Goal: Task Accomplishment & Management: Use online tool/utility

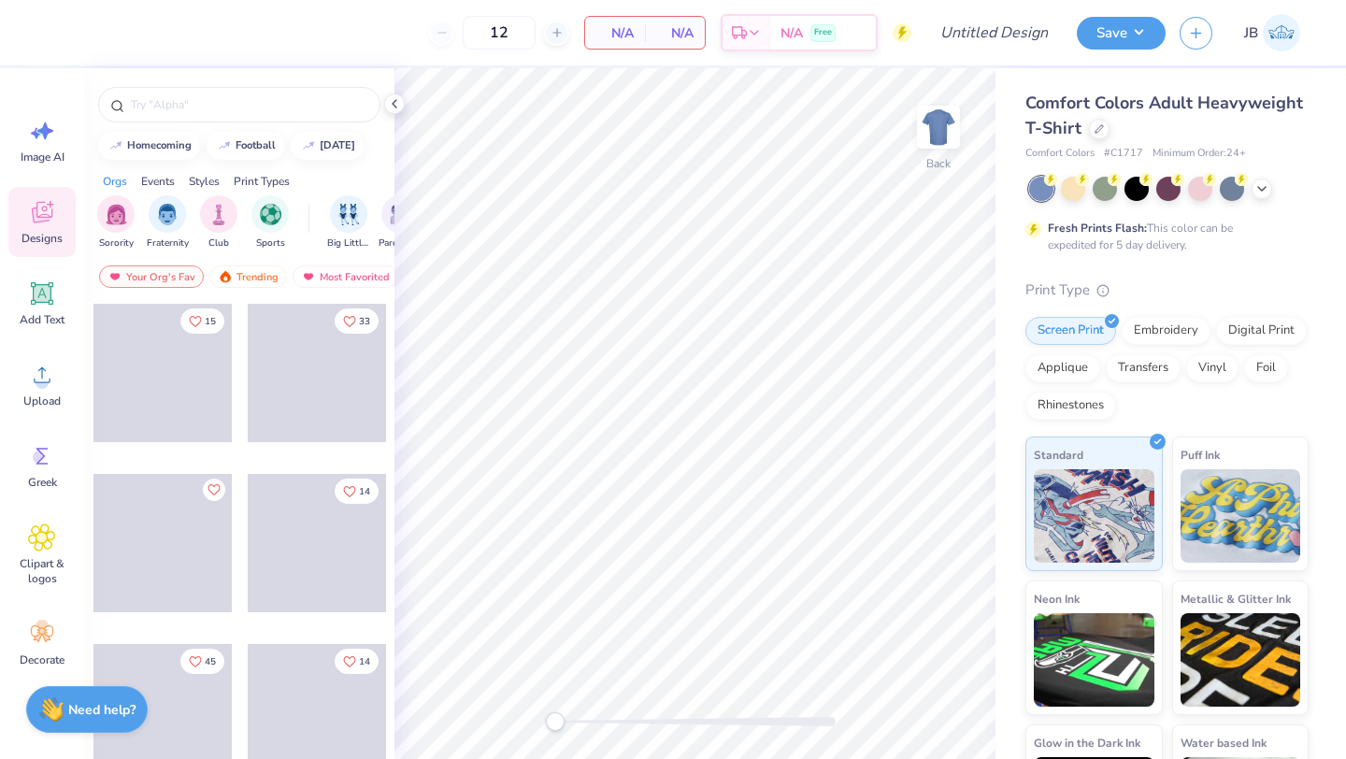
scroll to position [5, 0]
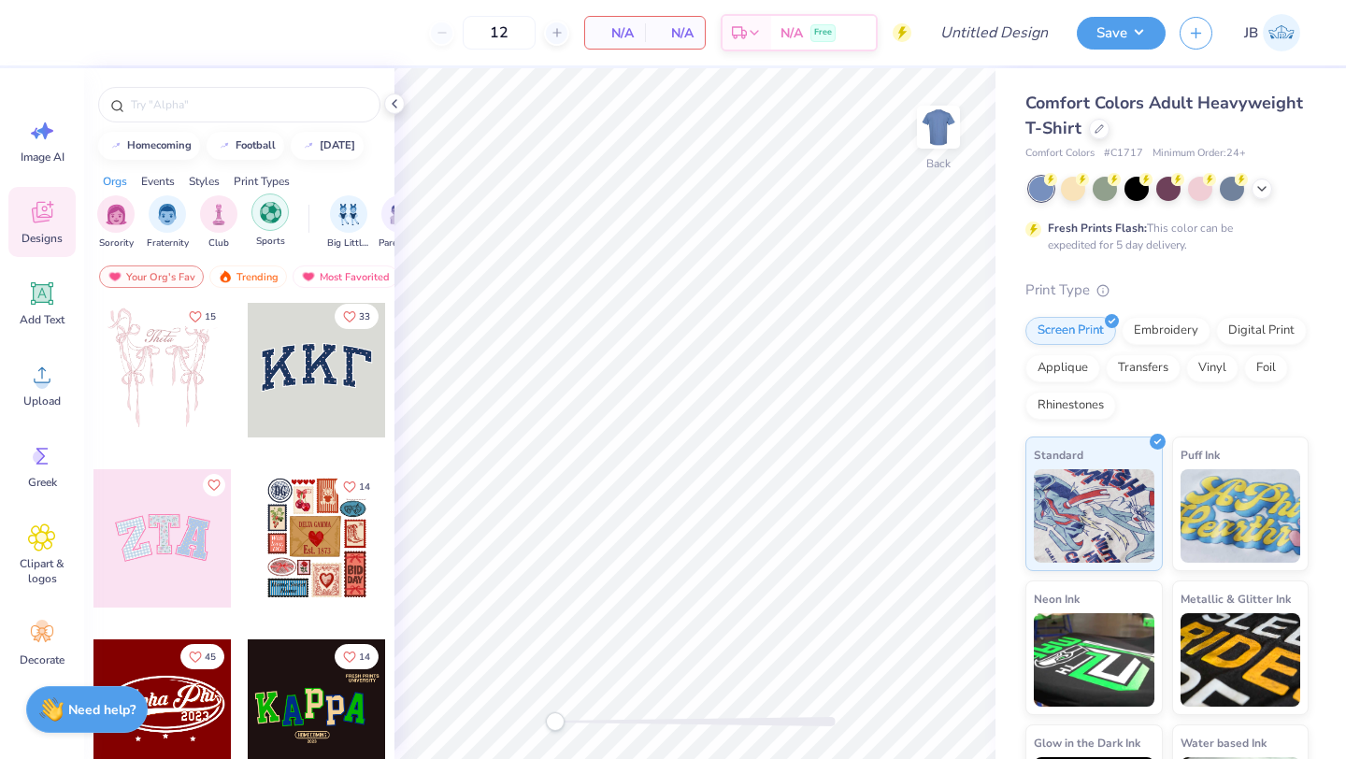
click at [271, 209] on img "filter for Sports" at bounding box center [270, 212] width 21 height 21
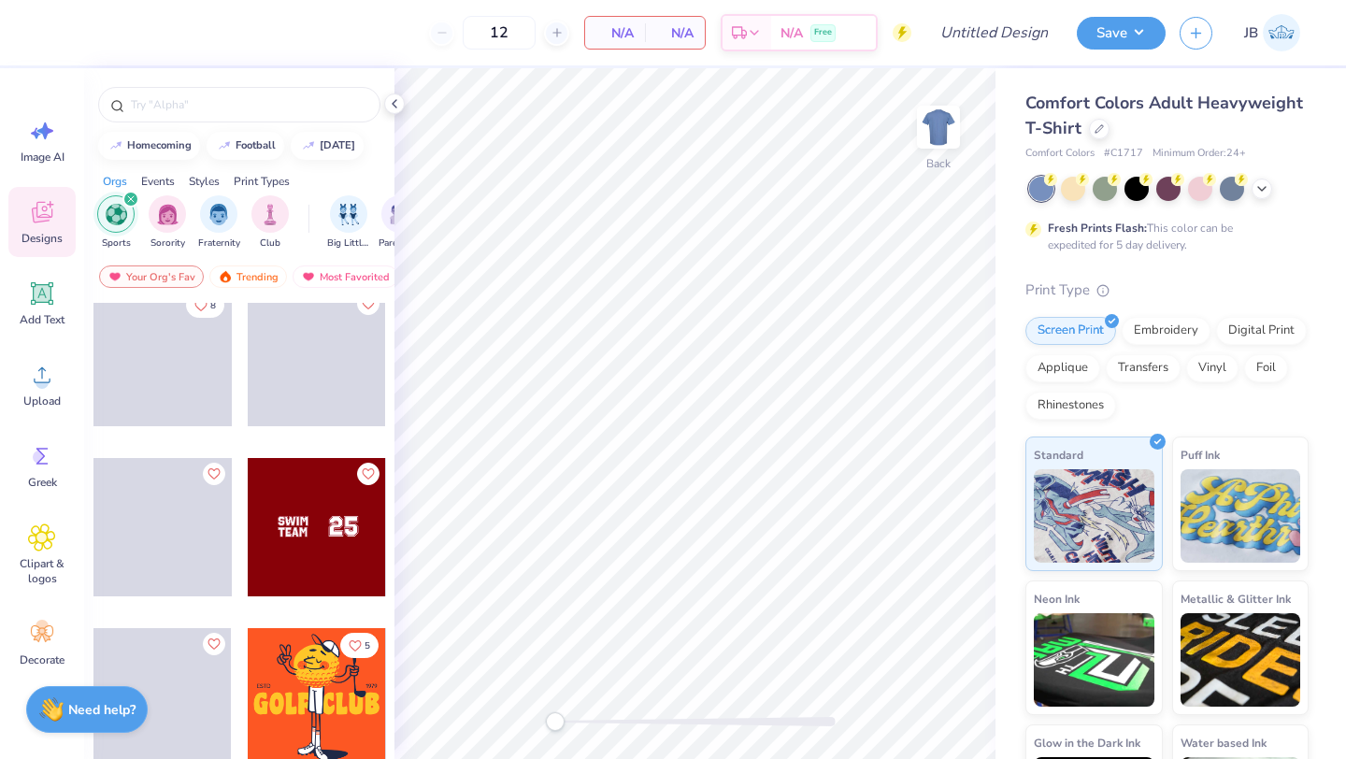
scroll to position [0, 0]
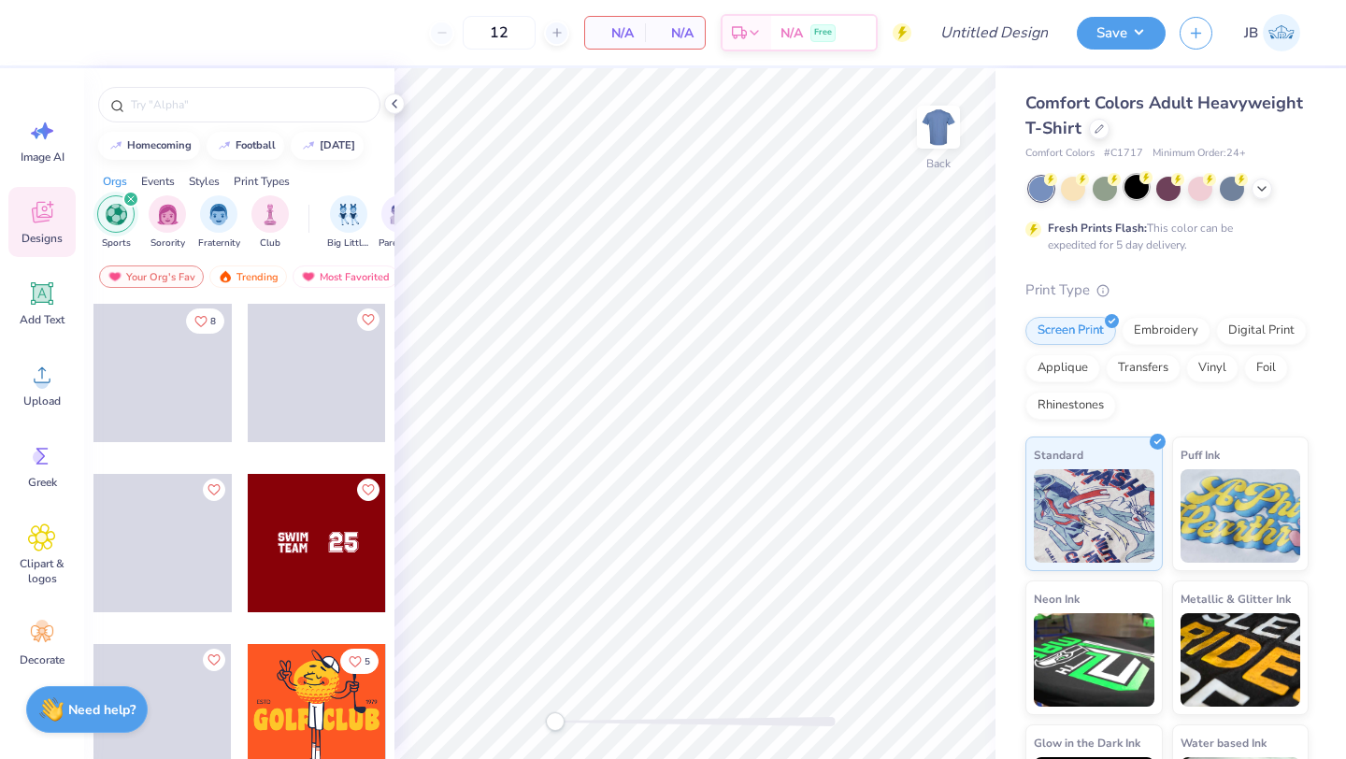
click at [1136, 189] on div at bounding box center [1137, 187] width 24 height 24
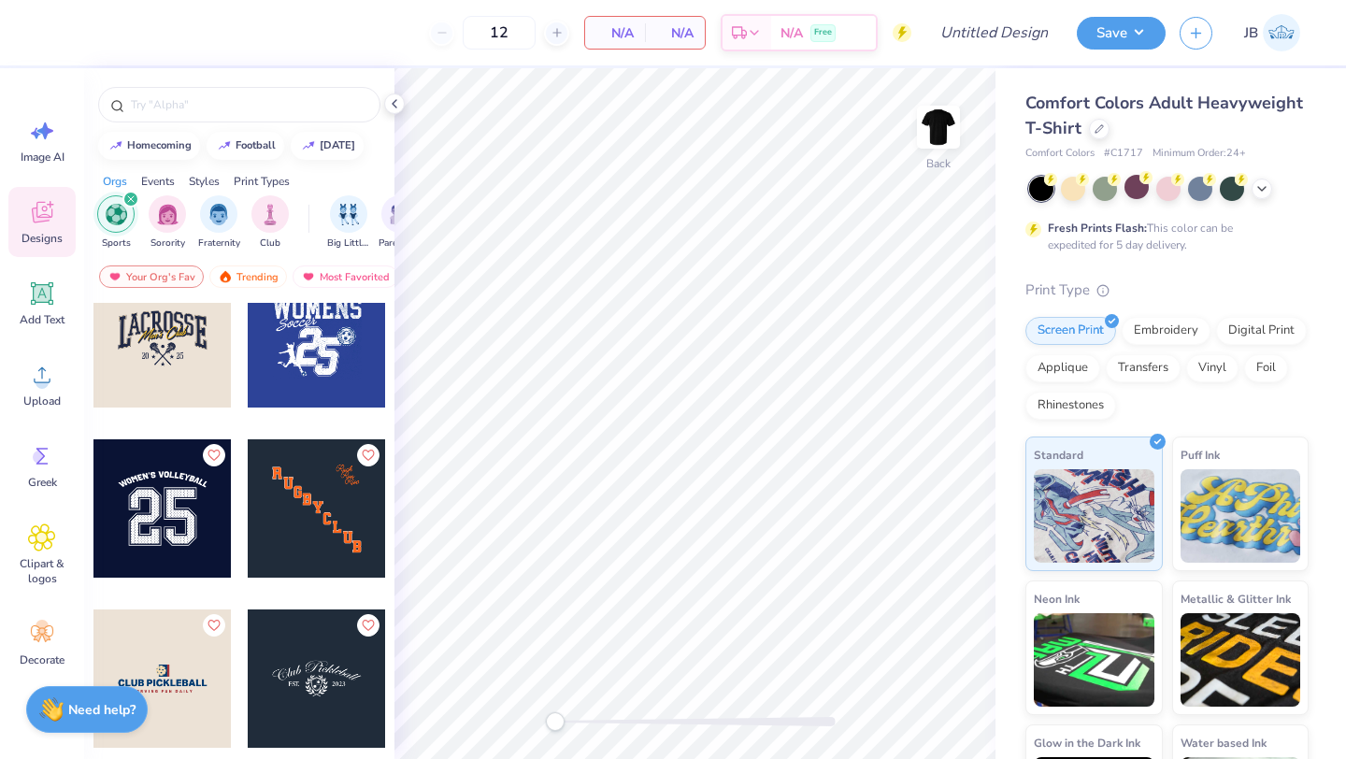
scroll to position [2472, 0]
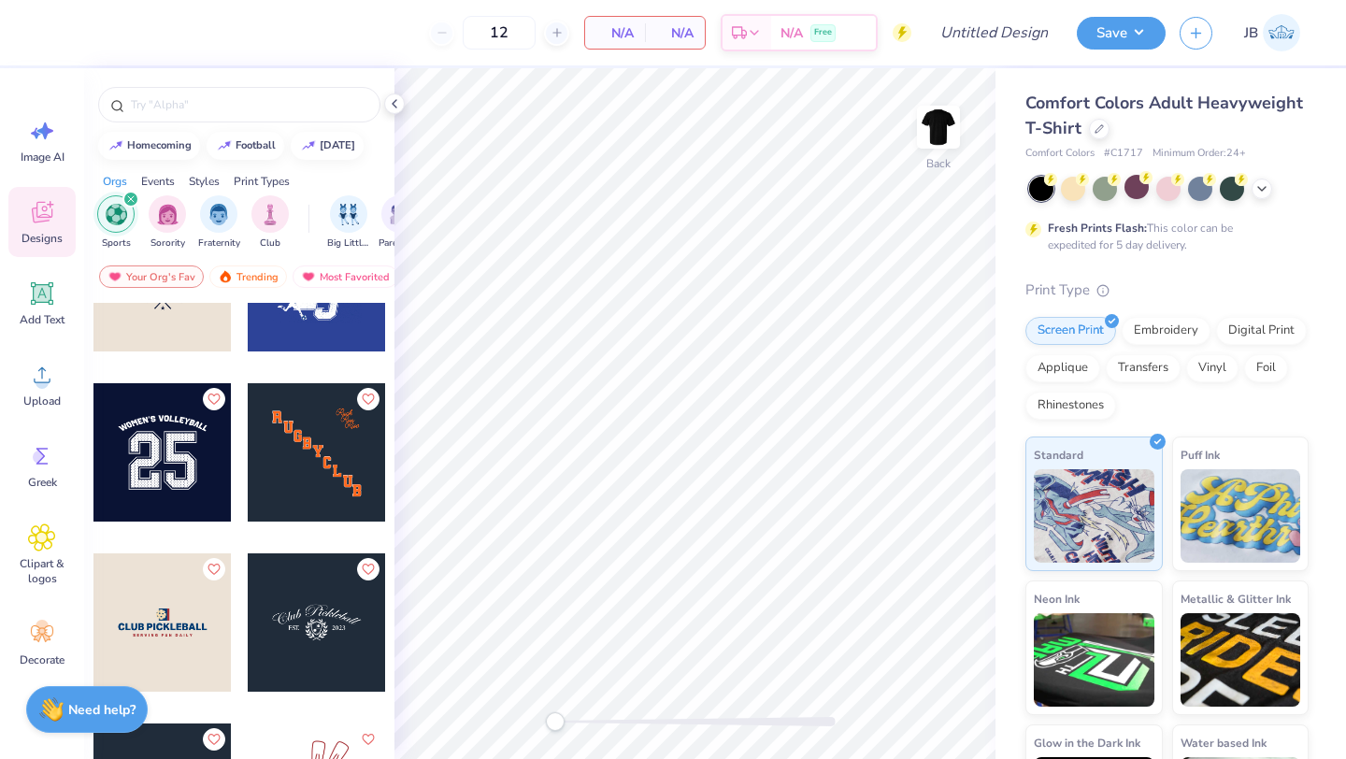
click at [175, 469] on div at bounding box center [162, 452] width 138 height 138
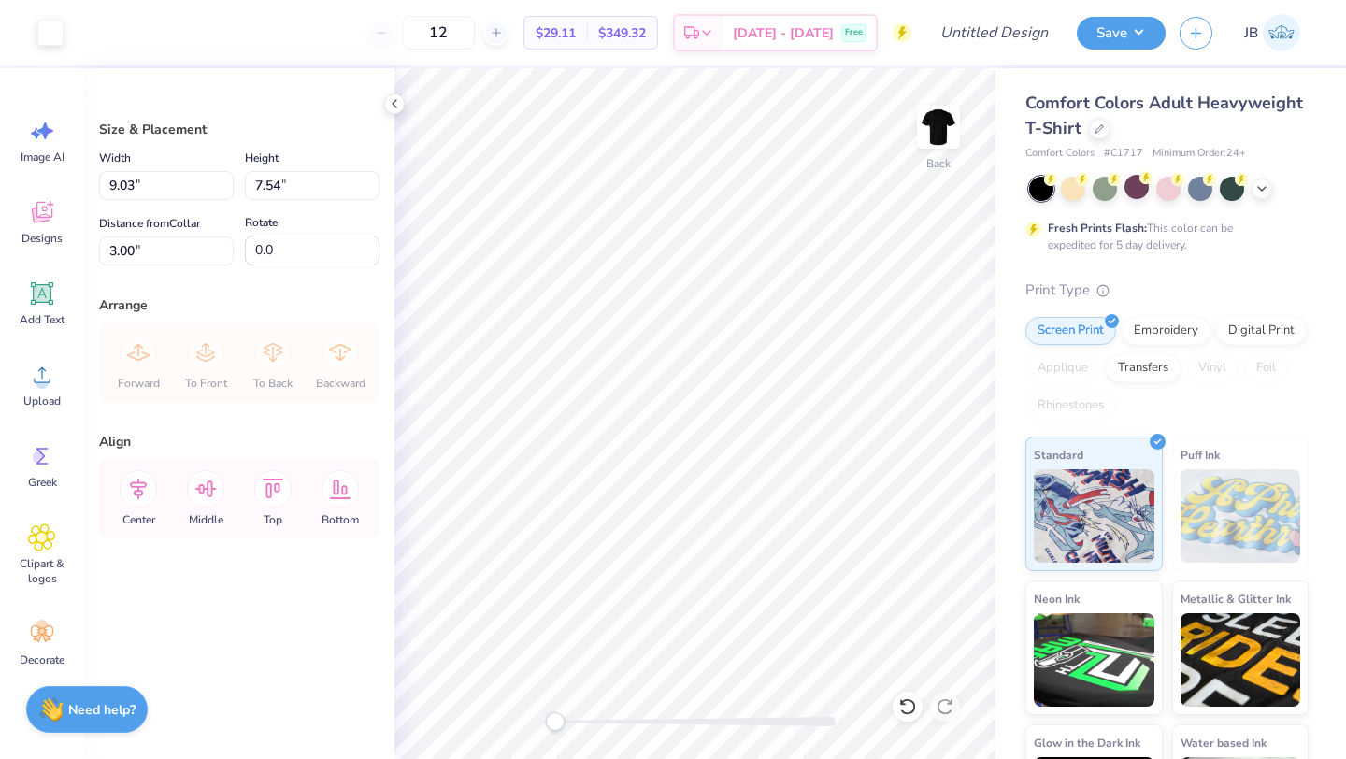
type input "10.45"
type input "8.73"
type input "1.81"
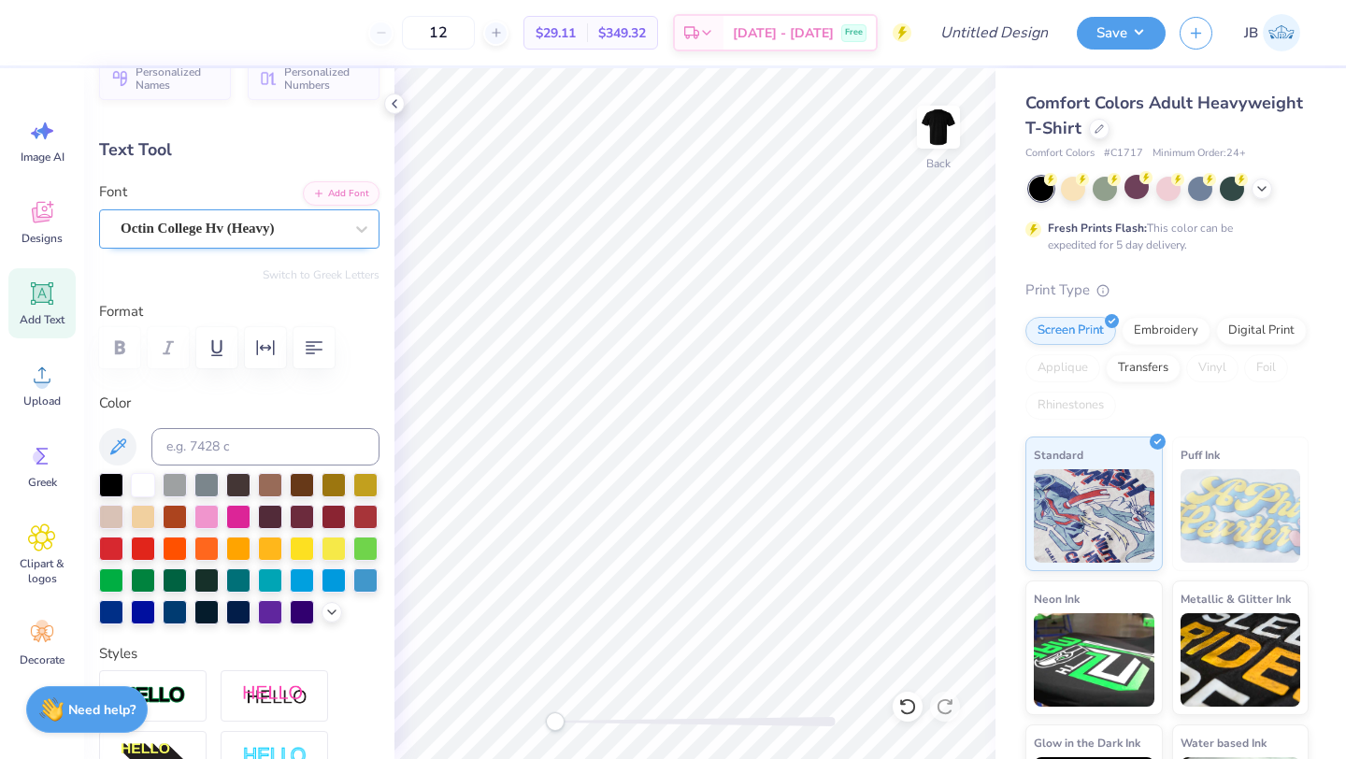
scroll to position [36, 0]
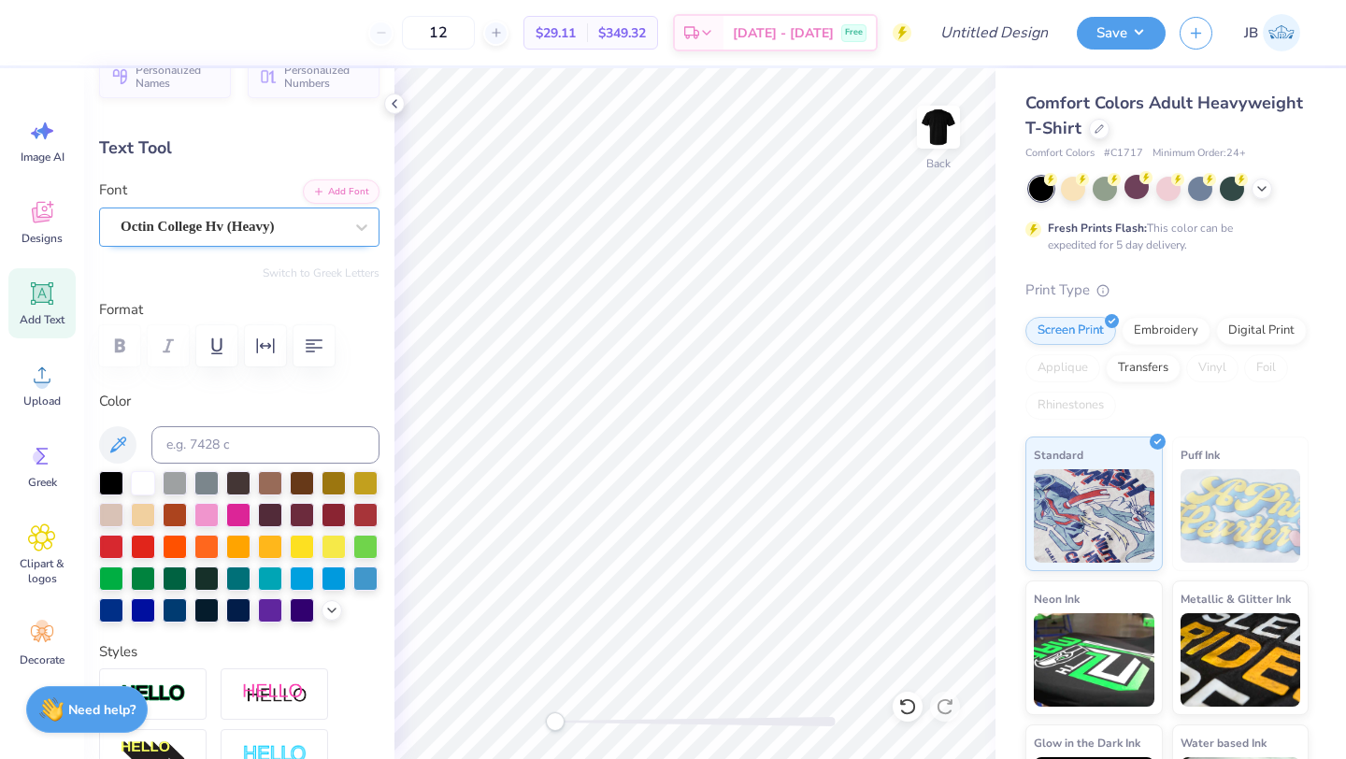
click at [313, 228] on div "Octin College Hv (Heavy)" at bounding box center [232, 226] width 226 height 29
click at [243, 146] on div "Text Tool" at bounding box center [239, 148] width 280 height 25
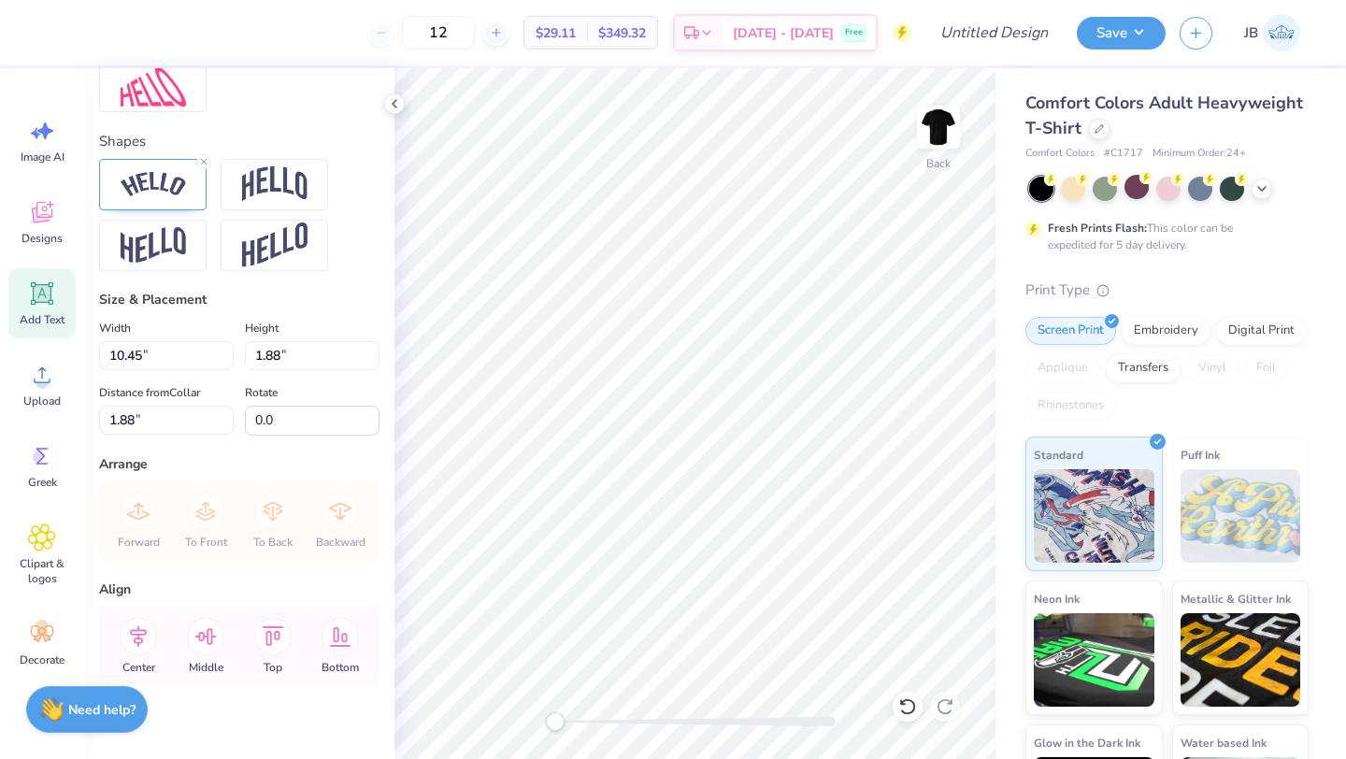
scroll to position [784, 0]
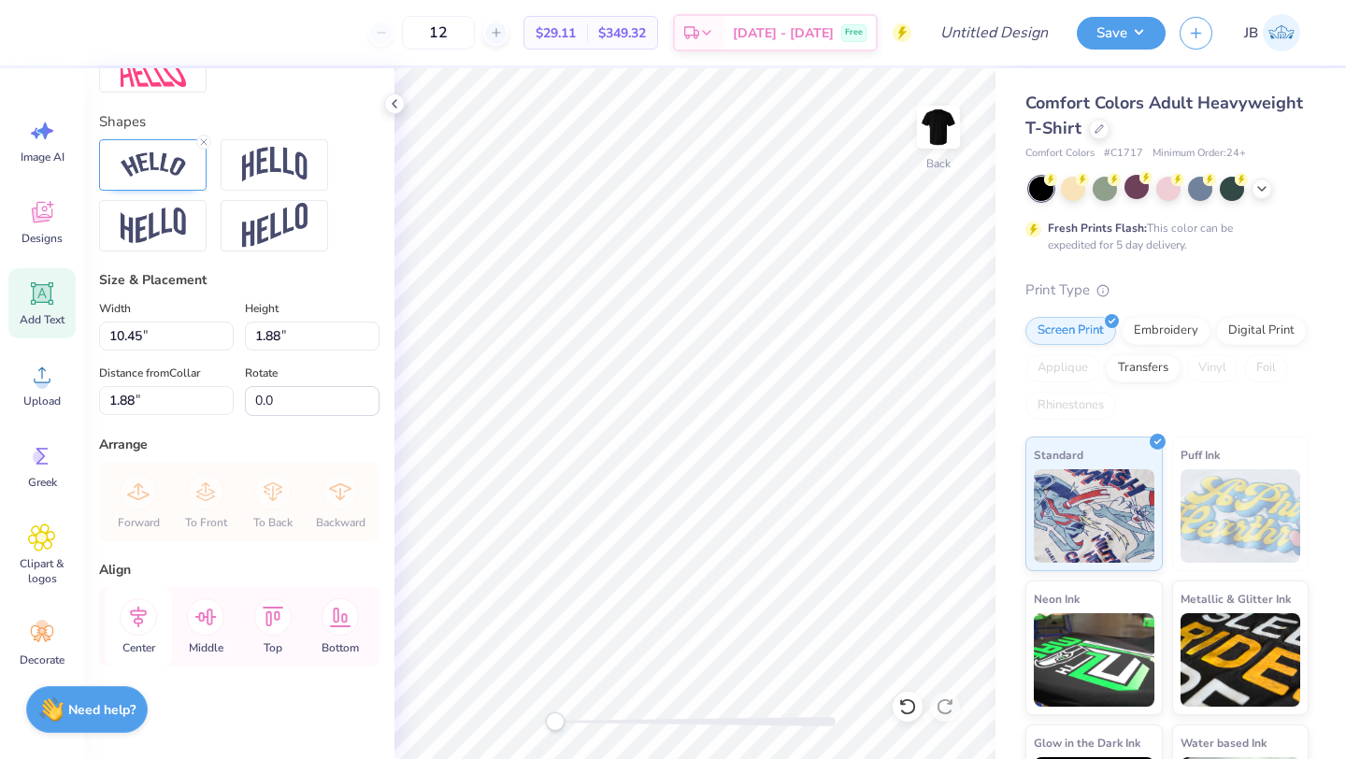
click at [148, 618] on icon at bounding box center [138, 616] width 37 height 37
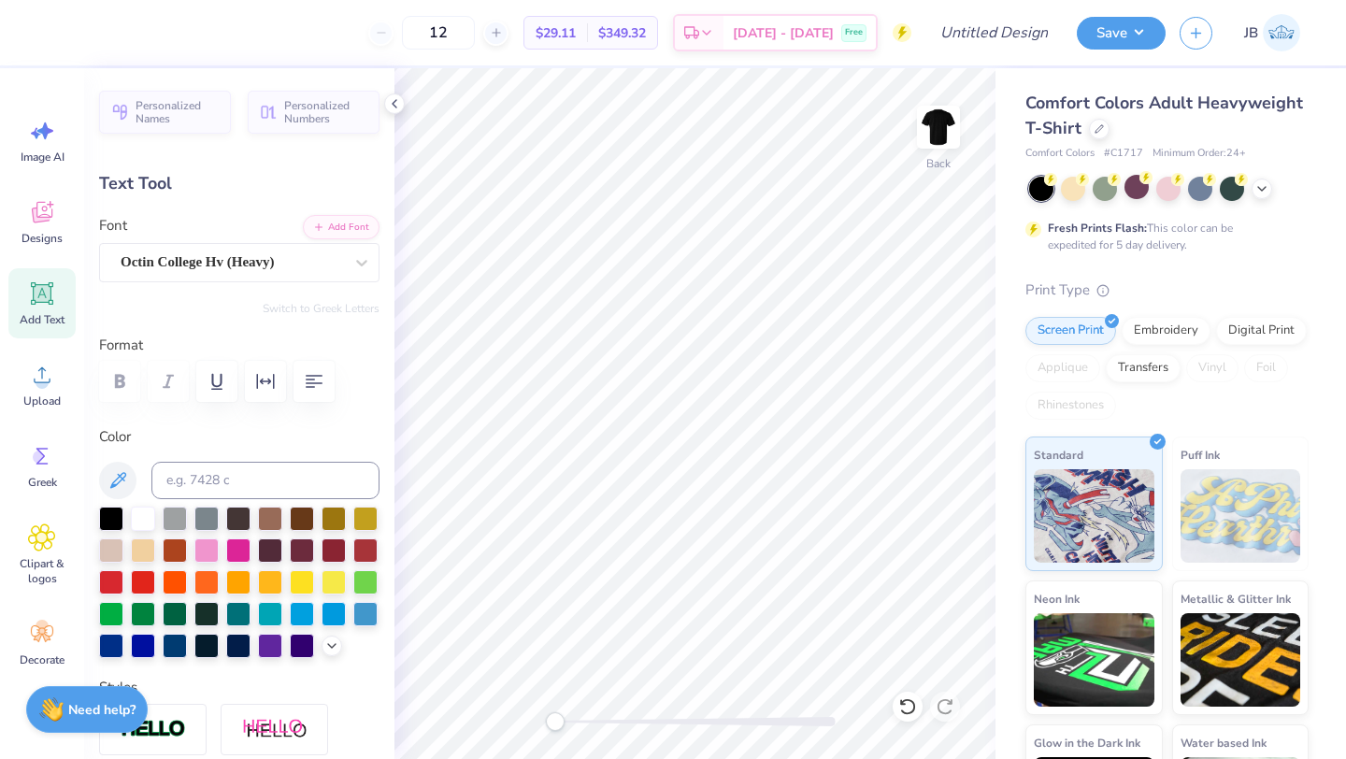
scroll to position [0, 0]
type textarea "V"
type textarea "UIC Athletics"
click at [176, 573] on div at bounding box center [175, 580] width 24 height 24
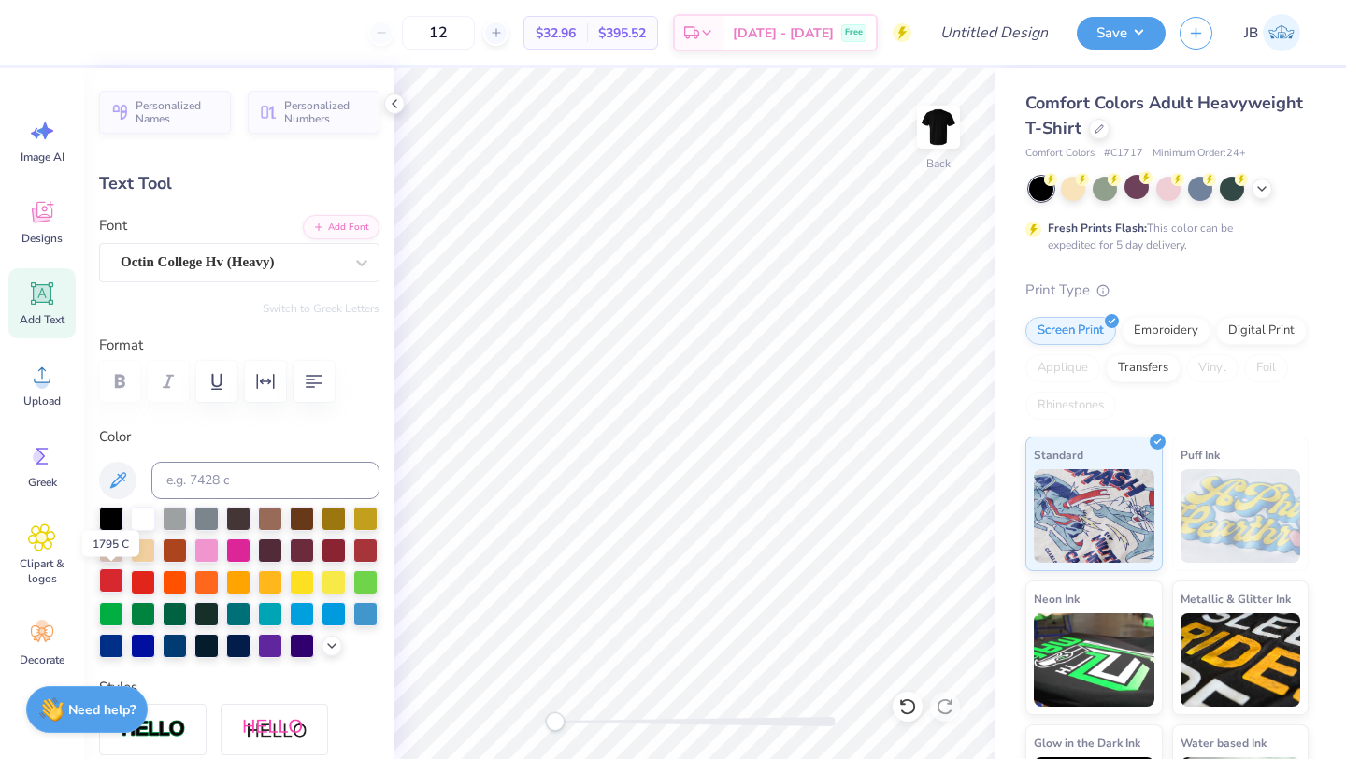
click at [106, 577] on div at bounding box center [111, 580] width 24 height 24
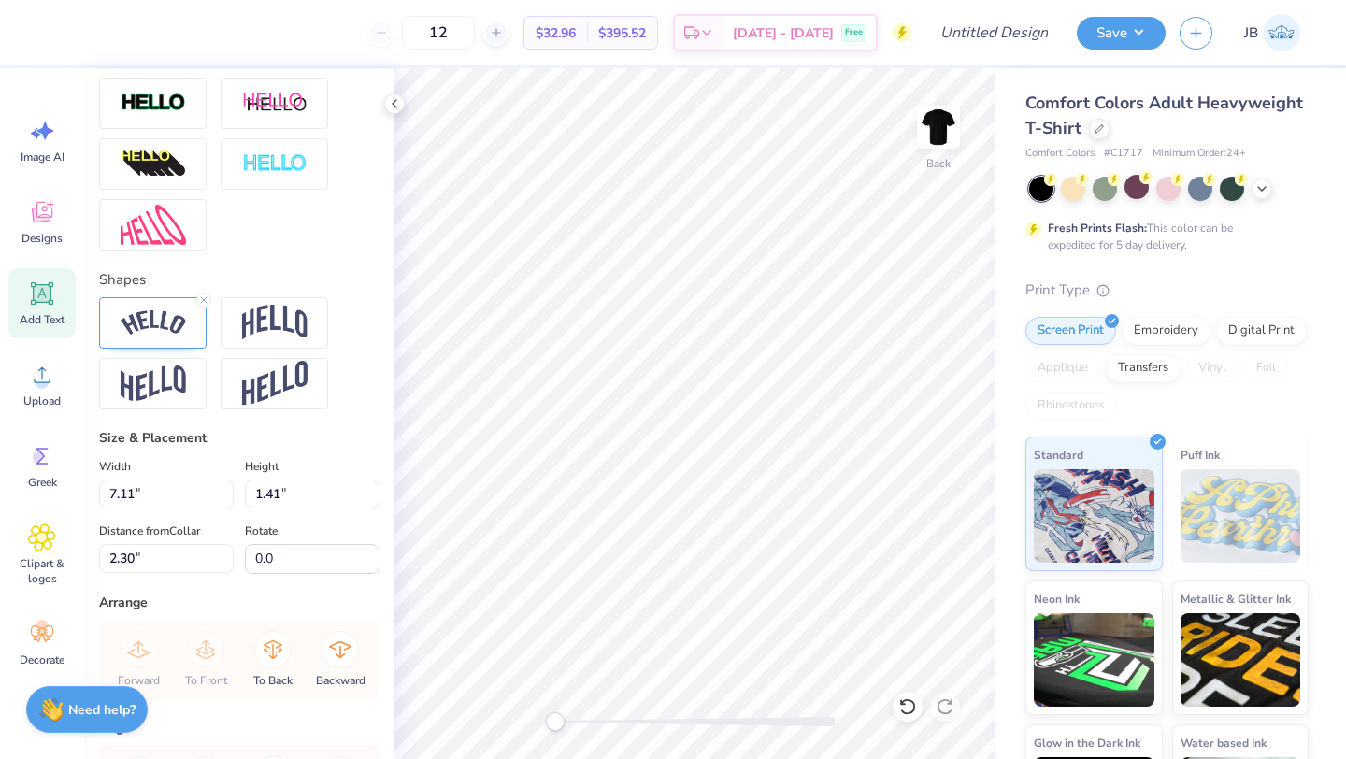
scroll to position [784, 0]
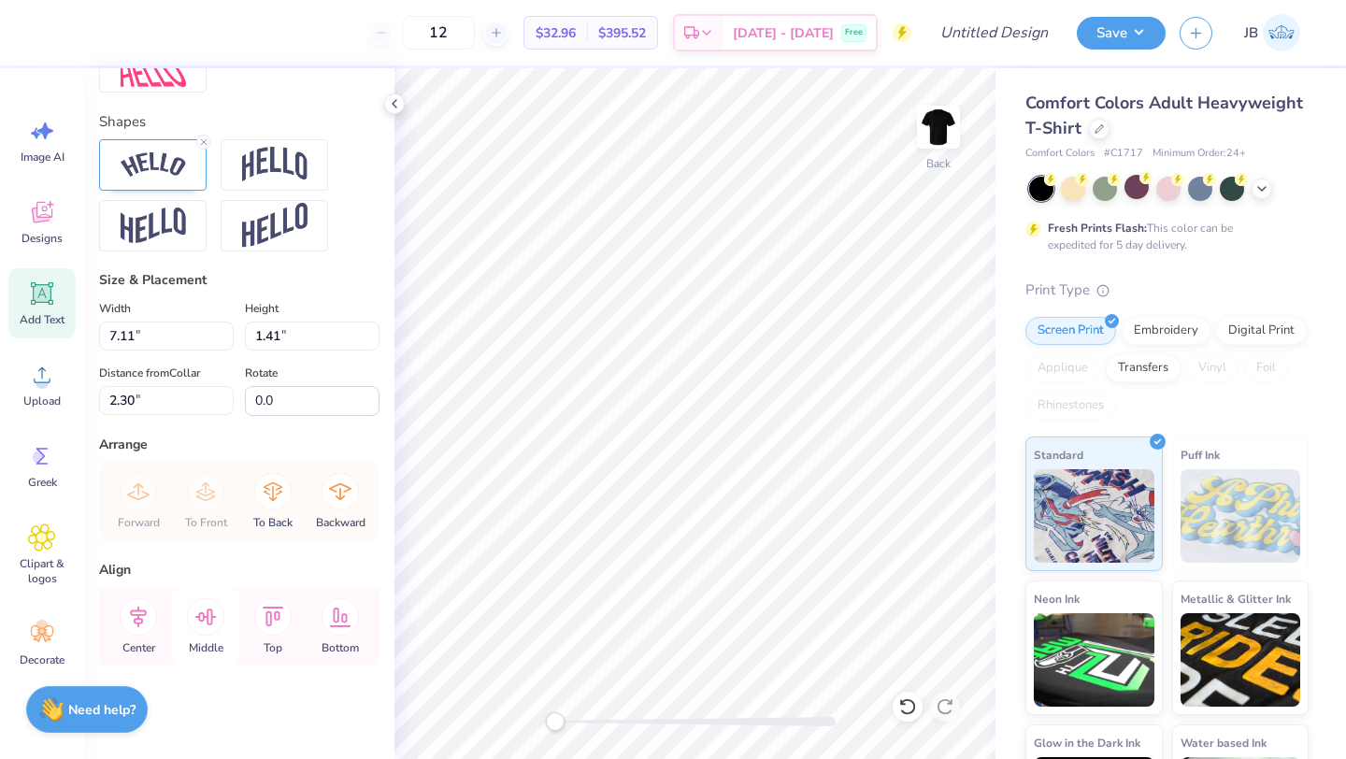
click at [204, 614] on icon at bounding box center [205, 617] width 21 height 17
click at [143, 607] on icon at bounding box center [138, 616] width 37 height 37
click at [287, 619] on icon at bounding box center [272, 616] width 37 height 37
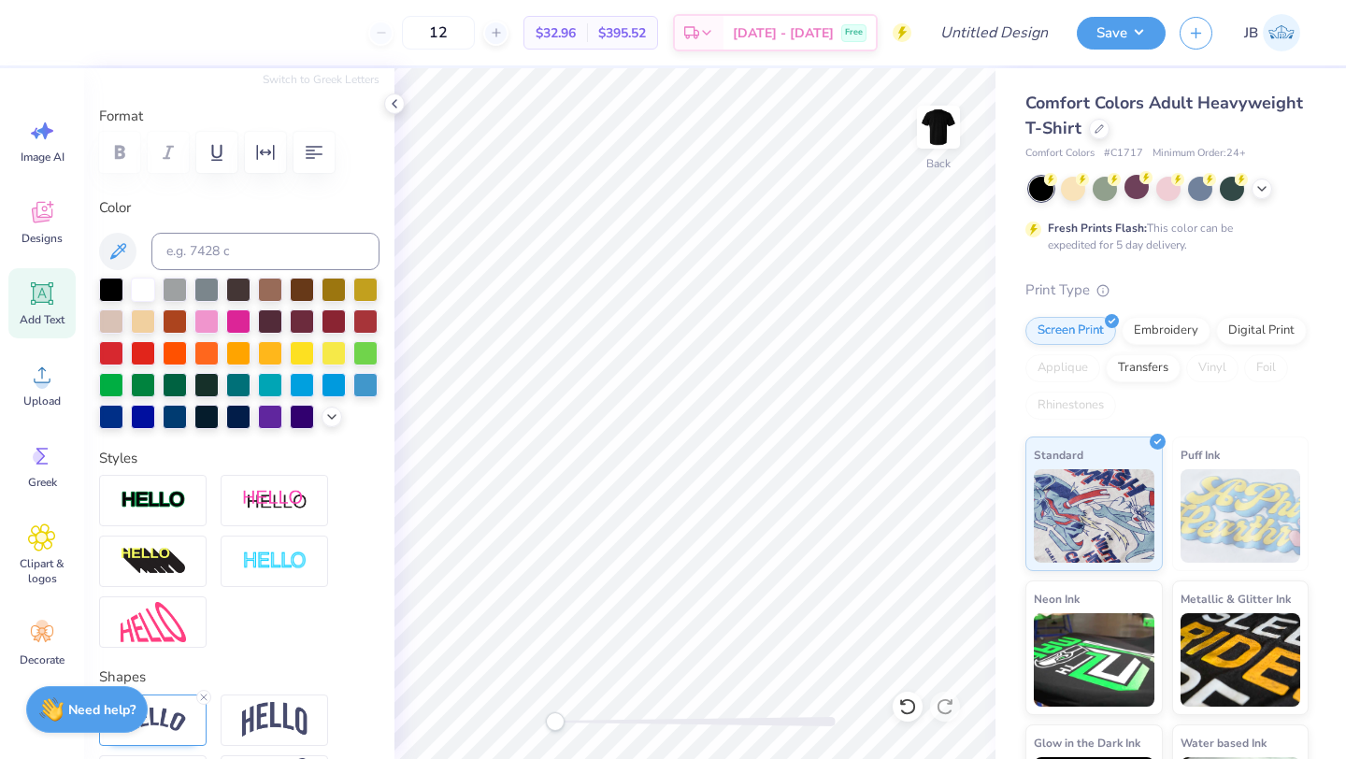
scroll to position [0, 0]
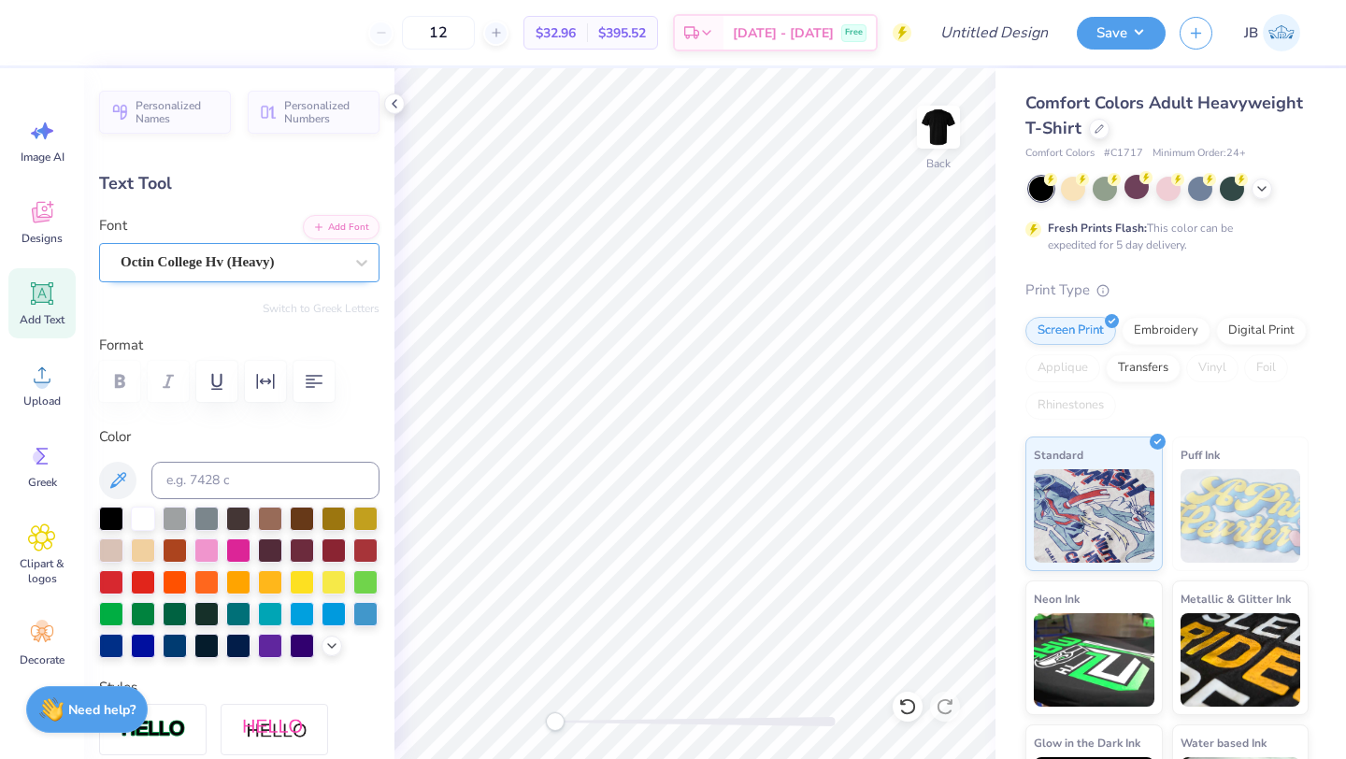
click at [341, 264] on div "Octin College Hv (Heavy)" at bounding box center [232, 262] width 226 height 29
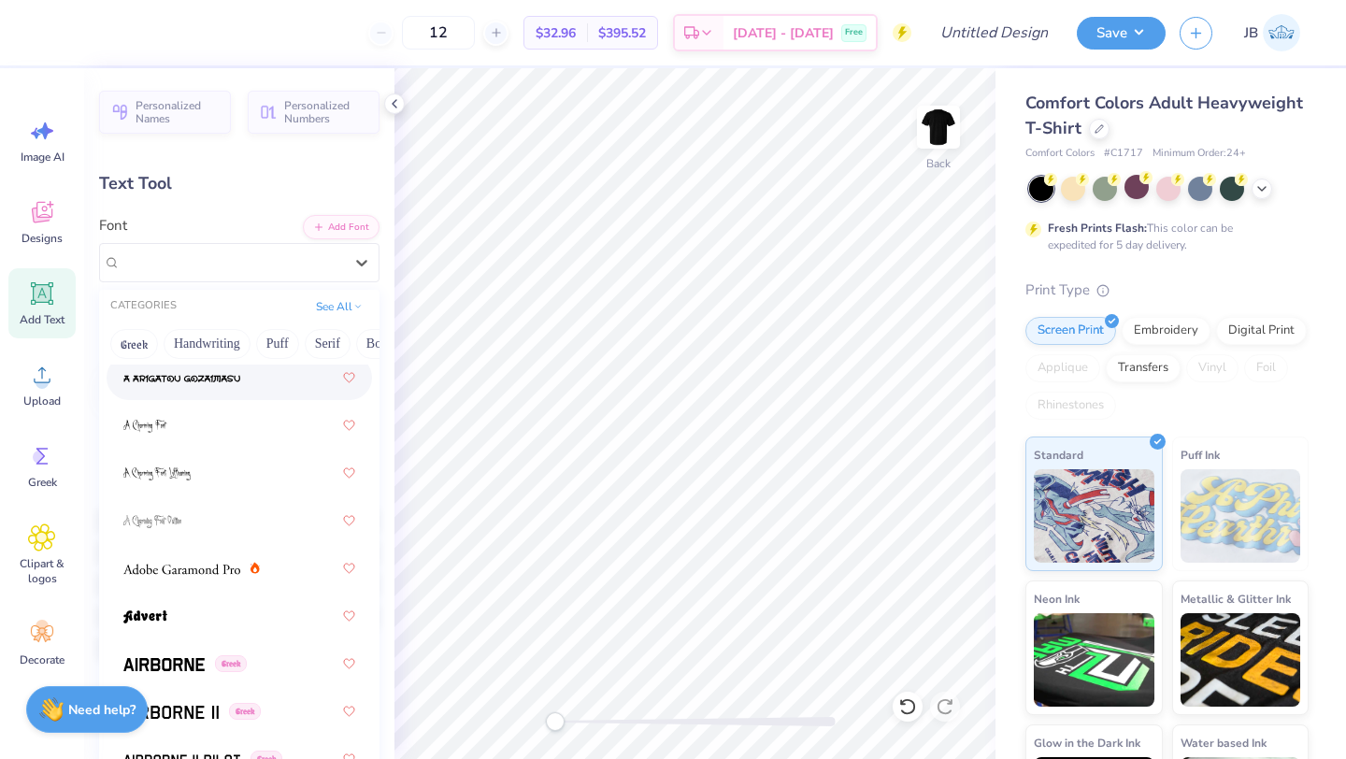
scroll to position [178, 0]
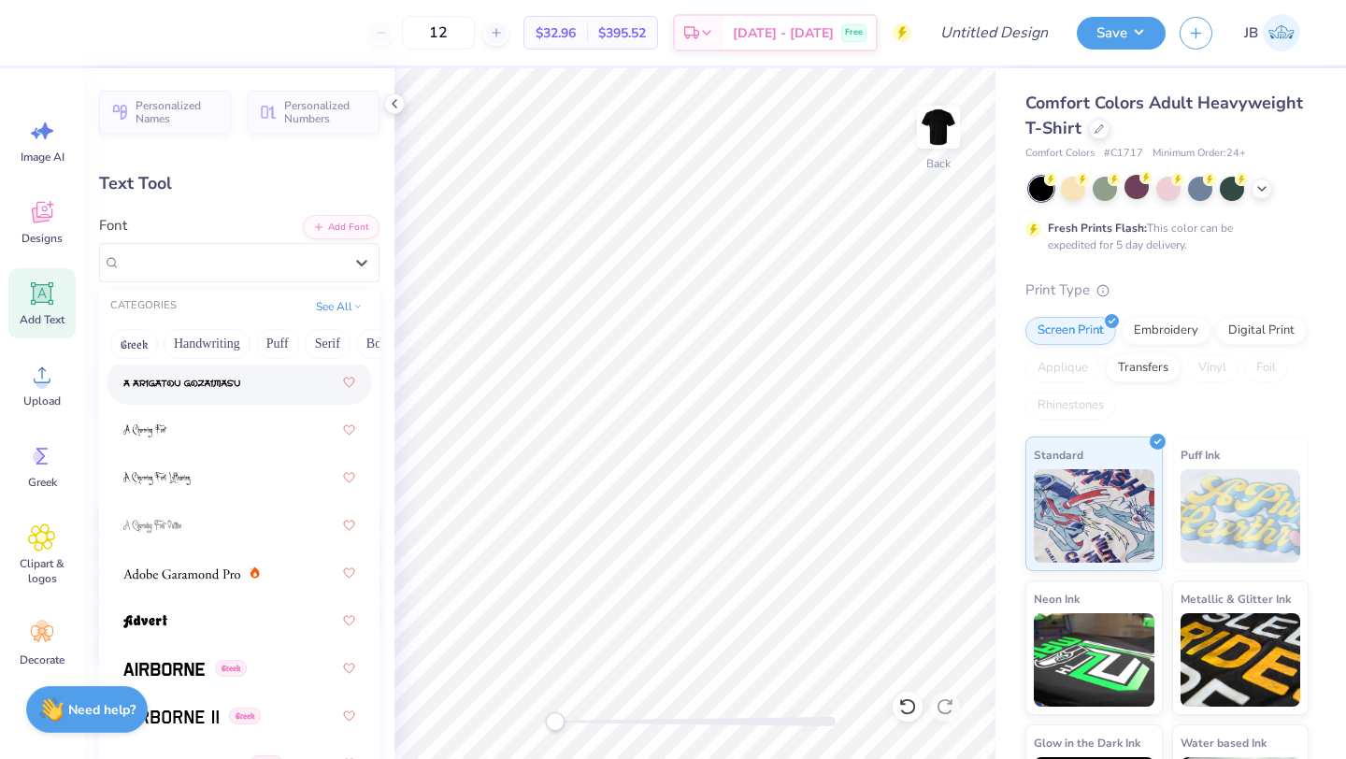
click at [222, 382] on img at bounding box center [181, 383] width 117 height 13
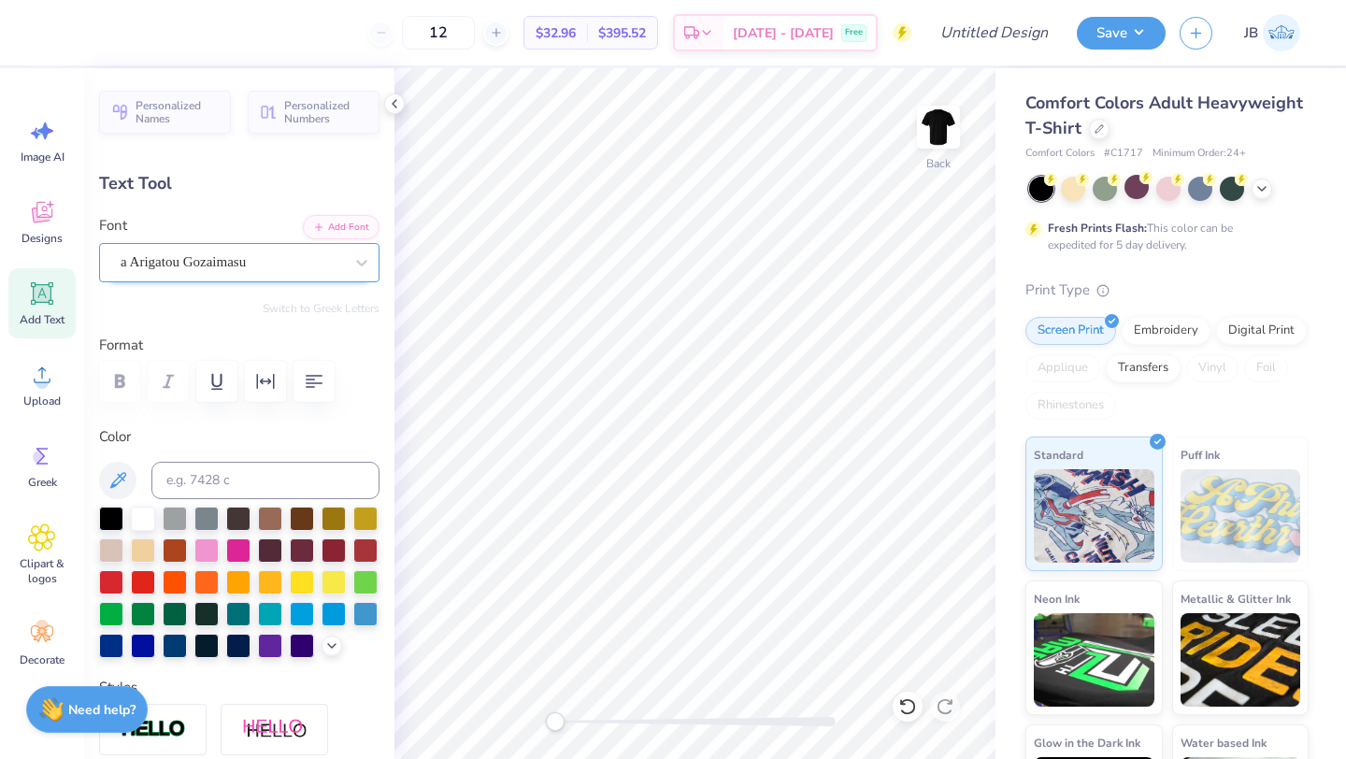
click at [337, 262] on div "a Arigatou Gozaimasu" at bounding box center [232, 262] width 226 height 29
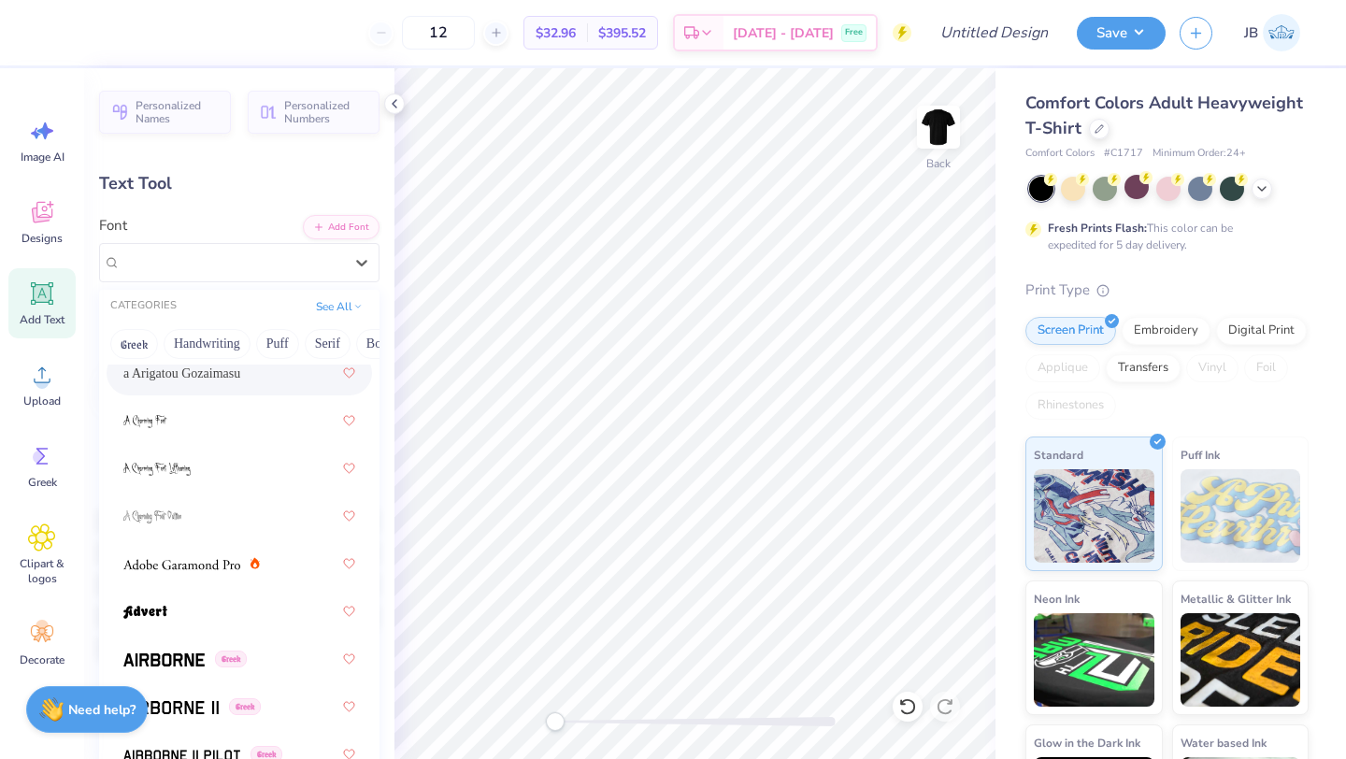
scroll to position [368, 0]
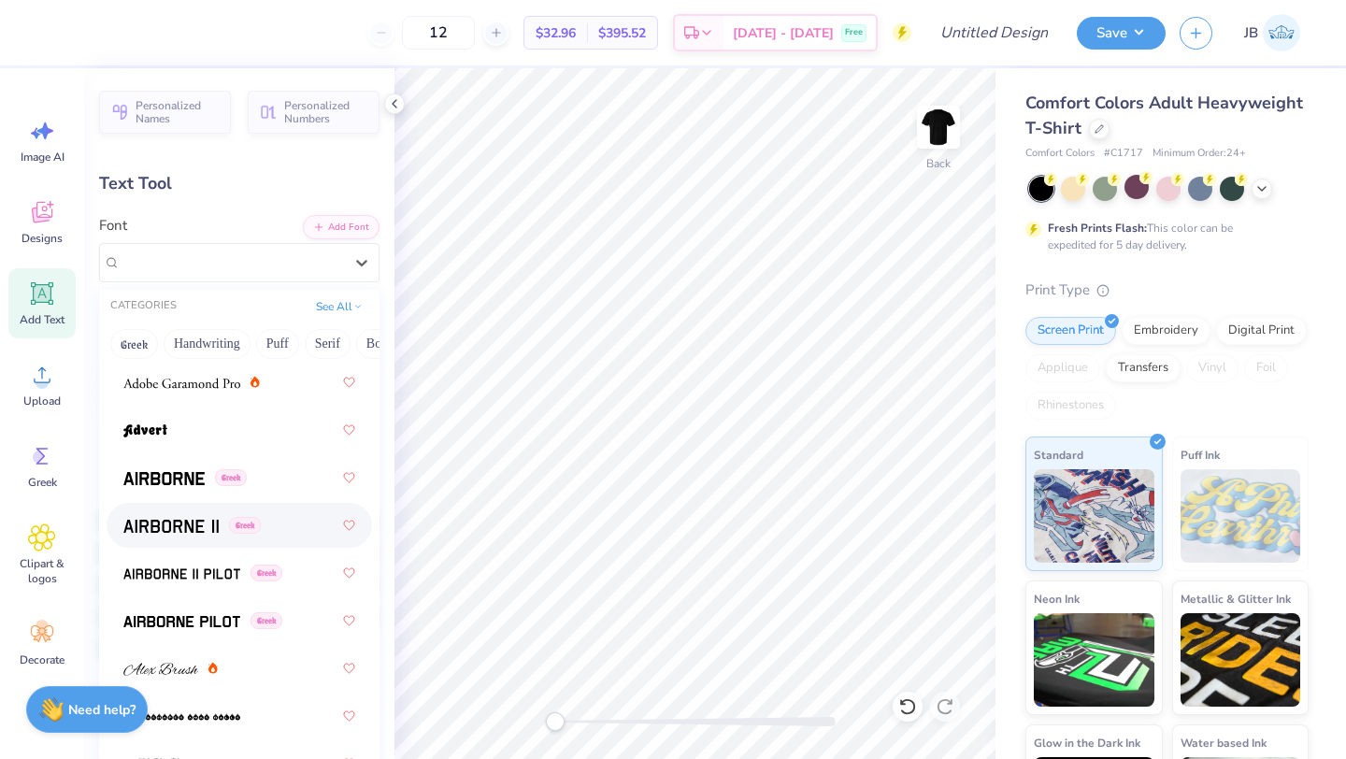
click at [174, 522] on img at bounding box center [170, 526] width 95 height 13
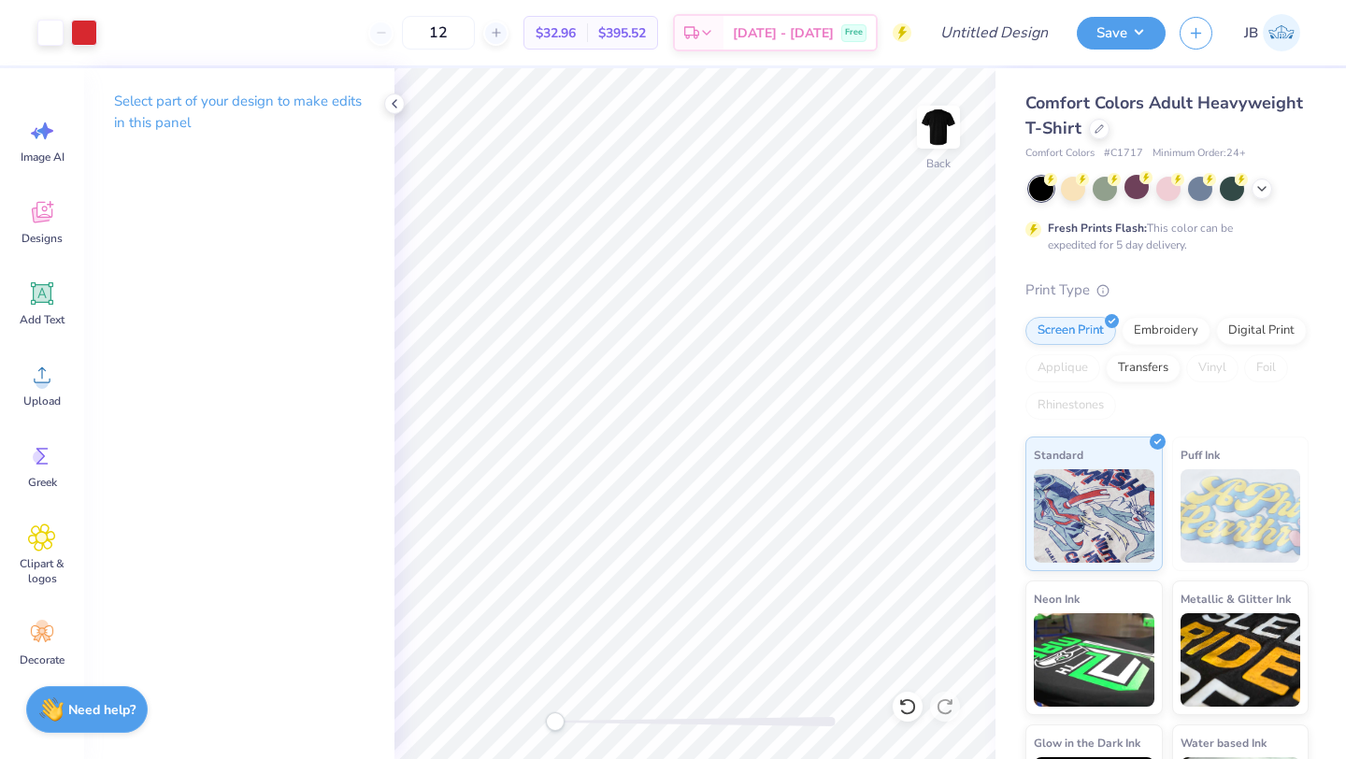
click at [104, 442] on div "Select part of your design to make edits in this panel" at bounding box center [239, 413] width 310 height 691
click at [50, 228] on div "Designs" at bounding box center [41, 222] width 67 height 70
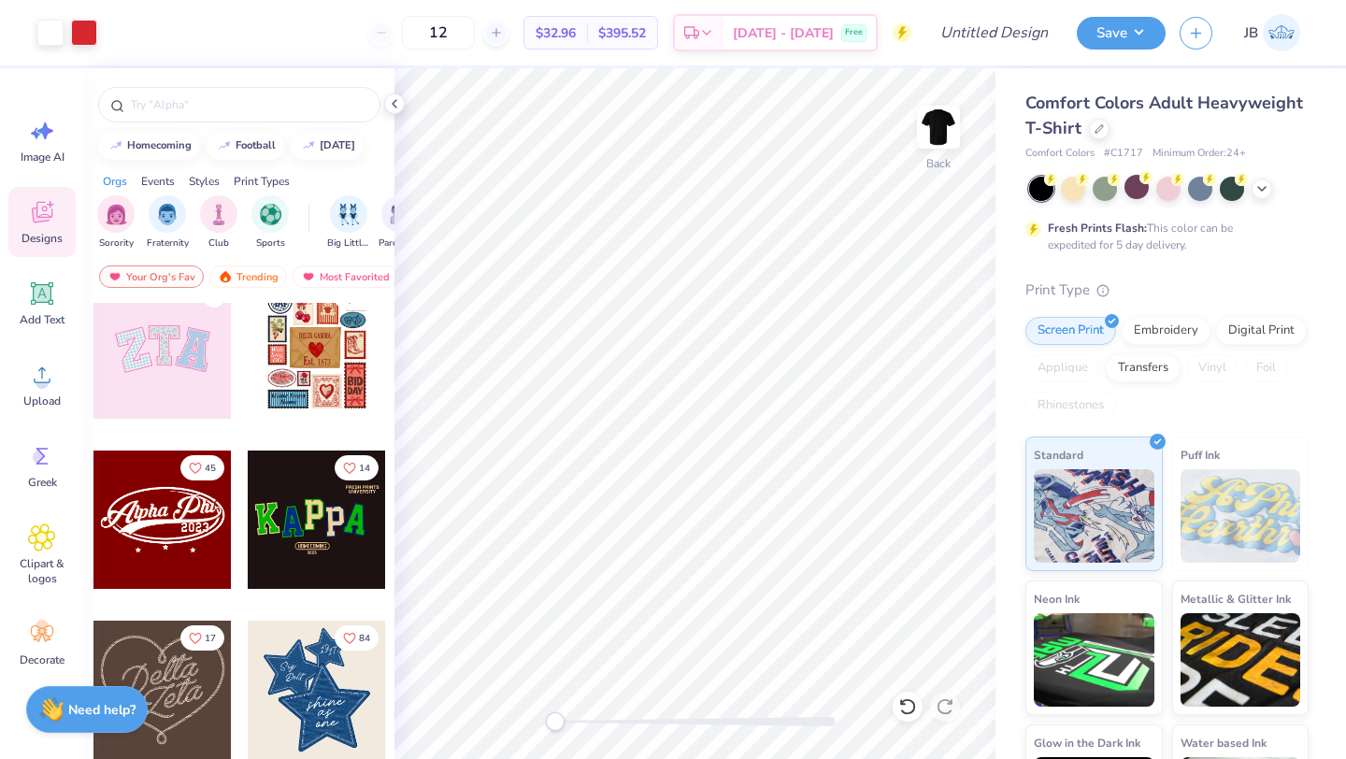
scroll to position [348, 0]
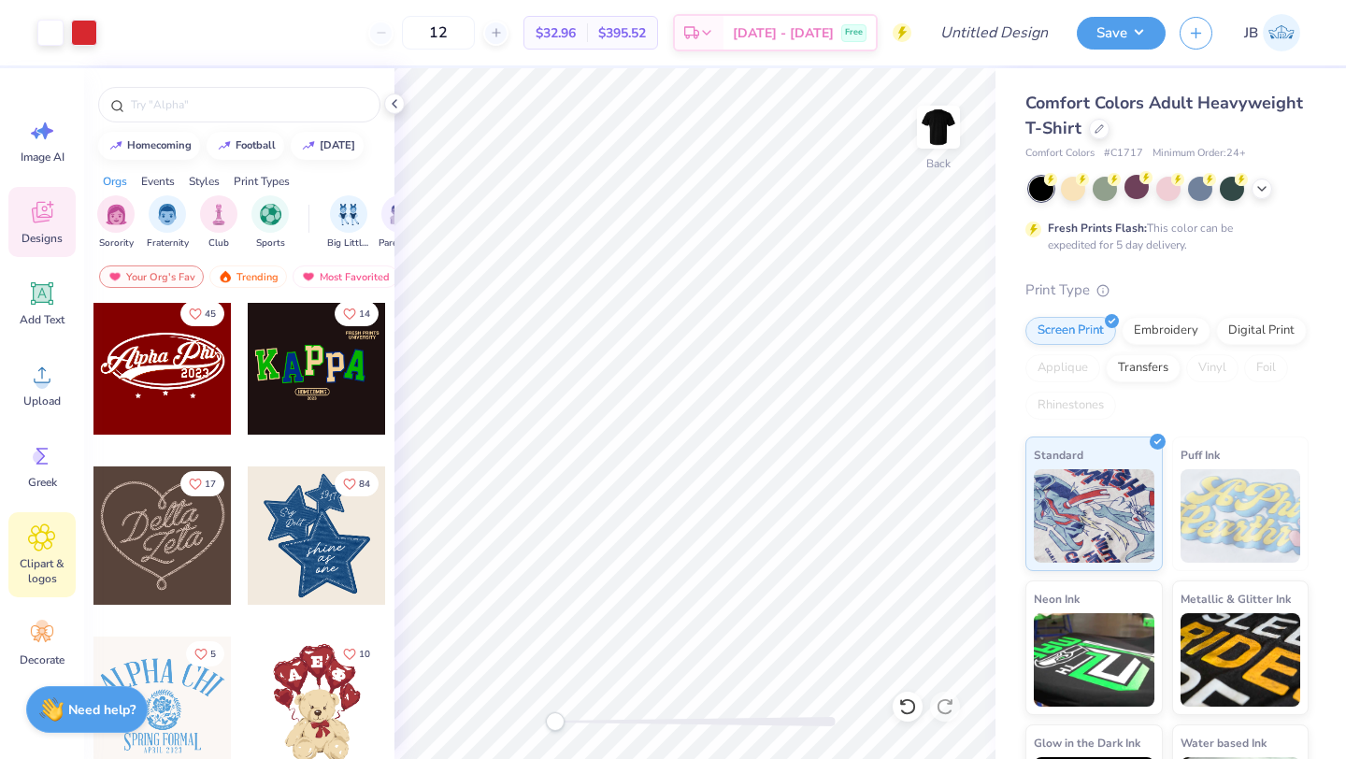
click at [46, 560] on span "Clipart & logos" at bounding box center [42, 571] width 62 height 30
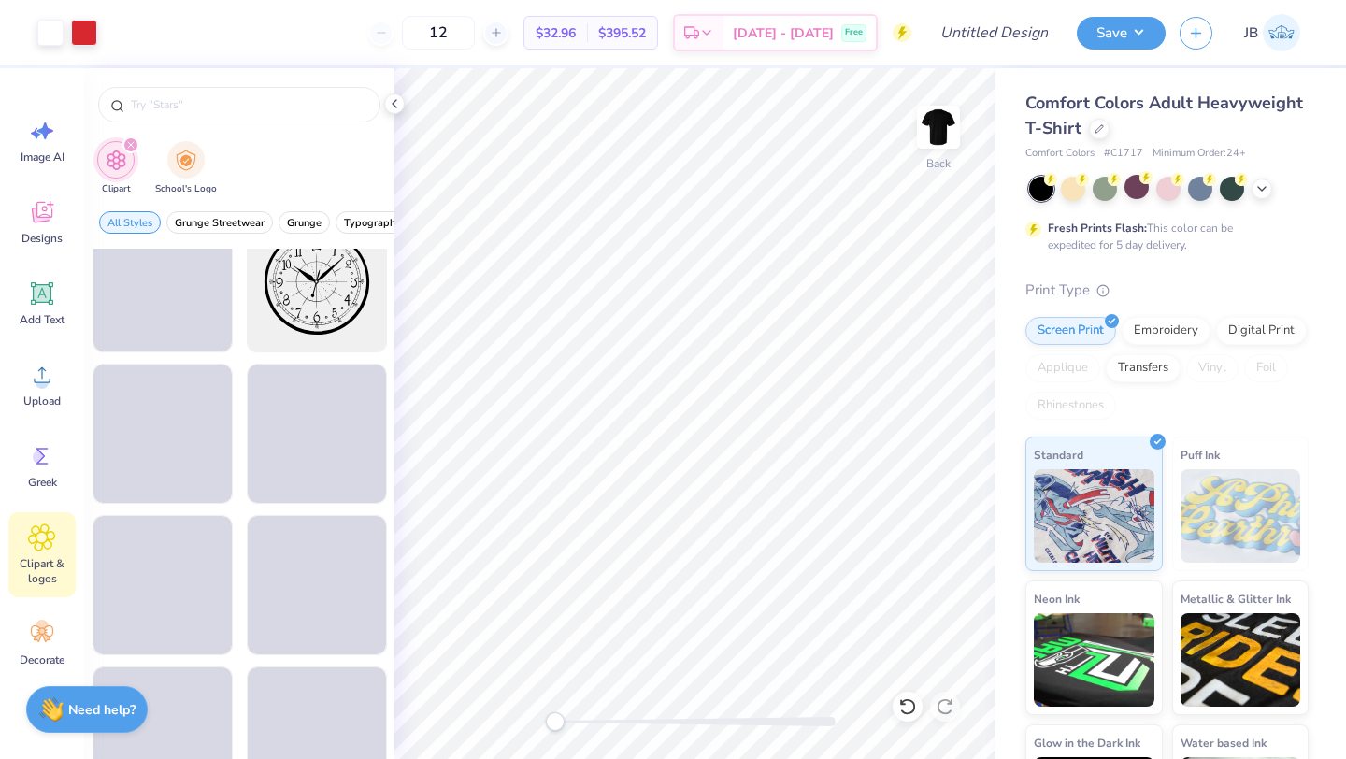
scroll to position [723, 0]
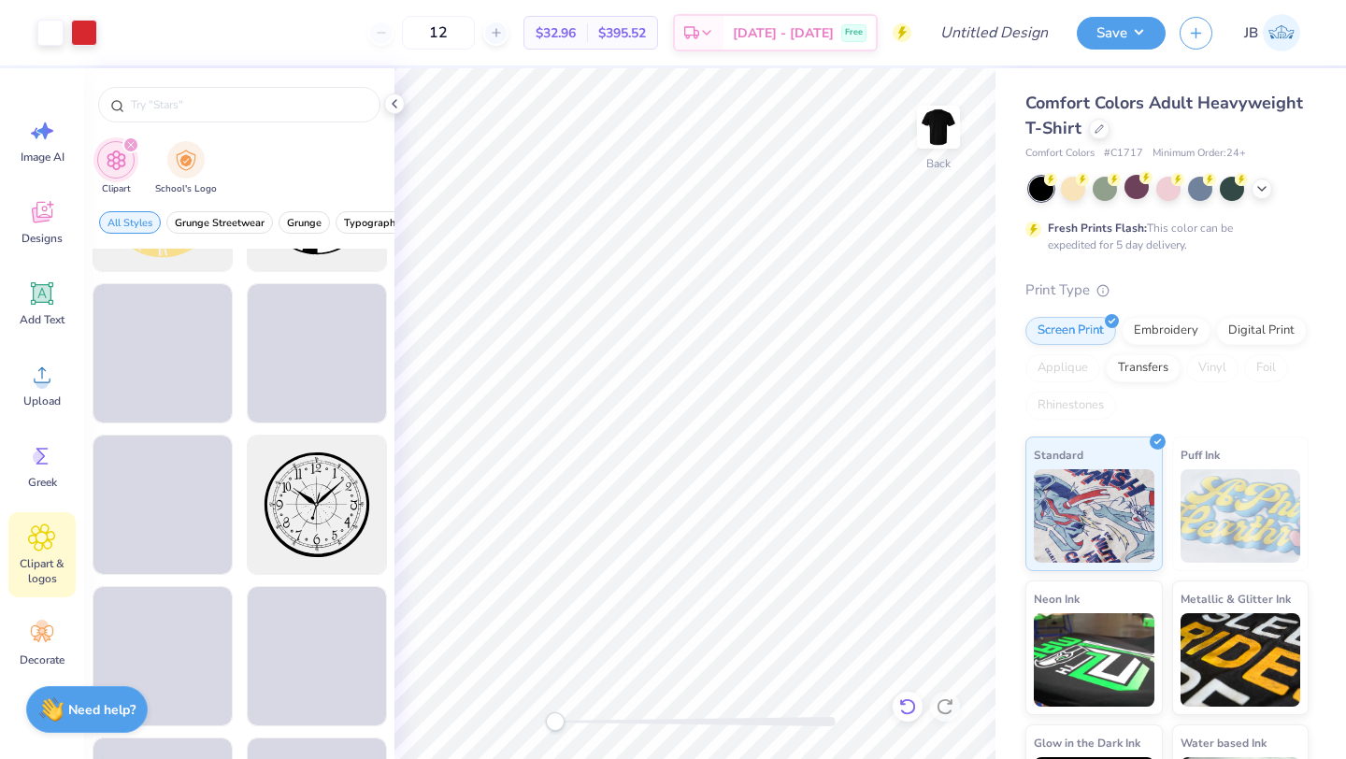
click at [905, 711] on icon at bounding box center [907, 706] width 16 height 17
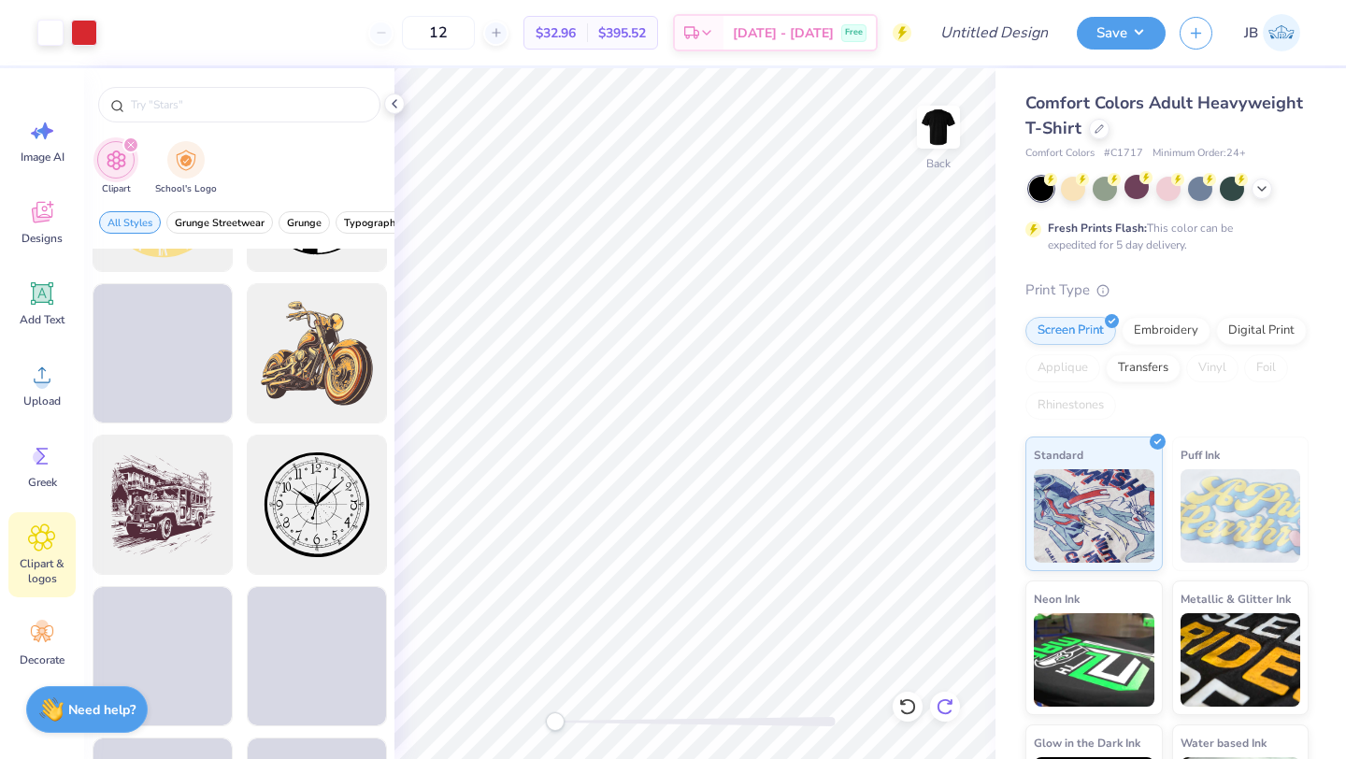
click at [947, 706] on icon at bounding box center [945, 706] width 19 height 19
click at [936, 138] on img at bounding box center [938, 127] width 75 height 75
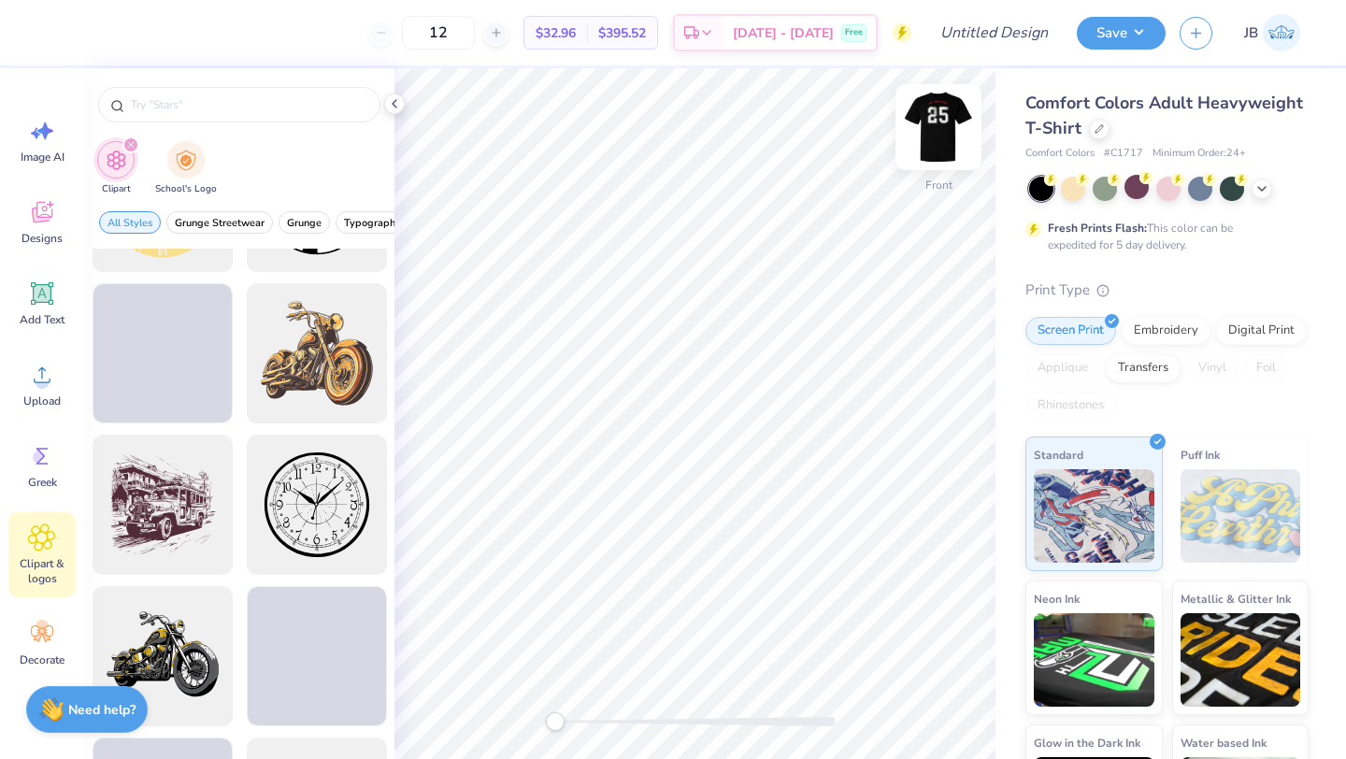
click at [937, 165] on div at bounding box center [939, 127] width 86 height 86
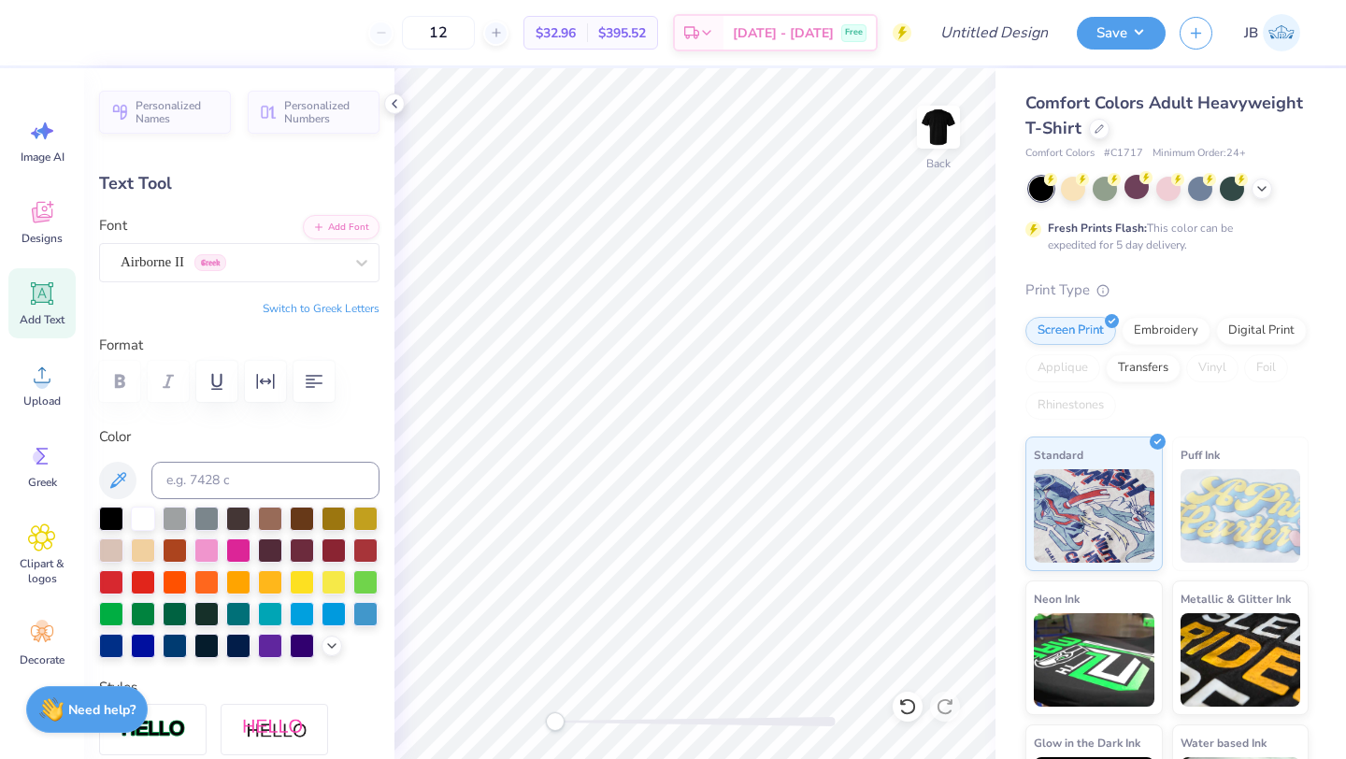
type textarea "U"
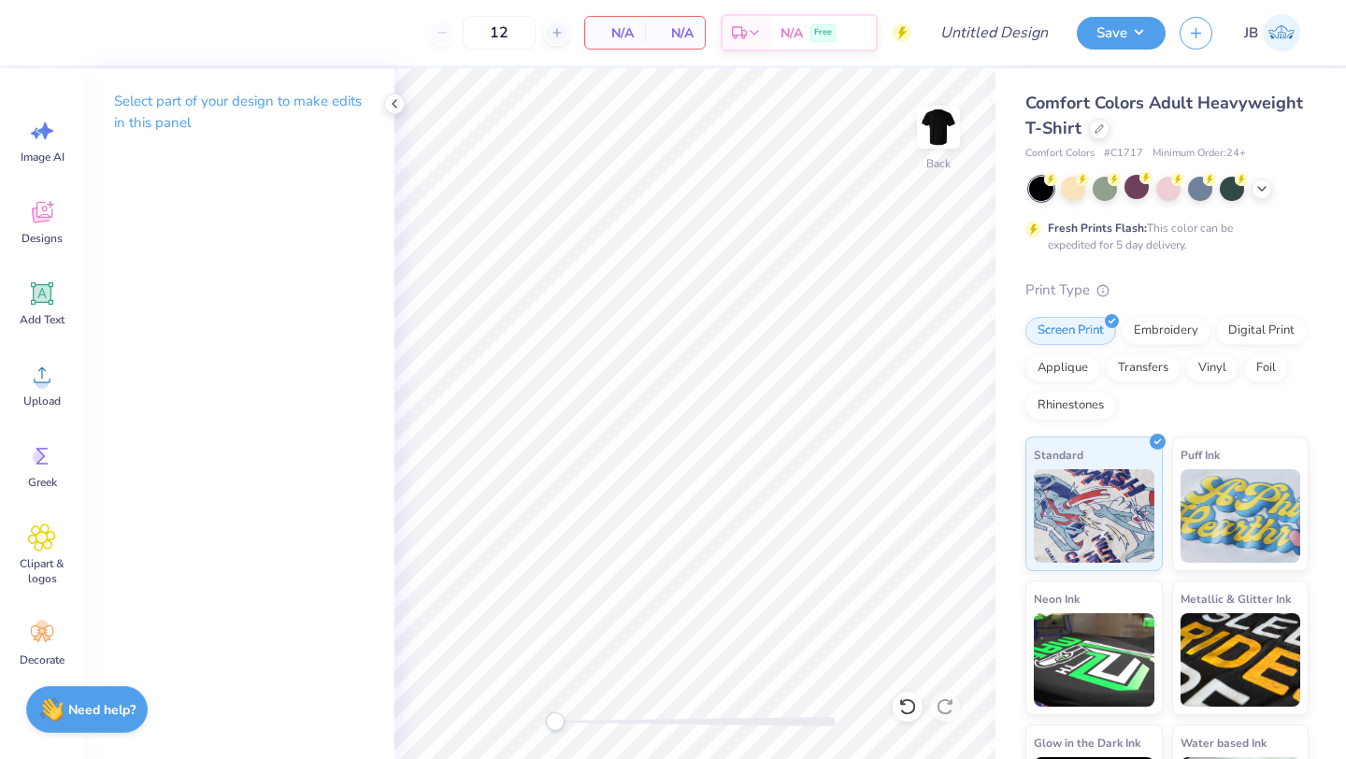
click at [6, 209] on div "Image AI Designs Add Text Upload Greek Clipart & logos Decorate" at bounding box center [42, 413] width 84 height 691
click at [58, 220] on div "Designs" at bounding box center [41, 222] width 67 height 70
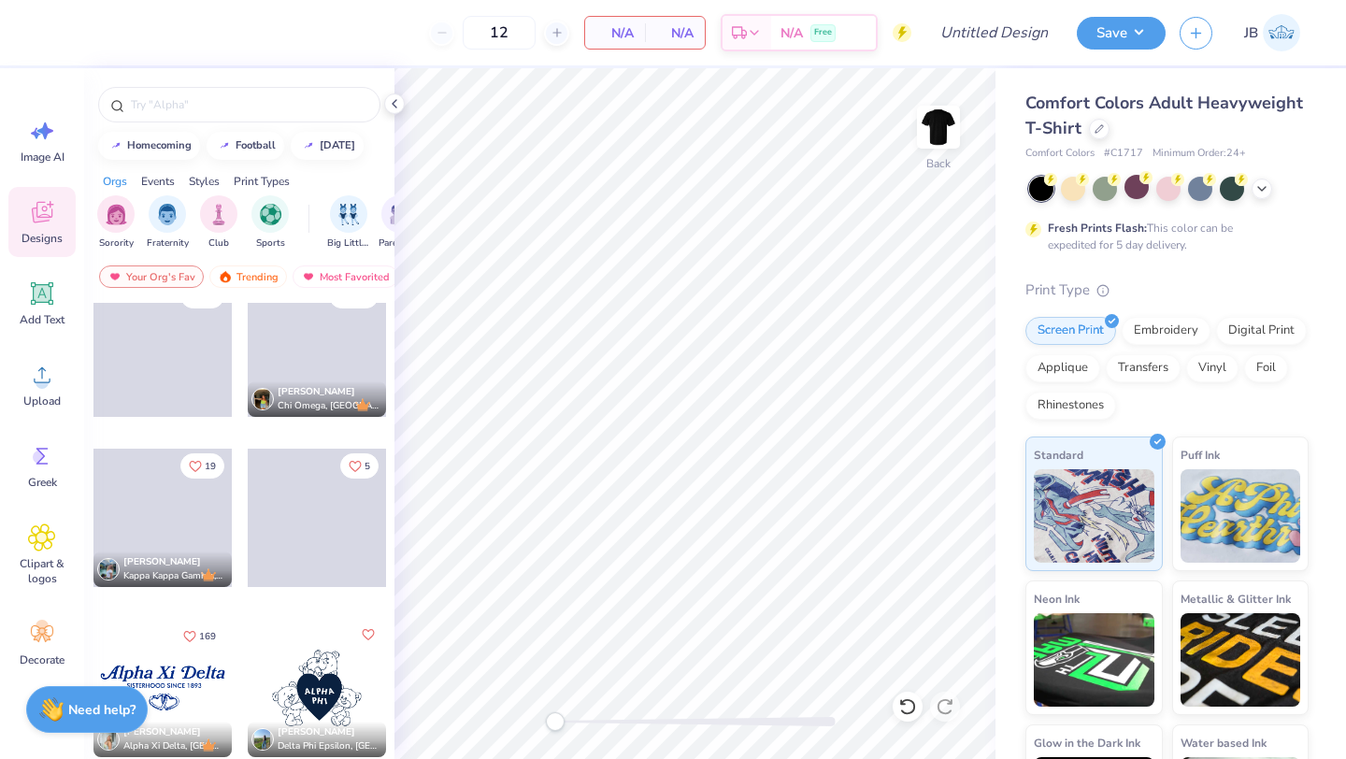
scroll to position [2716, 0]
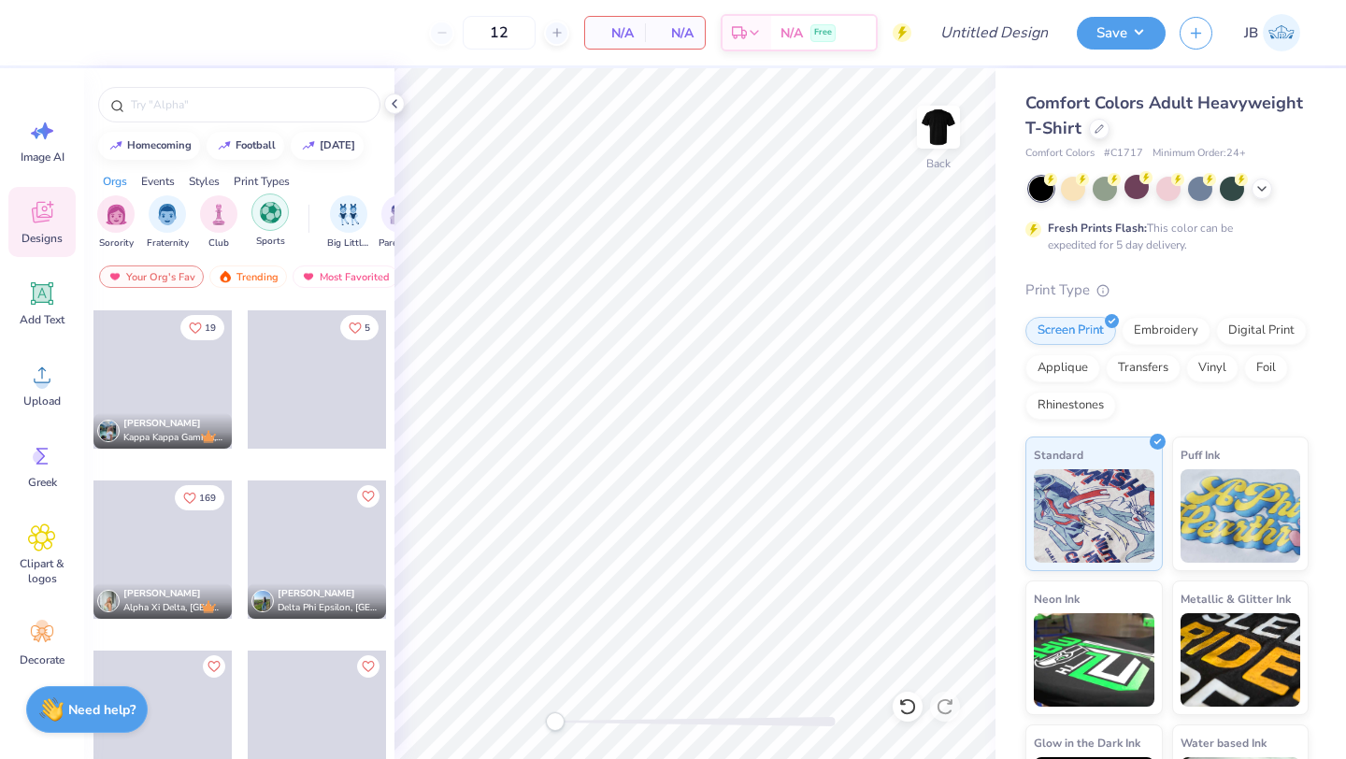
click at [265, 224] on div "filter for Sports" at bounding box center [269, 211] width 37 height 37
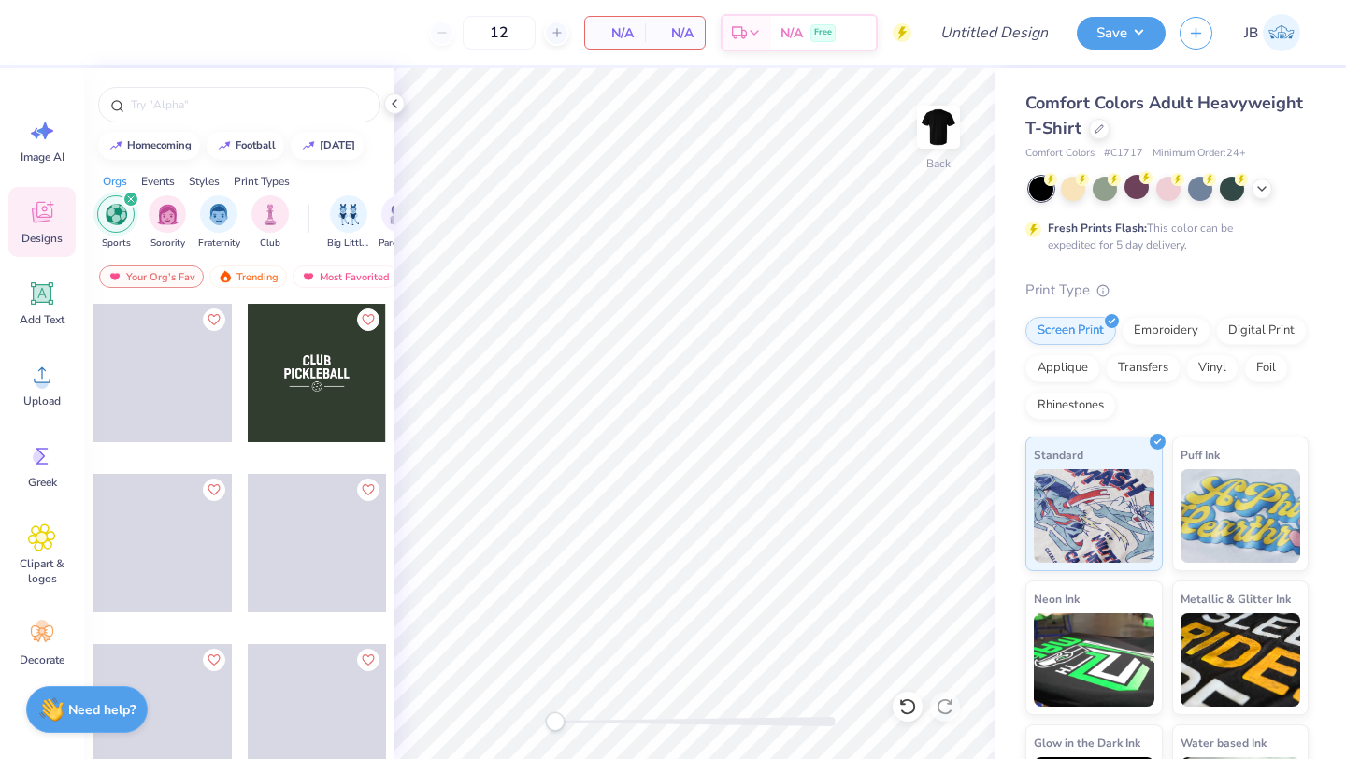
scroll to position [3233, 0]
click at [297, 399] on div at bounding box center [317, 372] width 138 height 138
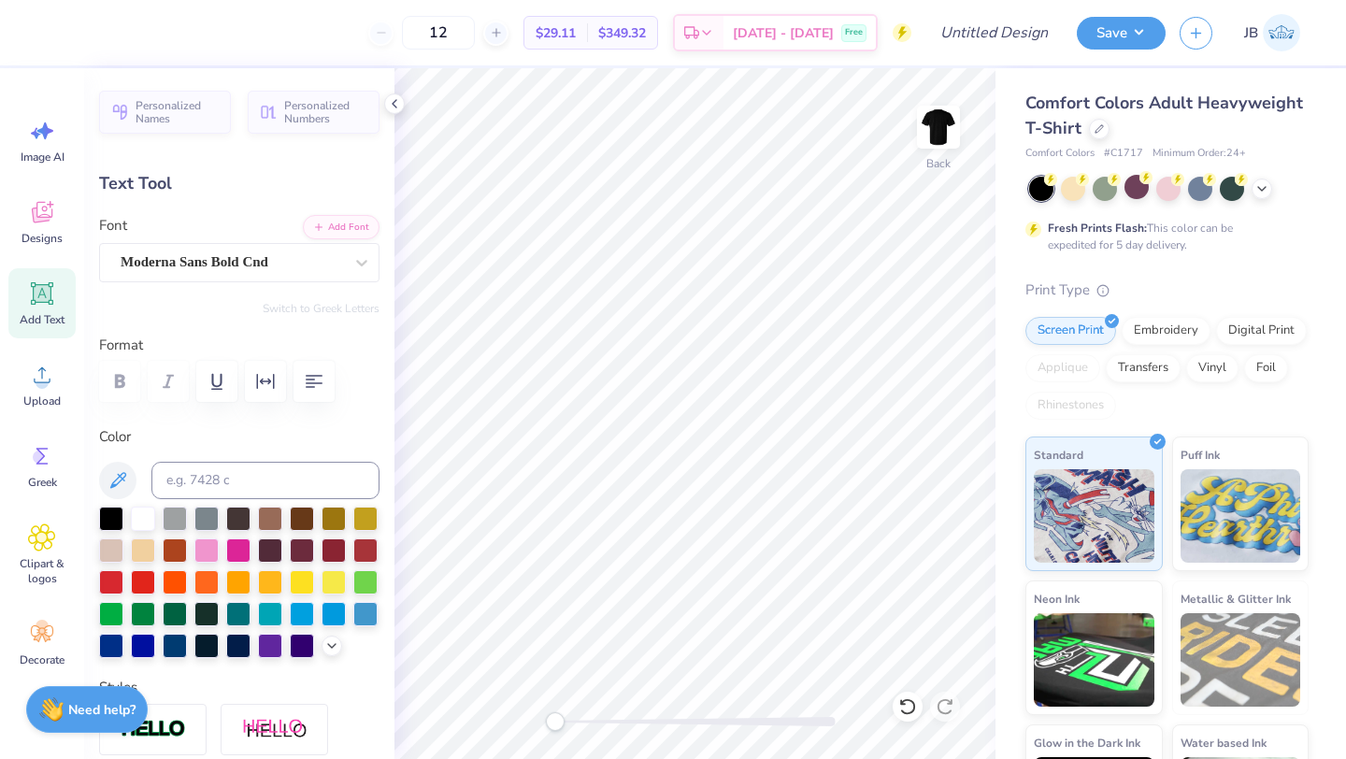
scroll to position [0, 0]
type textarea "AThletics"
type input "3.36"
type input "1.38"
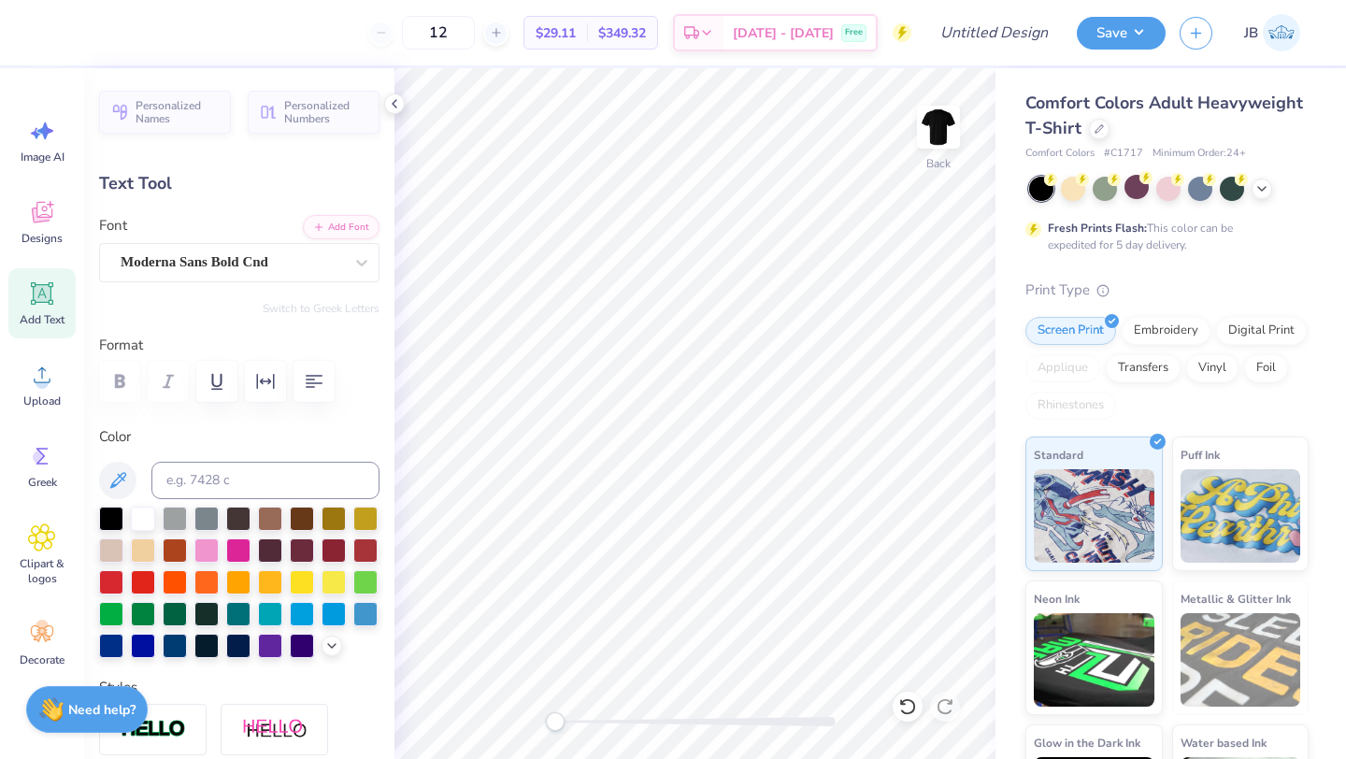
type input "3.00"
type textarea "Uic"
type input "6.22"
type input "1.26"
type input "4.67"
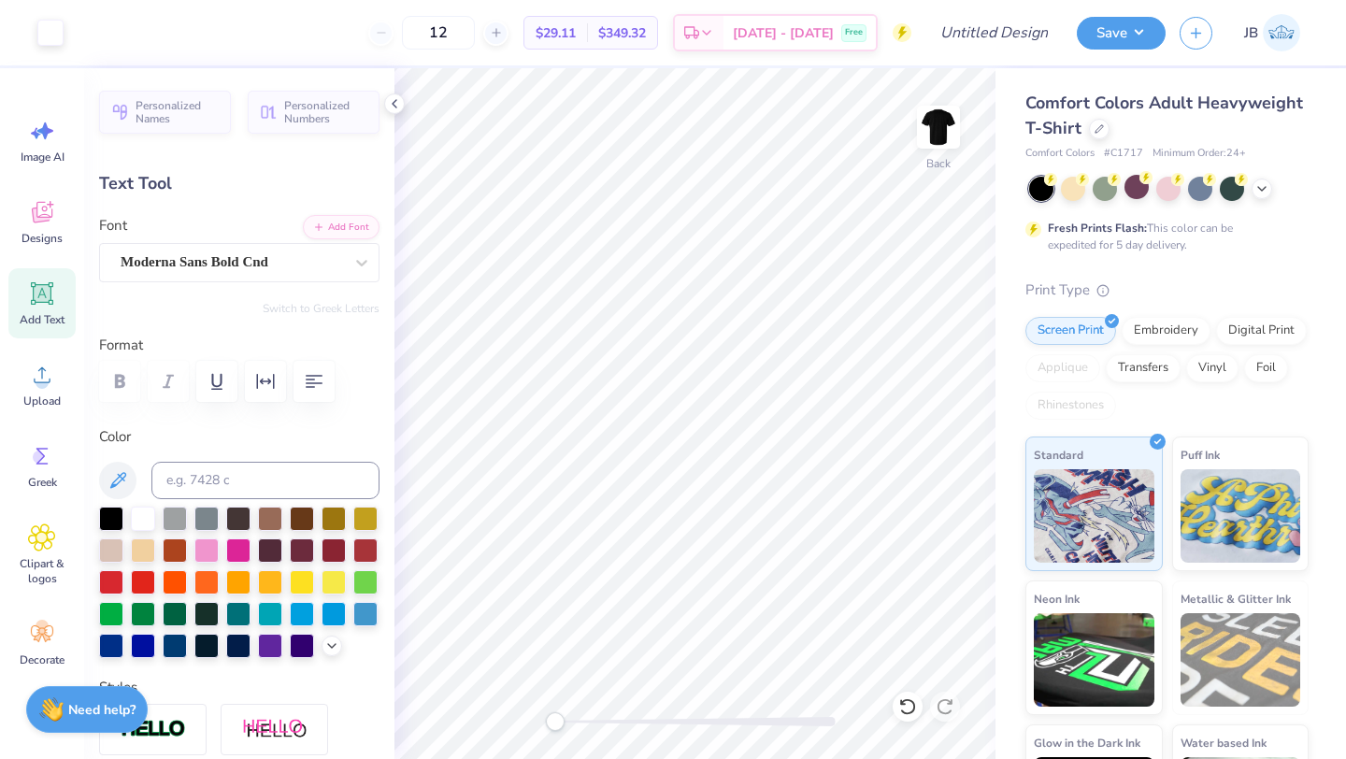
type input "1.98"
type input "1.32"
type input "3.03"
click at [327, 253] on div "Moderna Sans Bold Cnd" at bounding box center [232, 262] width 226 height 29
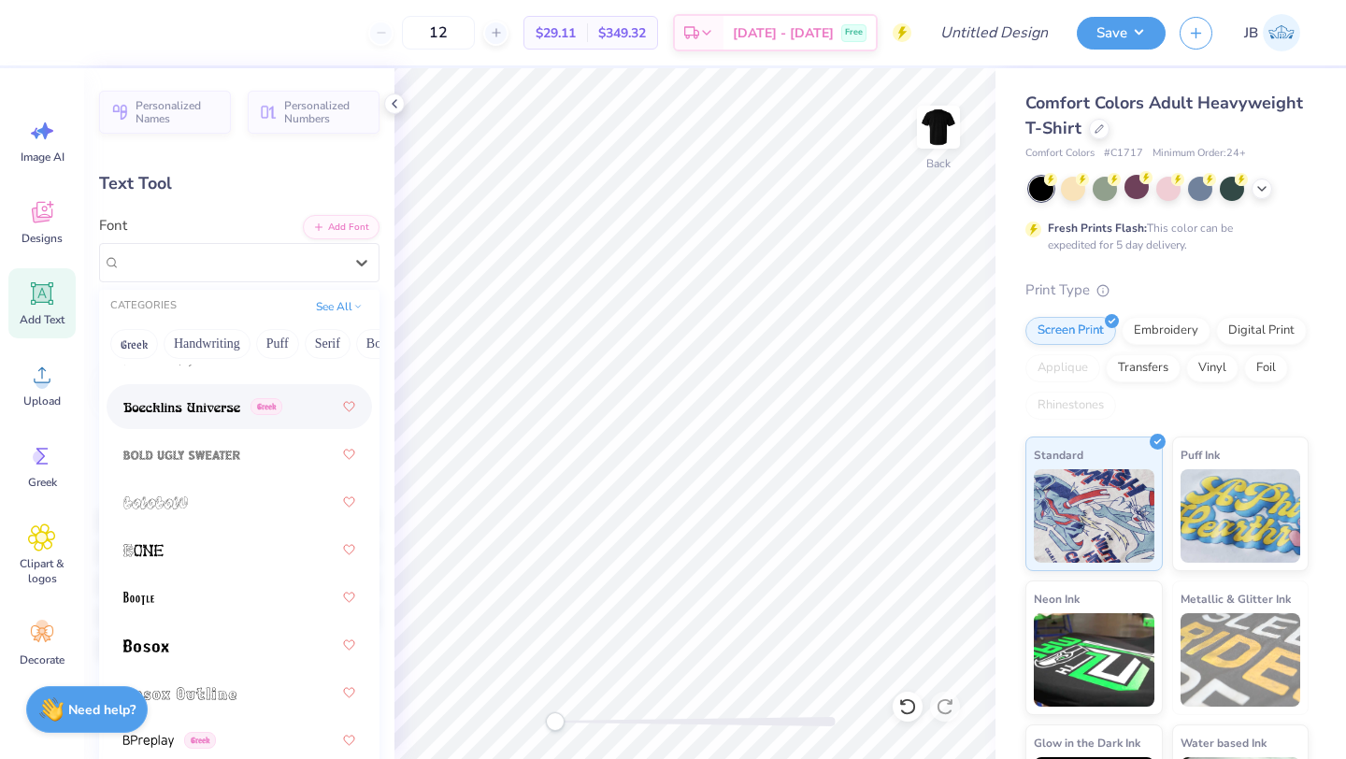
scroll to position [1644, 0]
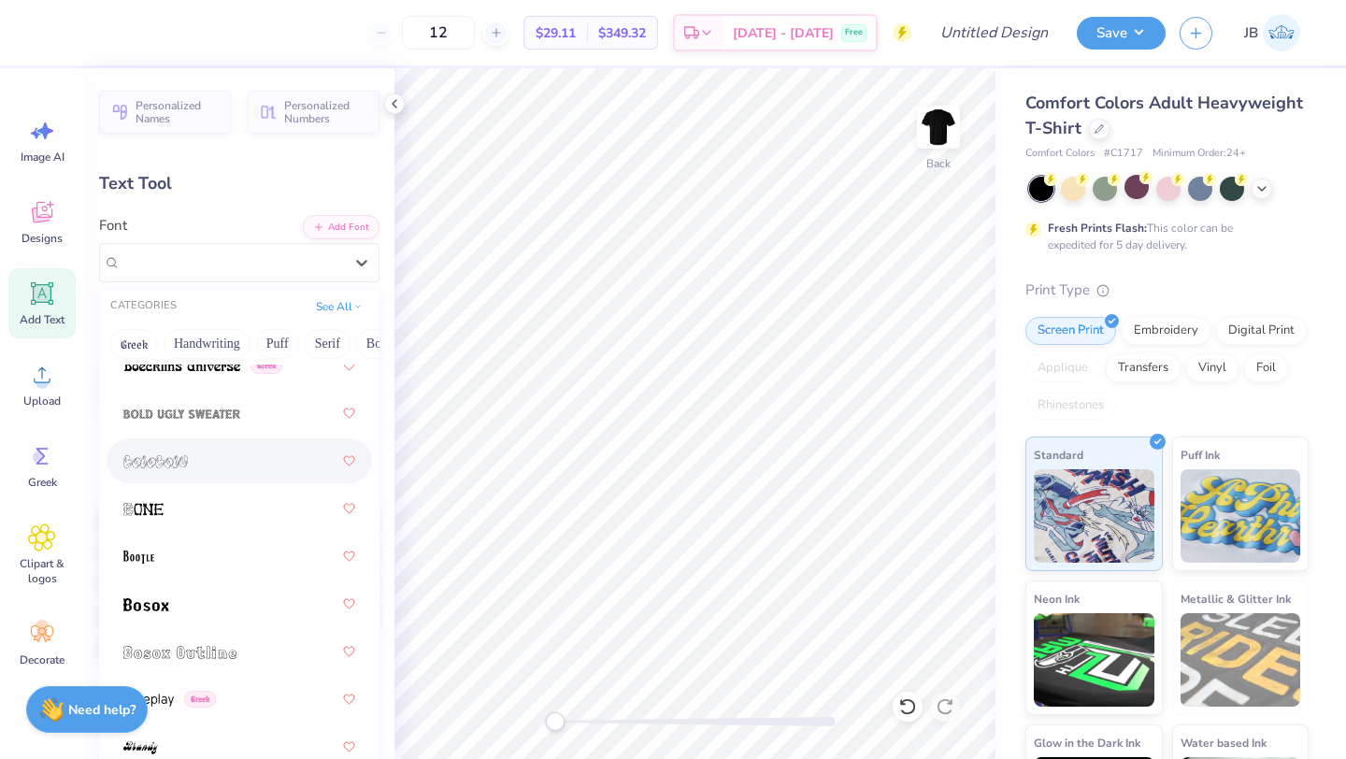
click at [242, 460] on div at bounding box center [239, 461] width 232 height 34
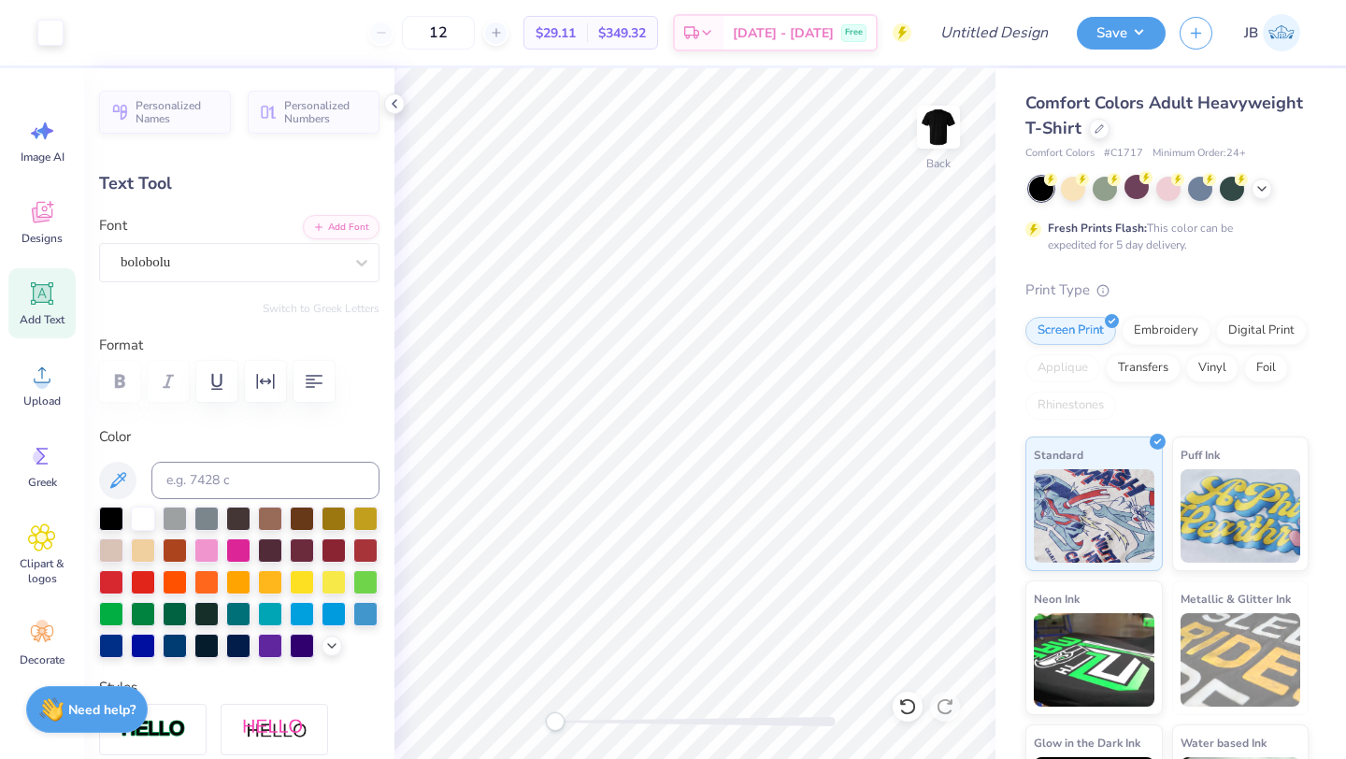
type input "1.43"
type input "4.24"
type input "5.09"
type input "3.67"
type input "2.40"
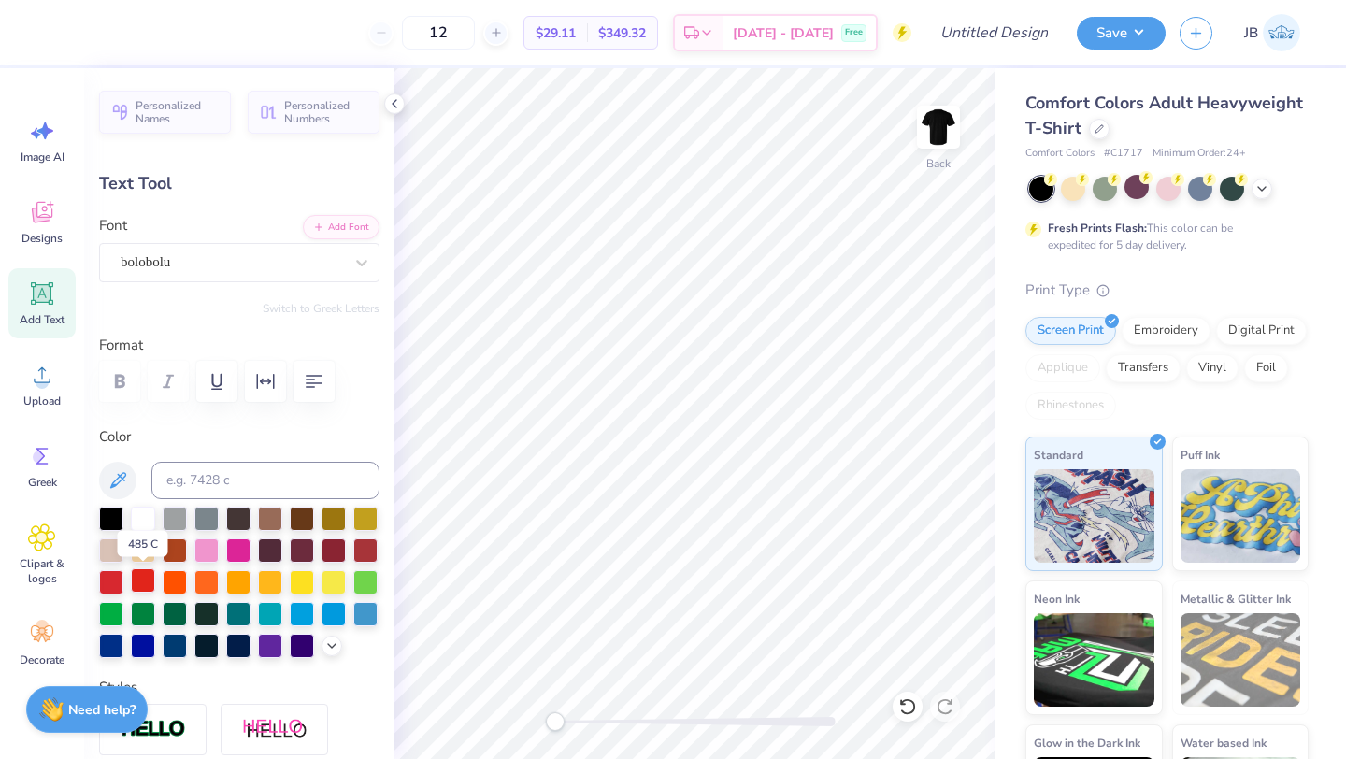
click at [141, 580] on div at bounding box center [143, 580] width 24 height 24
click at [49, 231] on span "Designs" at bounding box center [41, 238] width 41 height 15
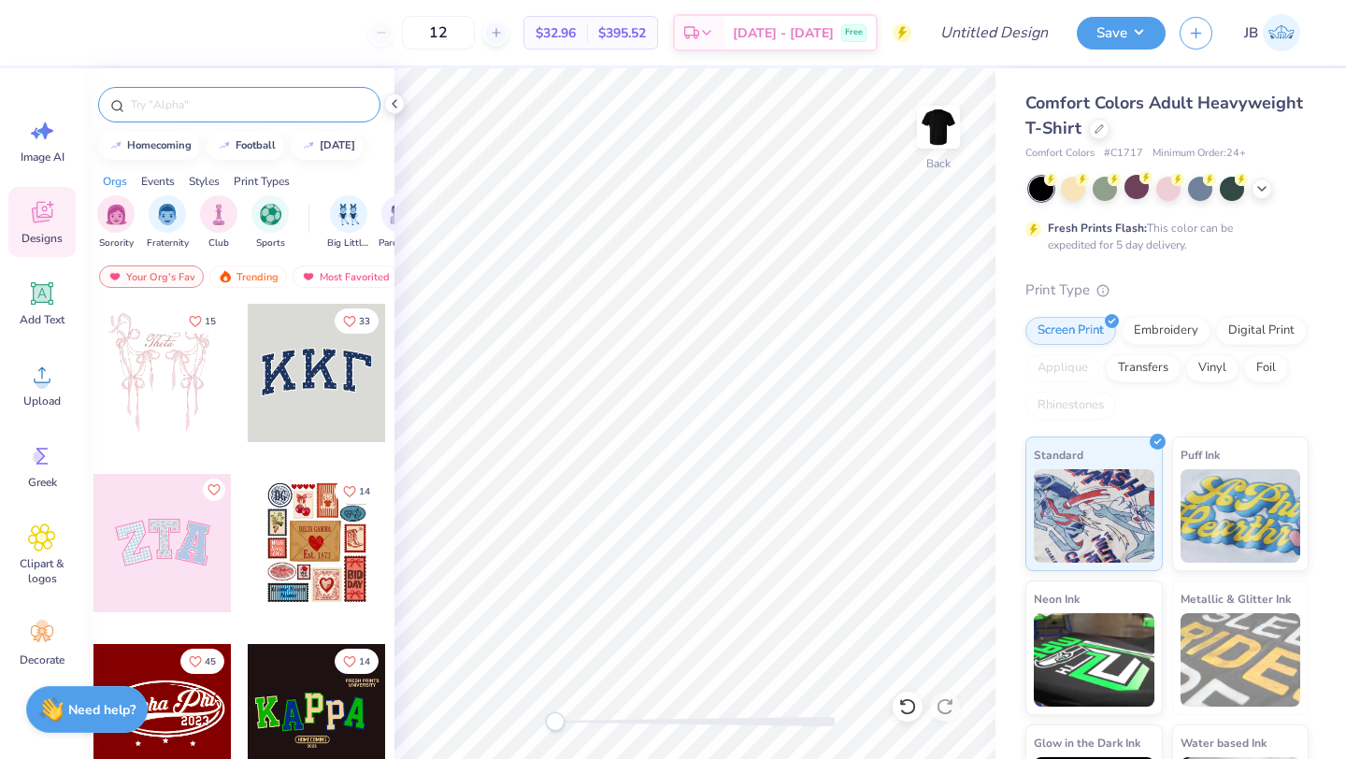
click at [222, 117] on div at bounding box center [239, 105] width 282 height 36
click at [228, 91] on div at bounding box center [239, 105] width 282 height 36
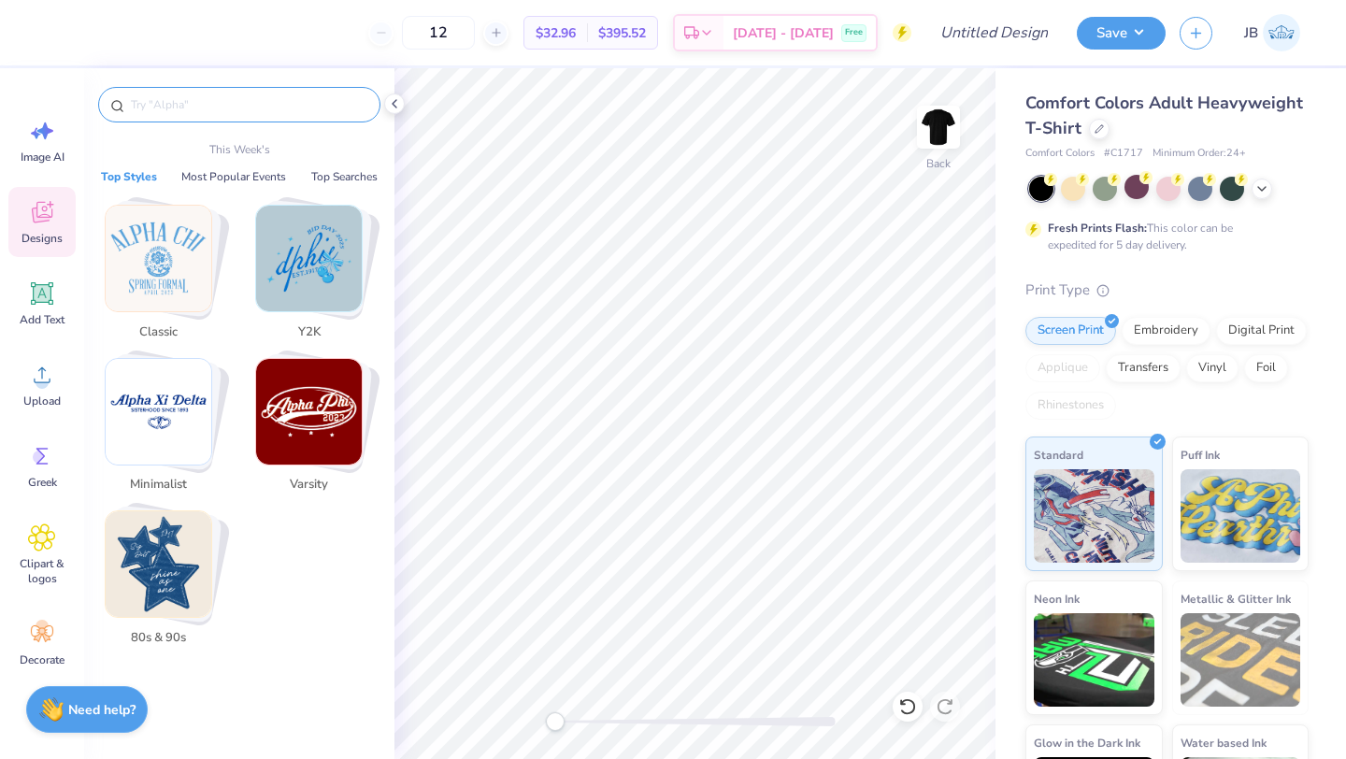
click at [225, 102] on input "text" at bounding box center [248, 104] width 239 height 19
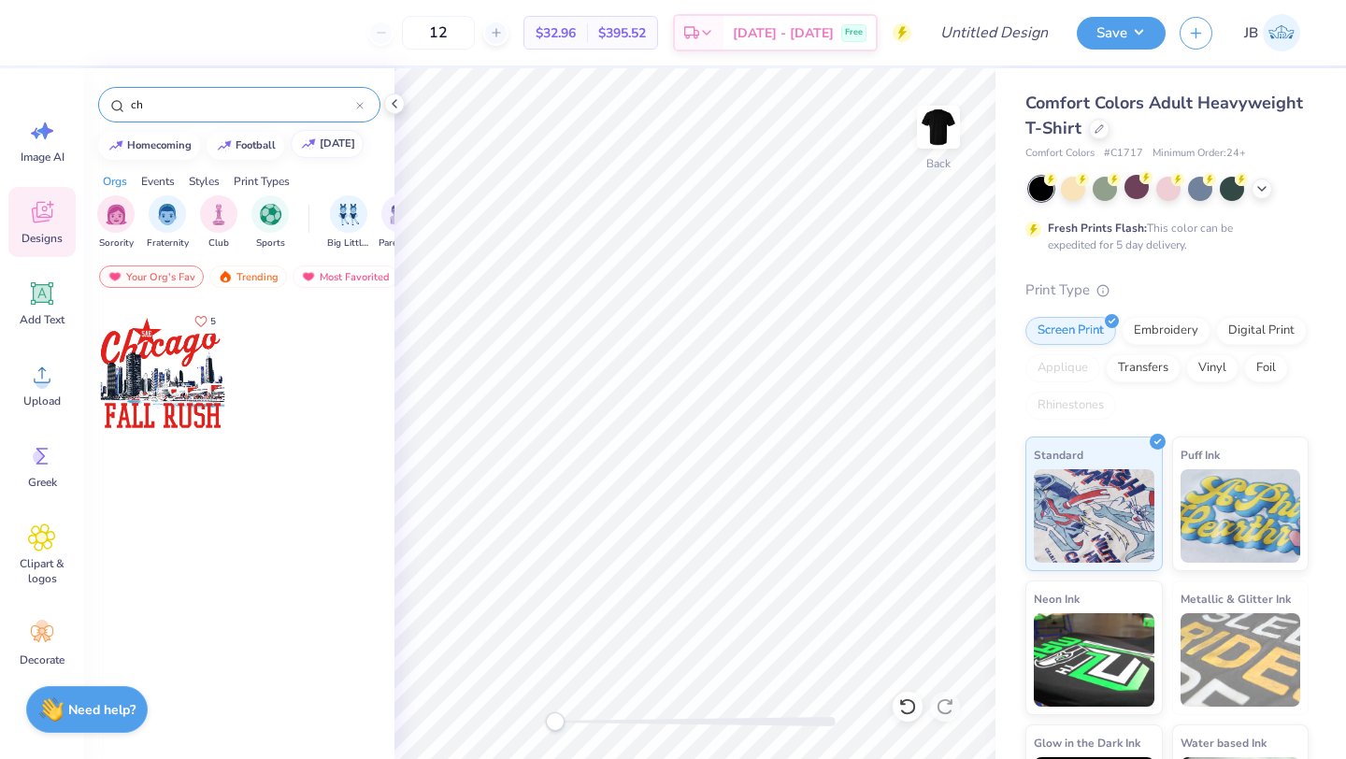
type input "c"
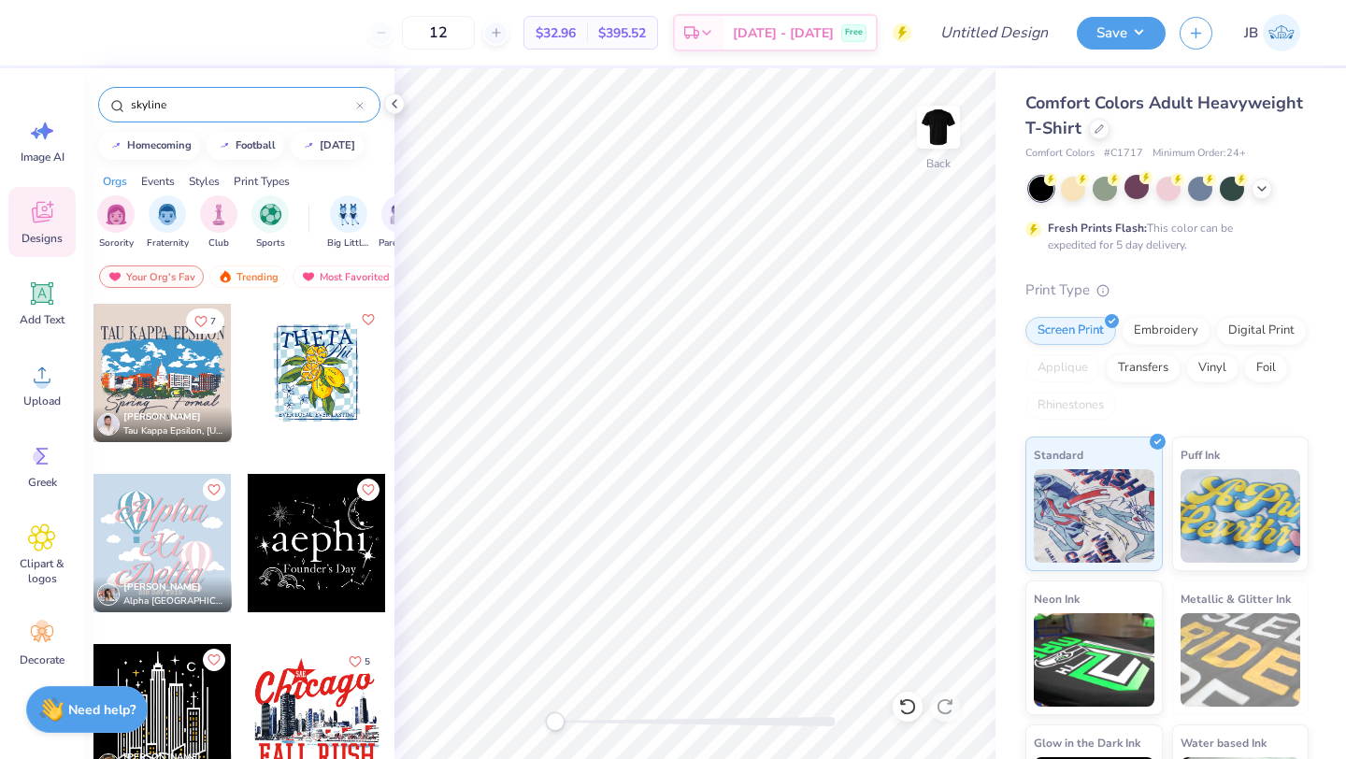
type input "skyline"
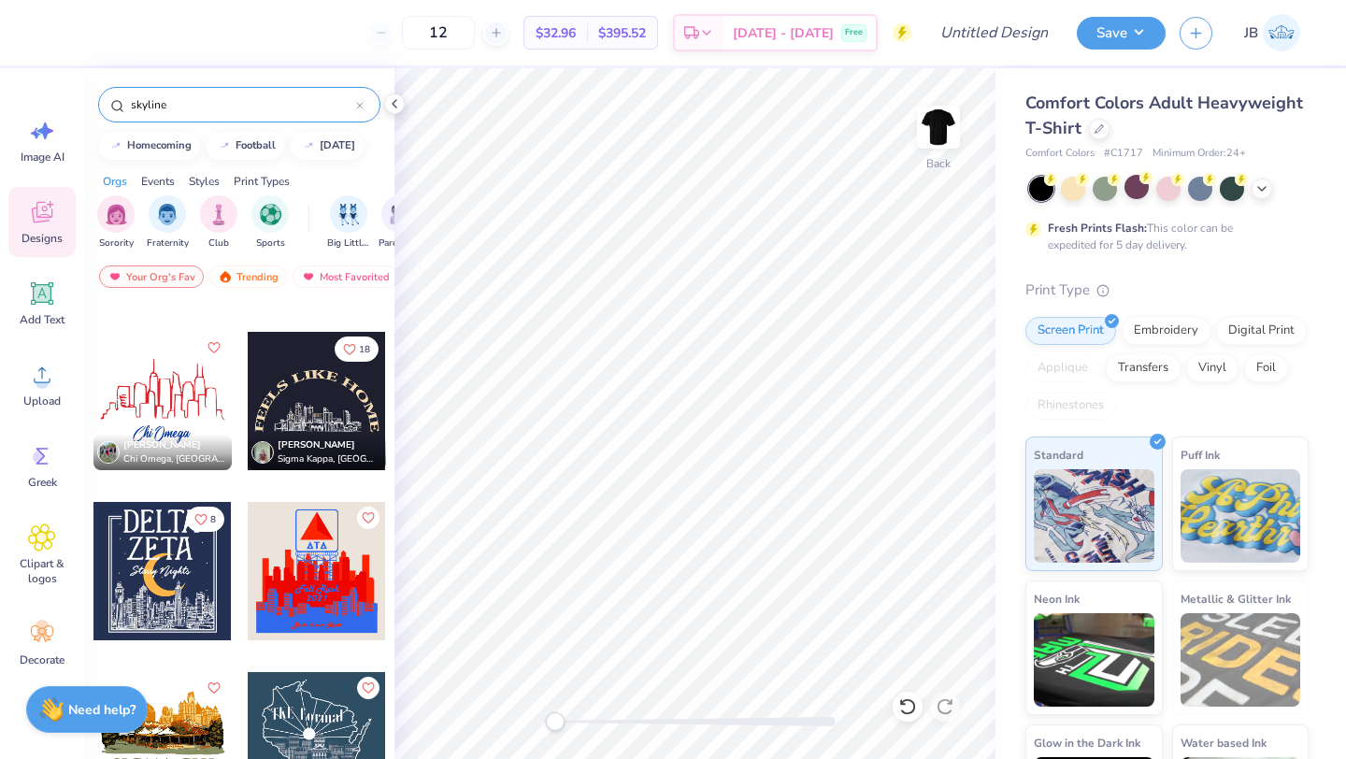
scroll to position [494, 0]
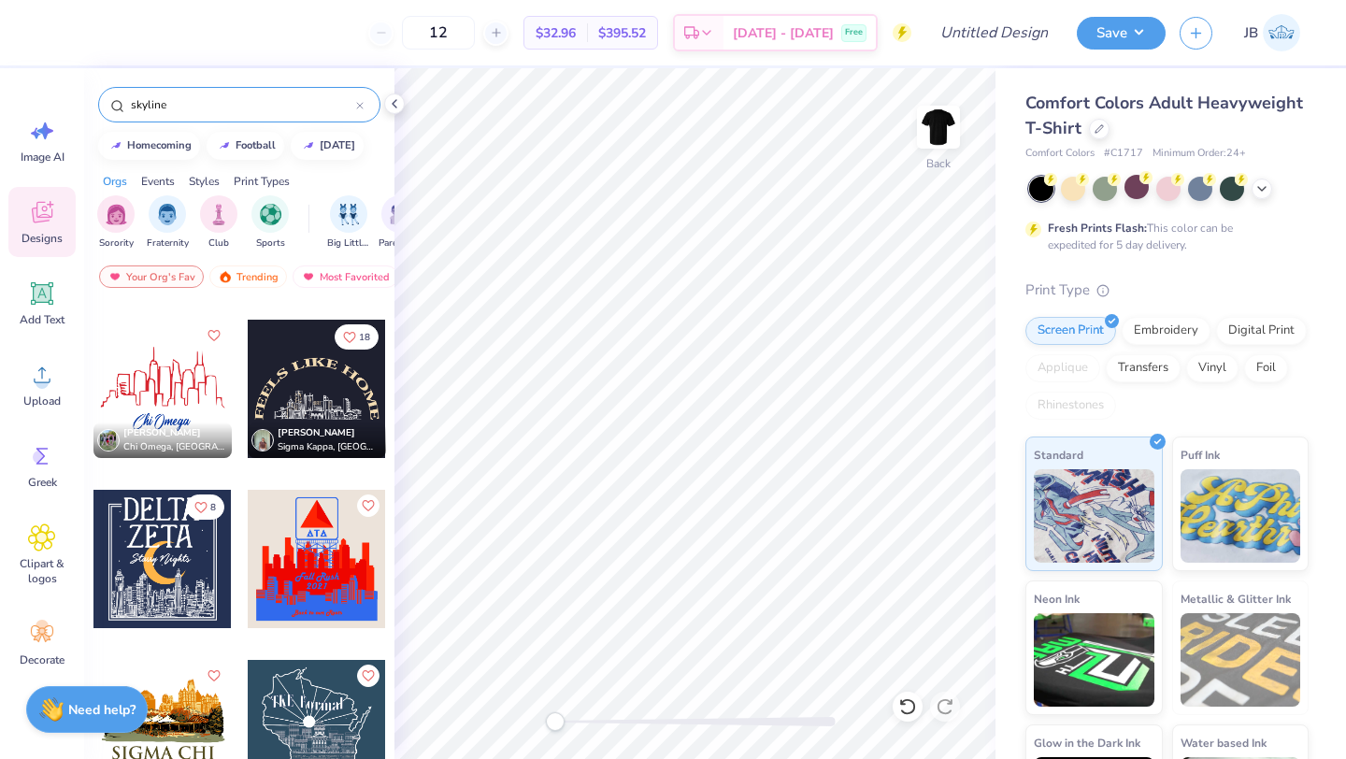
click at [335, 407] on div at bounding box center [317, 389] width 138 height 138
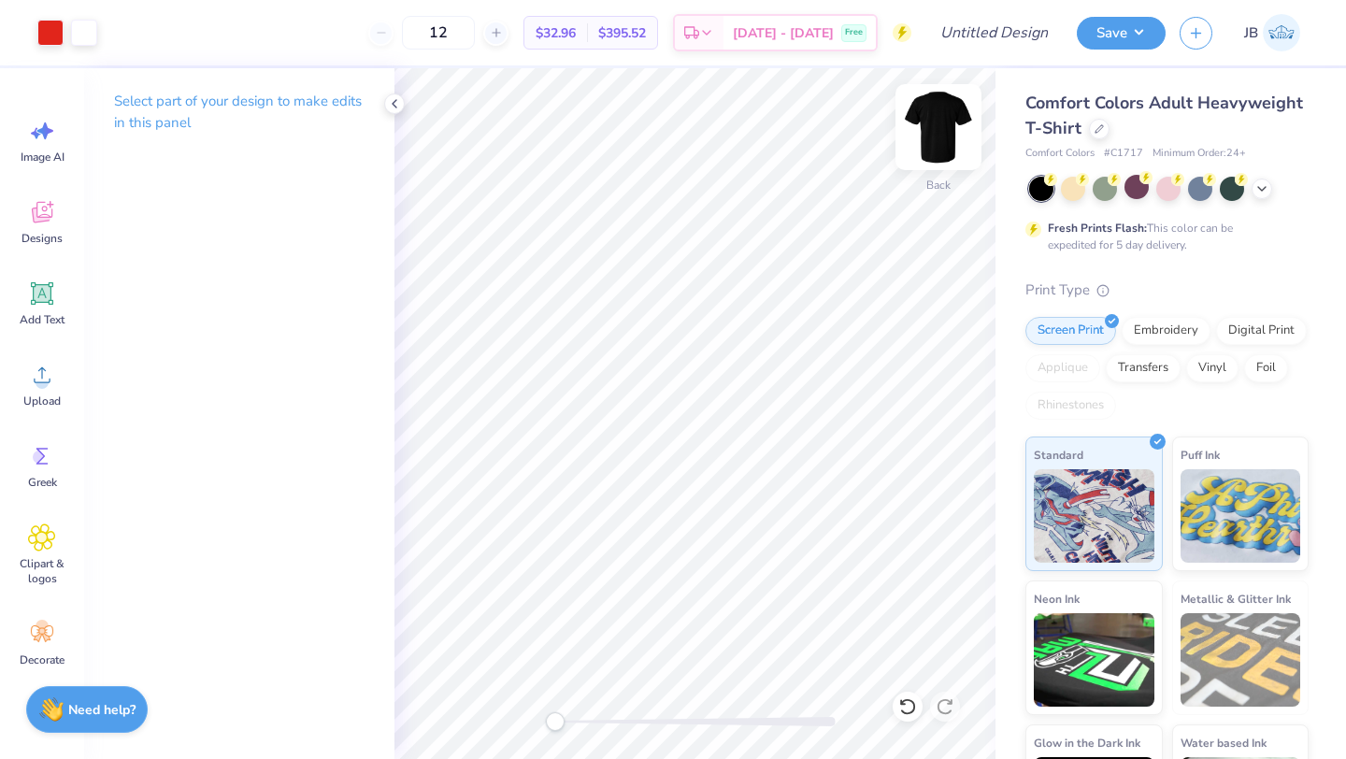
click at [949, 130] on img at bounding box center [938, 127] width 75 height 75
click at [35, 203] on icon at bounding box center [42, 212] width 28 height 28
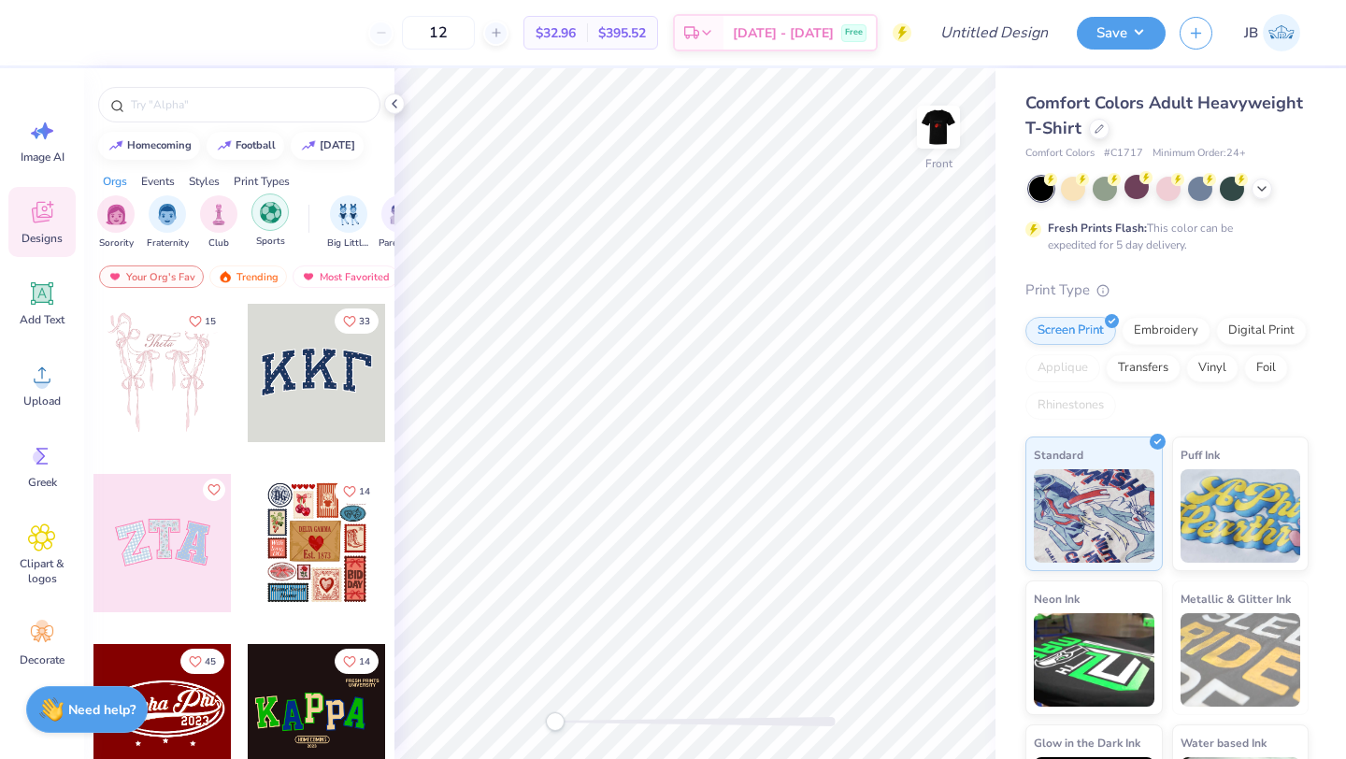
click at [269, 215] on img "filter for Sports" at bounding box center [270, 212] width 21 height 21
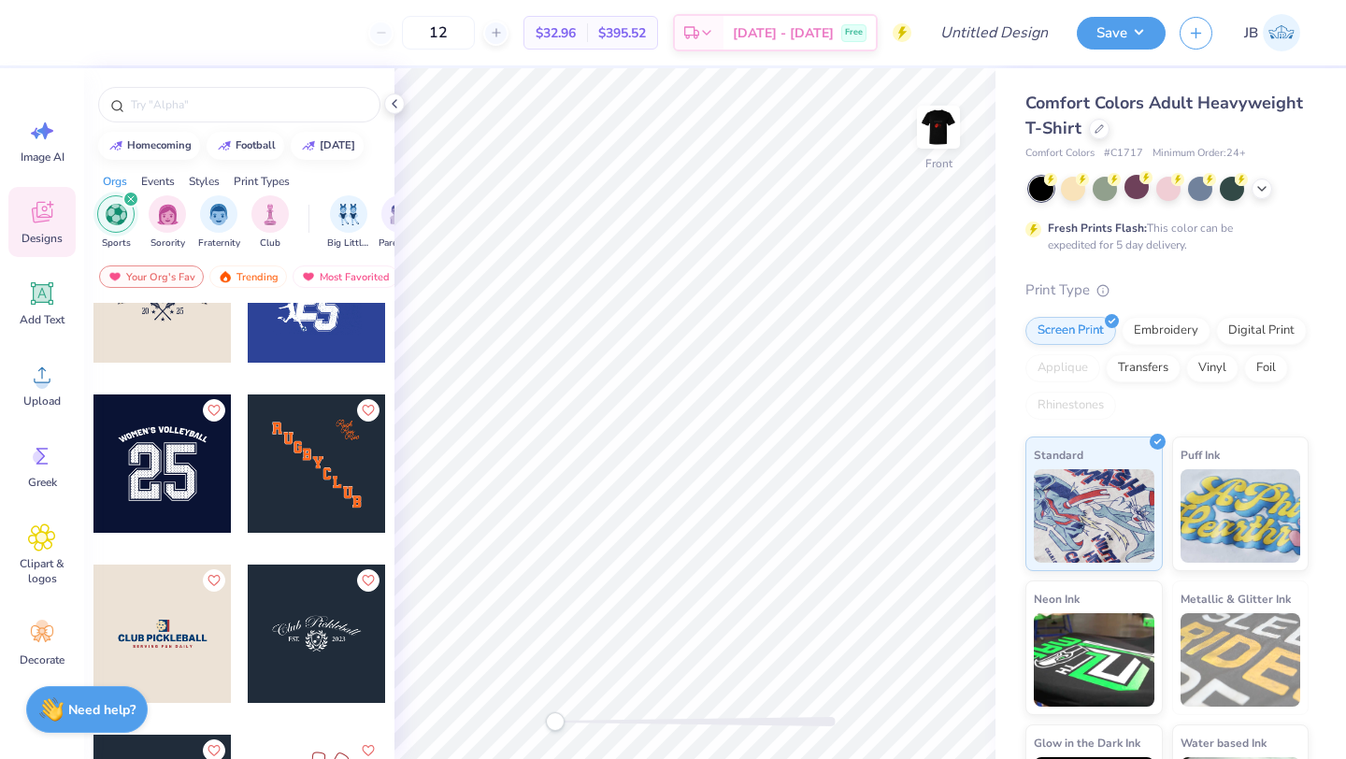
scroll to position [2462, 0]
click at [197, 503] on div at bounding box center [162, 463] width 138 height 138
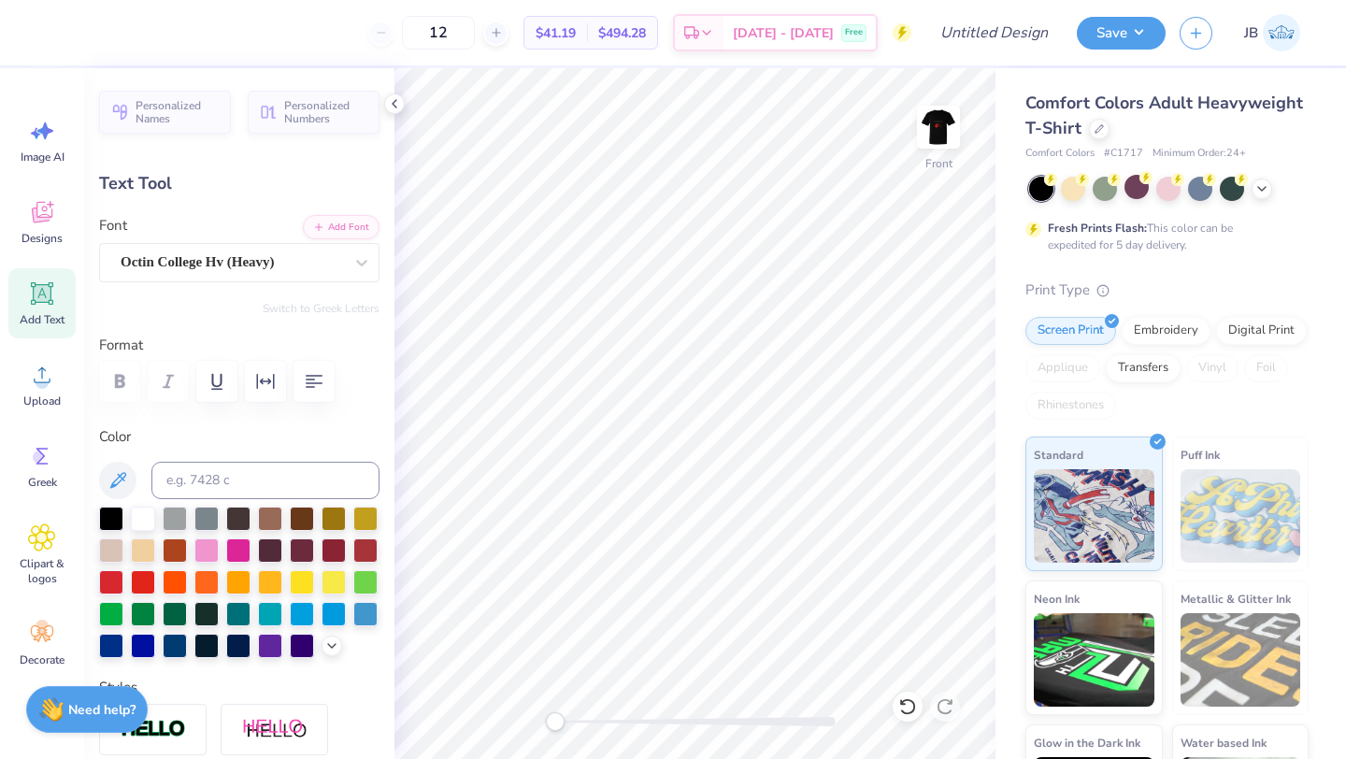
scroll to position [0, 0]
type textarea "w"
type textarea "Name"
click at [111, 580] on div at bounding box center [111, 580] width 24 height 24
type input "6.54"
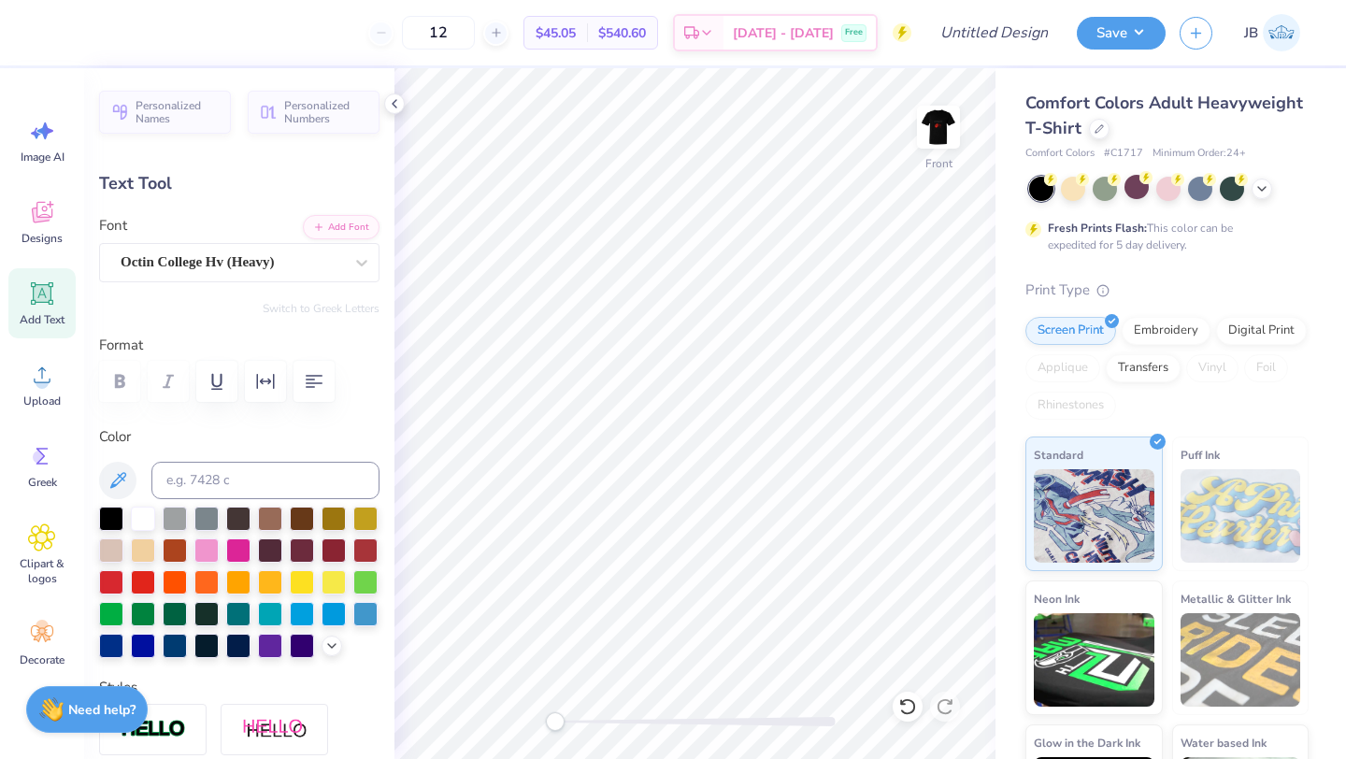
type input "1.99"
type input "1.32"
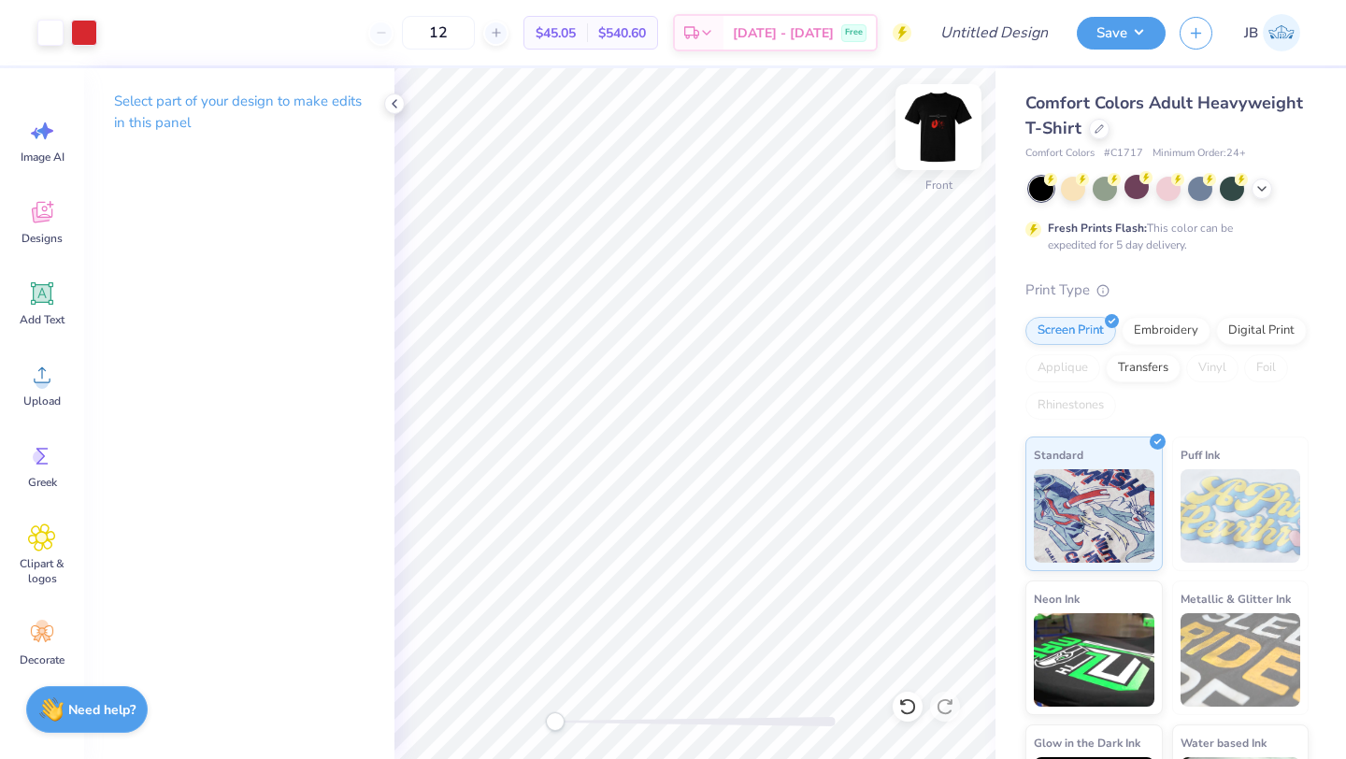
click at [934, 137] on img at bounding box center [938, 127] width 75 height 75
click at [900, 714] on icon at bounding box center [907, 706] width 19 height 19
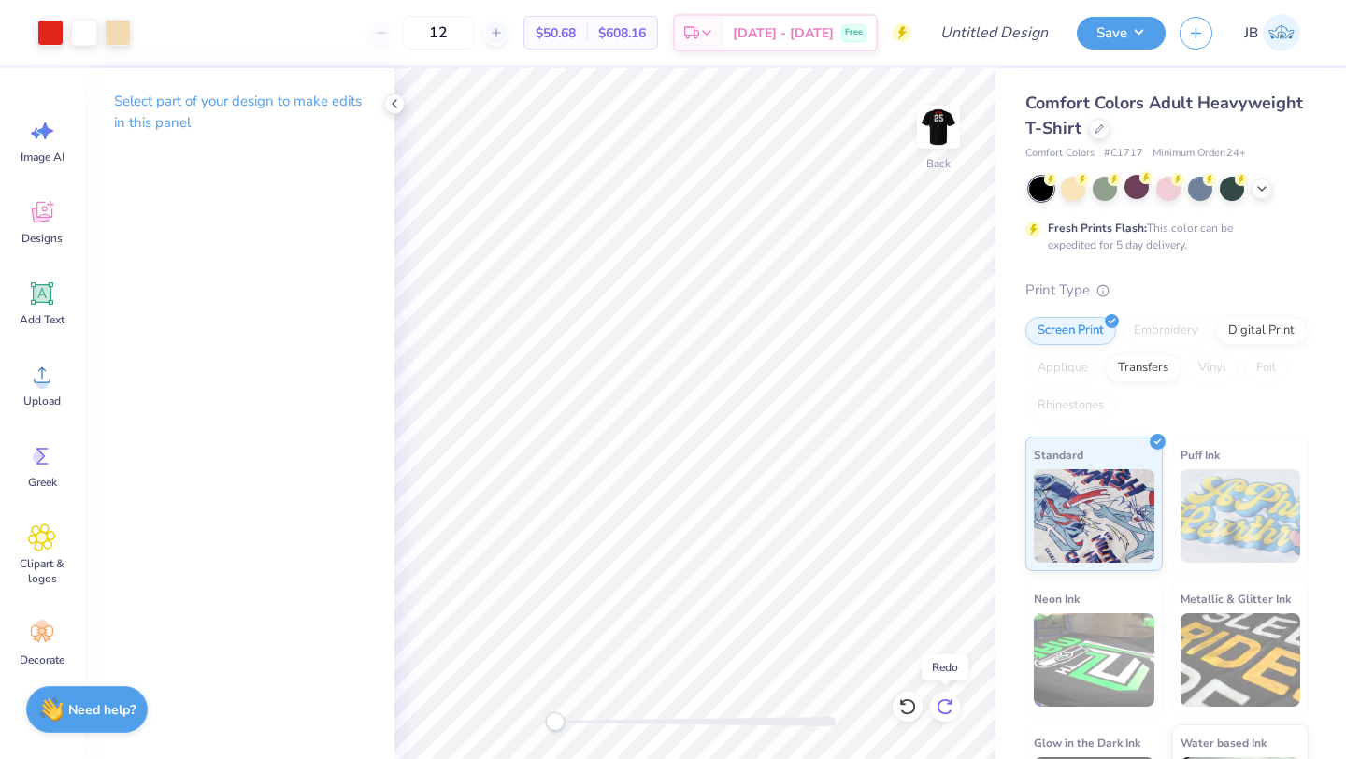
click at [937, 704] on icon at bounding box center [945, 706] width 19 height 19
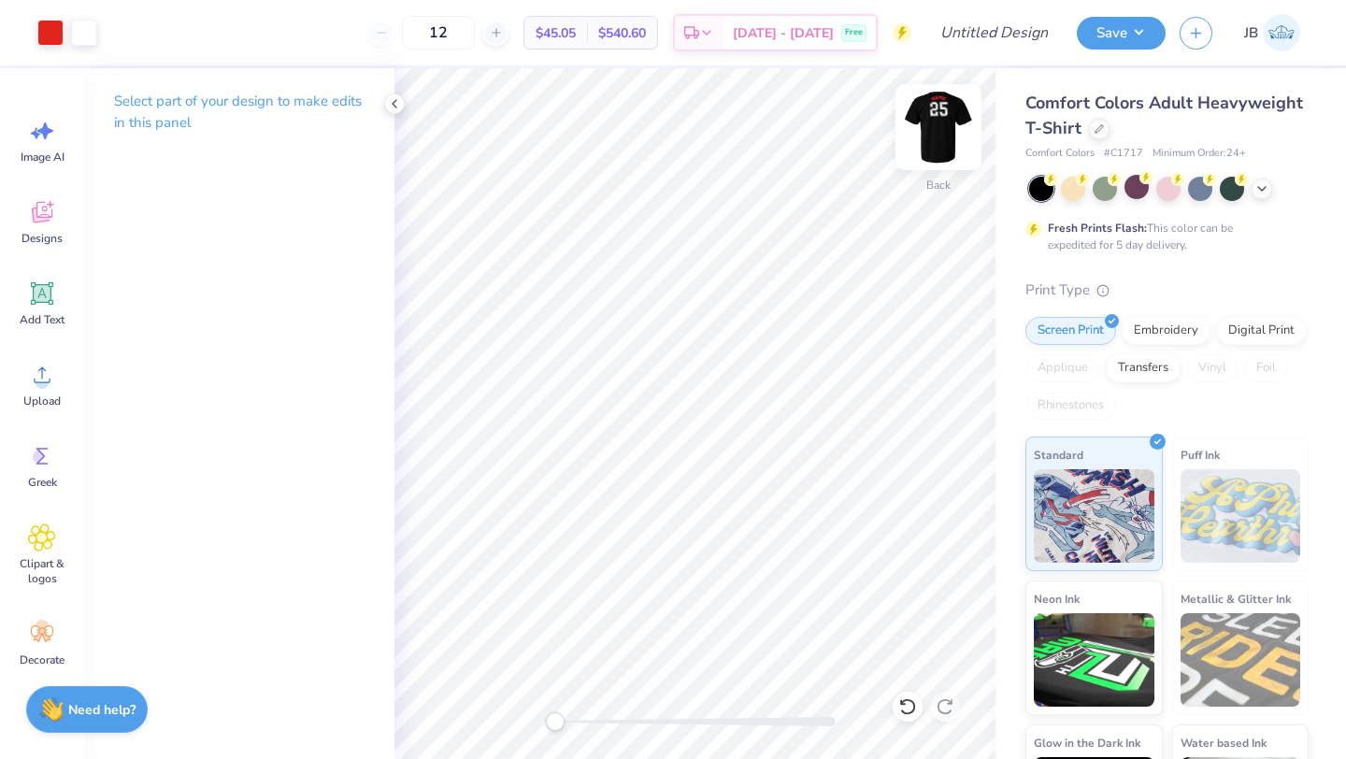
click at [946, 135] on img at bounding box center [938, 127] width 75 height 75
click at [934, 149] on div at bounding box center [938, 127] width 43 height 43
click at [933, 135] on img at bounding box center [938, 127] width 75 height 75
click at [933, 135] on img at bounding box center [938, 126] width 37 height 37
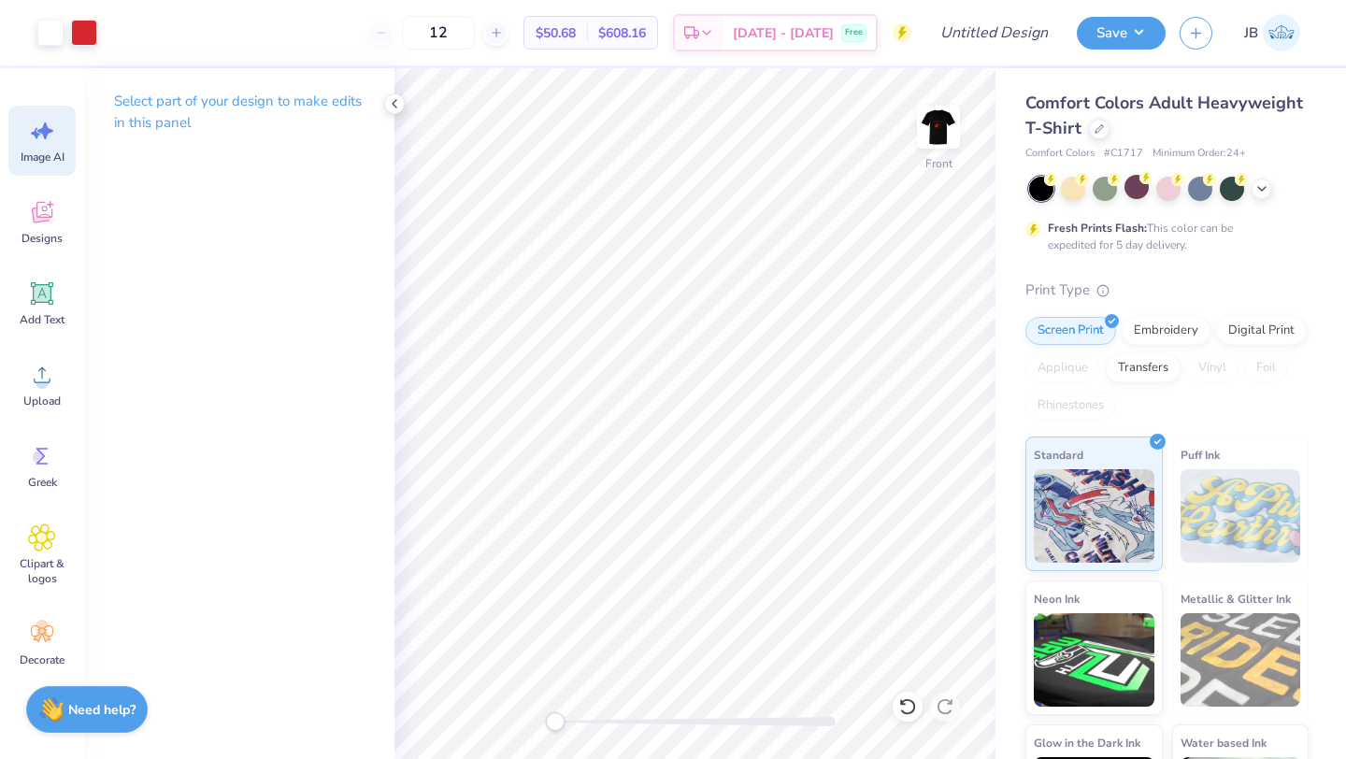
click at [38, 160] on span "Image AI" at bounding box center [43, 157] width 44 height 15
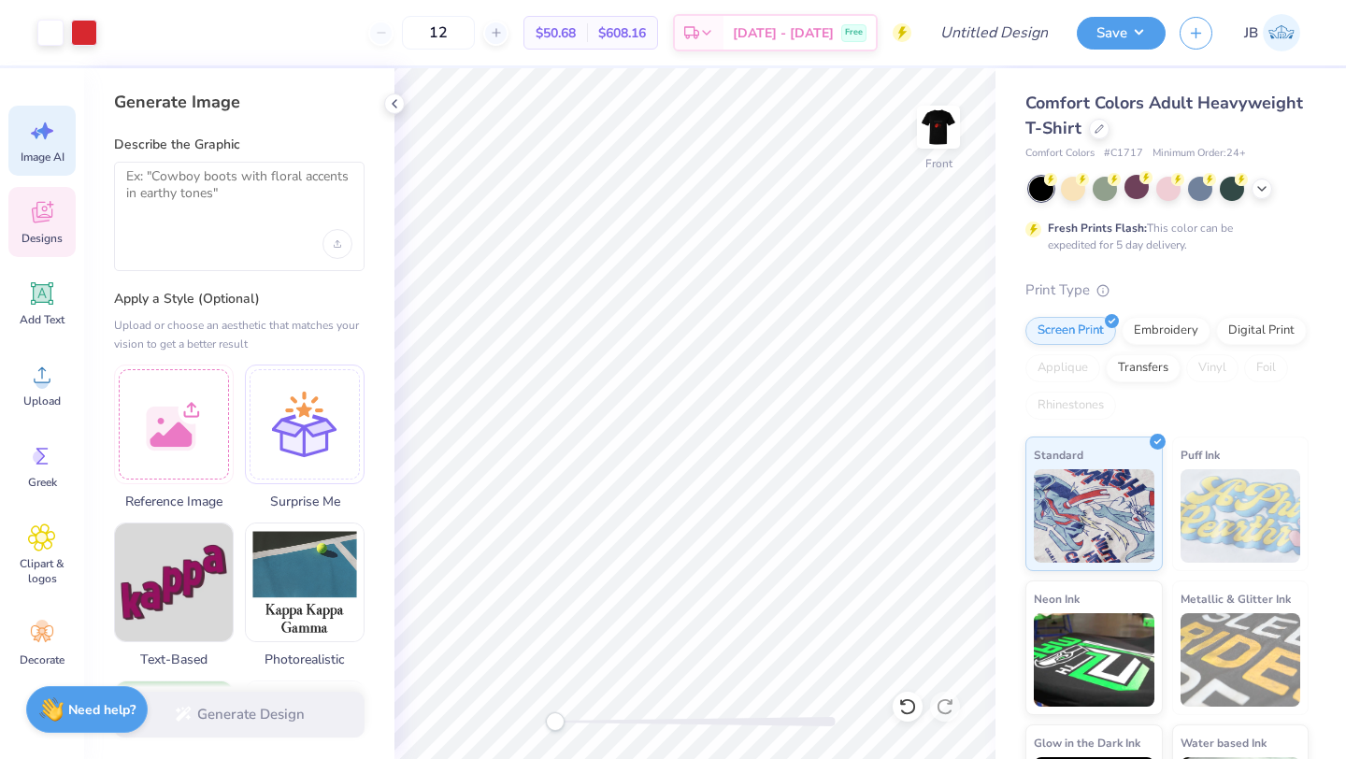
click at [46, 222] on icon at bounding box center [42, 212] width 28 height 28
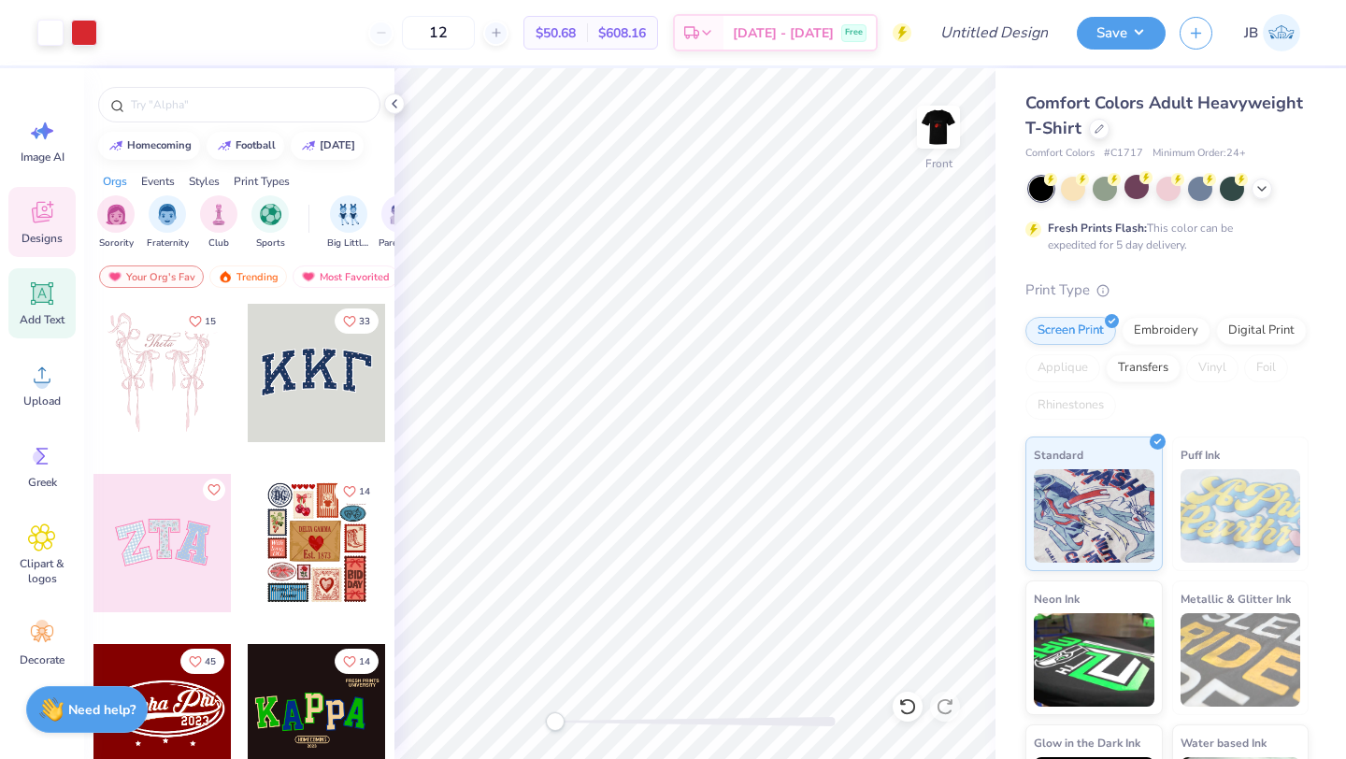
click at [44, 299] on icon at bounding box center [43, 294] width 18 height 18
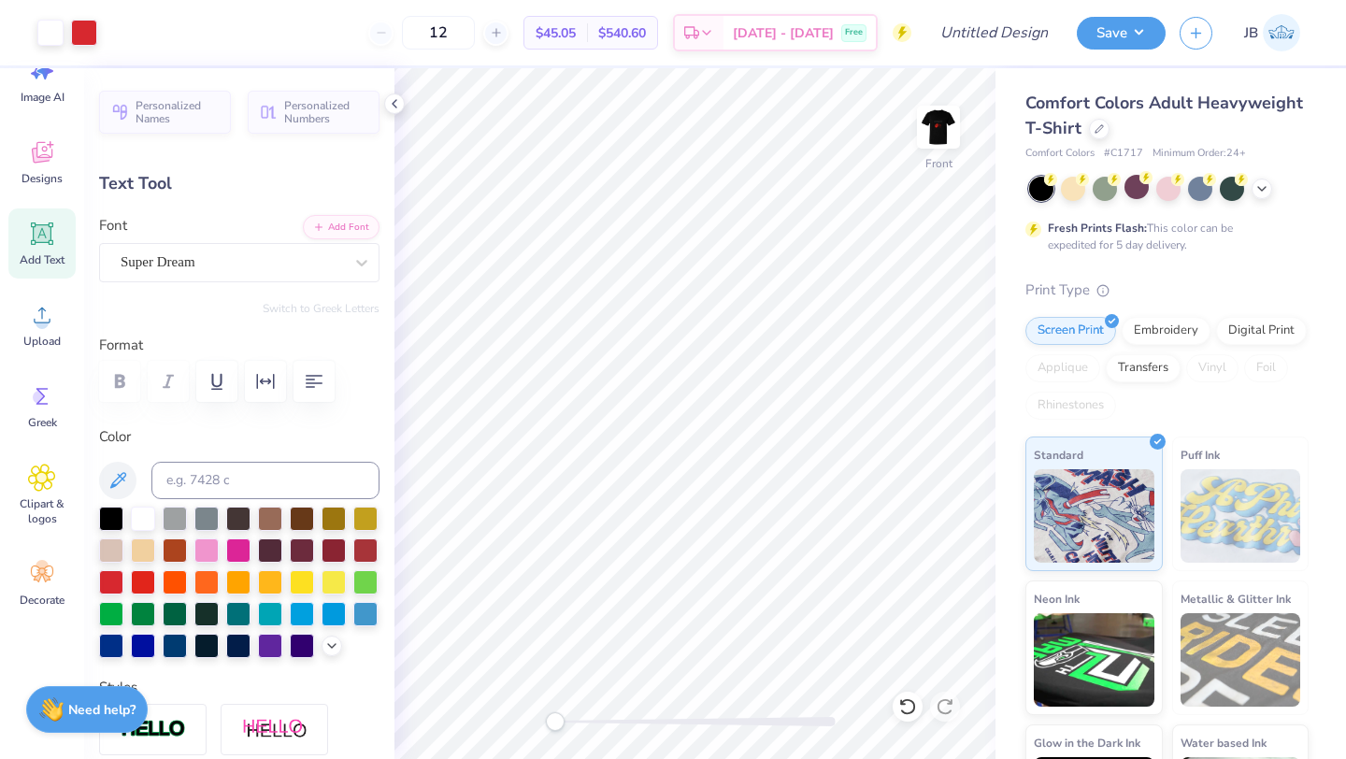
click at [1160, 100] on span "Comfort Colors Adult Heavyweight T-Shirt" at bounding box center [1164, 116] width 278 height 48
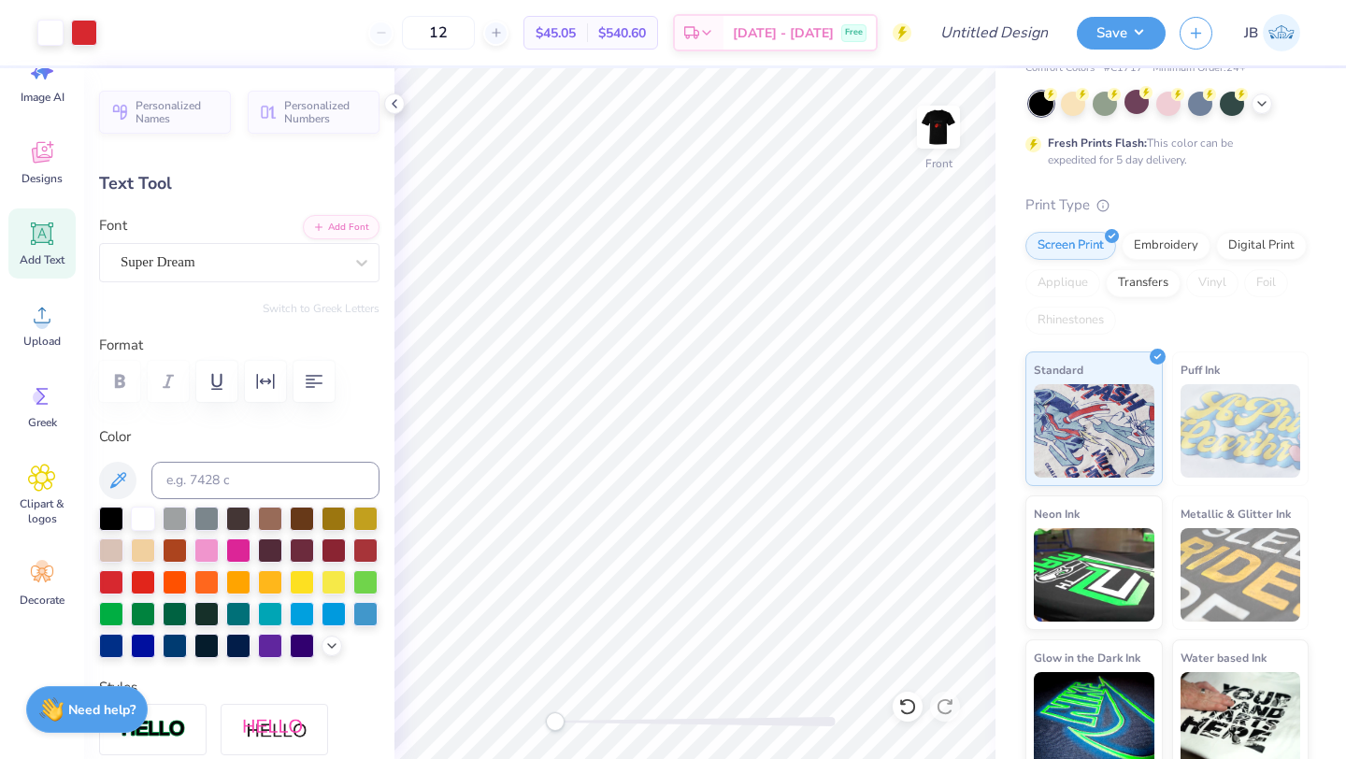
scroll to position [100, 0]
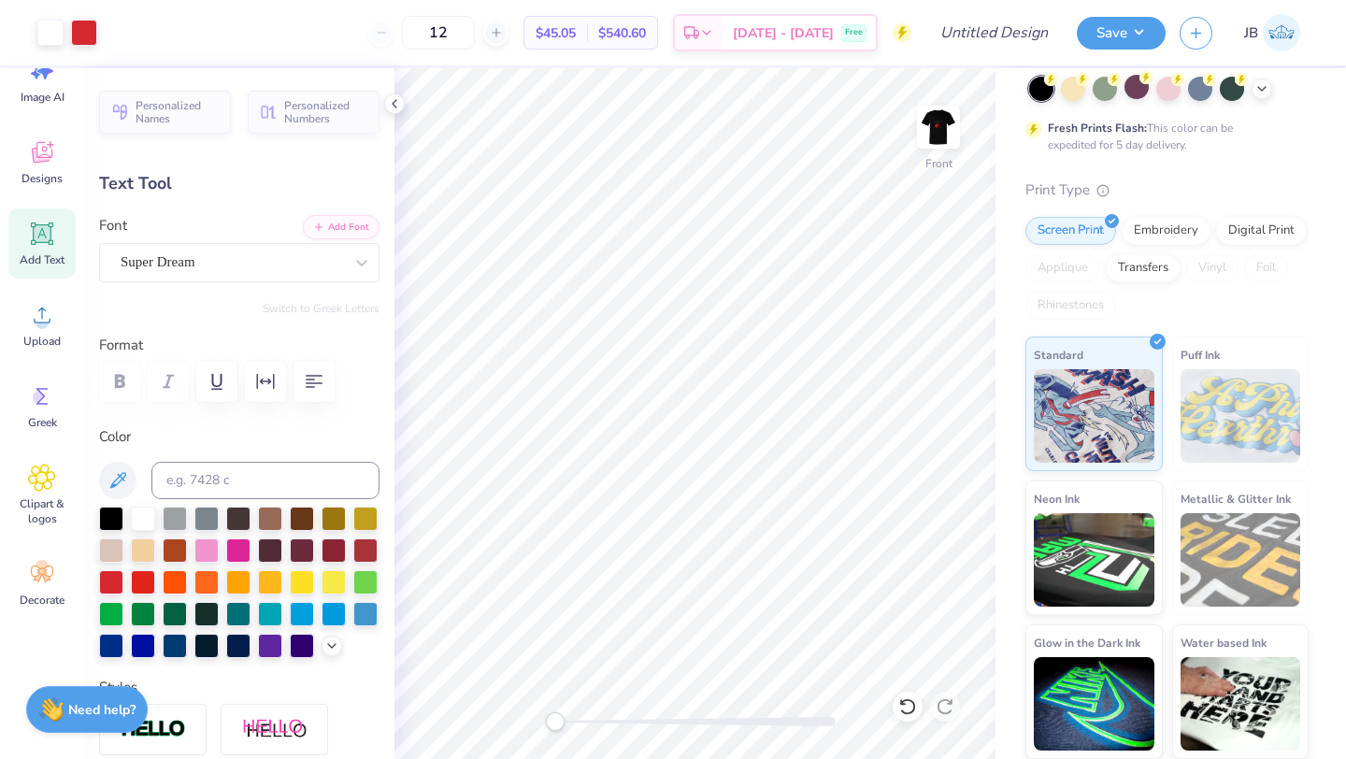
click at [1199, 417] on img at bounding box center [1241, 415] width 121 height 93
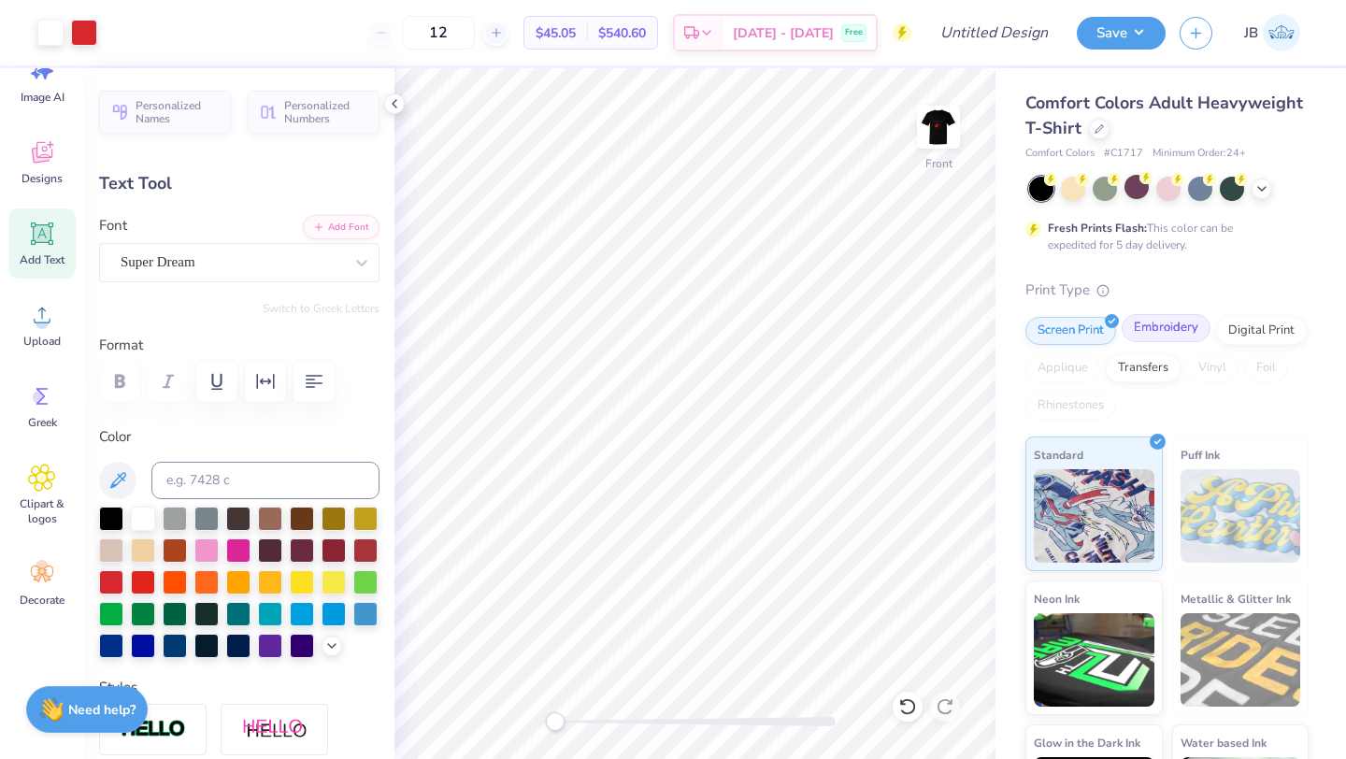
click at [1169, 324] on div "Embroidery" at bounding box center [1166, 328] width 89 height 28
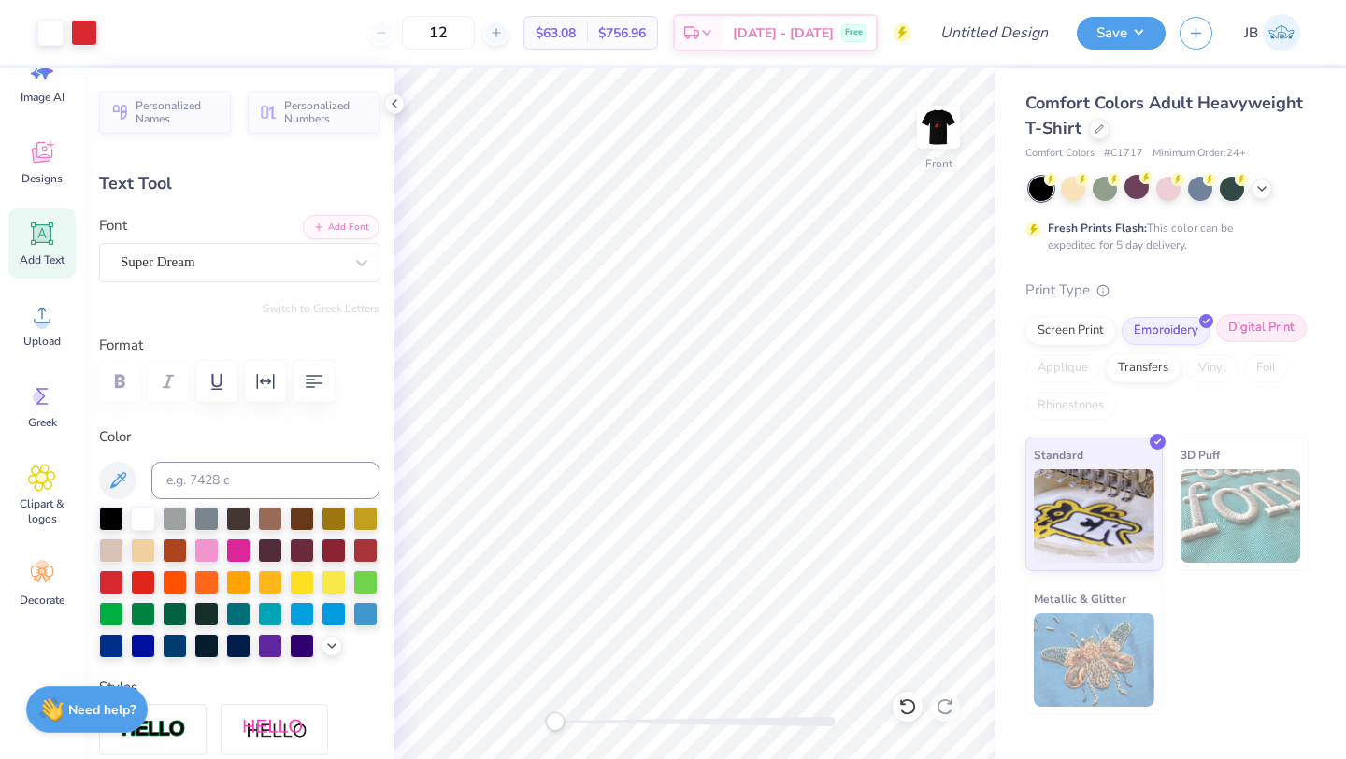
click at [1263, 329] on div "Digital Print" at bounding box center [1261, 328] width 91 height 28
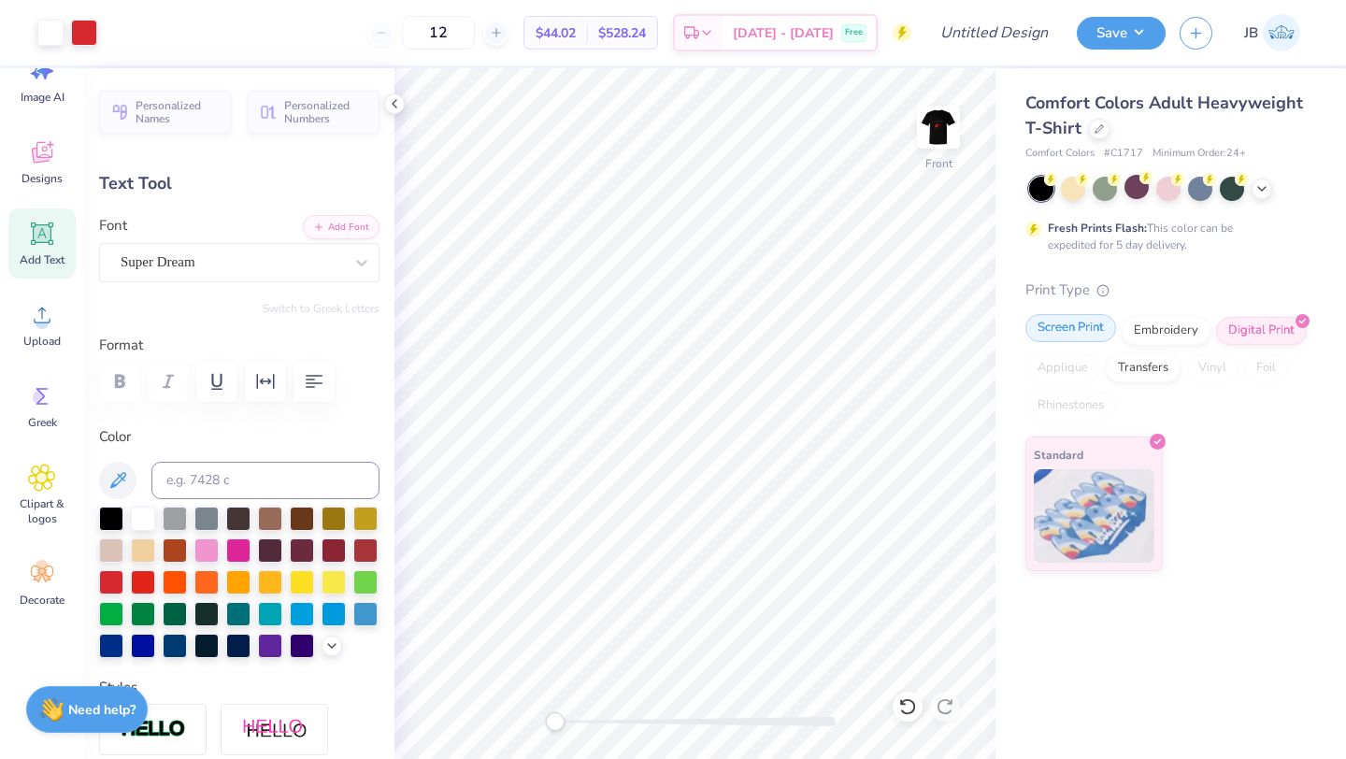
click at [1059, 322] on div "Screen Print" at bounding box center [1070, 328] width 91 height 28
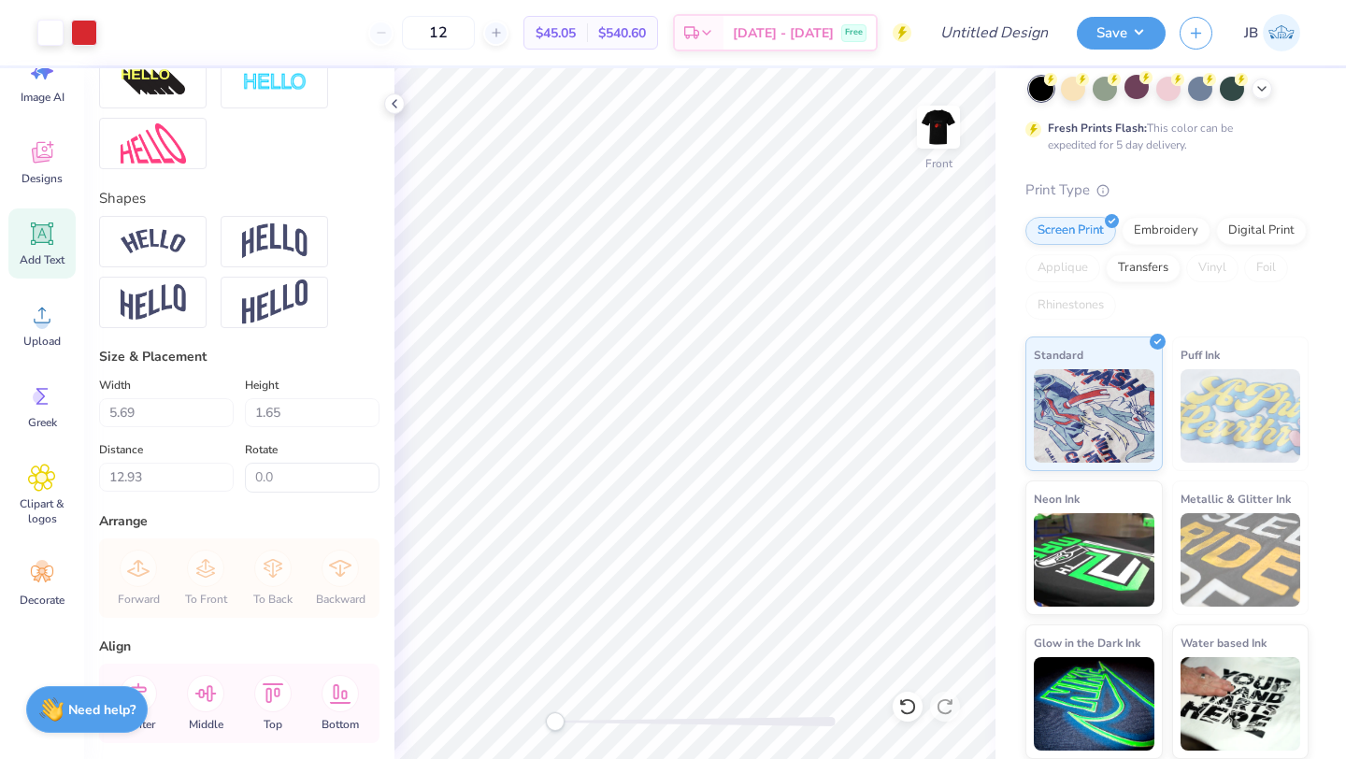
scroll to position [784, 0]
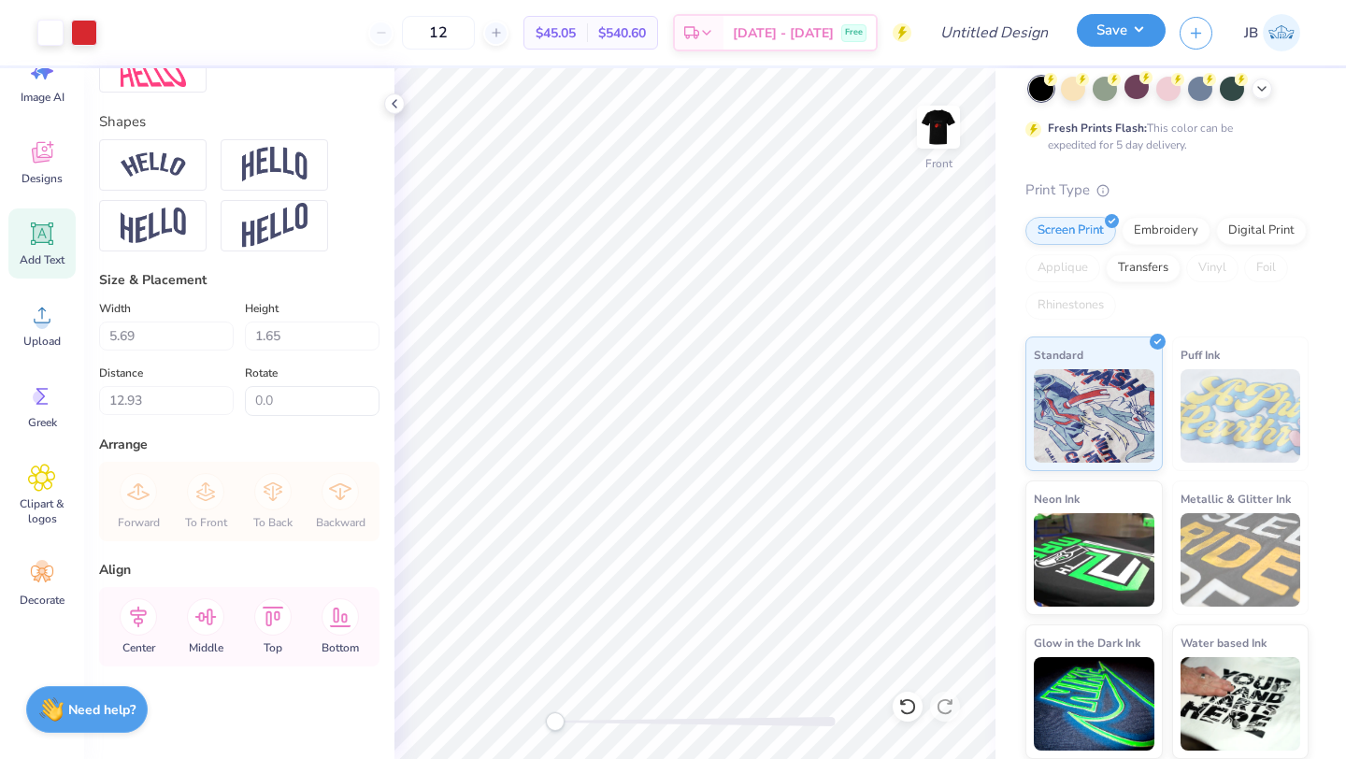
click at [1138, 36] on button "Save" at bounding box center [1121, 30] width 89 height 33
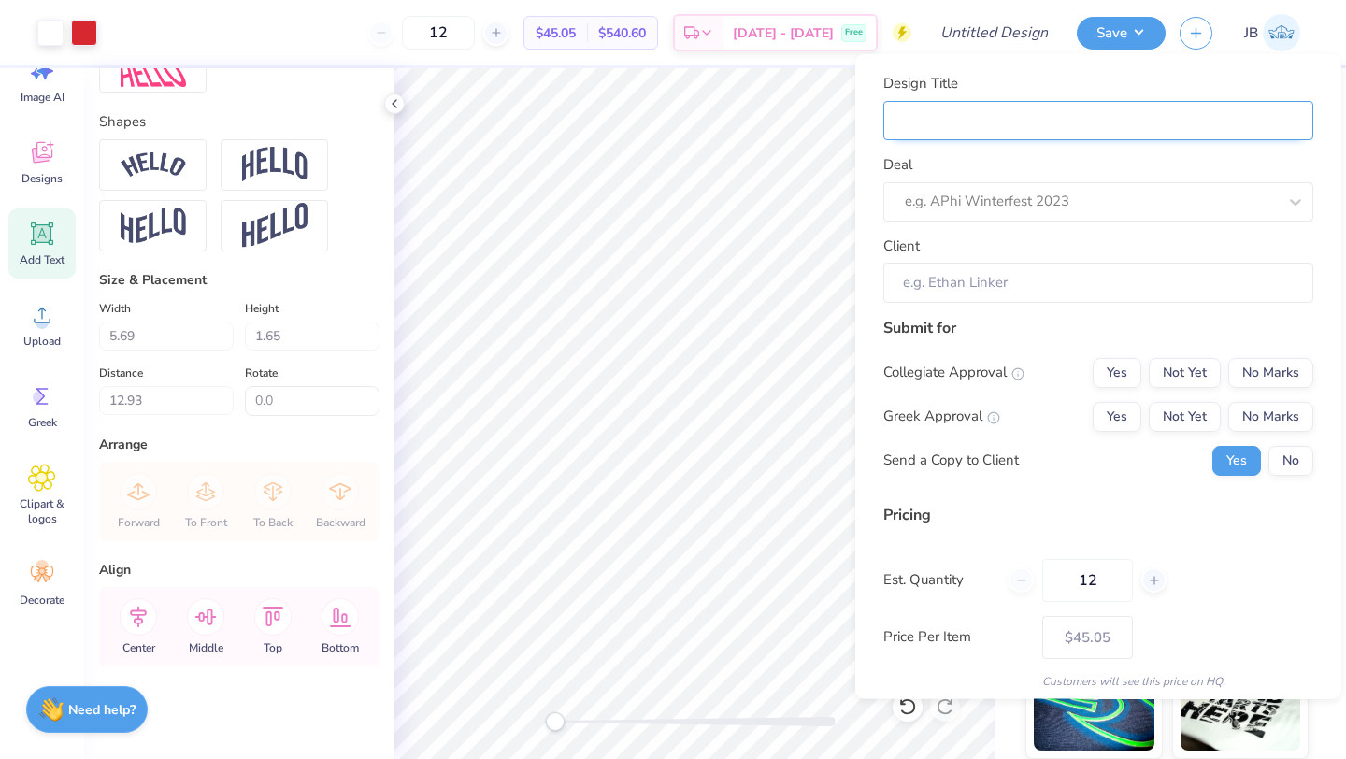
click at [1074, 110] on input "Design Title" at bounding box center [1098, 120] width 430 height 40
type input "U"
type input "UI"
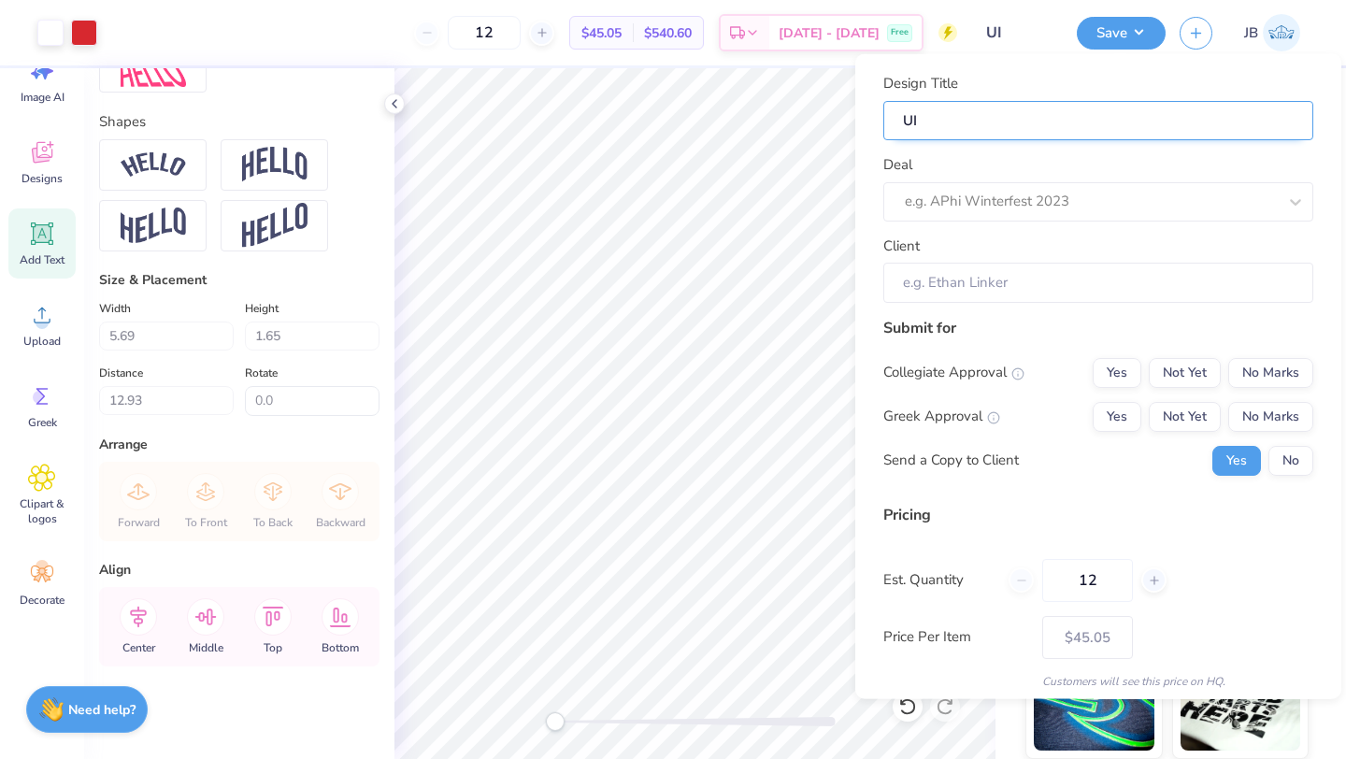
type input "UIC"
type input "UIC A"
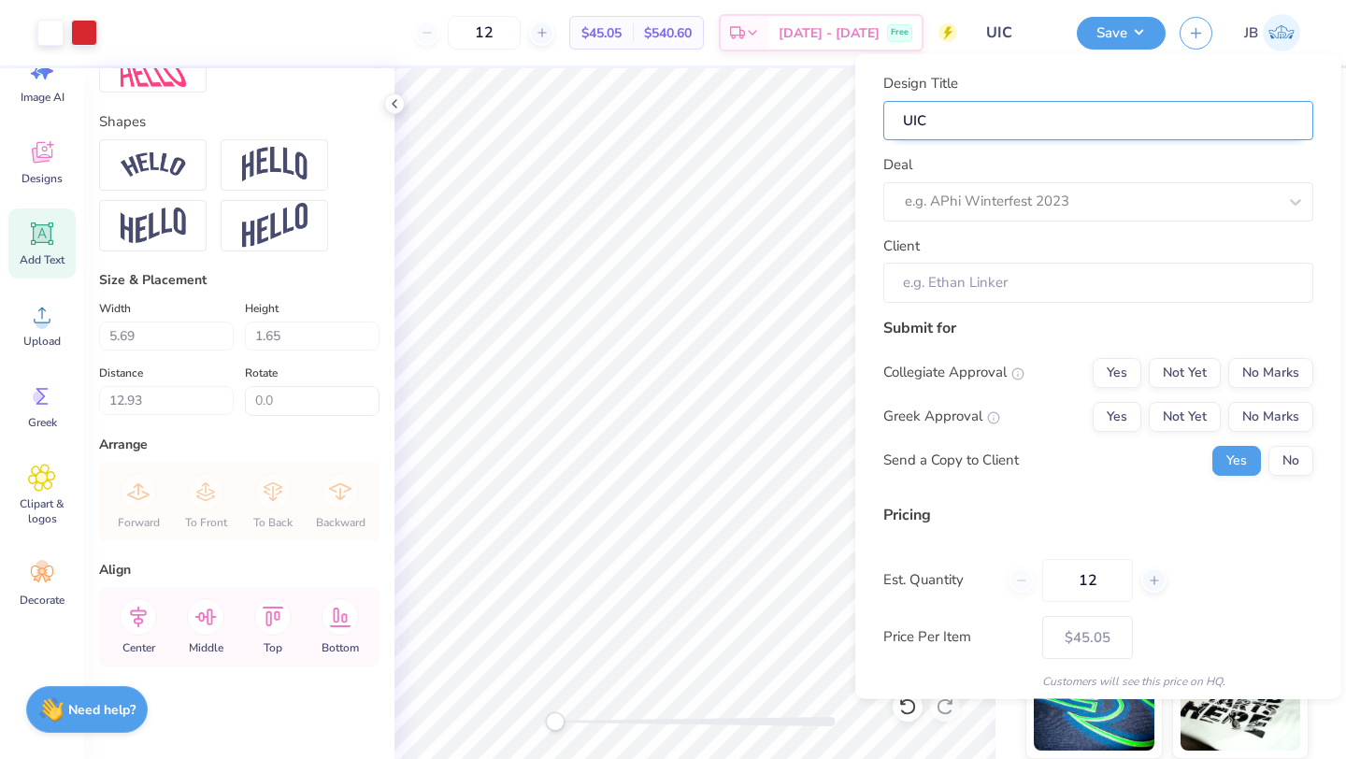
type input "UIC A"
type input "UIC At"
type input "UIC Ath"
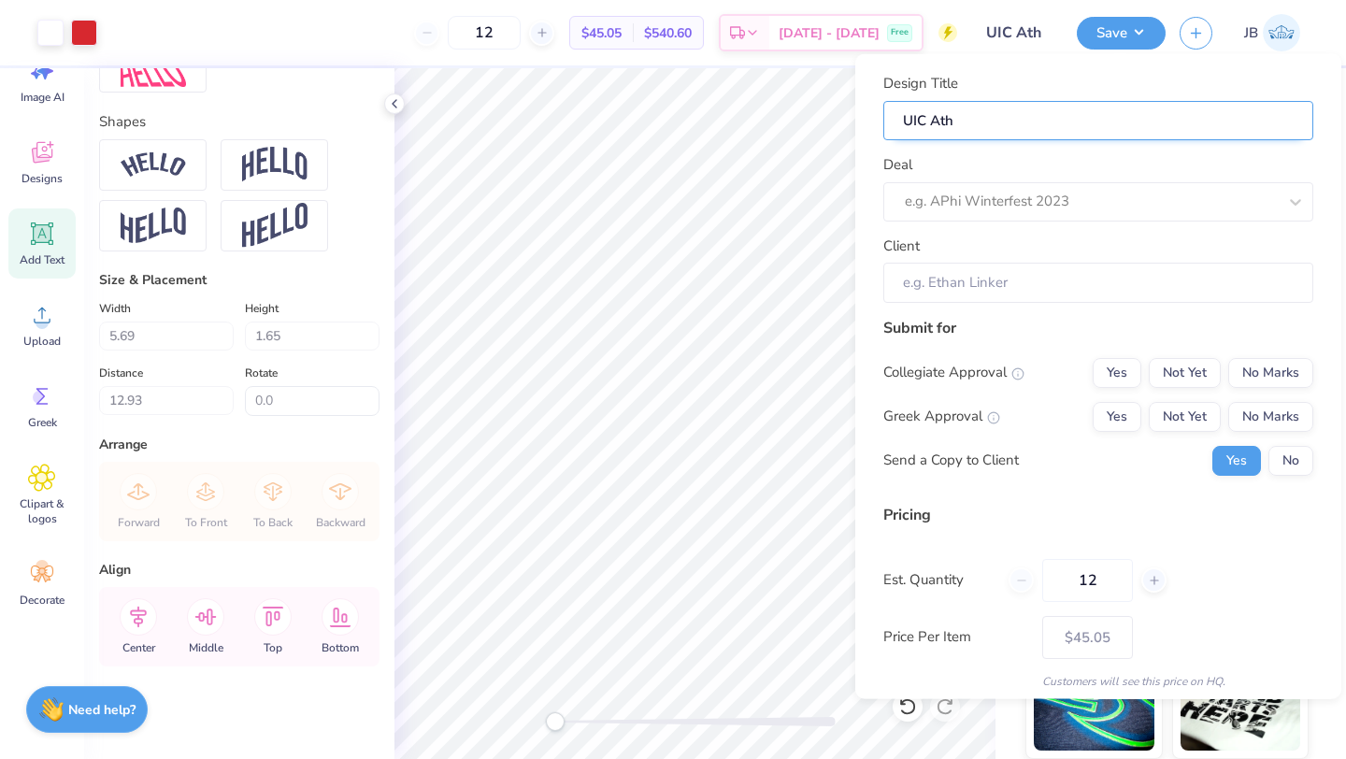
type input "UIC Athl"
type input "UIC Athle"
type input "UIC Athlet"
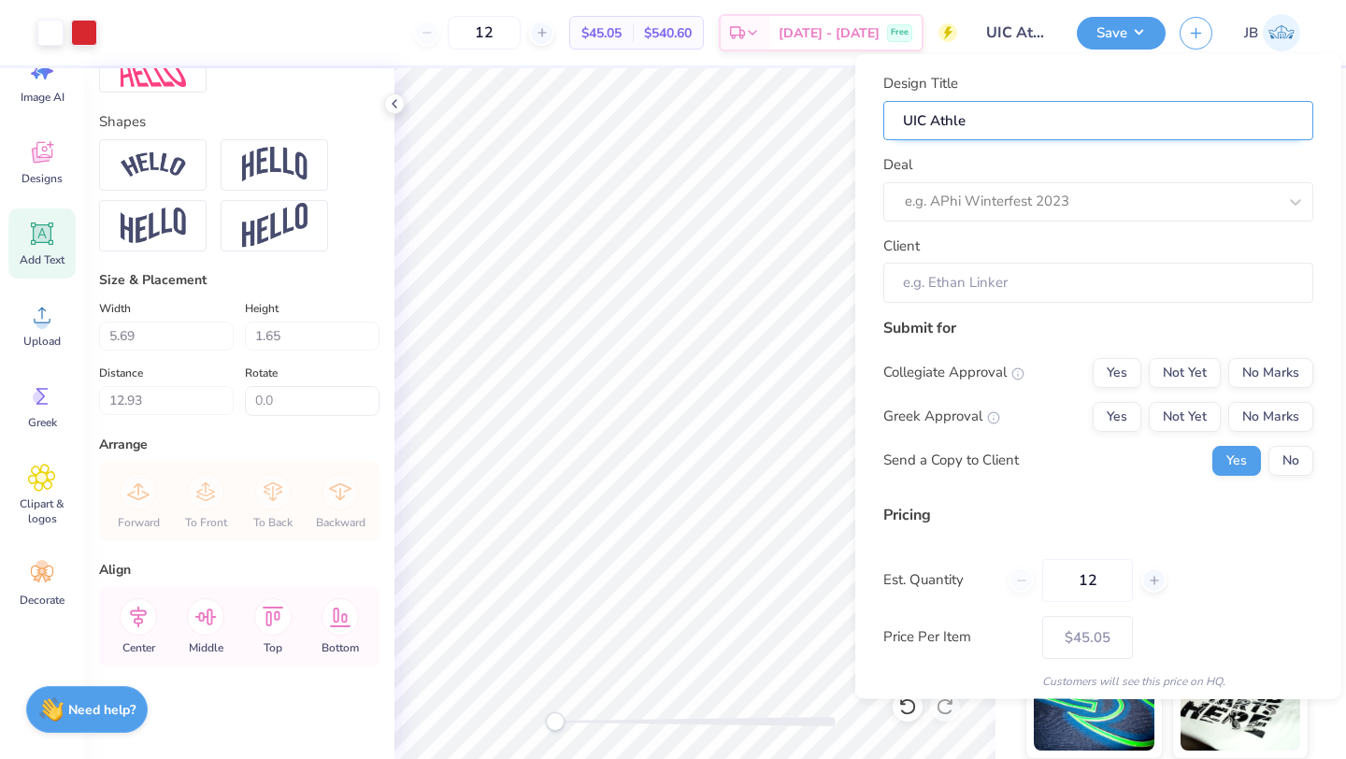
type input "UIC Athlet"
type input "UIC Athleti"
type input "UIC Athletic"
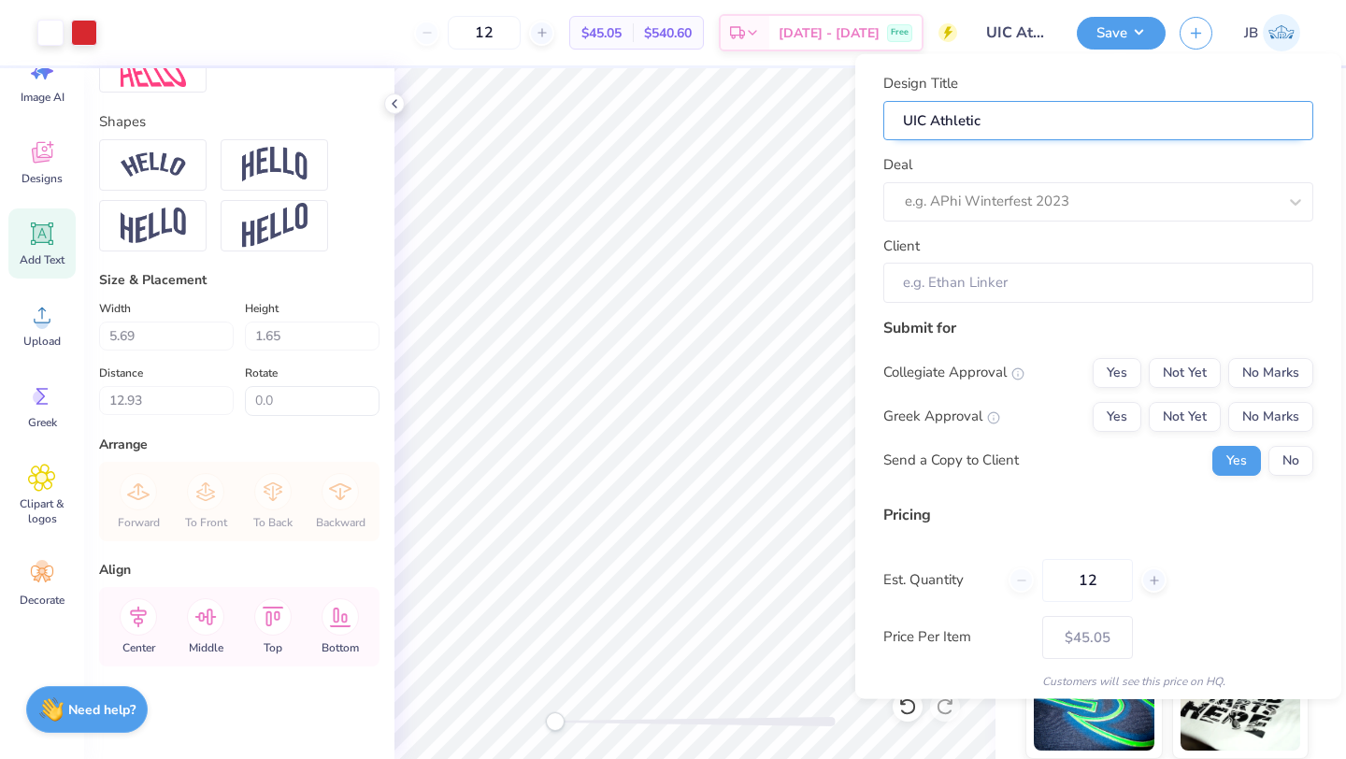
type input "UIC Athletics"
click at [1241, 458] on button "Yes" at bounding box center [1236, 460] width 49 height 30
click at [1249, 472] on button "Yes" at bounding box center [1236, 460] width 49 height 30
click at [1232, 457] on button "Yes" at bounding box center [1236, 460] width 49 height 30
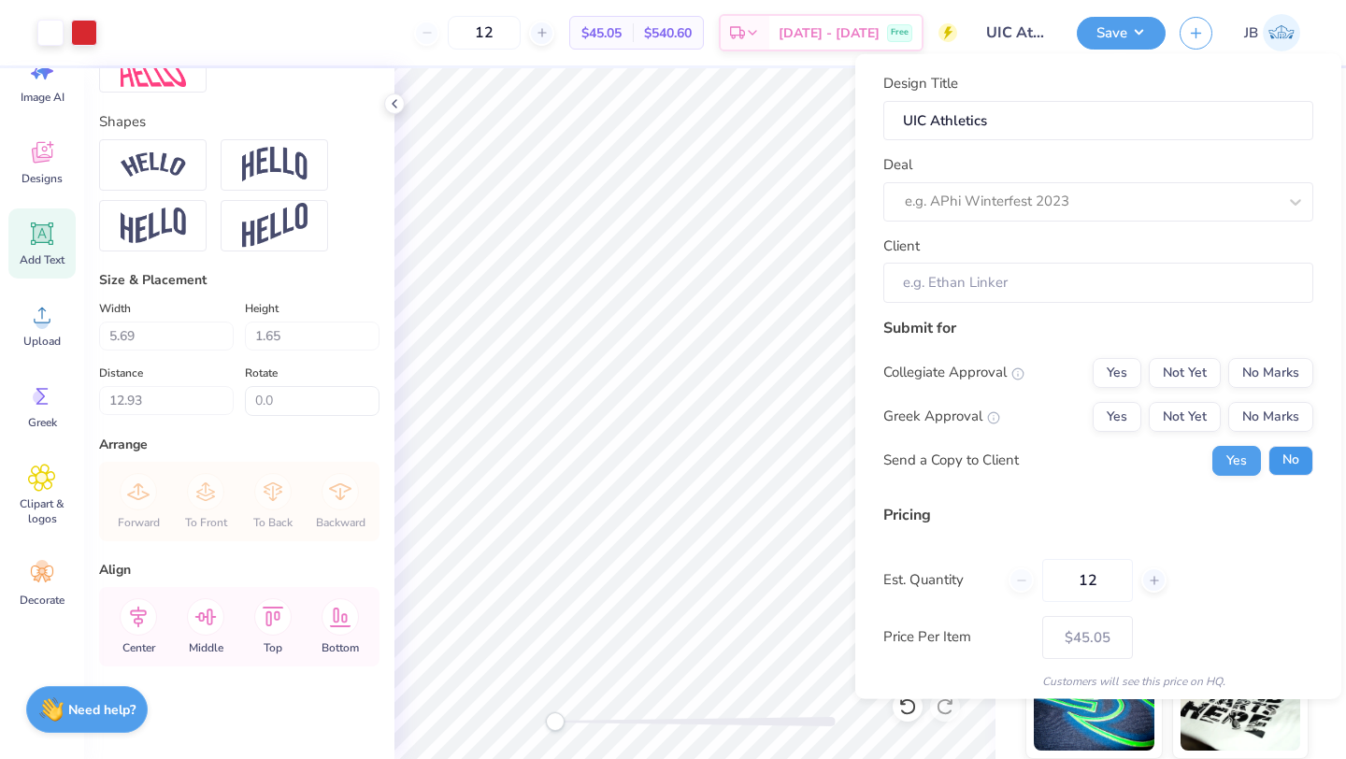
click at [1297, 456] on button "No" at bounding box center [1290, 460] width 45 height 30
click at [1124, 32] on button "Save" at bounding box center [1121, 30] width 89 height 33
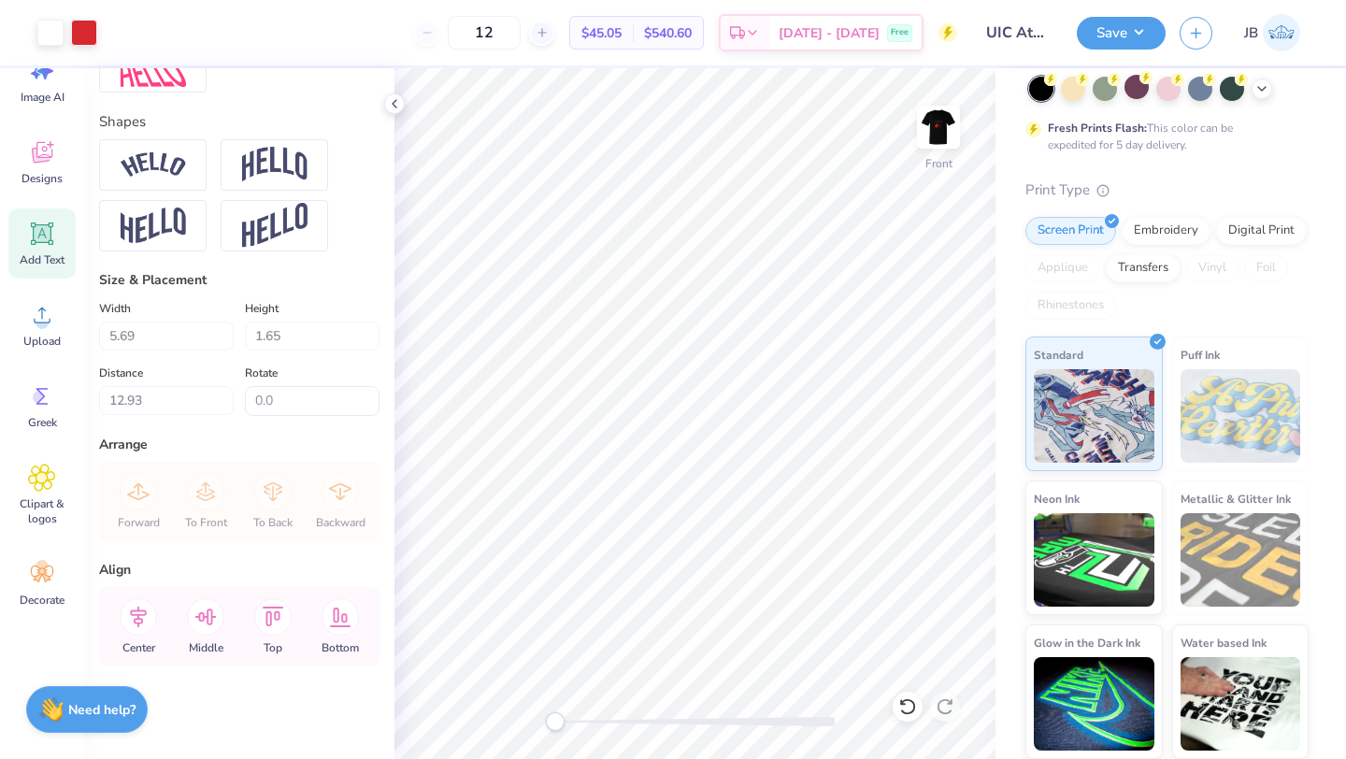
scroll to position [0, 0]
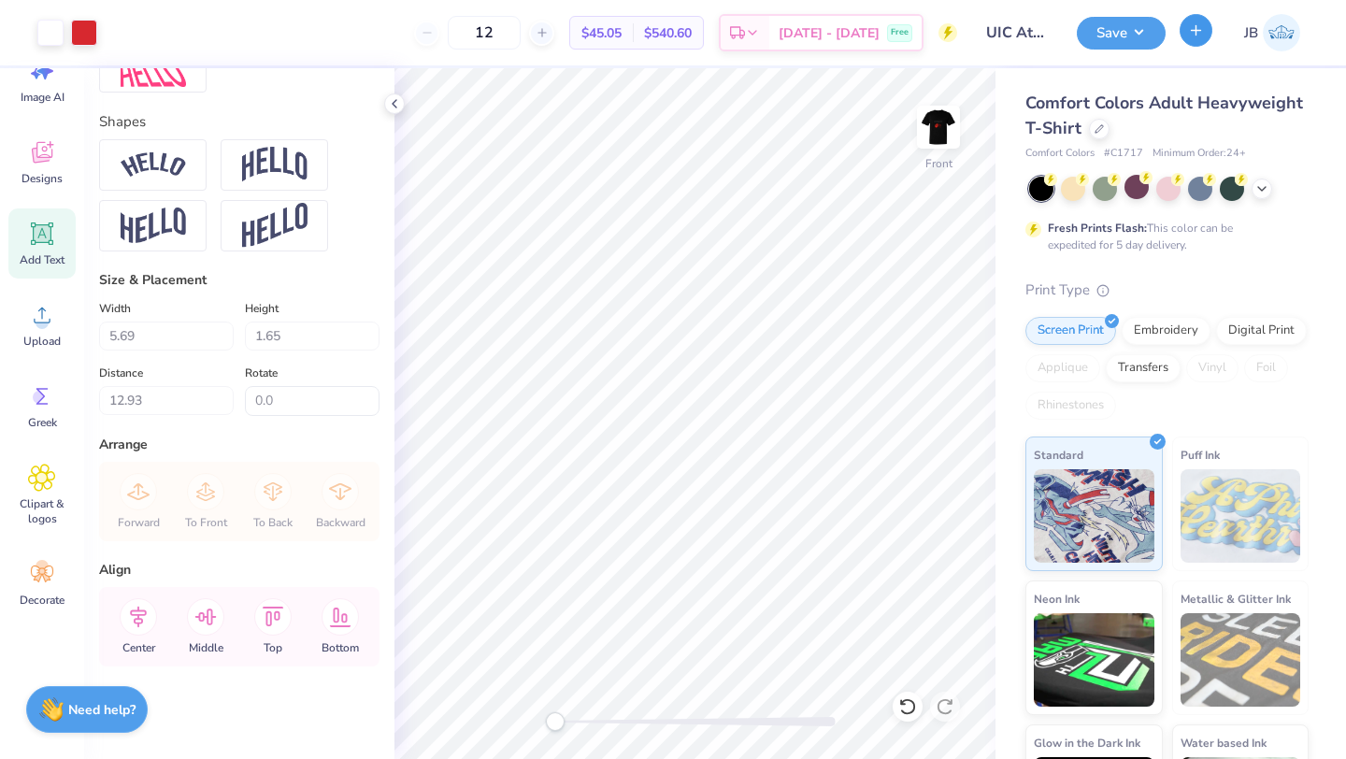
click at [1199, 31] on icon "button" at bounding box center [1196, 30] width 16 height 16
click at [1146, 37] on button "Save" at bounding box center [1121, 30] width 89 height 33
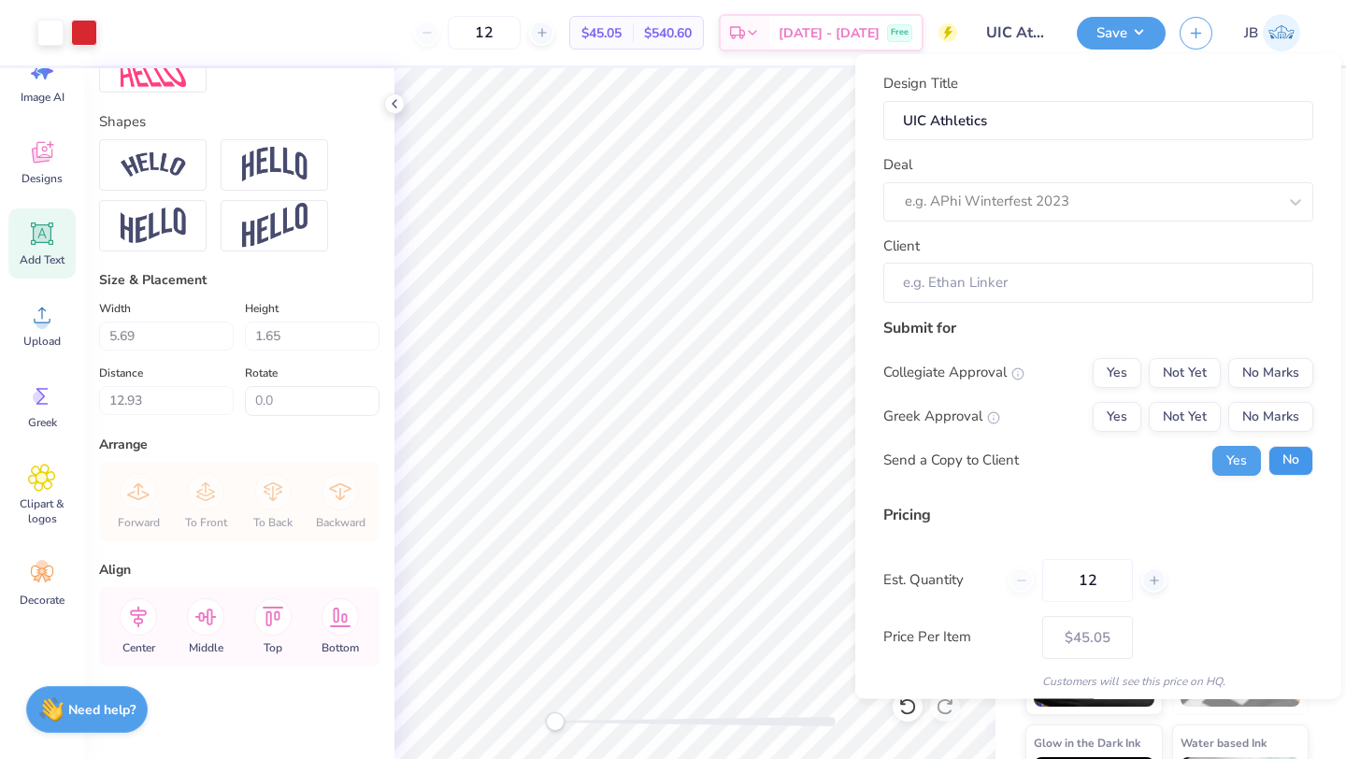
click at [1284, 463] on button "No" at bounding box center [1290, 460] width 45 height 30
click at [1184, 370] on button "Not Yet" at bounding box center [1185, 372] width 72 height 30
click at [1184, 413] on button "Not Yet" at bounding box center [1185, 416] width 72 height 30
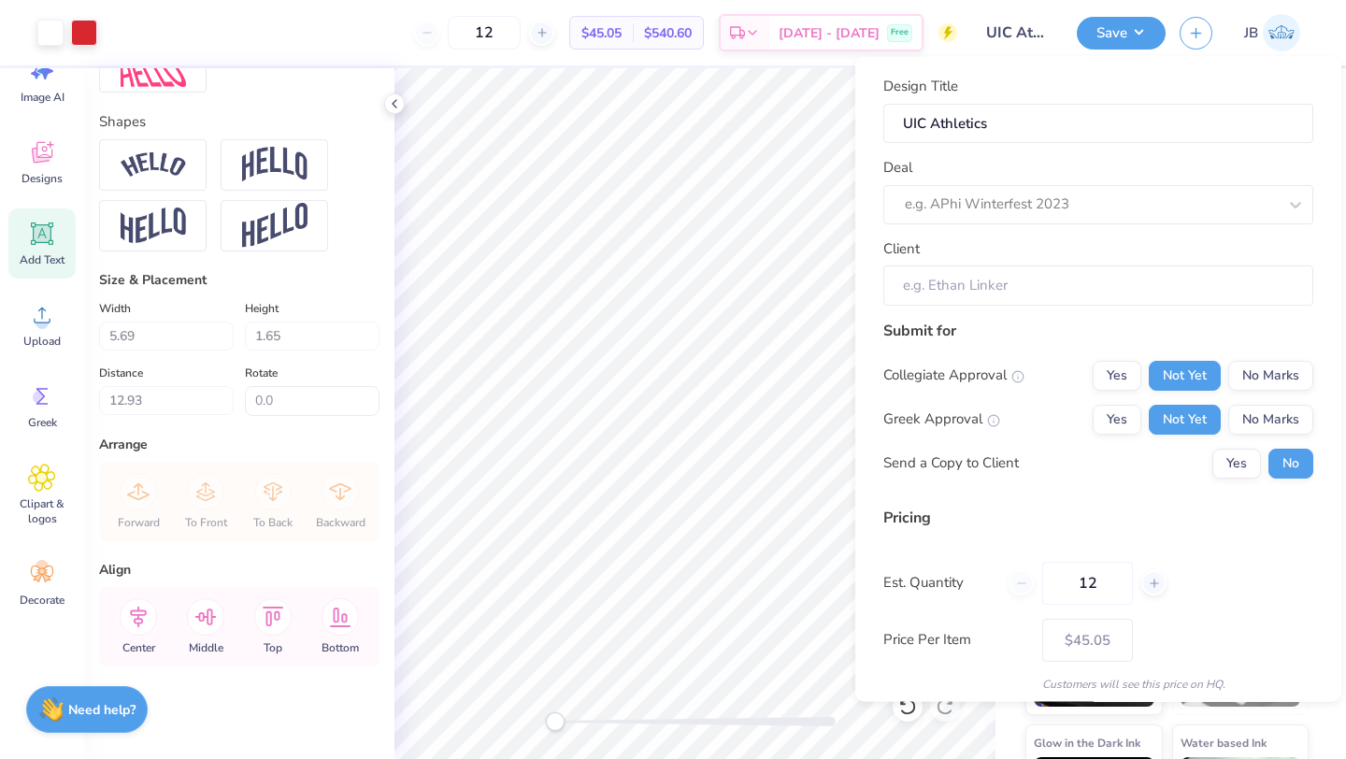
click at [1168, 280] on input "Client" at bounding box center [1098, 285] width 430 height 40
click at [1163, 282] on input "Client" at bounding box center [1098, 285] width 430 height 40
click at [1162, 282] on input "Client" at bounding box center [1098, 285] width 430 height 40
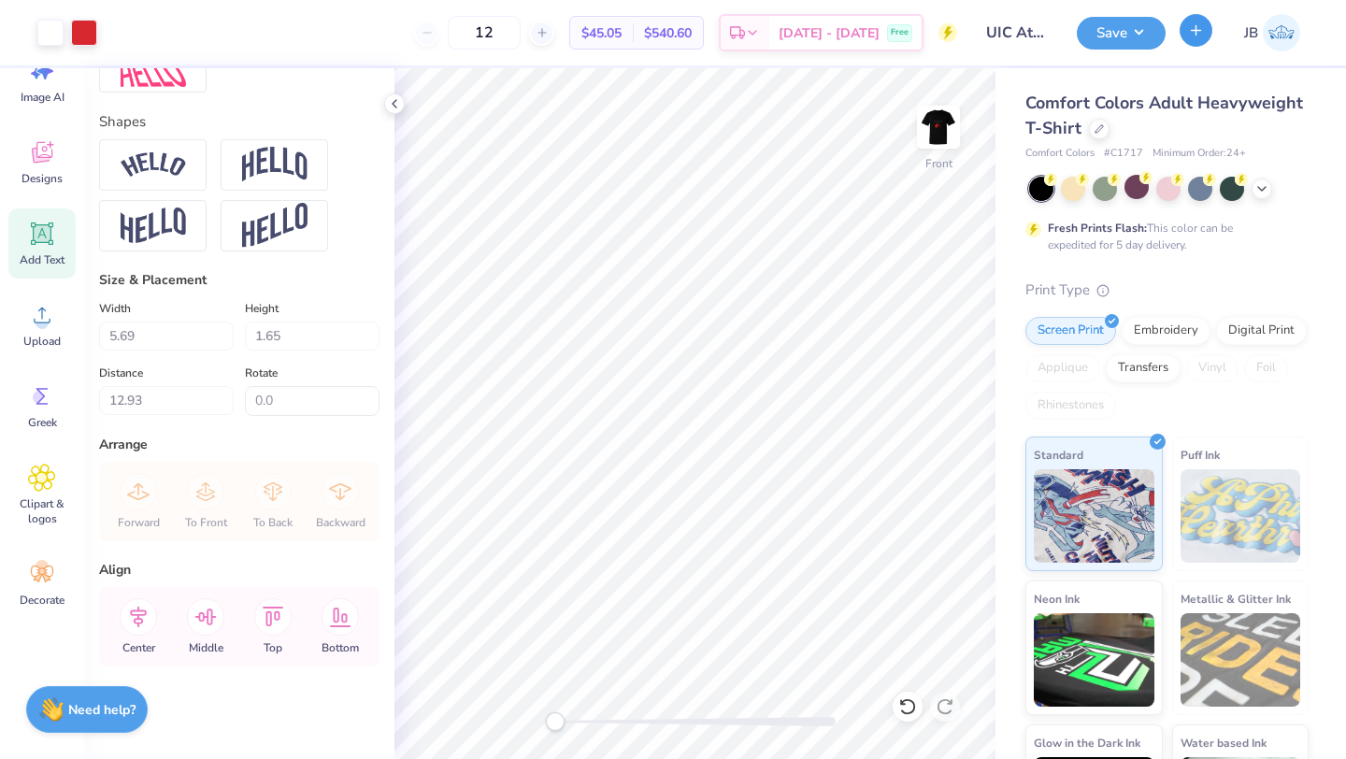
click at [1194, 40] on button "button" at bounding box center [1196, 30] width 33 height 33
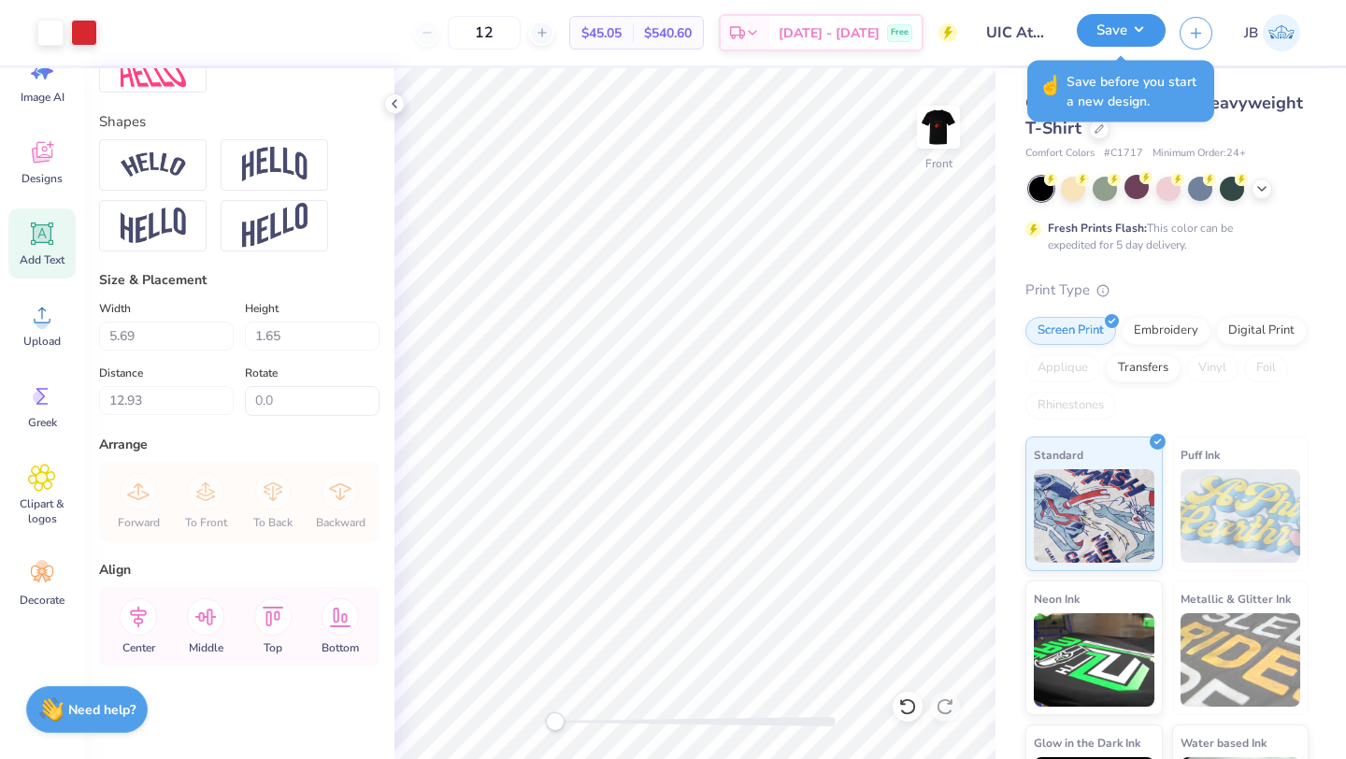
click at [1155, 38] on button "Save" at bounding box center [1121, 30] width 89 height 33
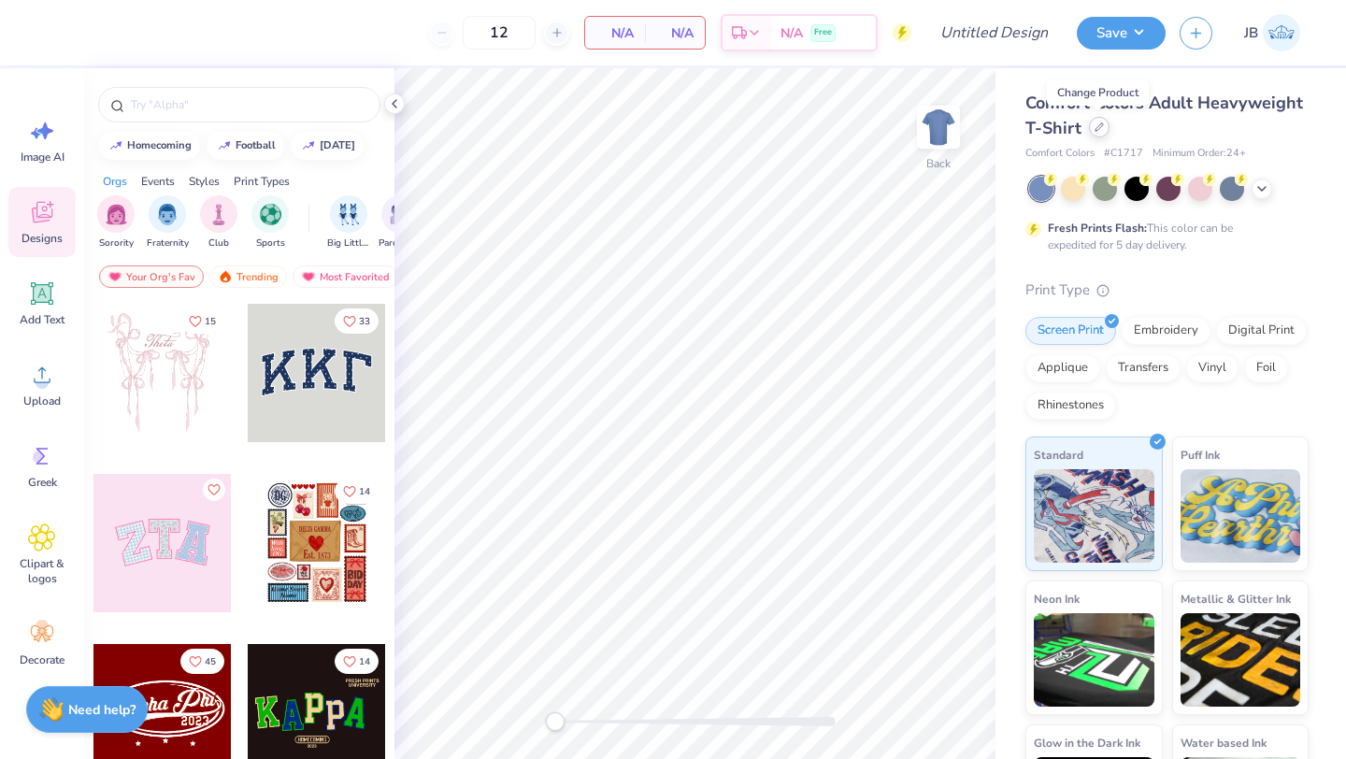
click at [1103, 129] on div at bounding box center [1099, 127] width 21 height 21
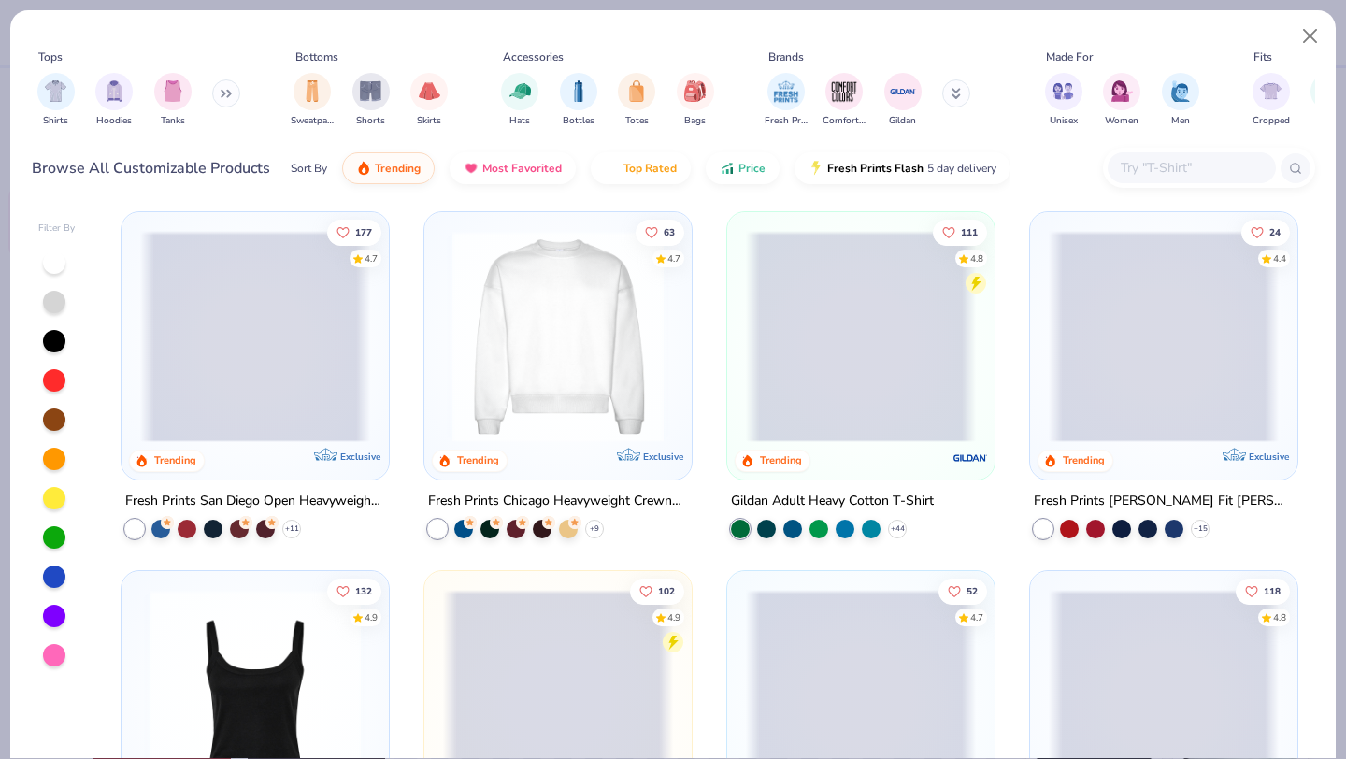
scroll to position [786, 0]
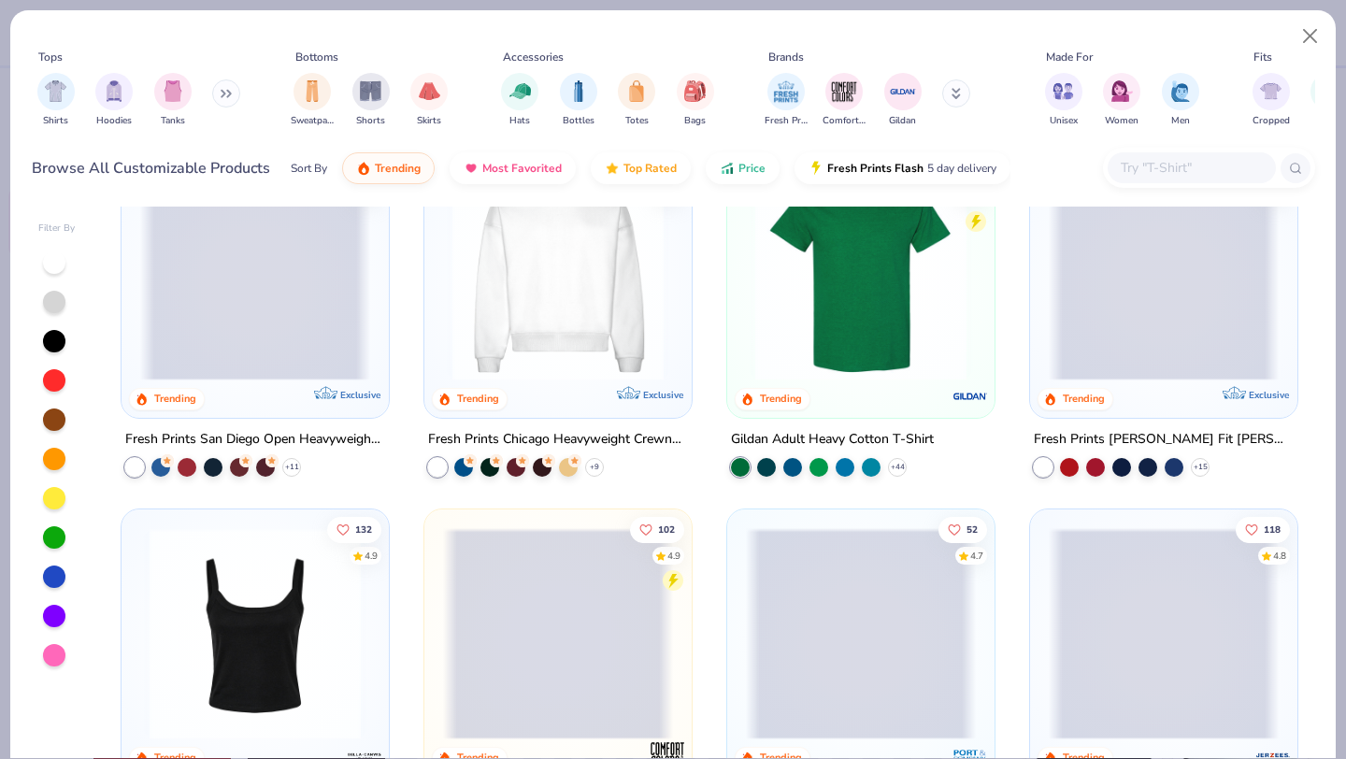
click at [561, 335] on img at bounding box center [558, 273] width 230 height 211
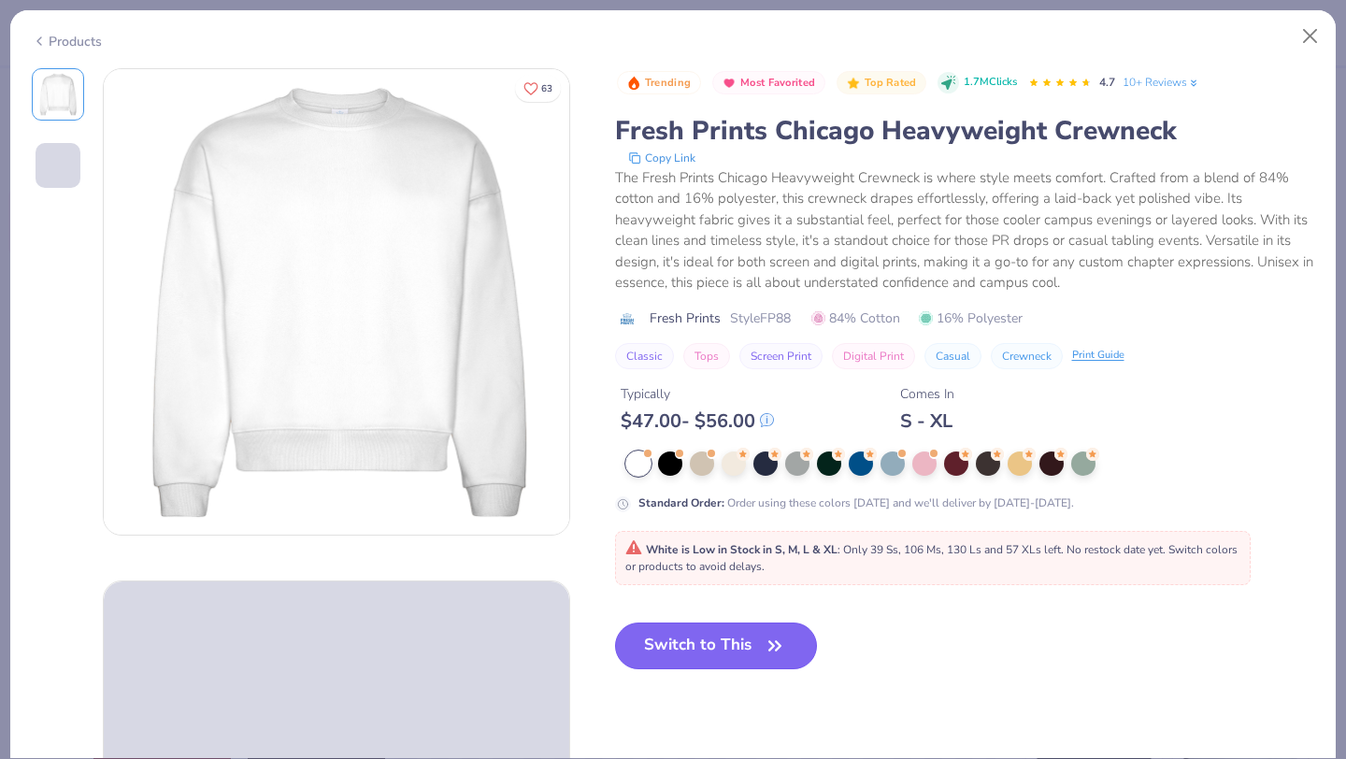
click at [692, 642] on button "Switch to This" at bounding box center [716, 646] width 203 height 47
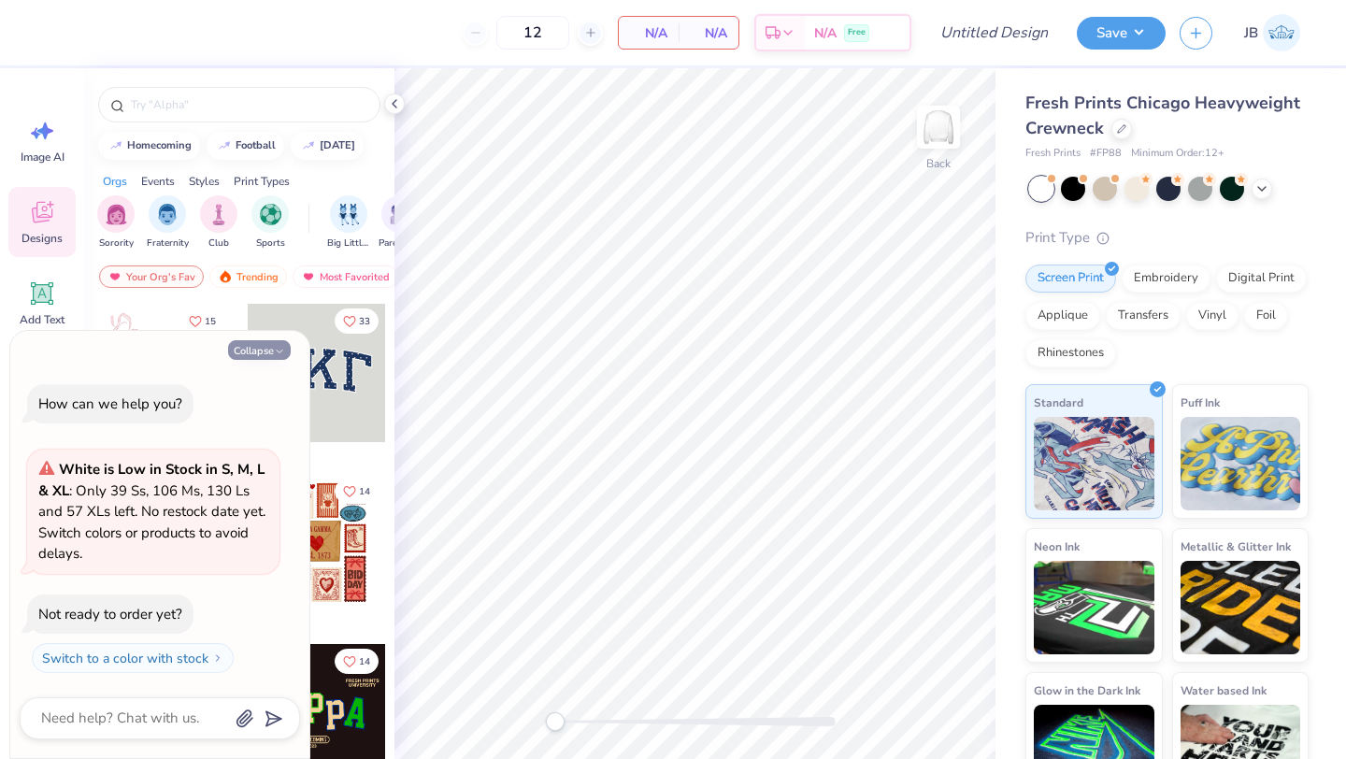
click at [257, 347] on button "Collapse" at bounding box center [259, 350] width 63 height 20
type textarea "x"
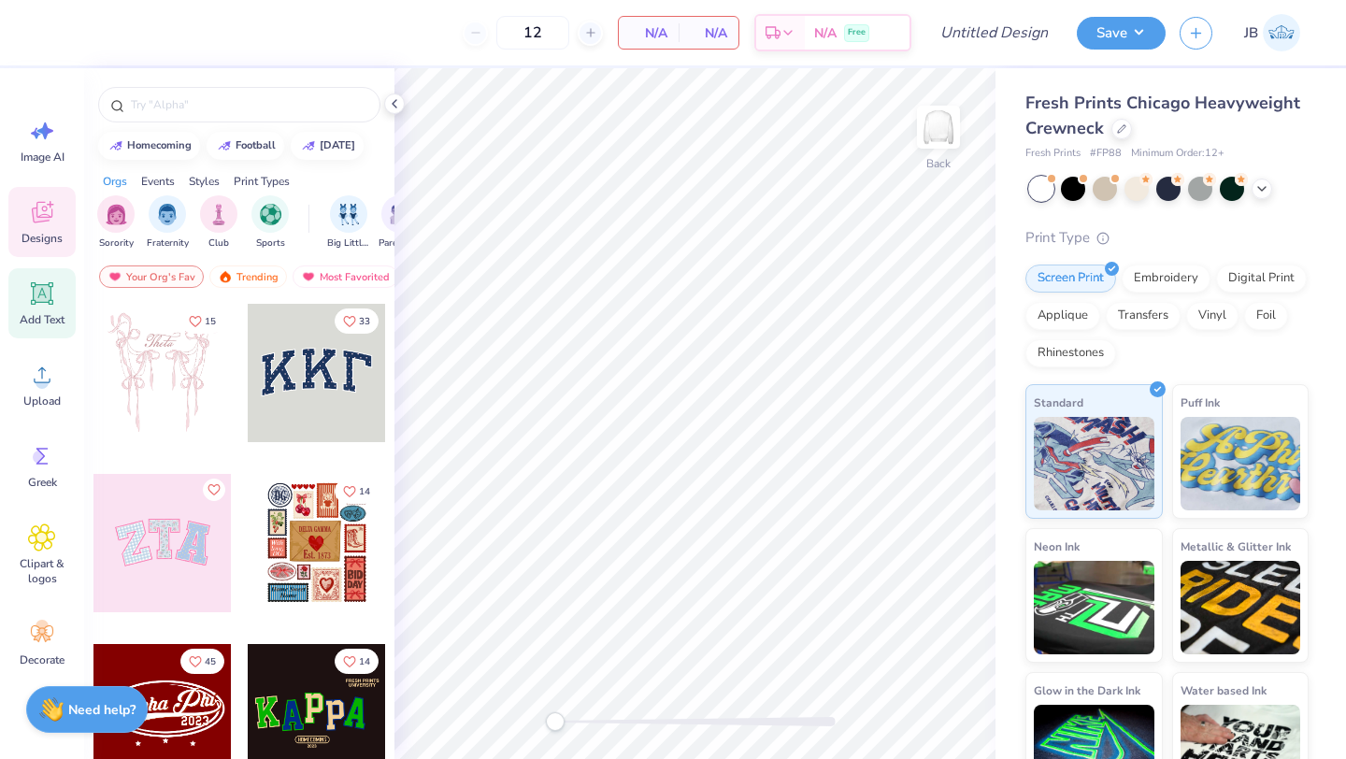
click at [31, 299] on icon at bounding box center [42, 293] width 28 height 28
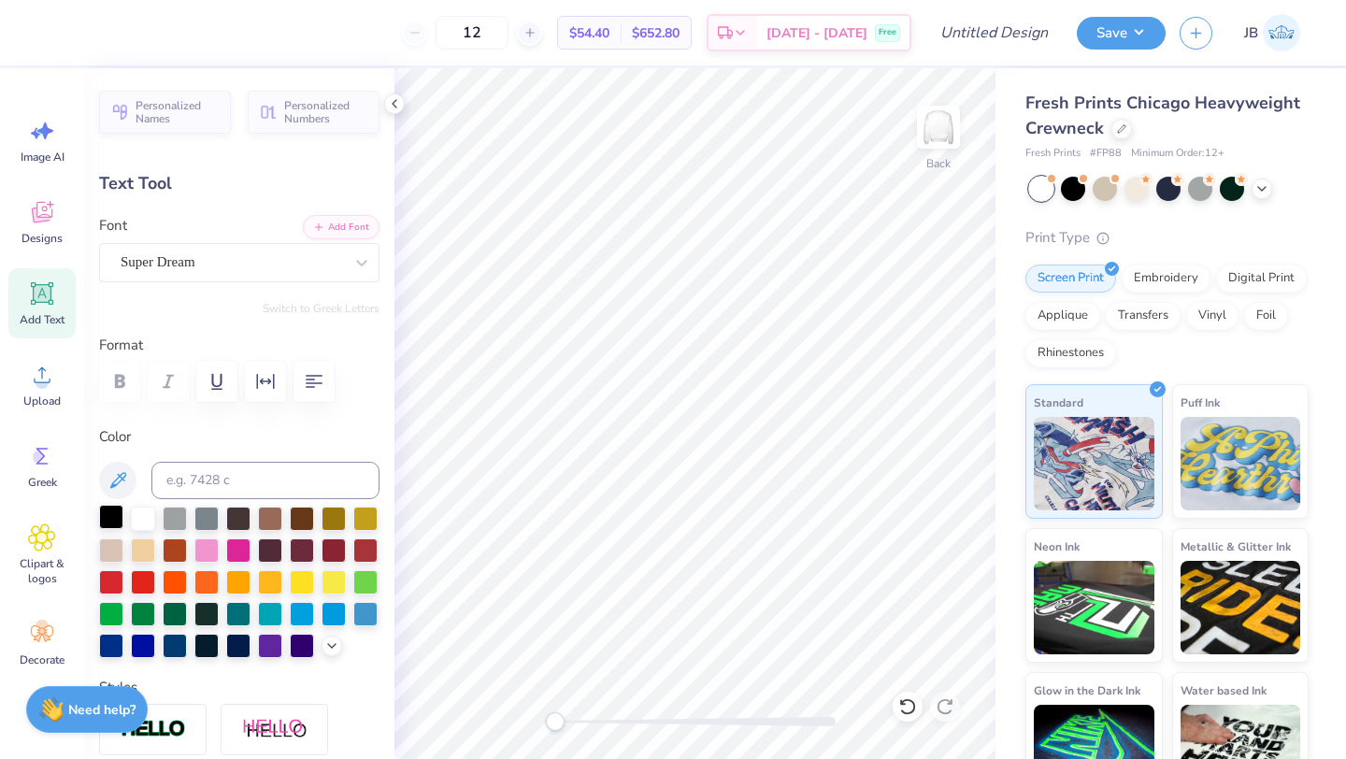
click at [109, 515] on div at bounding box center [111, 517] width 24 height 24
type textarea "E"
type textarea "e"
type textarea "E"
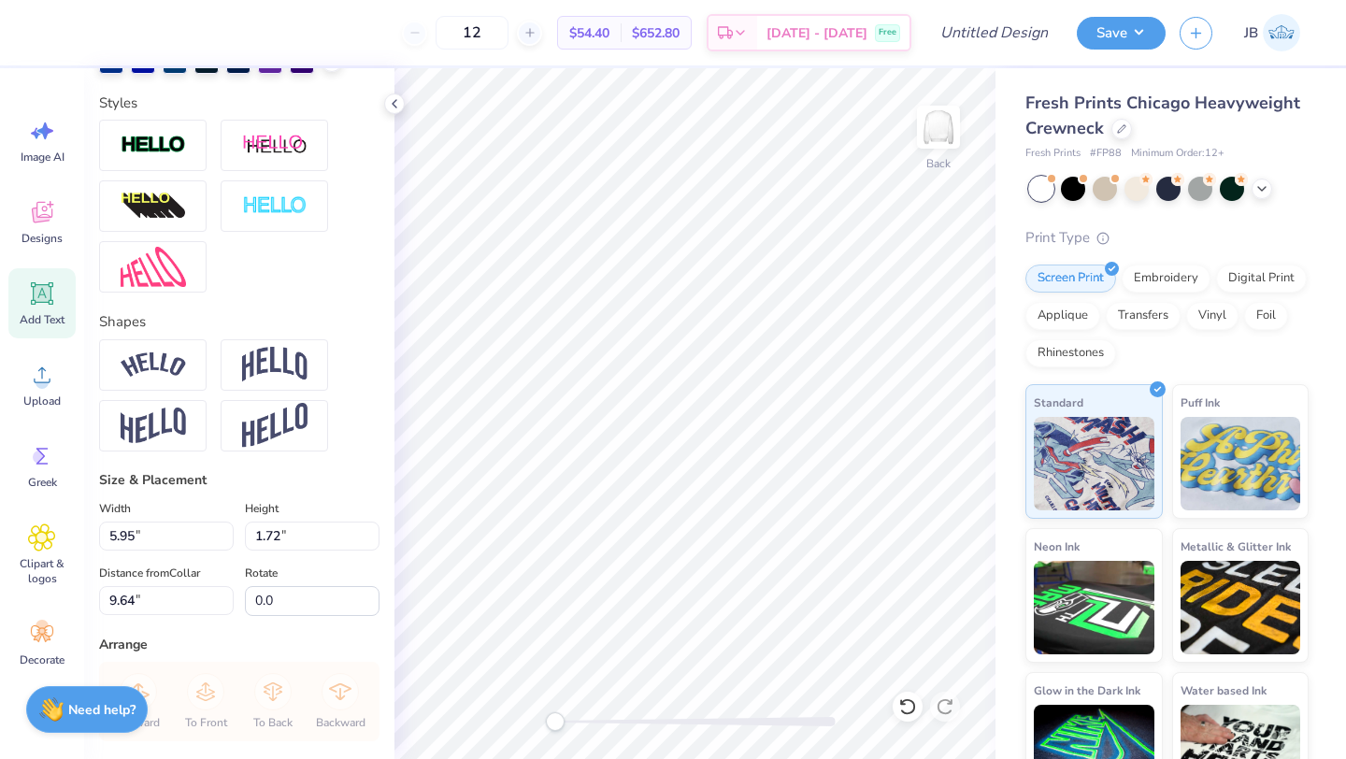
scroll to position [545, 0]
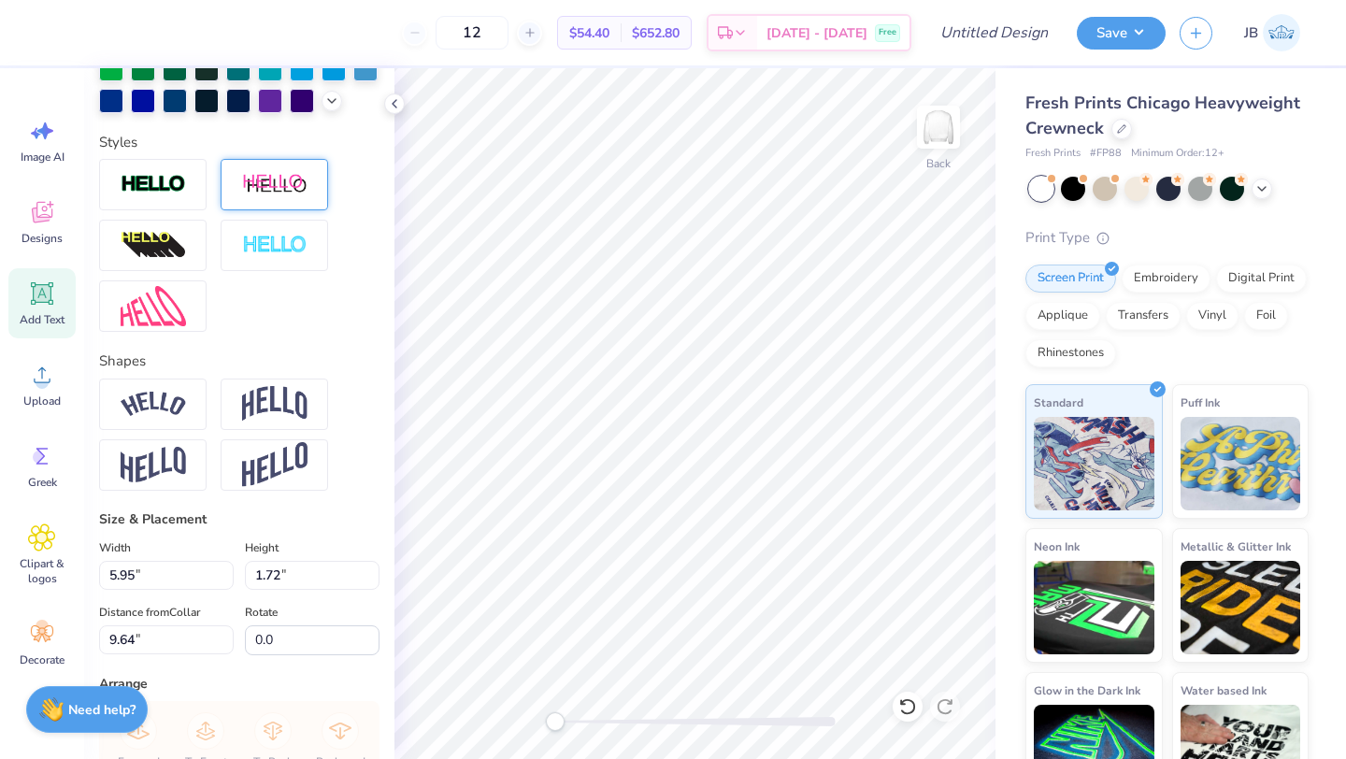
type textarea "SuperBloom"
click at [261, 181] on img at bounding box center [274, 184] width 65 height 23
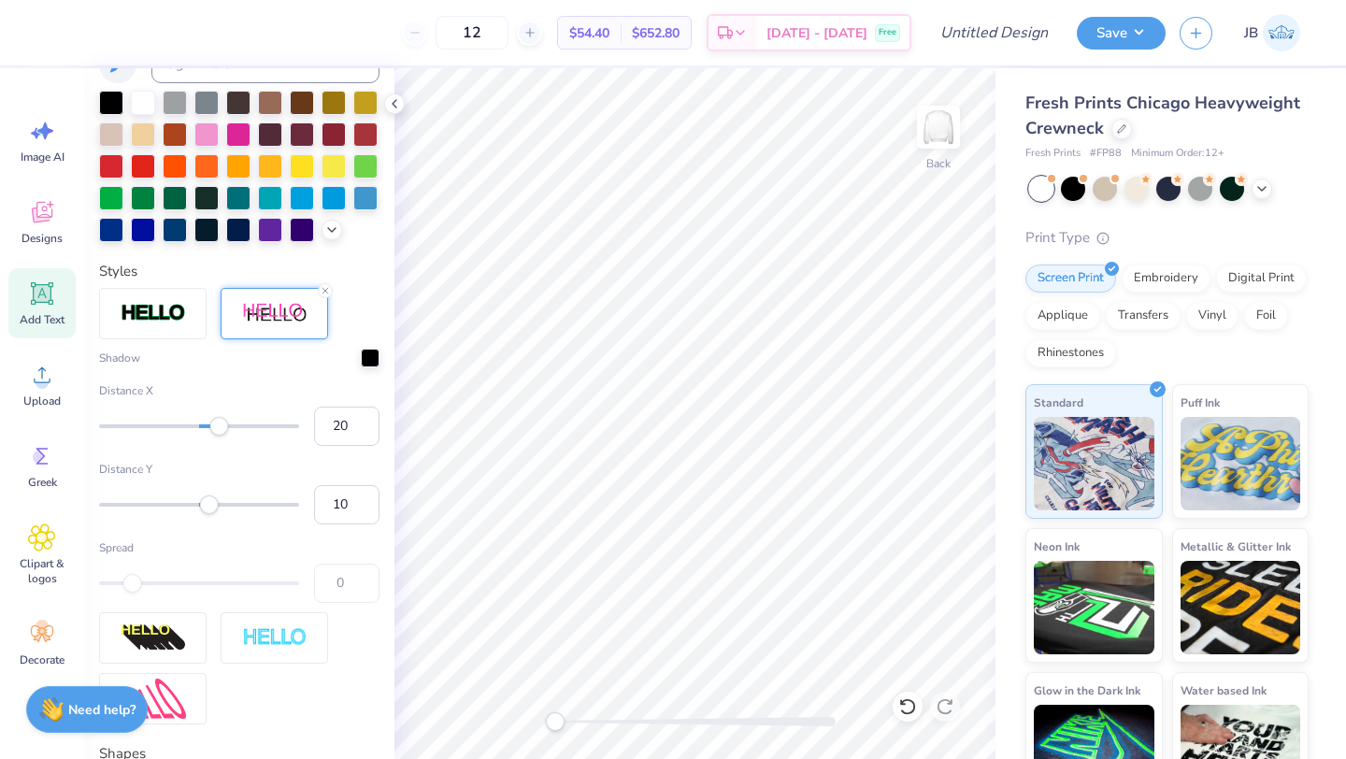
scroll to position [294, 0]
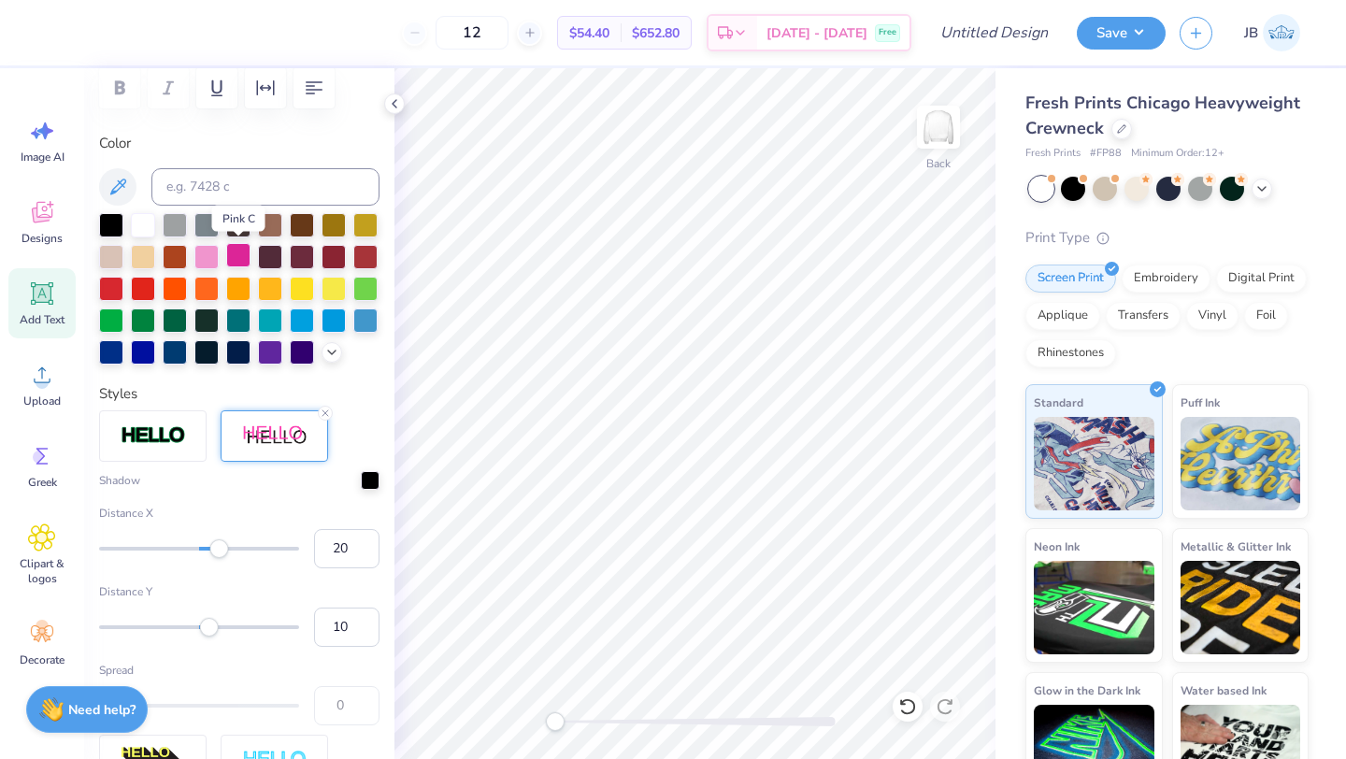
click at [237, 260] on div at bounding box center [238, 255] width 24 height 24
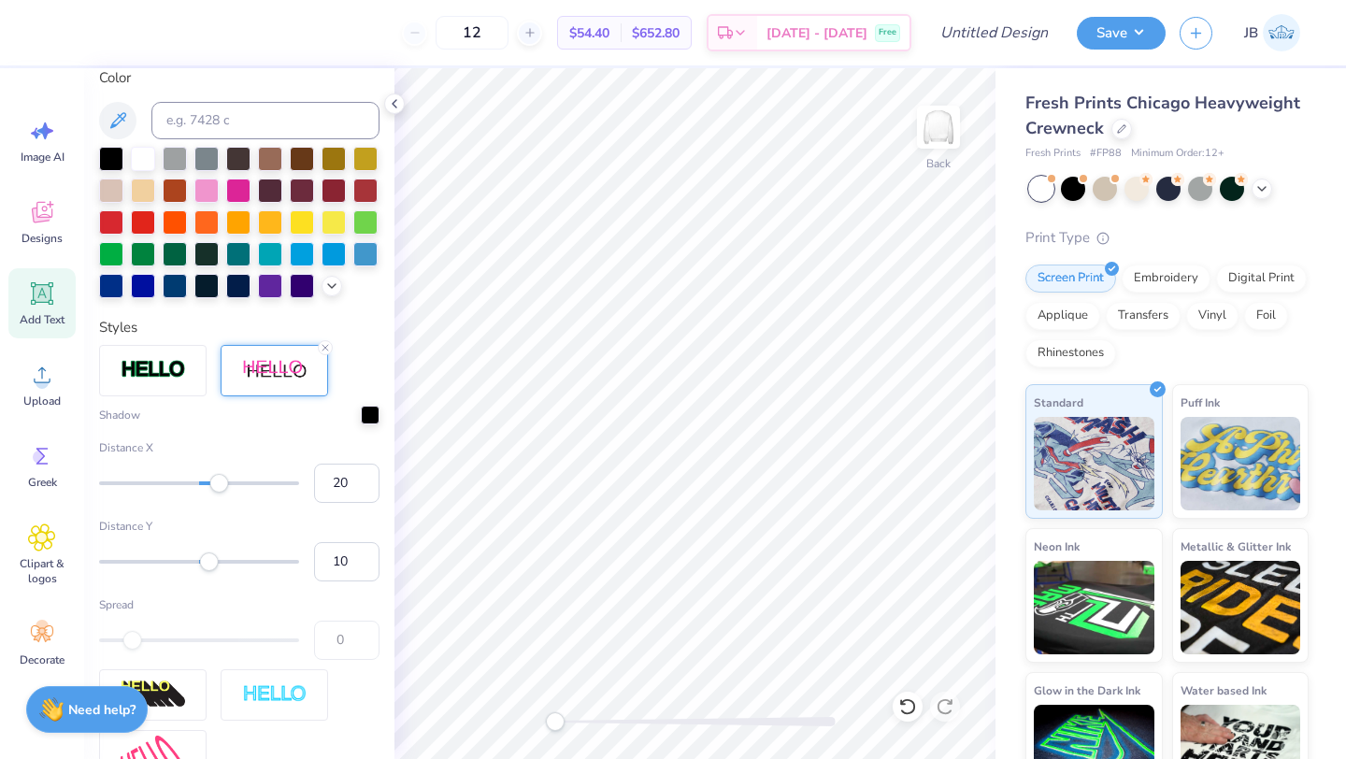
scroll to position [476, 0]
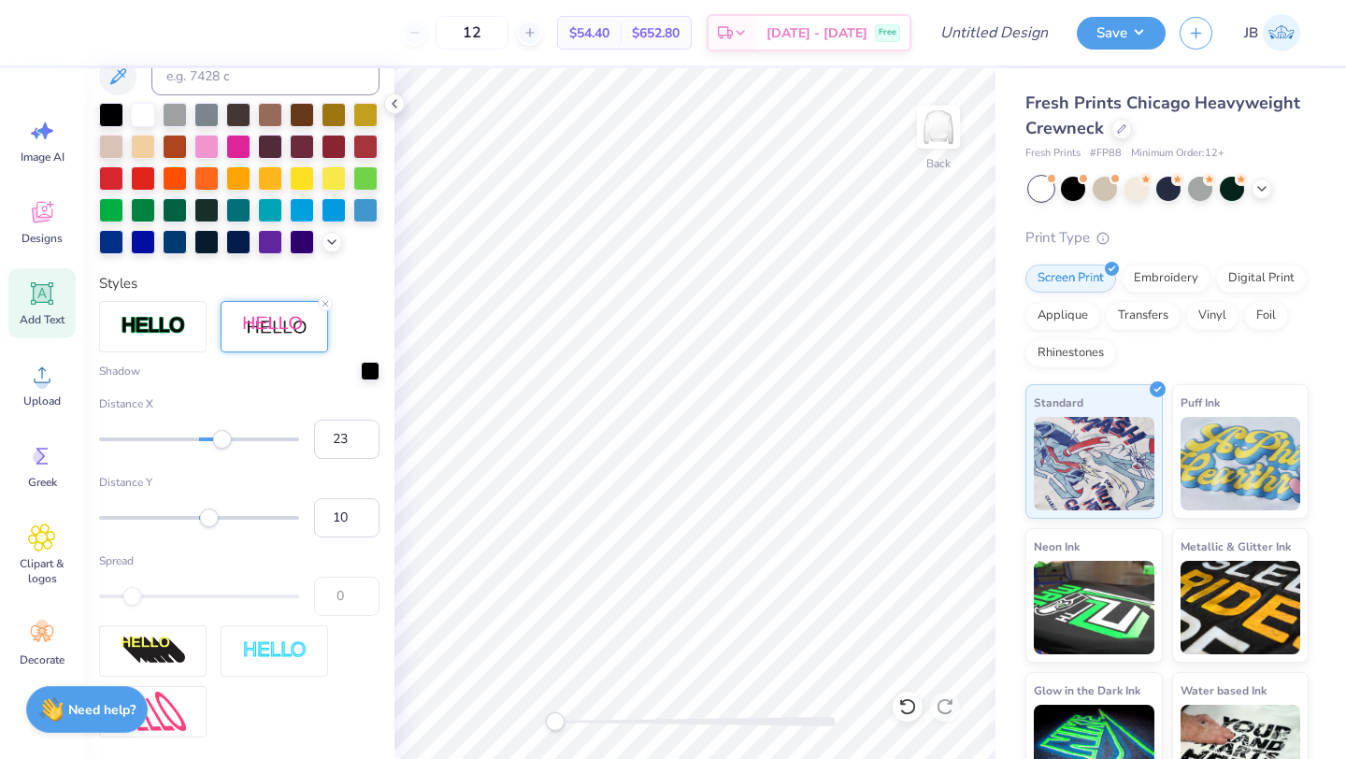
type input "24"
click at [223, 444] on div "Accessibility label" at bounding box center [223, 439] width 19 height 19
type input "5"
drag, startPoint x: 216, startPoint y: 433, endPoint x: 204, endPoint y: 437, distance: 12.7
click at [204, 437] on div "Accessibility label" at bounding box center [203, 439] width 19 height 19
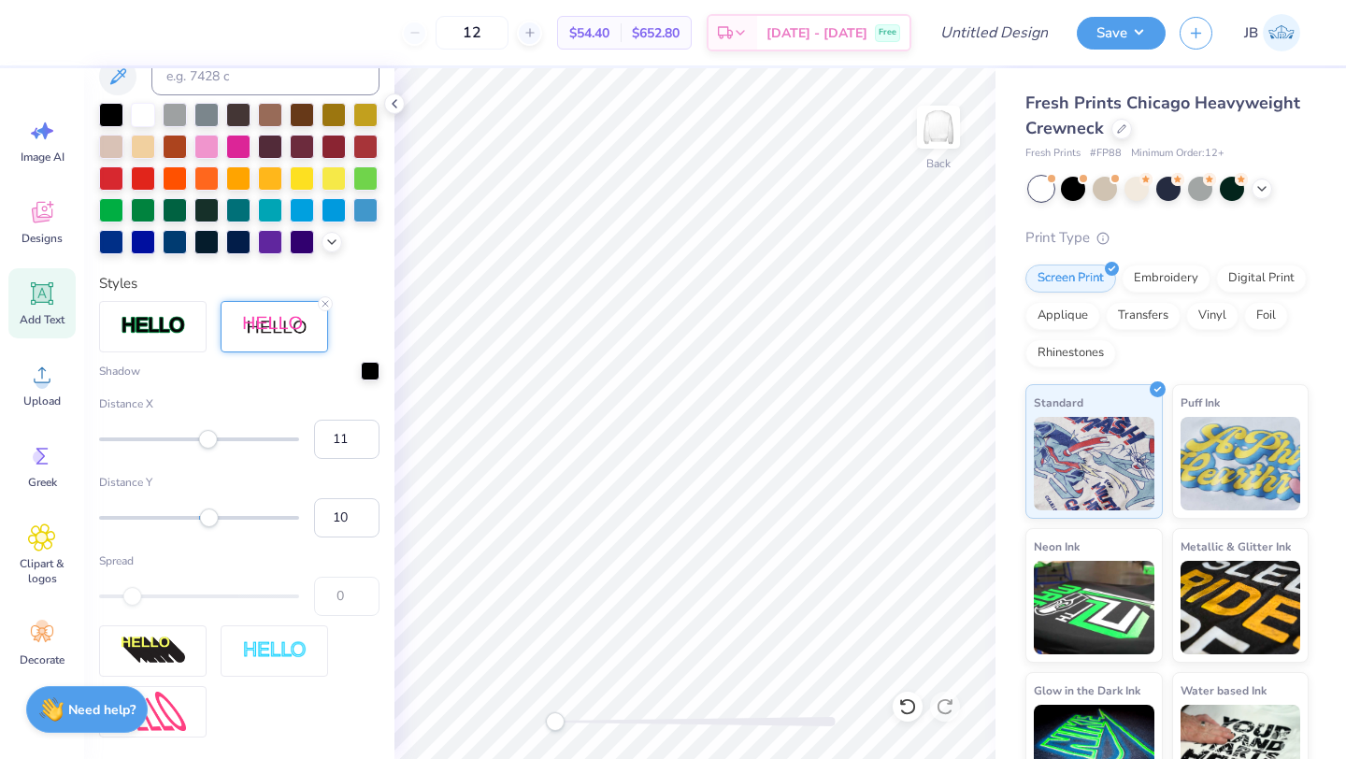
type input "12"
click at [211, 437] on div "Accessibility label" at bounding box center [211, 439] width 19 height 19
type input "28"
drag, startPoint x: 214, startPoint y: 518, endPoint x: 227, endPoint y: 518, distance: 13.1
click at [227, 518] on div "Accessibility label" at bounding box center [227, 518] width 19 height 19
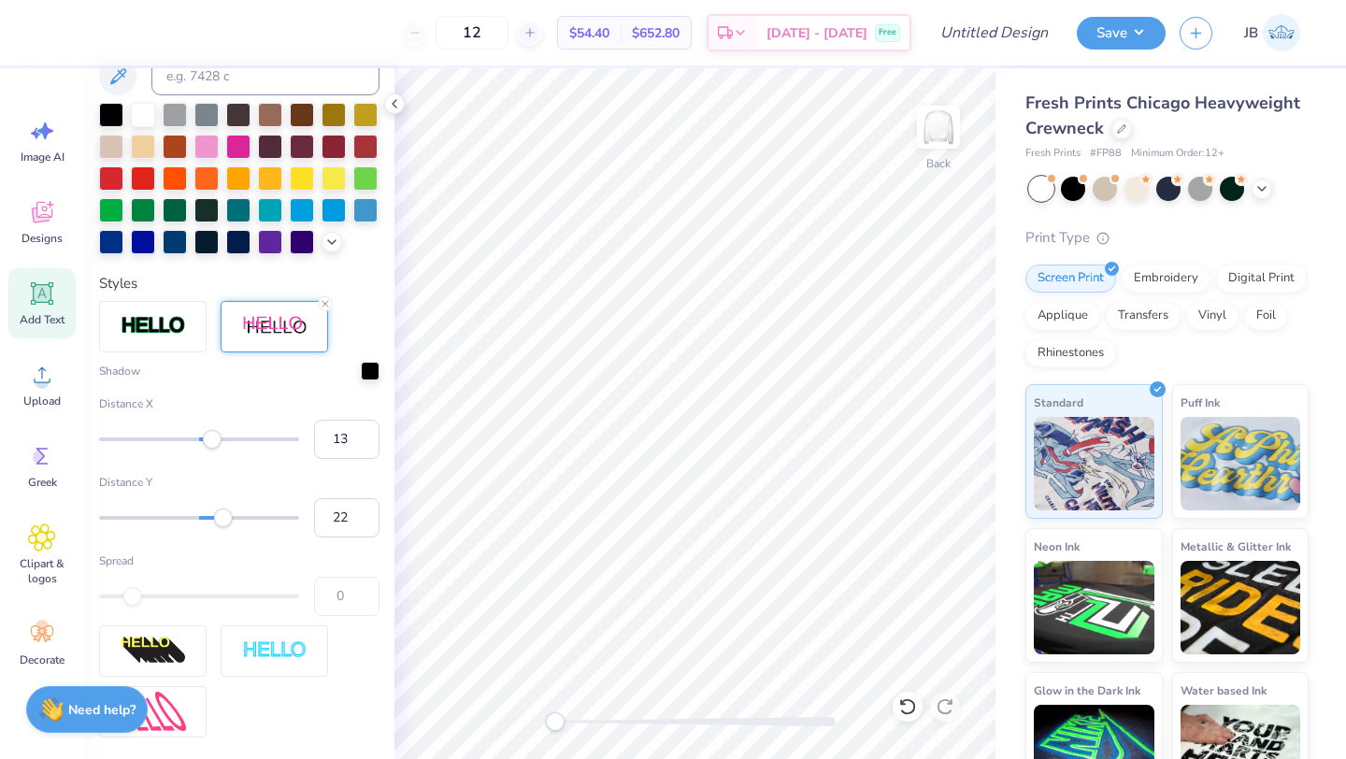
type input "21"
click at [221, 518] on div "Accessibility label" at bounding box center [219, 518] width 19 height 19
type input "26"
click at [225, 518] on div "Accessibility label" at bounding box center [225, 518] width 19 height 19
type input "31"
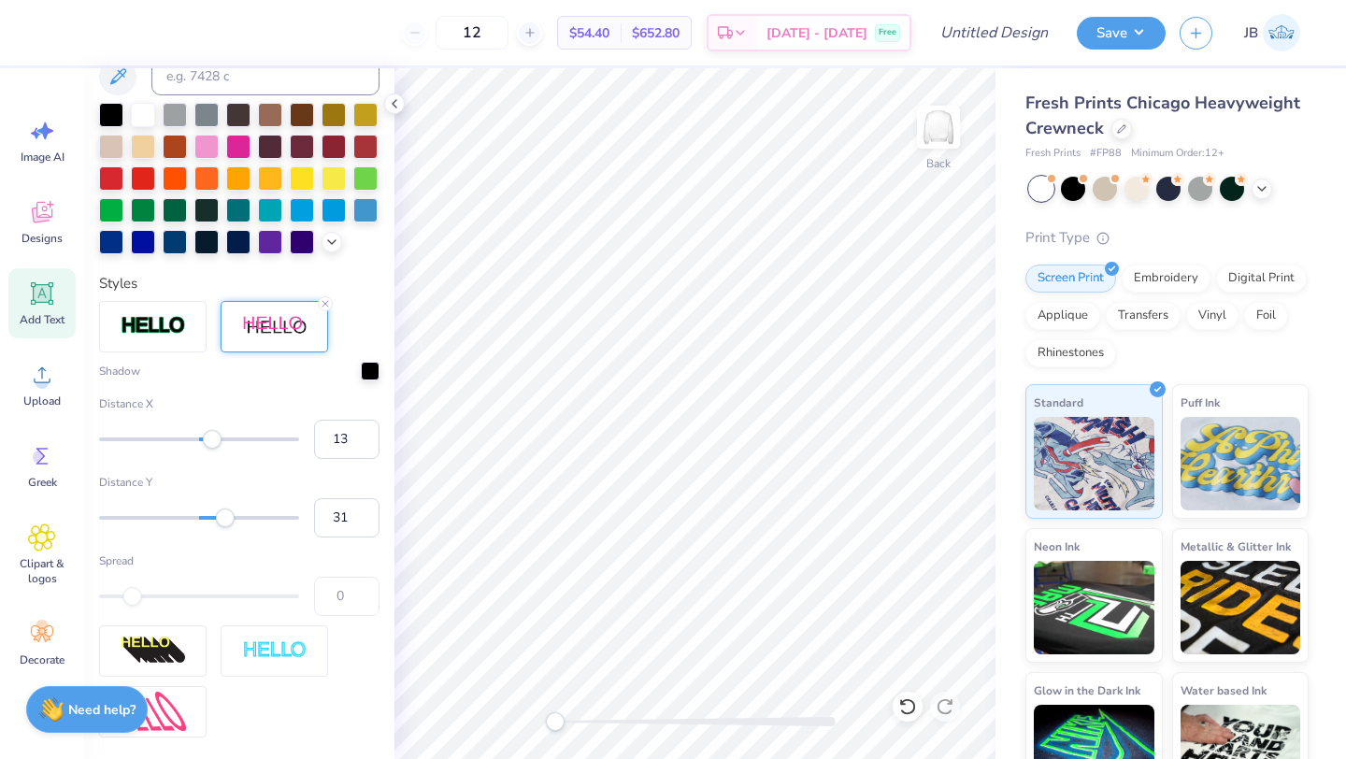
click at [230, 518] on div "Accessibility label" at bounding box center [225, 518] width 19 height 19
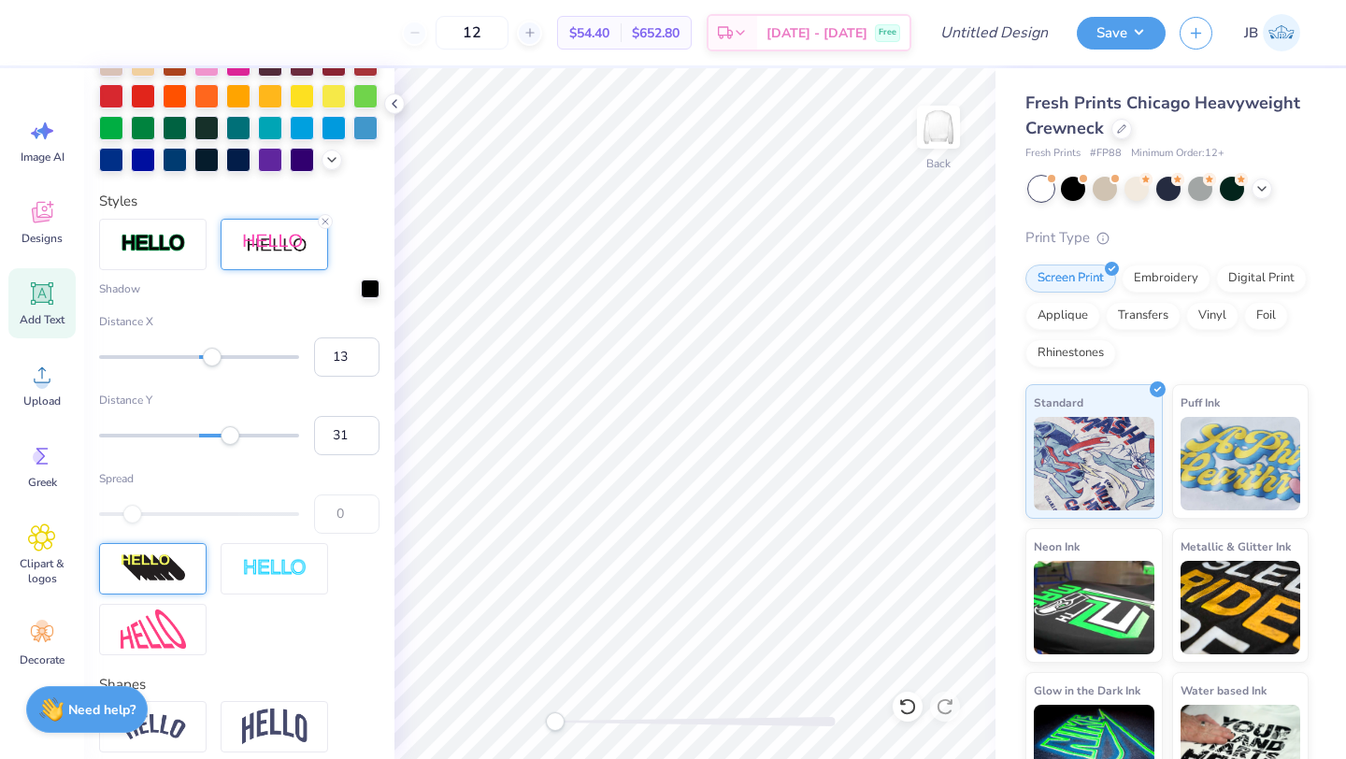
scroll to position [565, 0]
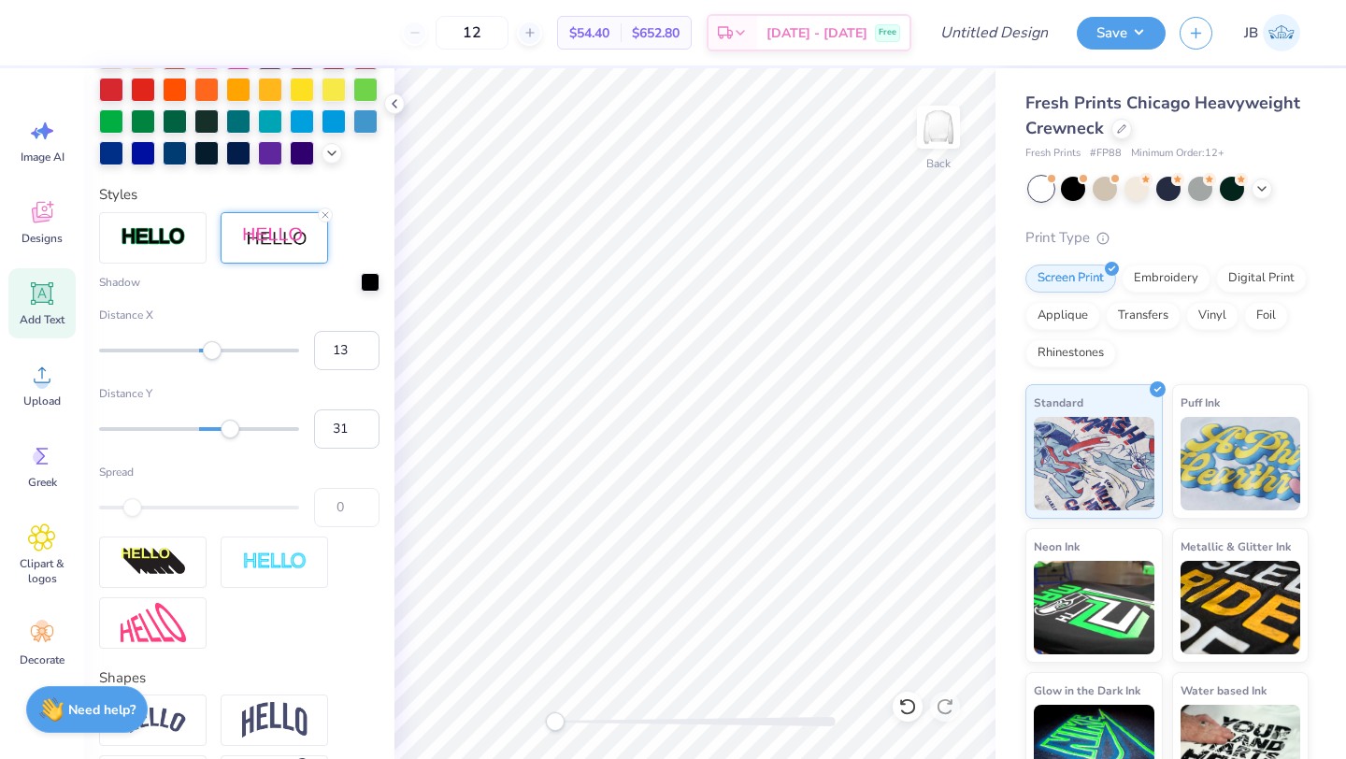
drag, startPoint x: 134, startPoint y: 508, endPoint x: 152, endPoint y: 508, distance: 18.7
click at [152, 508] on div at bounding box center [199, 508] width 200 height 4
drag, startPoint x: 132, startPoint y: 504, endPoint x: 150, endPoint y: 504, distance: 17.8
click at [150, 504] on div at bounding box center [199, 507] width 200 height 19
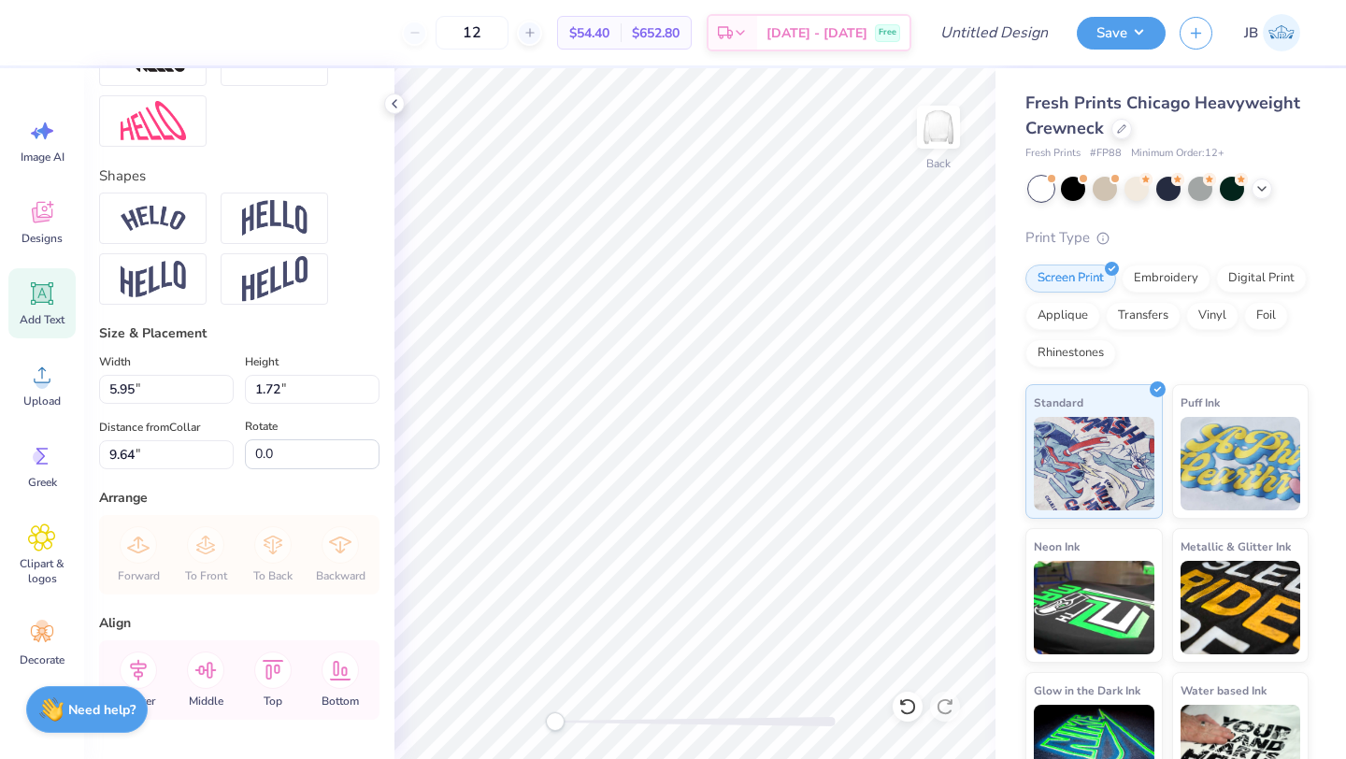
scroll to position [1121, 0]
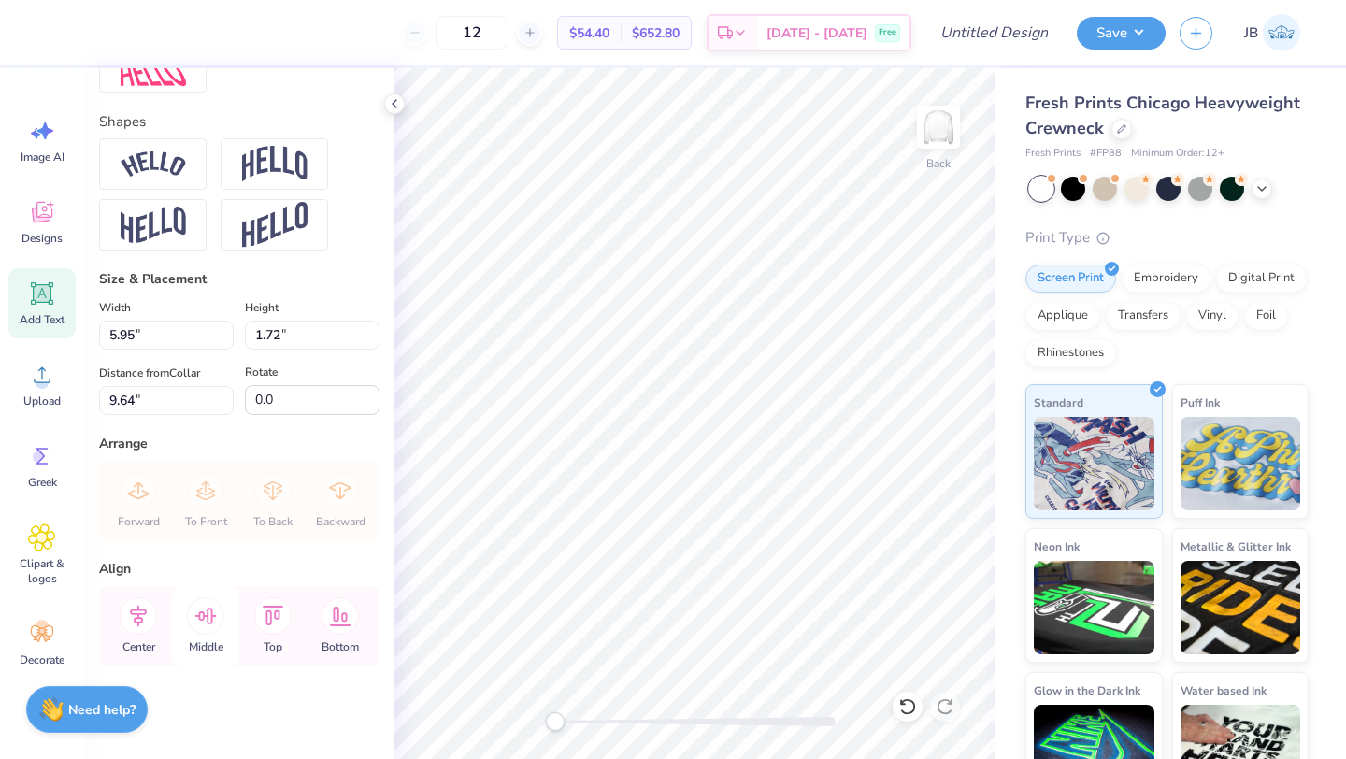
click at [200, 628] on icon at bounding box center [205, 615] width 37 height 37
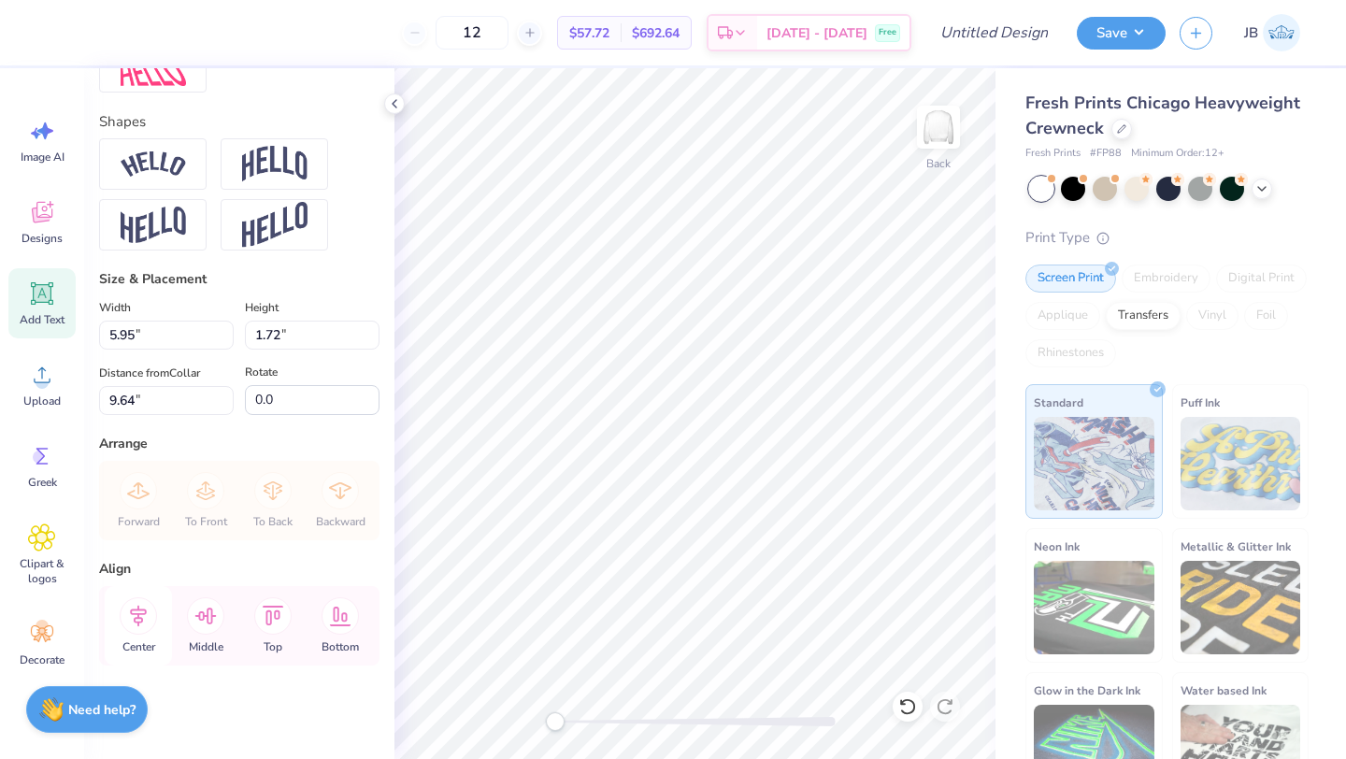
click at [140, 631] on icon at bounding box center [138, 615] width 37 height 37
click at [281, 626] on icon at bounding box center [272, 615] width 37 height 37
type input "15.66"
type input "3.03"
type input "0.50"
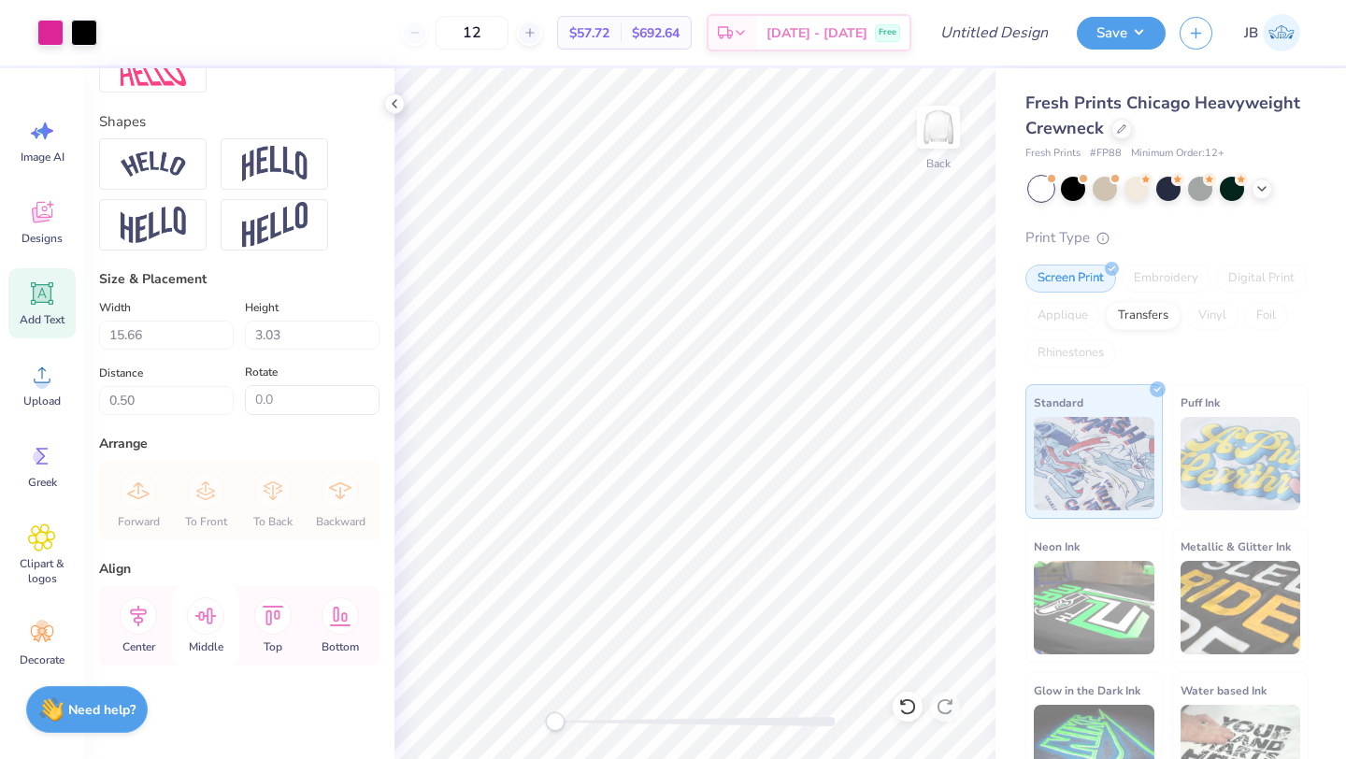
click at [204, 624] on icon at bounding box center [205, 615] width 37 height 37
click at [146, 625] on icon at bounding box center [138, 615] width 37 height 37
click at [41, 226] on div "Designs" at bounding box center [41, 222] width 67 height 70
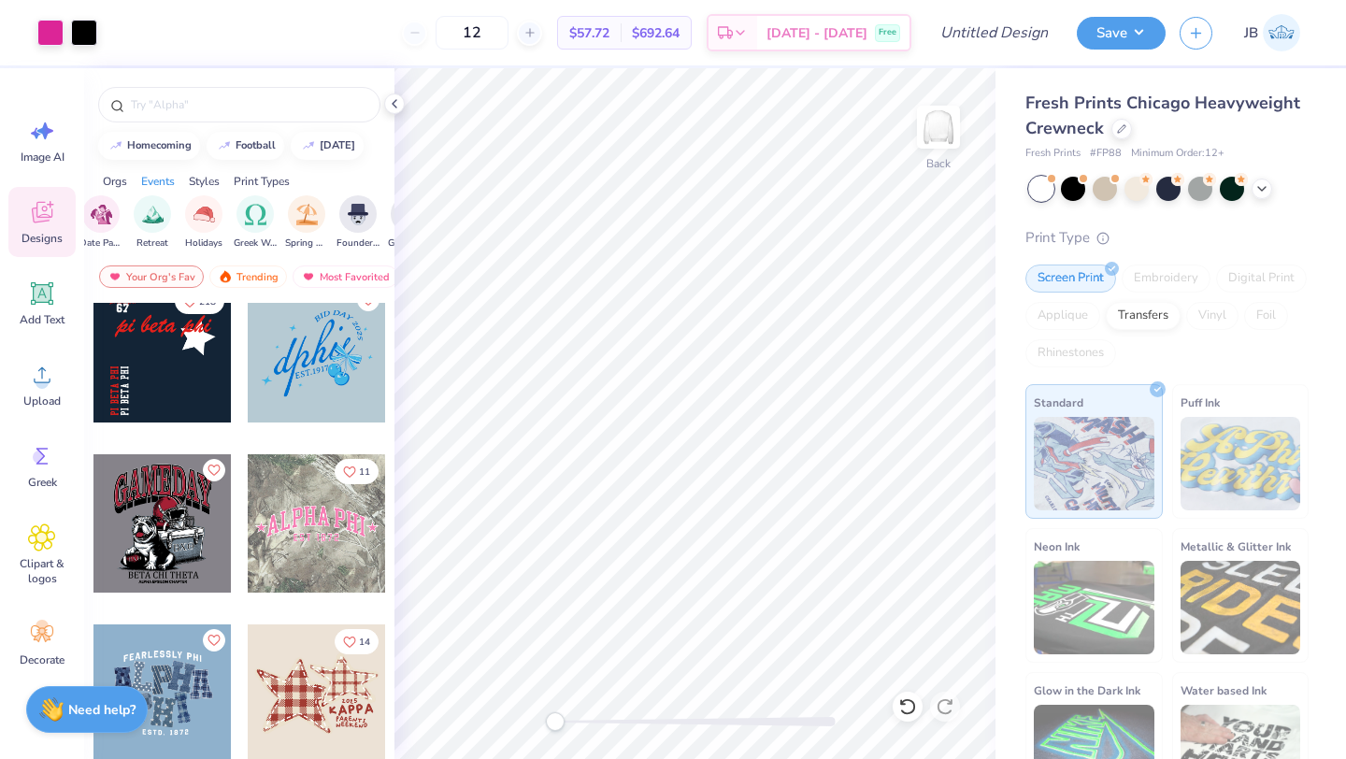
scroll to position [0, 623]
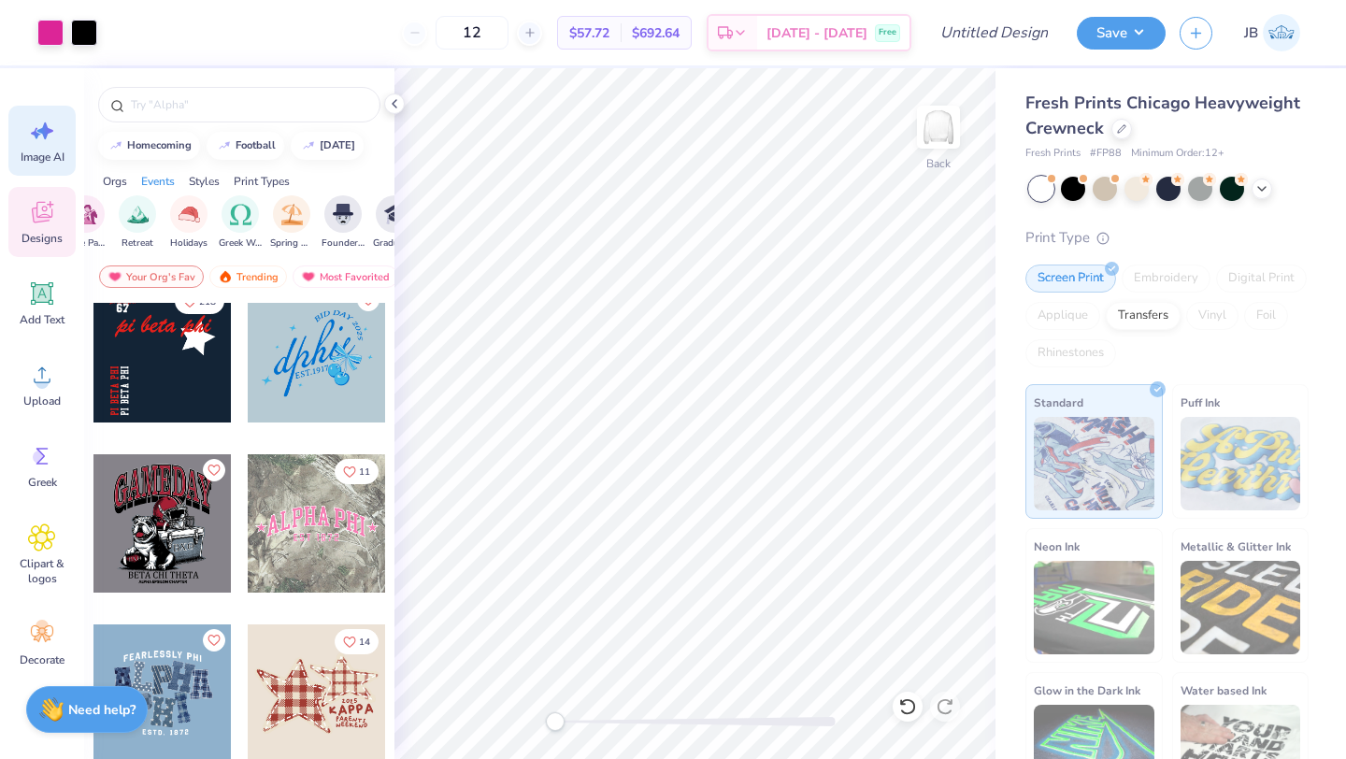
click at [50, 144] on icon at bounding box center [42, 131] width 28 height 28
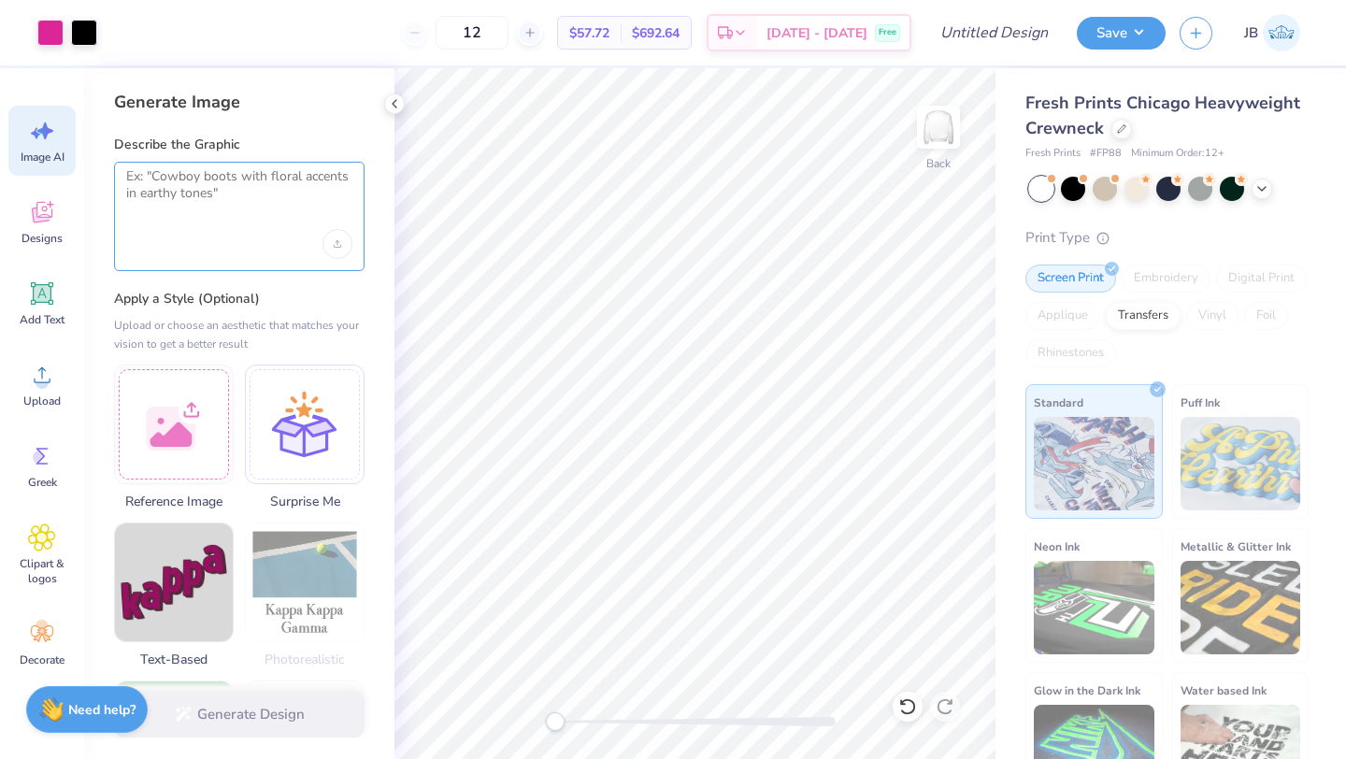
click at [210, 194] on textarea at bounding box center [239, 191] width 226 height 47
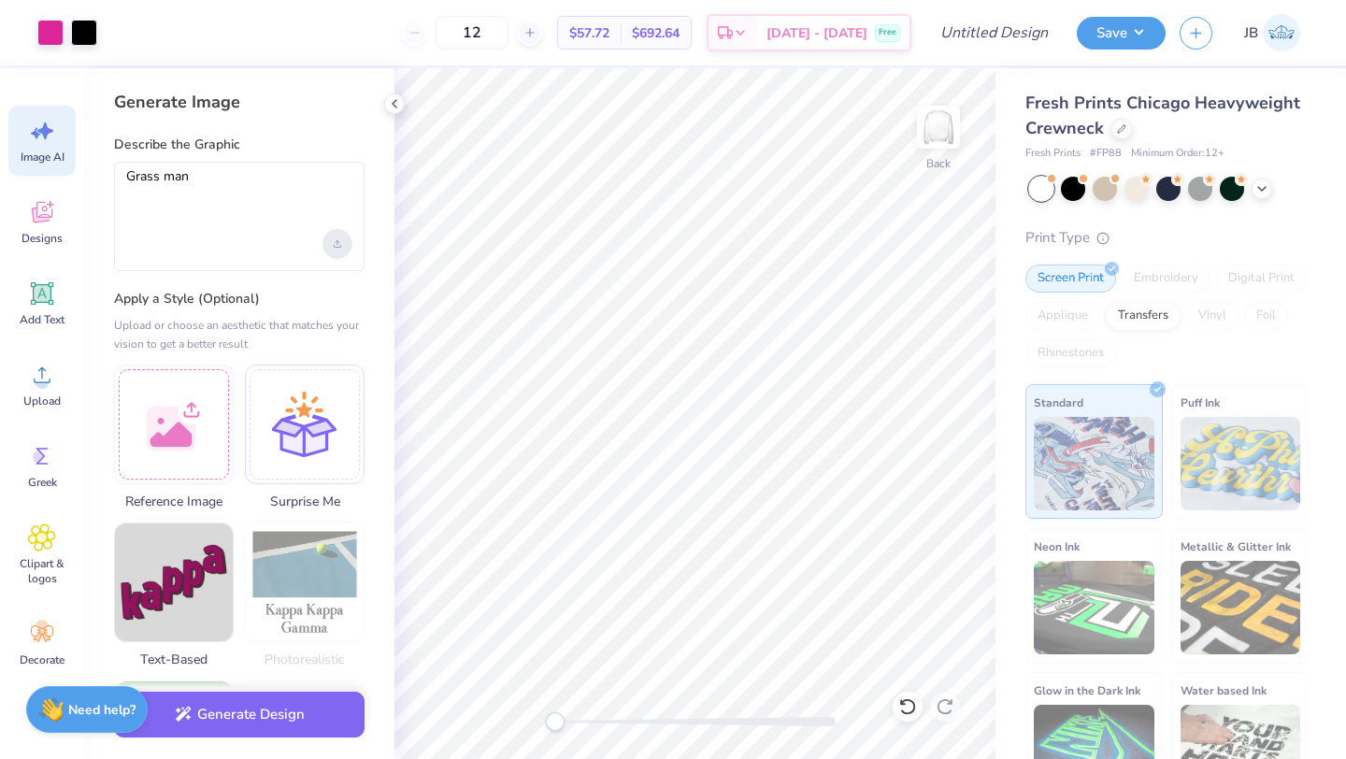
click at [339, 236] on div "Upload image" at bounding box center [337, 244] width 30 height 30
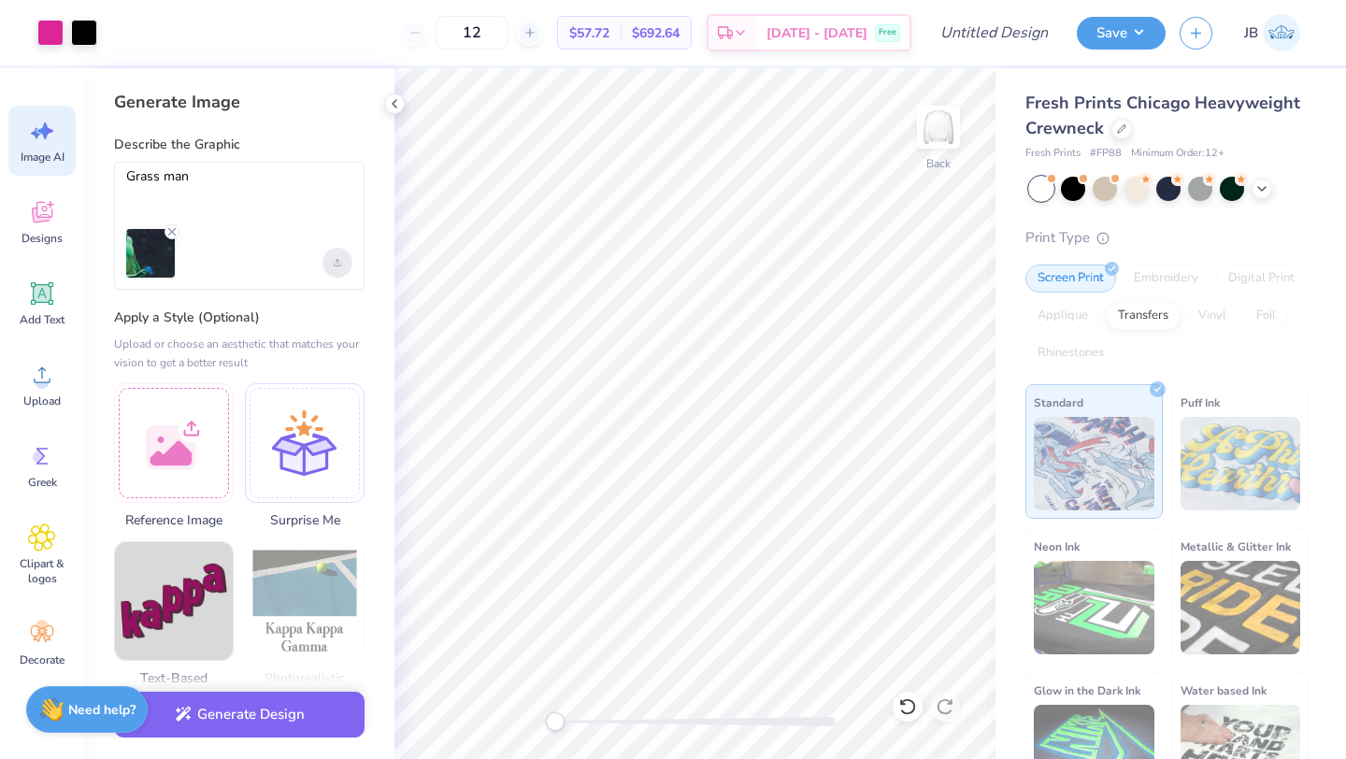
click at [339, 262] on icon "Upload image" at bounding box center [337, 262] width 7 height 7
type textarea "G"
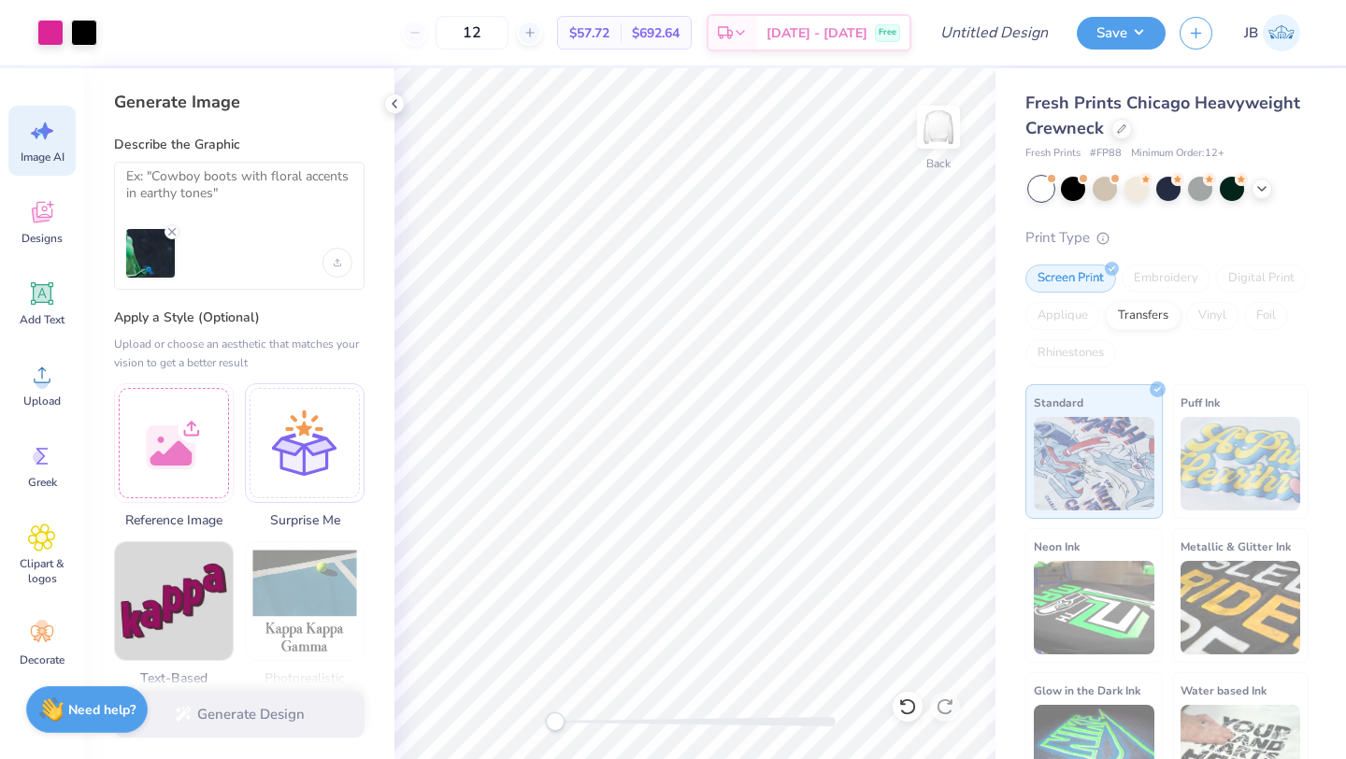
click at [337, 301] on div "Generate Image Describe the Graphic Apply a Style (Optional) Upload or choose a…" at bounding box center [239, 413] width 310 height 691
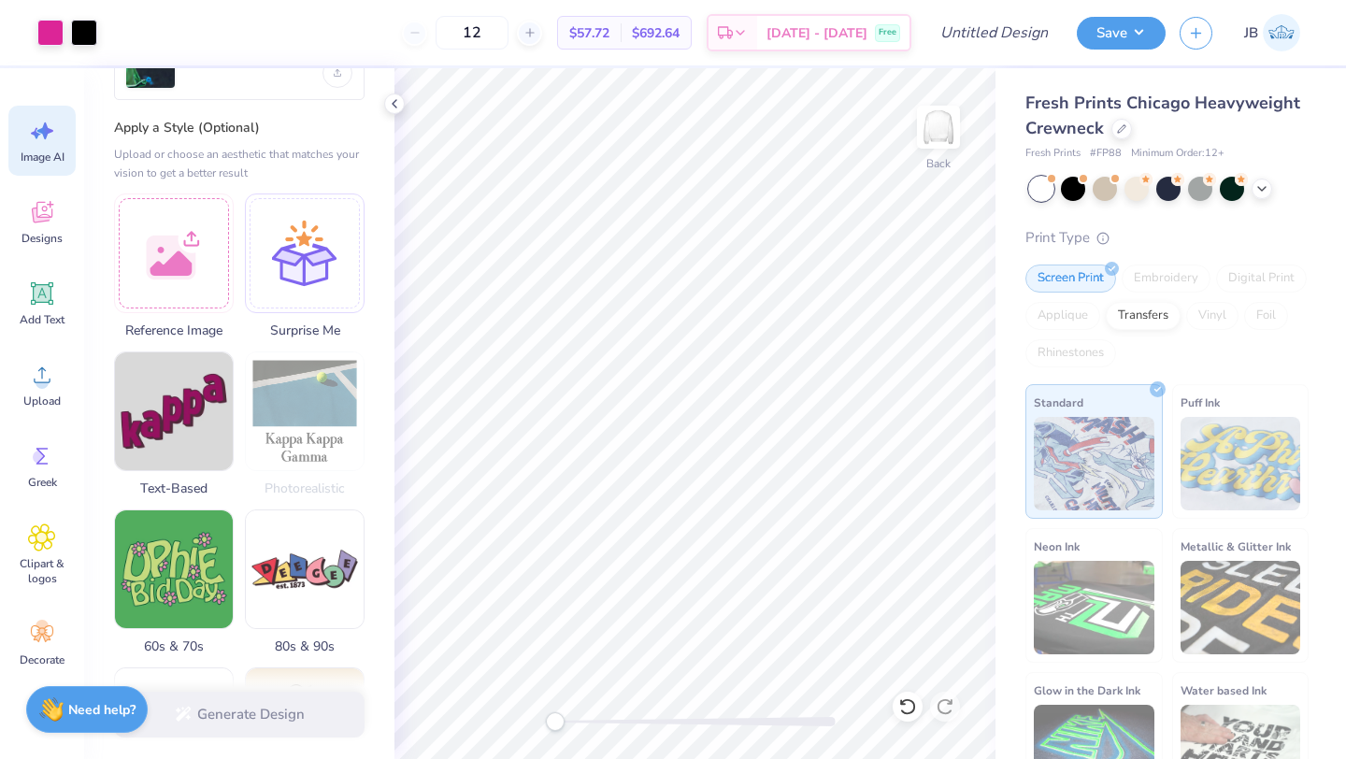
scroll to position [169, 0]
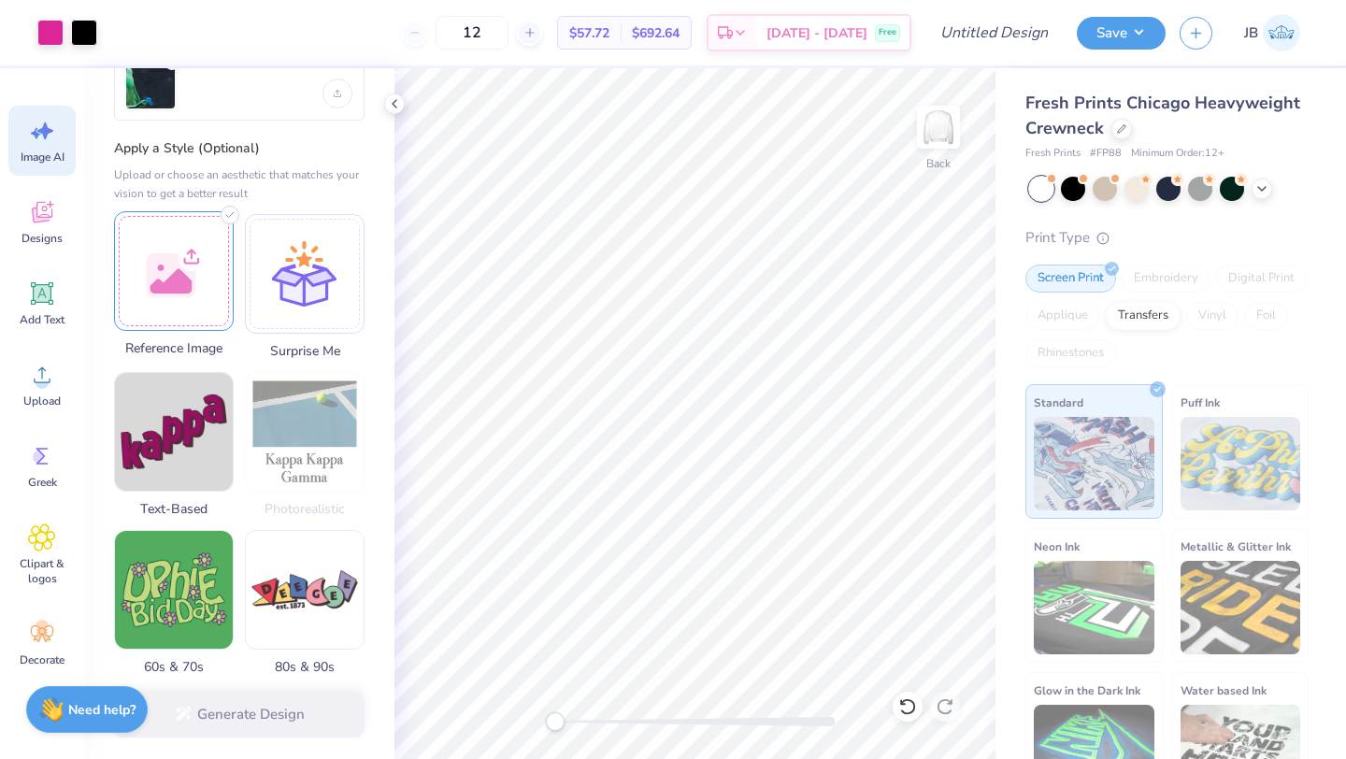
click at [203, 277] on div at bounding box center [174, 271] width 120 height 120
click at [298, 298] on div at bounding box center [305, 271] width 120 height 120
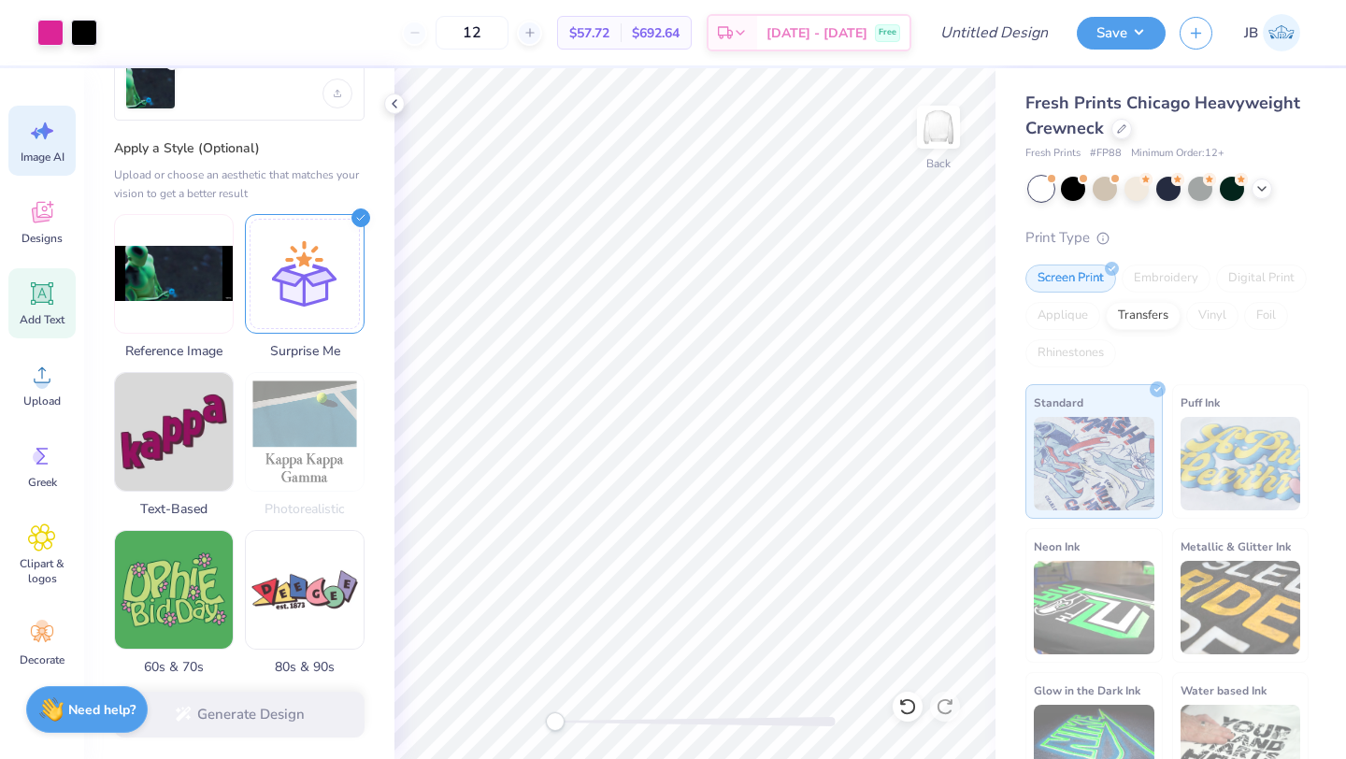
click at [59, 284] on div "Add Text" at bounding box center [41, 303] width 67 height 70
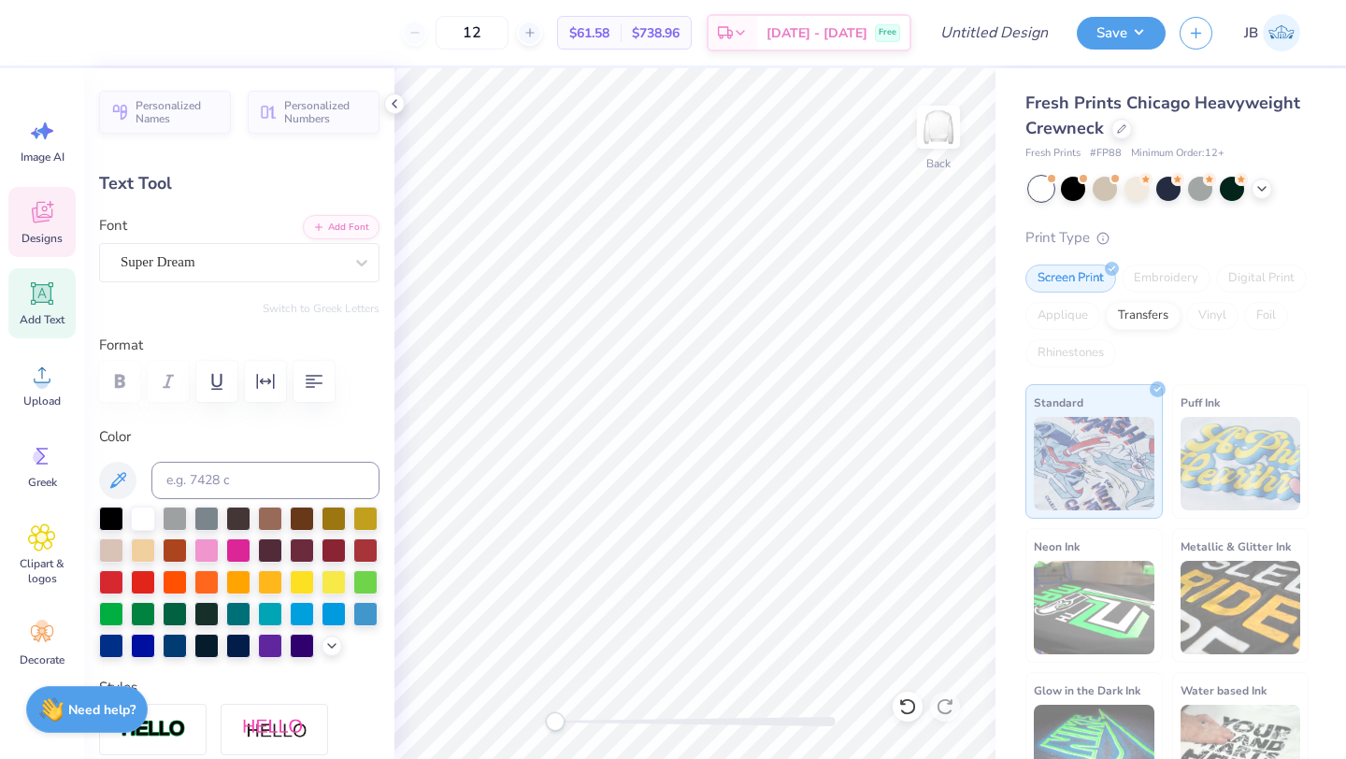
click at [55, 229] on div "Designs" at bounding box center [41, 222] width 67 height 70
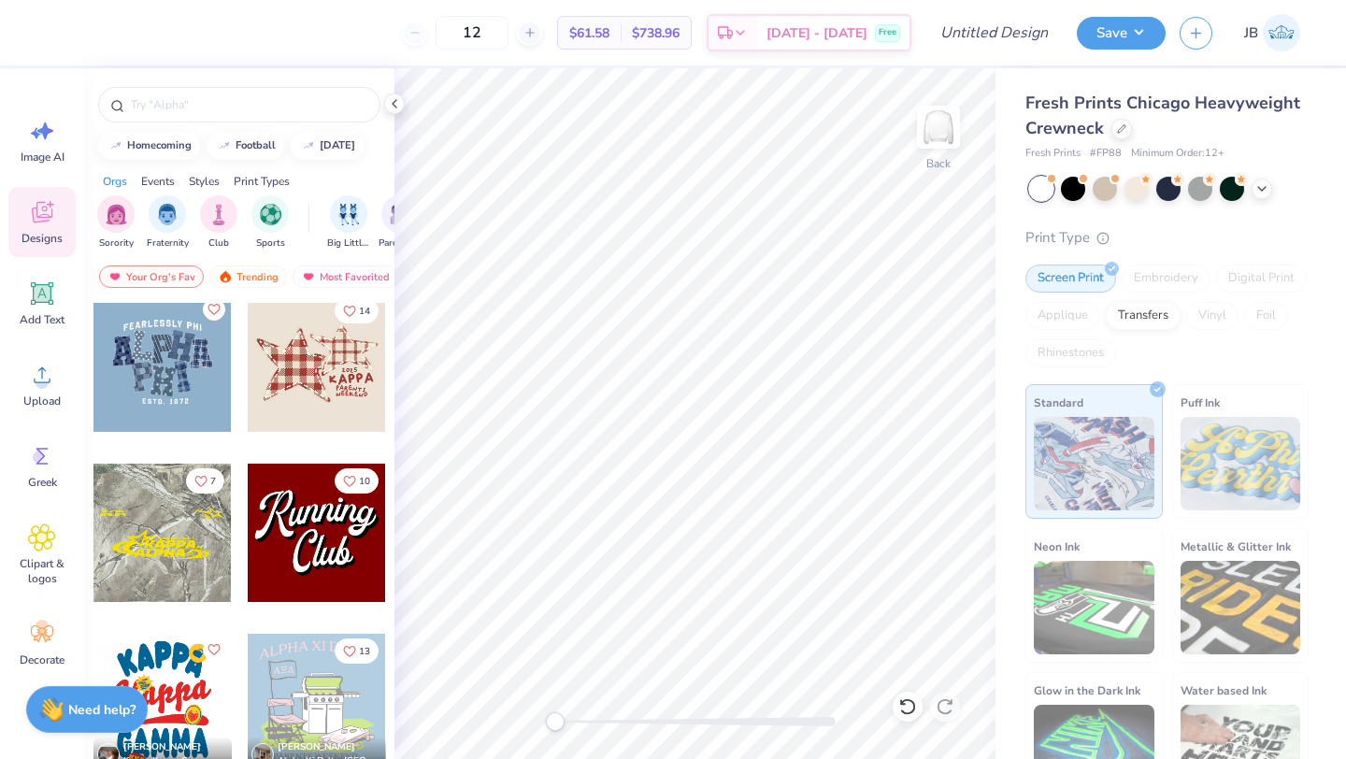
scroll to position [2159, 0]
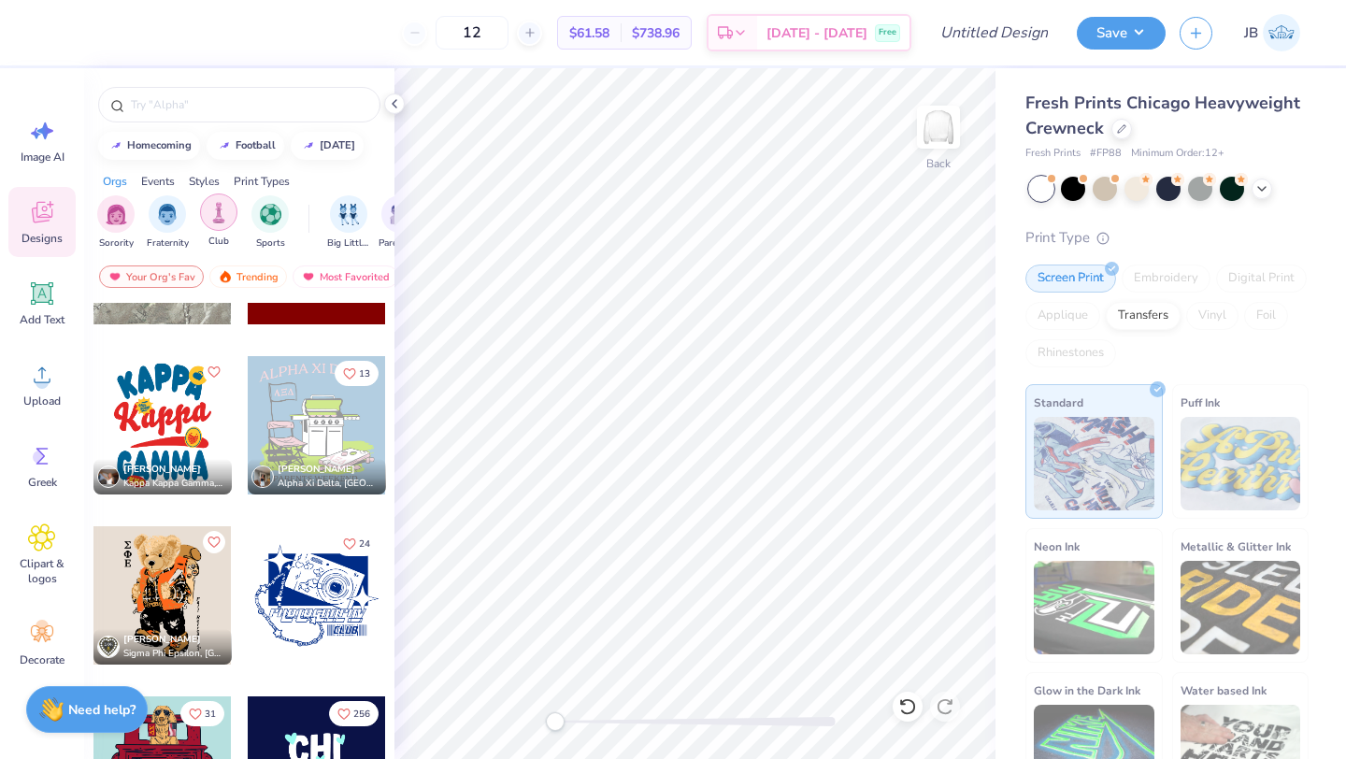
click at [211, 207] on img "filter for Club" at bounding box center [218, 212] width 21 height 21
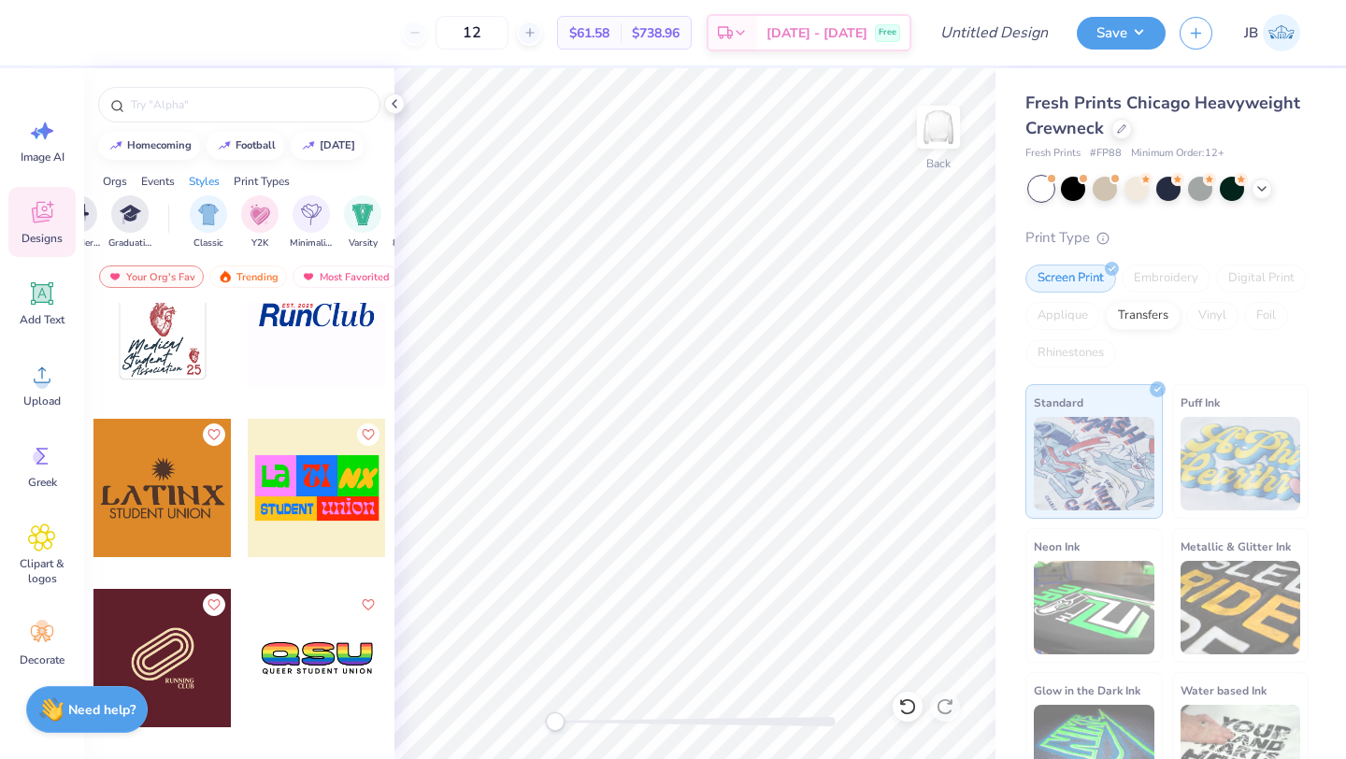
scroll to position [0, 895]
click at [242, 219] on img "filter for Y2K" at bounding box center [252, 212] width 21 height 21
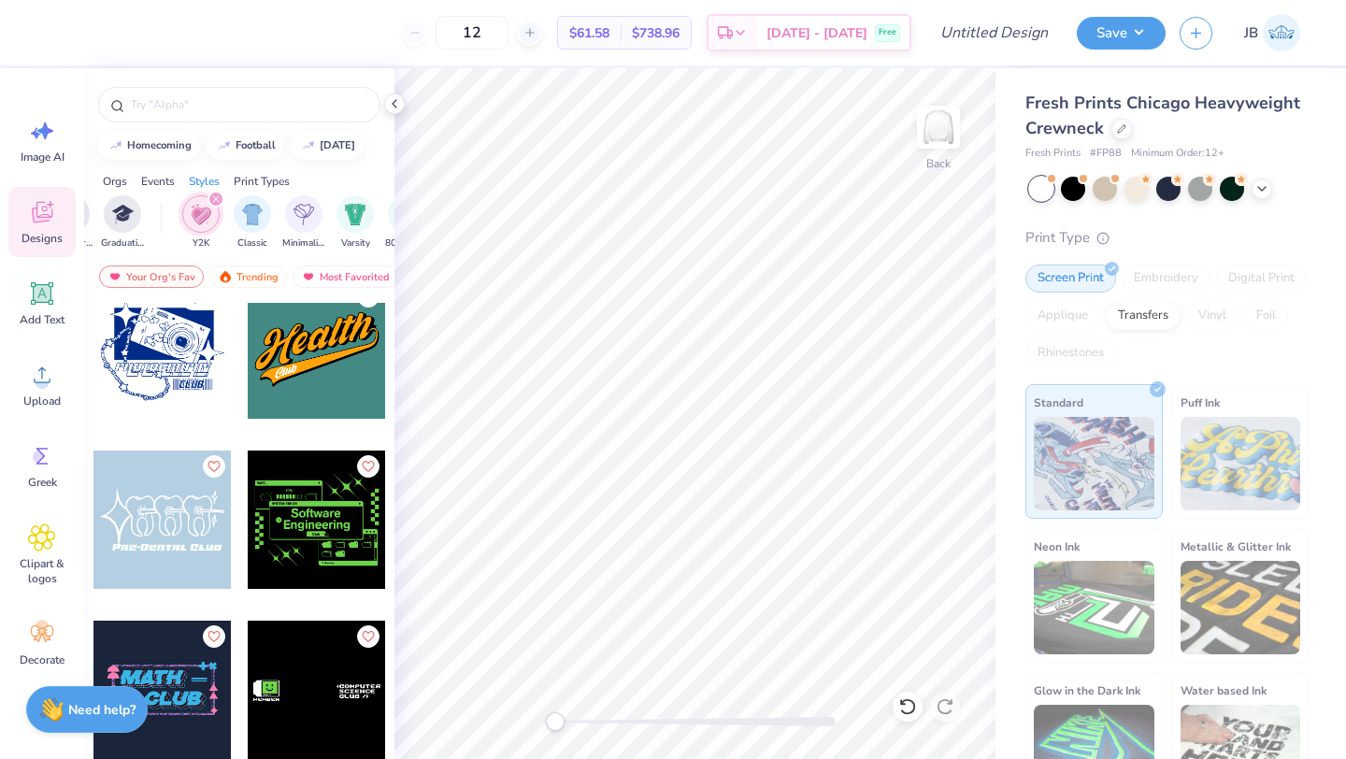
scroll to position [0, 0]
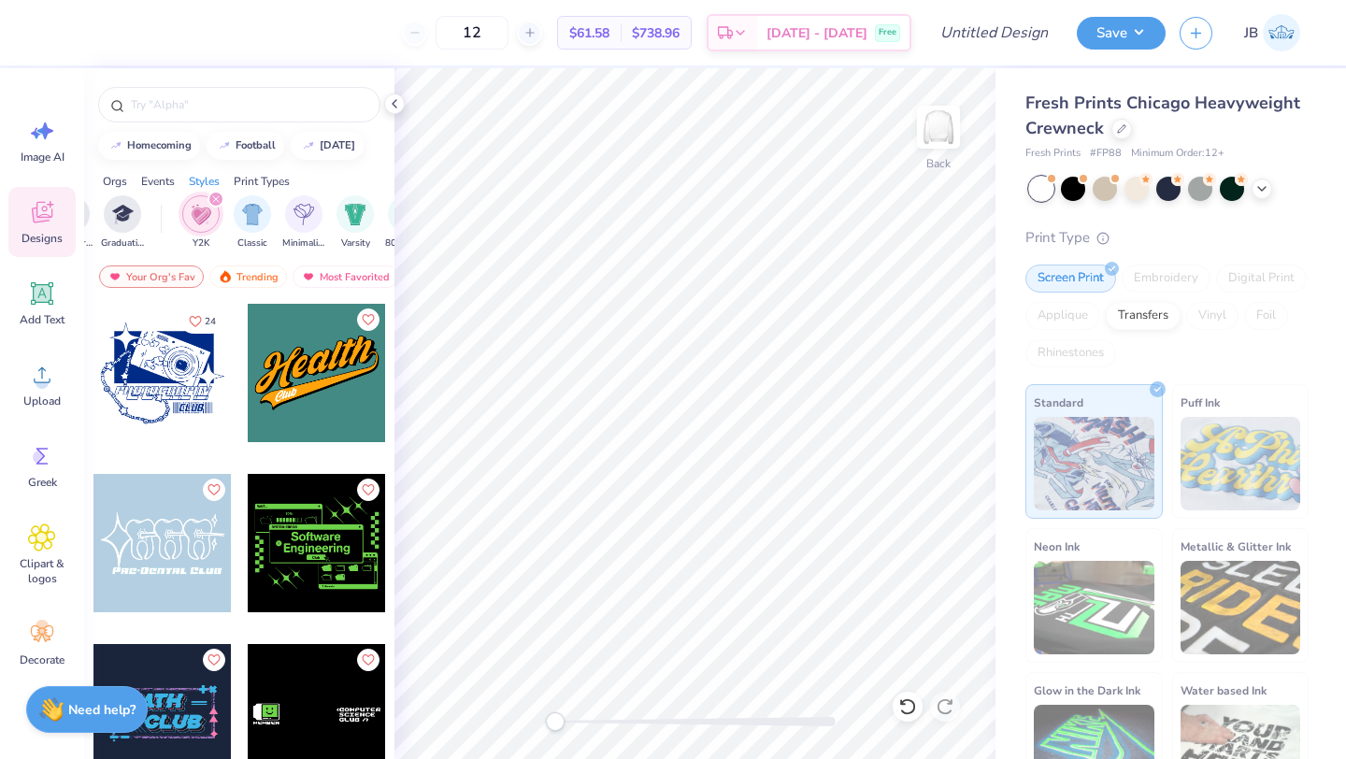
click at [341, 409] on div at bounding box center [317, 373] width 138 height 138
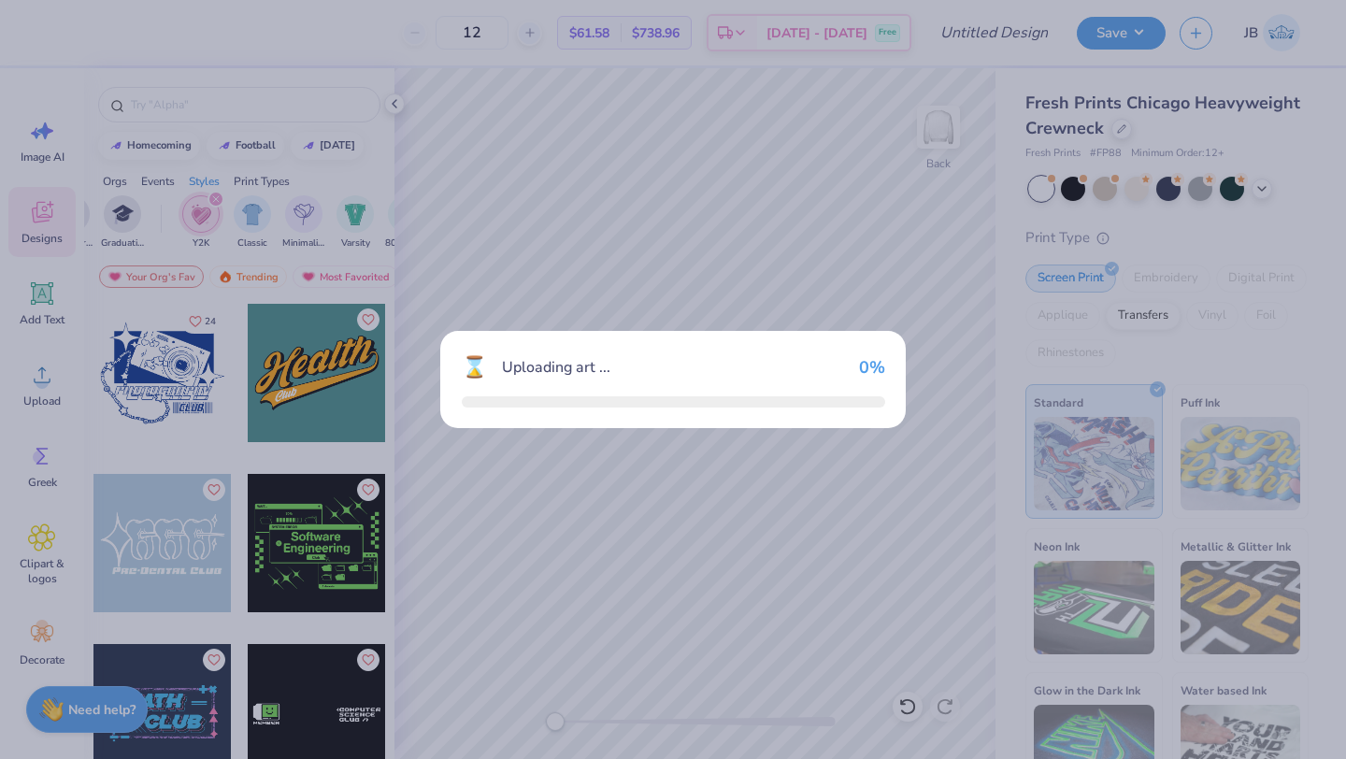
click at [341, 409] on div "⌛ Uploading art ... 0 %" at bounding box center [673, 379] width 1346 height 759
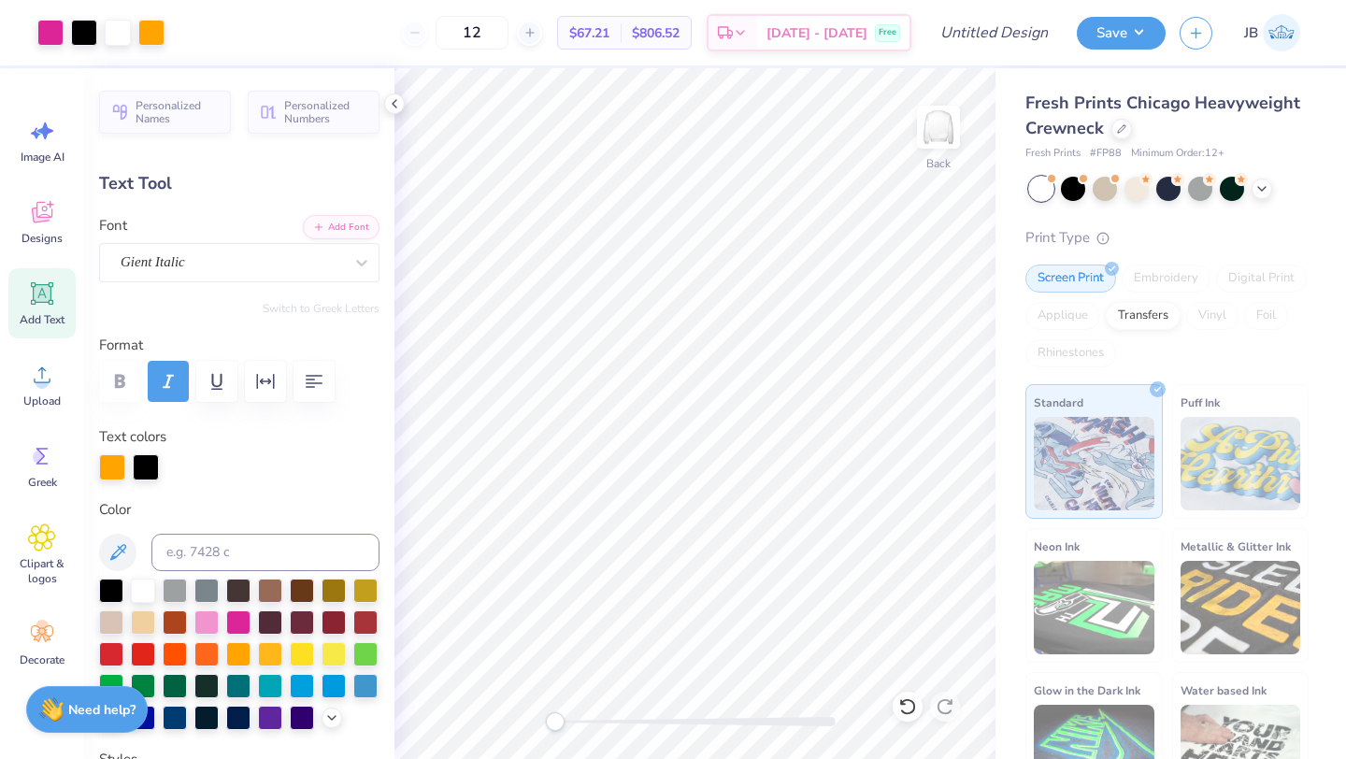
type input "0.0"
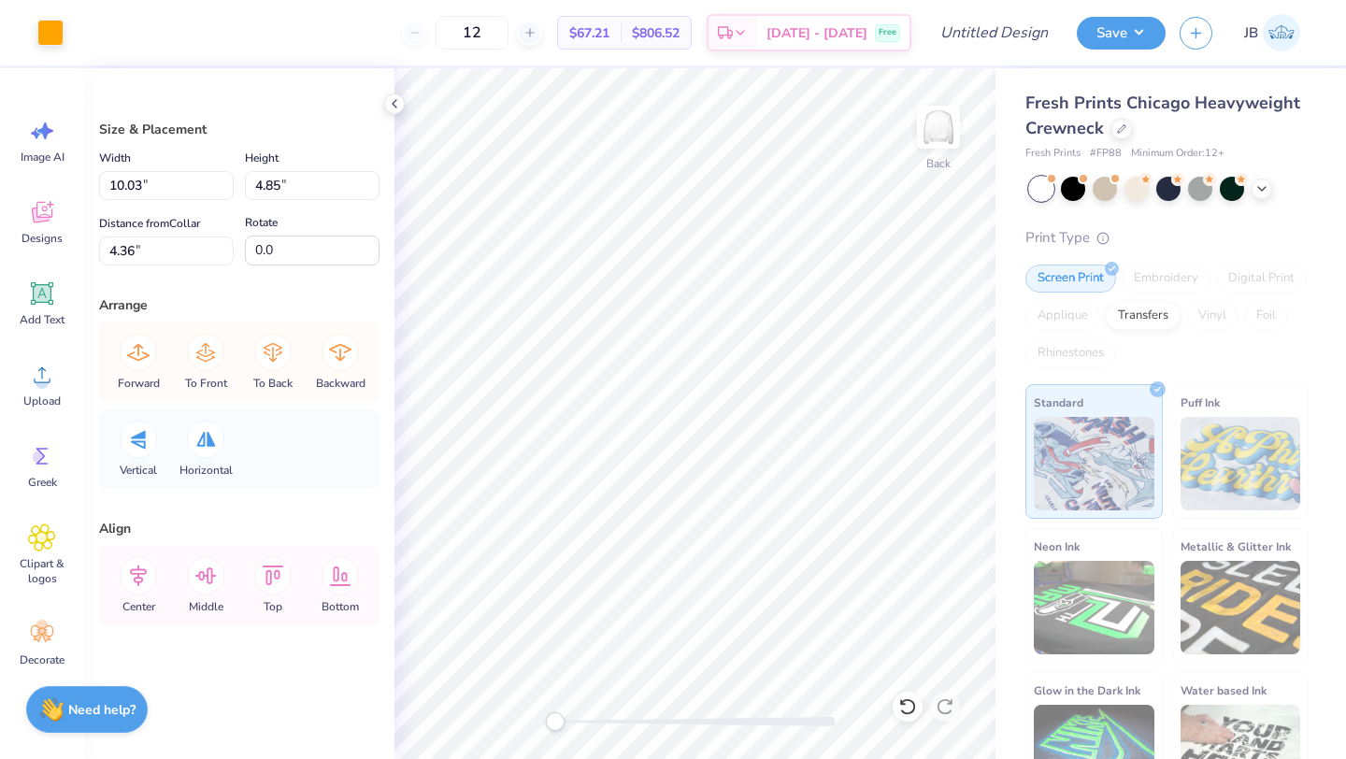
type input "10.21"
type input "5.12"
type input "4.30"
type input "10.14"
type input "4.98"
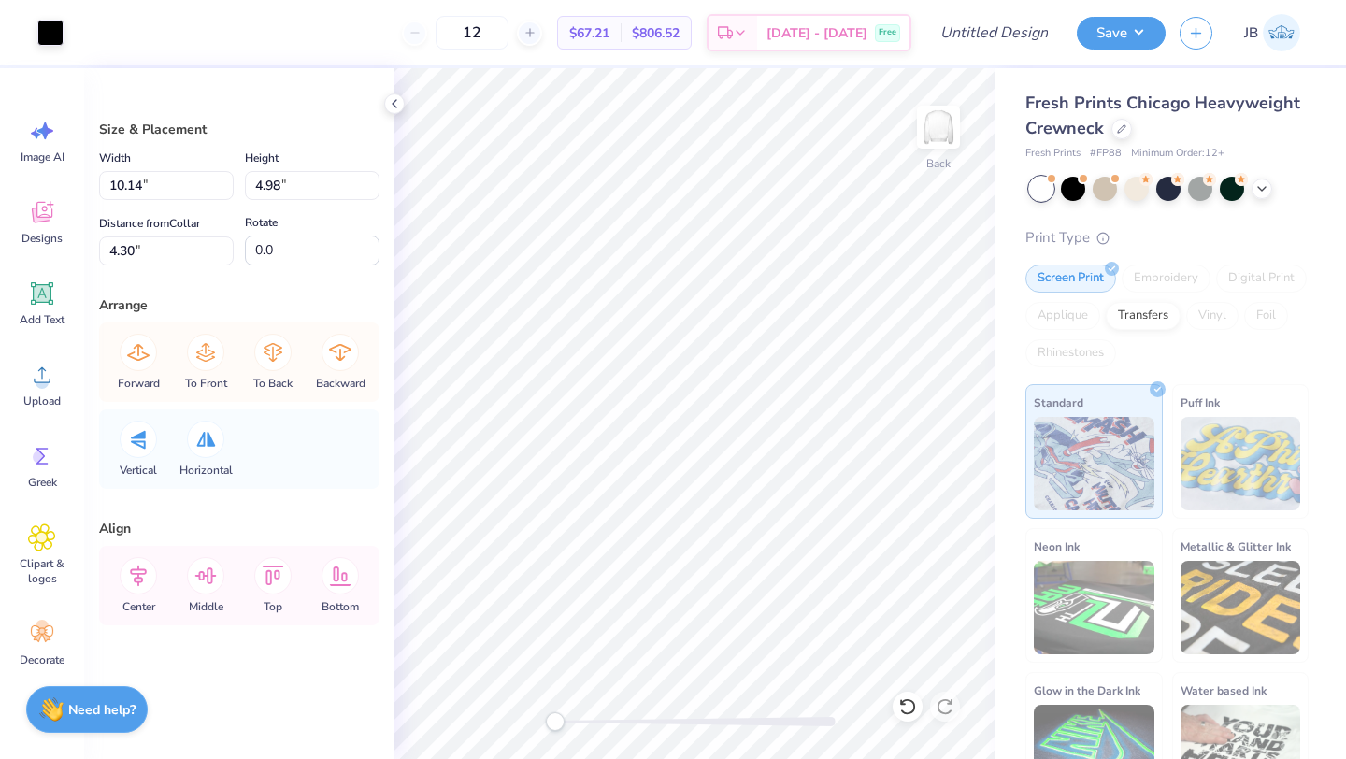
type input "10.03"
type input "4.85"
type input "3.82"
type input "10.21"
type input "5.12"
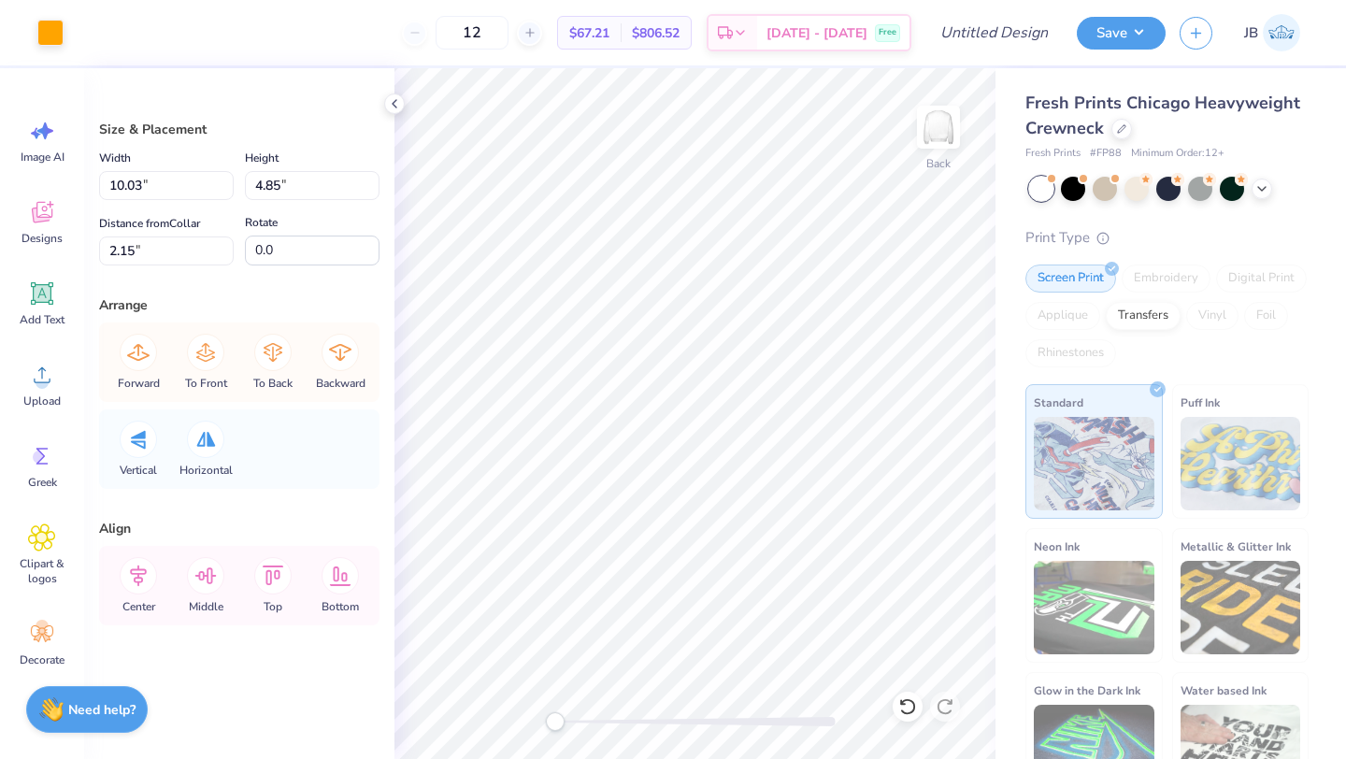
type input "2.02"
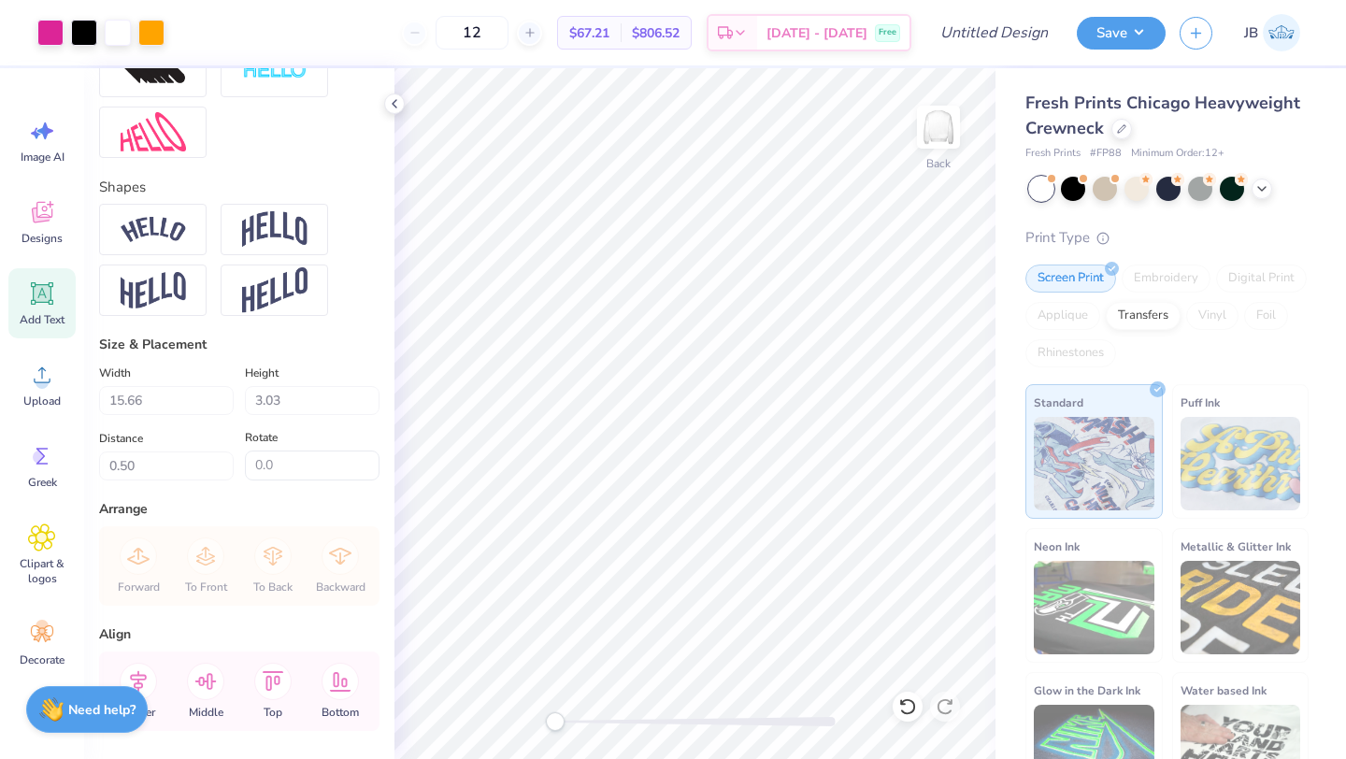
scroll to position [857, 0]
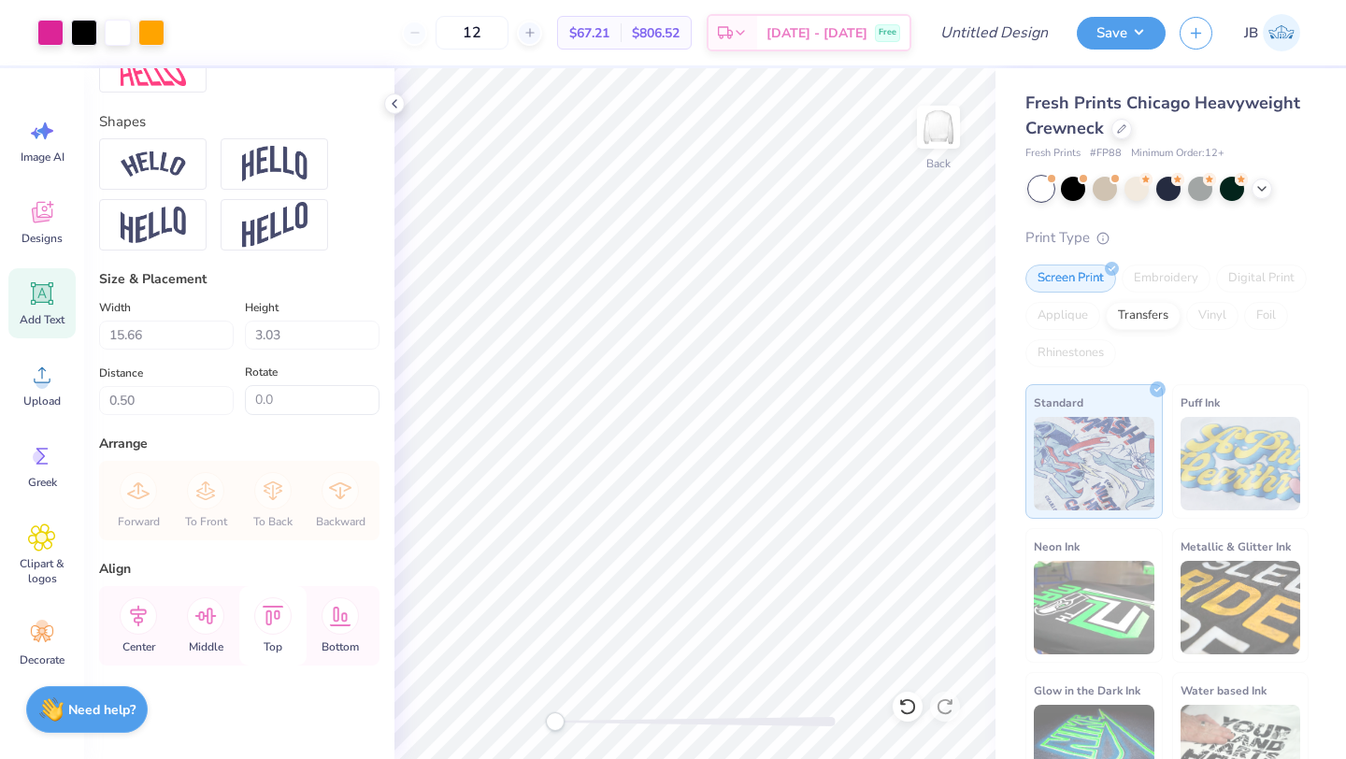
click at [280, 628] on icon at bounding box center [272, 615] width 37 height 37
click at [351, 625] on icon at bounding box center [340, 615] width 37 height 37
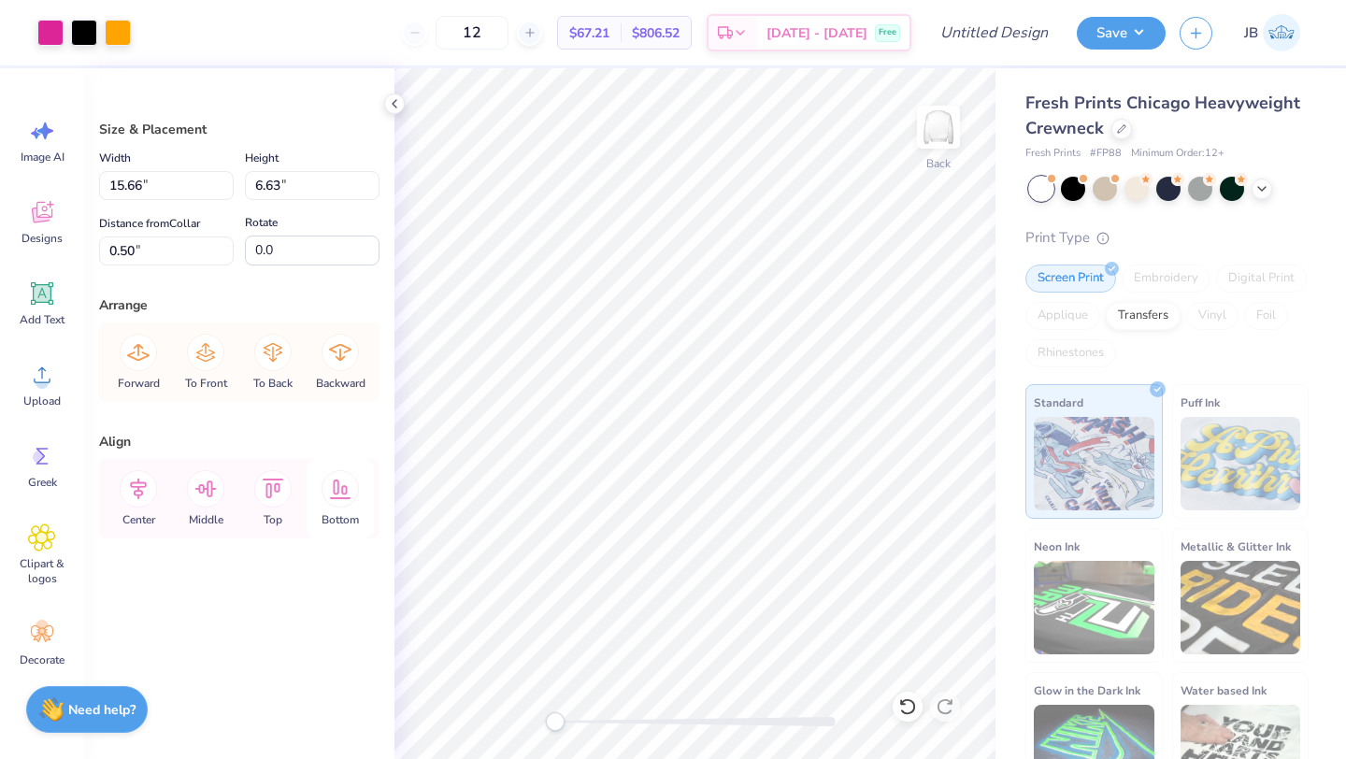
click at [333, 502] on icon at bounding box center [340, 488] width 37 height 37
click at [211, 499] on icon at bounding box center [205, 488] width 37 height 37
type input "7.18"
click at [139, 499] on icon at bounding box center [138, 488] width 37 height 37
click at [210, 368] on icon at bounding box center [205, 352] width 37 height 37
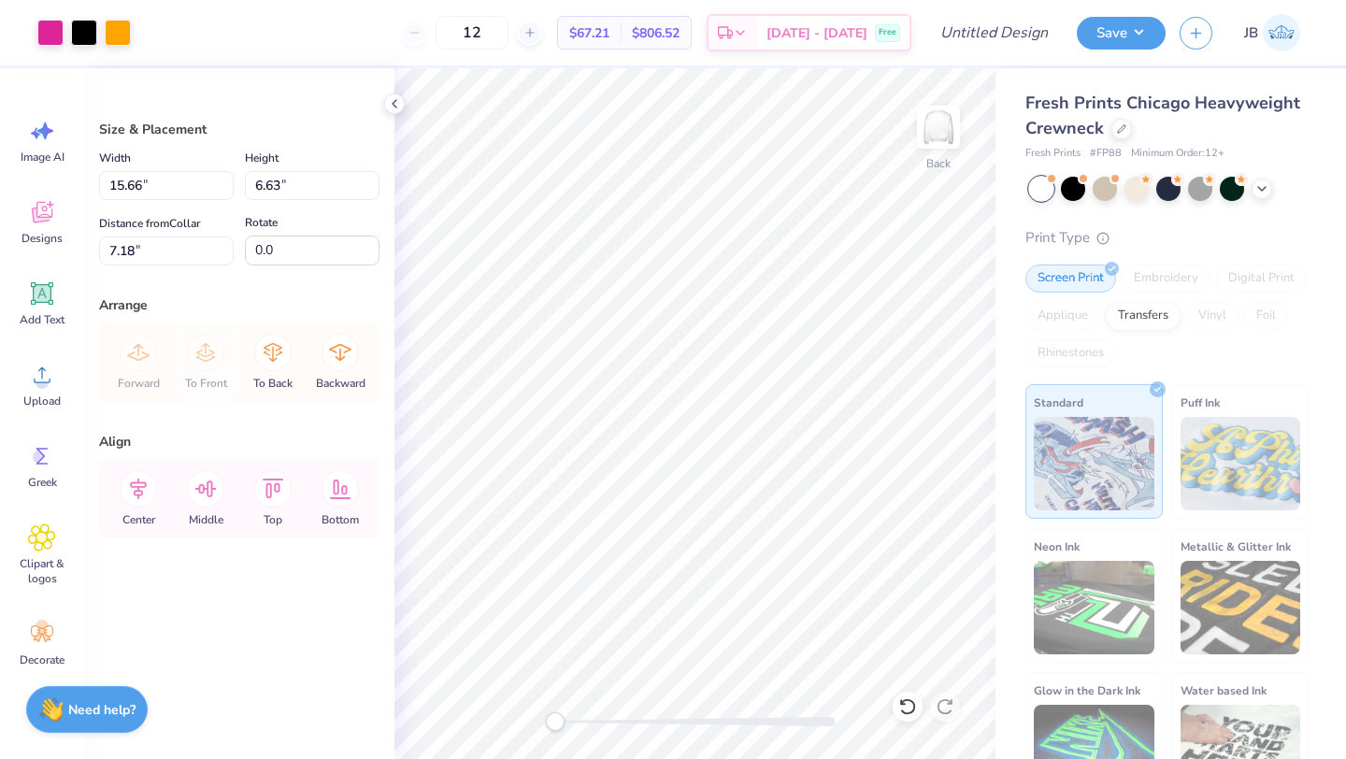
click at [210, 368] on div "Forward To Front To Back Backward" at bounding box center [239, 361] width 269 height 79
click at [193, 184] on input "15.66" at bounding box center [166, 185] width 135 height 29
click at [229, 188] on input "15" at bounding box center [166, 185] width 135 height 29
click at [229, 188] on input "14.99" at bounding box center [166, 185] width 135 height 29
click at [229, 188] on input "14.98" at bounding box center [166, 185] width 135 height 29
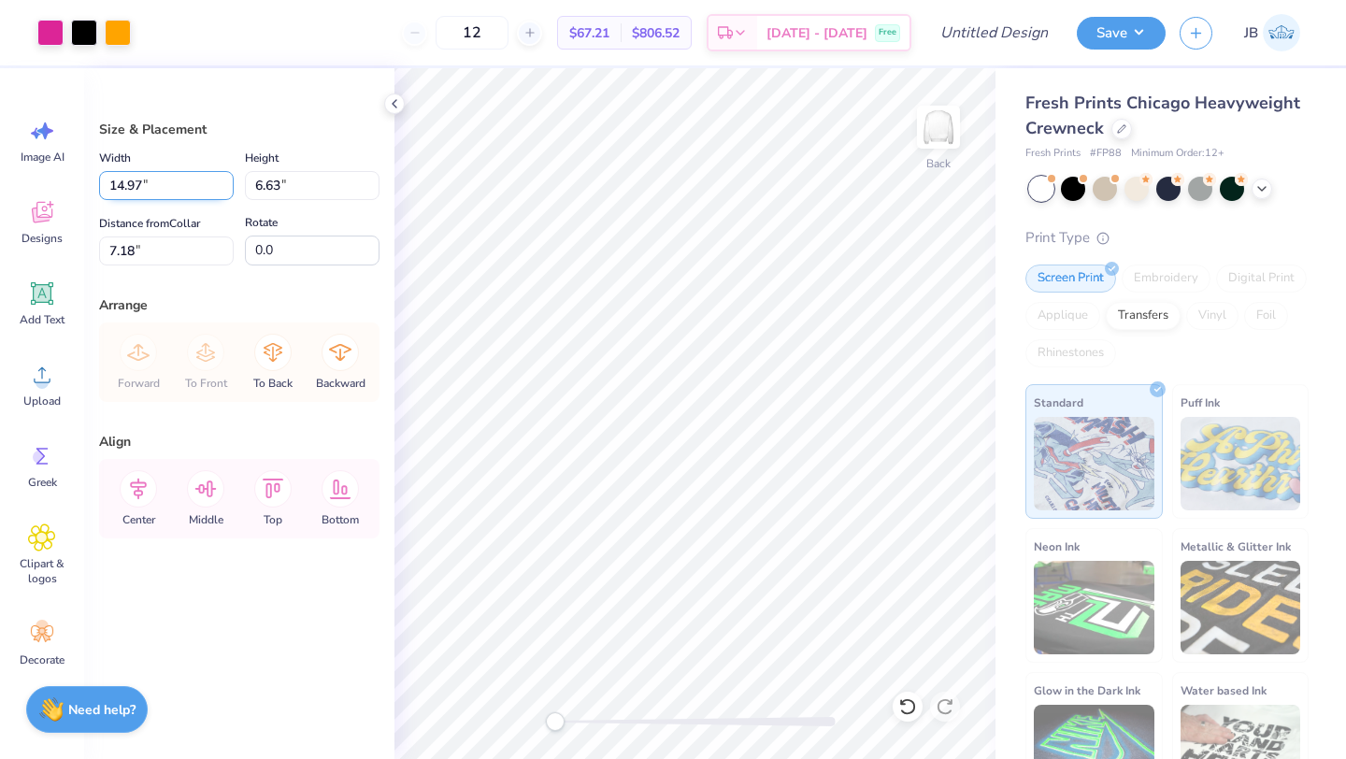
click at [229, 188] on input "14.97" at bounding box center [166, 185] width 135 height 29
click at [229, 188] on input "14.96" at bounding box center [166, 185] width 135 height 29
click at [229, 188] on input "14.95" at bounding box center [166, 185] width 135 height 29
click at [229, 188] on input "14.94" at bounding box center [166, 185] width 135 height 29
click at [229, 188] on input "14.93" at bounding box center [166, 185] width 135 height 29
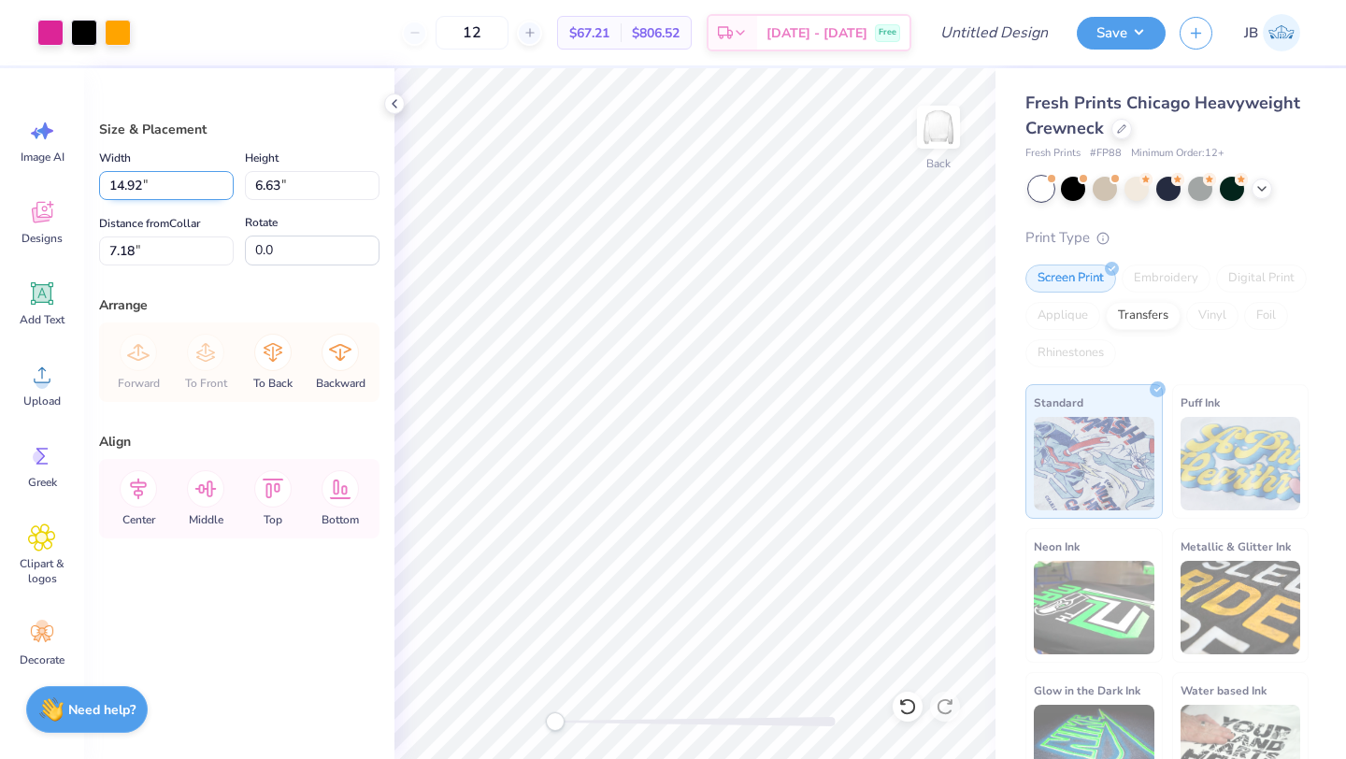
click at [229, 188] on input "14.92" at bounding box center [166, 185] width 135 height 29
click at [229, 188] on input "14.91" at bounding box center [166, 185] width 135 height 29
click at [229, 188] on input "14.9" at bounding box center [166, 185] width 135 height 29
click at [229, 188] on input "14.89" at bounding box center [166, 185] width 135 height 29
click at [229, 188] on input "14.88" at bounding box center [166, 185] width 135 height 29
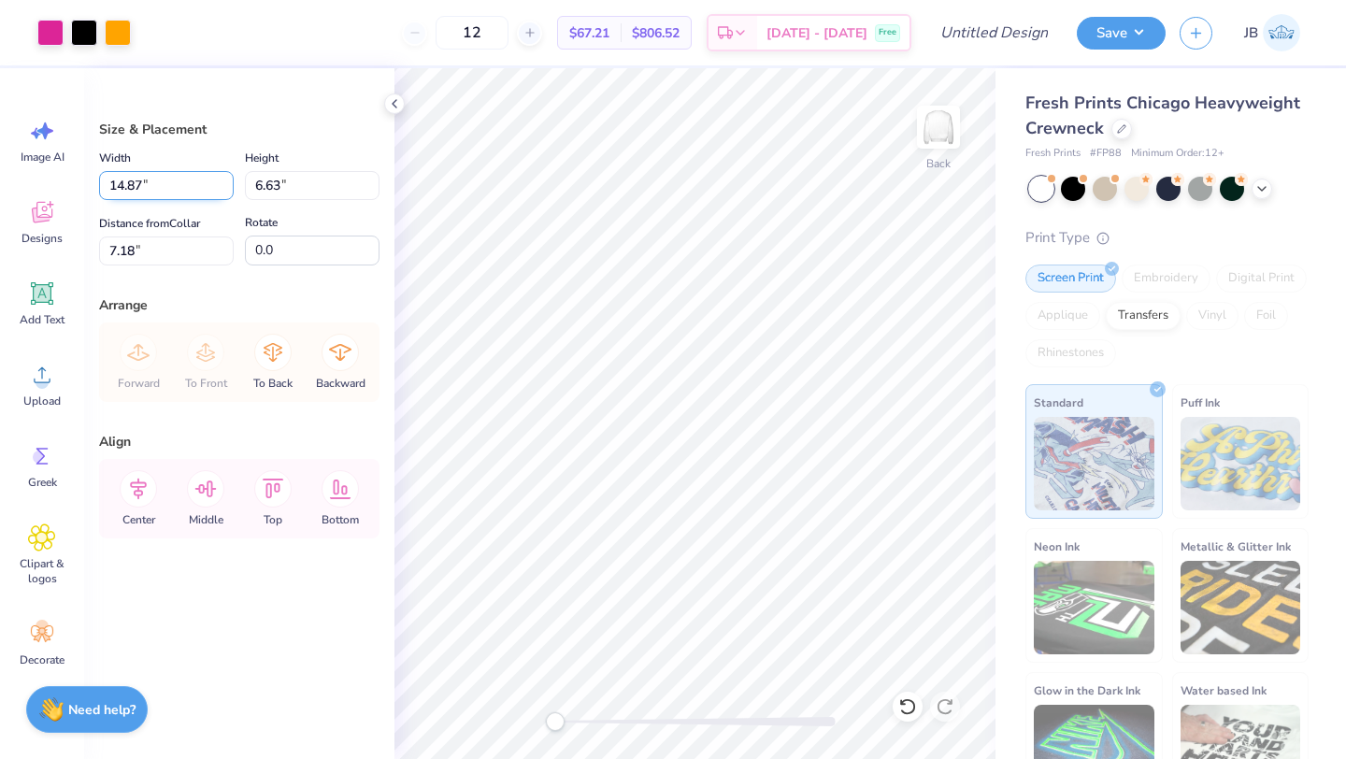
click at [229, 188] on input "14.87" at bounding box center [166, 185] width 135 height 29
click at [229, 188] on input "14.86" at bounding box center [166, 185] width 135 height 29
click at [229, 188] on input "14.85" at bounding box center [166, 185] width 135 height 29
click at [229, 188] on input "14.84" at bounding box center [166, 185] width 135 height 29
click at [229, 188] on input "14.83" at bounding box center [166, 185] width 135 height 29
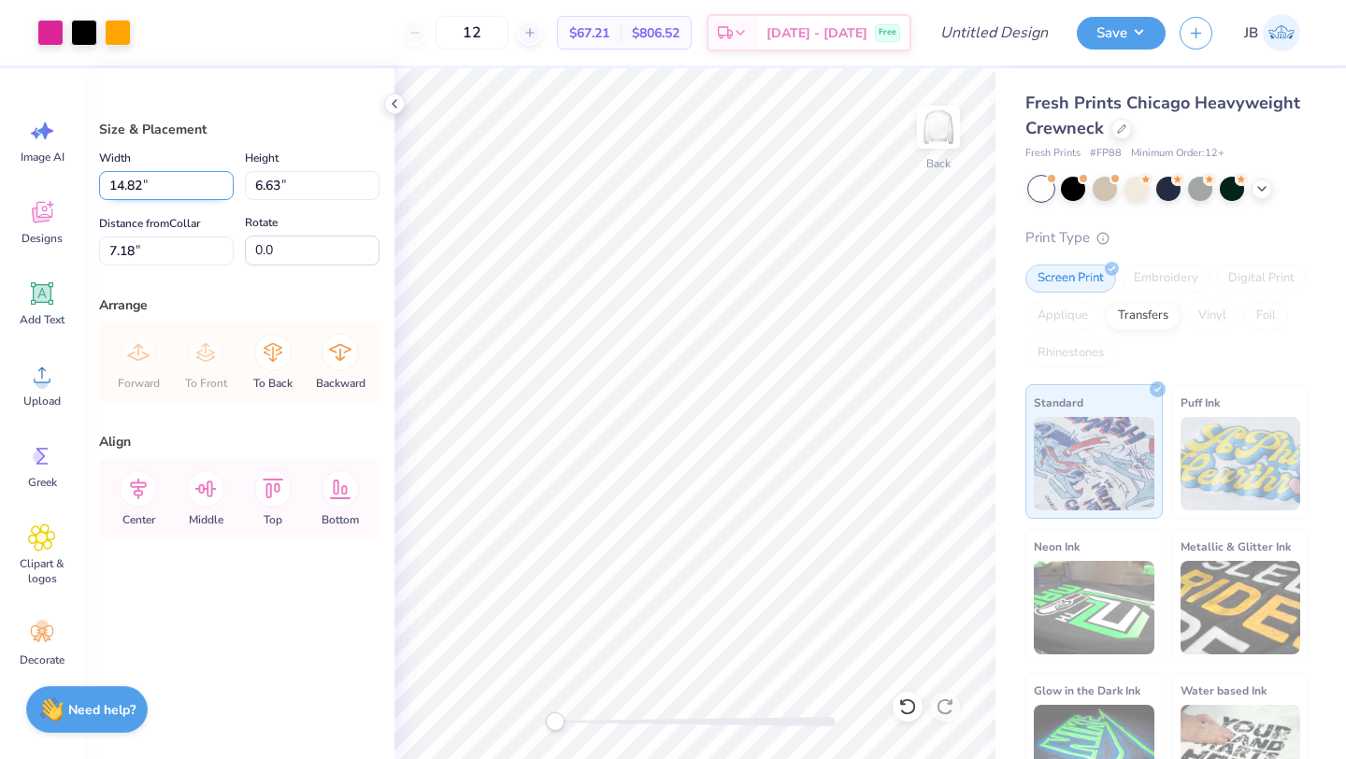
click at [229, 188] on input "14.82" at bounding box center [166, 185] width 135 height 29
click at [229, 188] on input "14.81" at bounding box center [166, 185] width 135 height 29
click at [229, 188] on input "14.8" at bounding box center [166, 185] width 135 height 29
type input "14.79"
click at [229, 188] on input "14.79" at bounding box center [166, 185] width 135 height 29
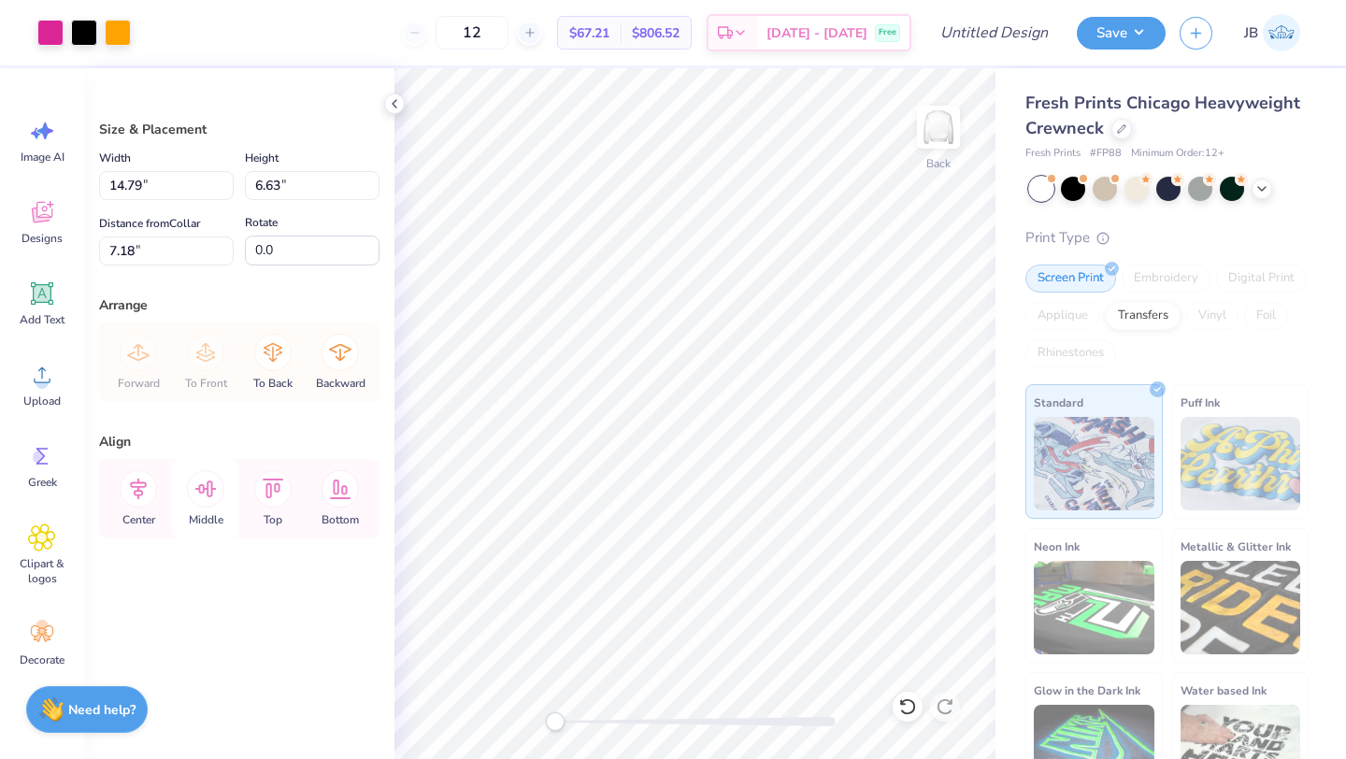
click at [198, 492] on icon at bounding box center [205, 488] width 37 height 37
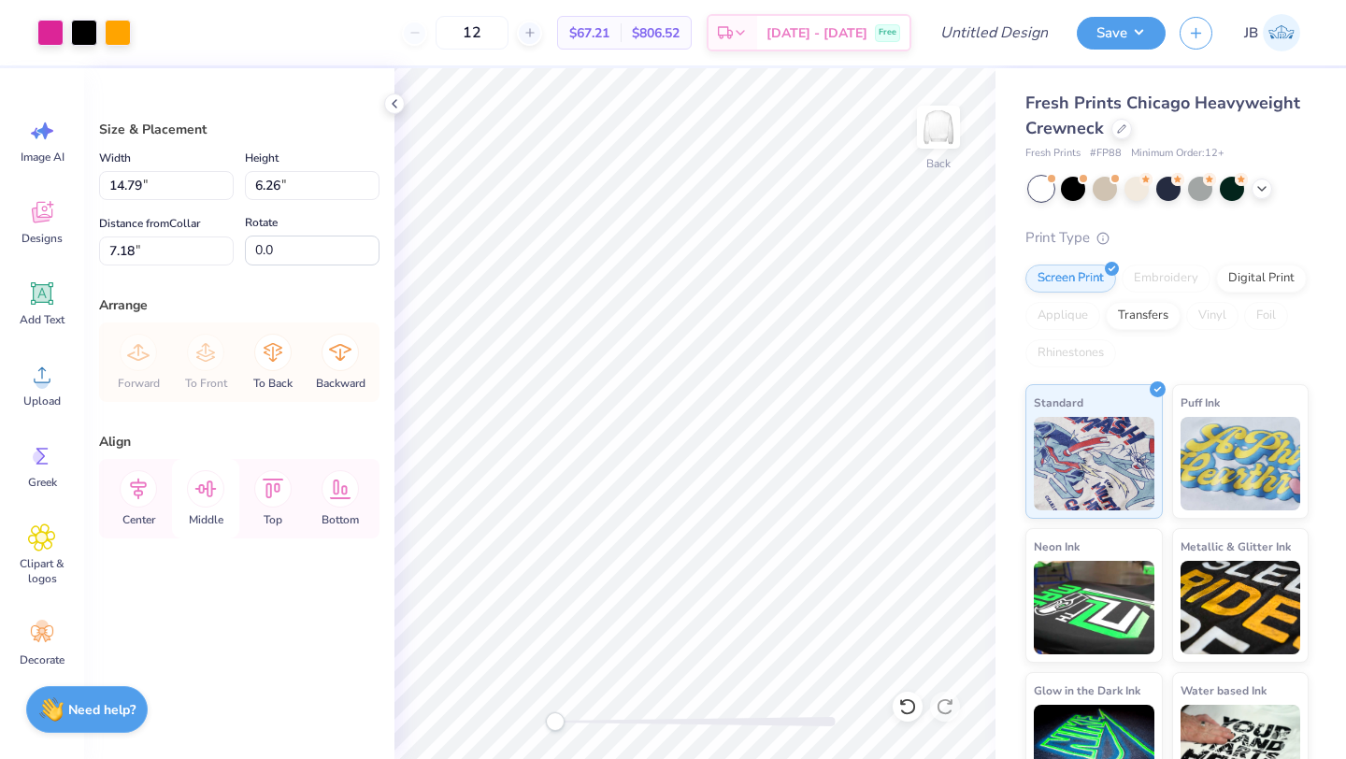
type input "6.26"
click at [146, 510] on div "Center" at bounding box center [138, 498] width 67 height 79
click at [285, 489] on icon at bounding box center [272, 488] width 37 height 37
type input "3.00"
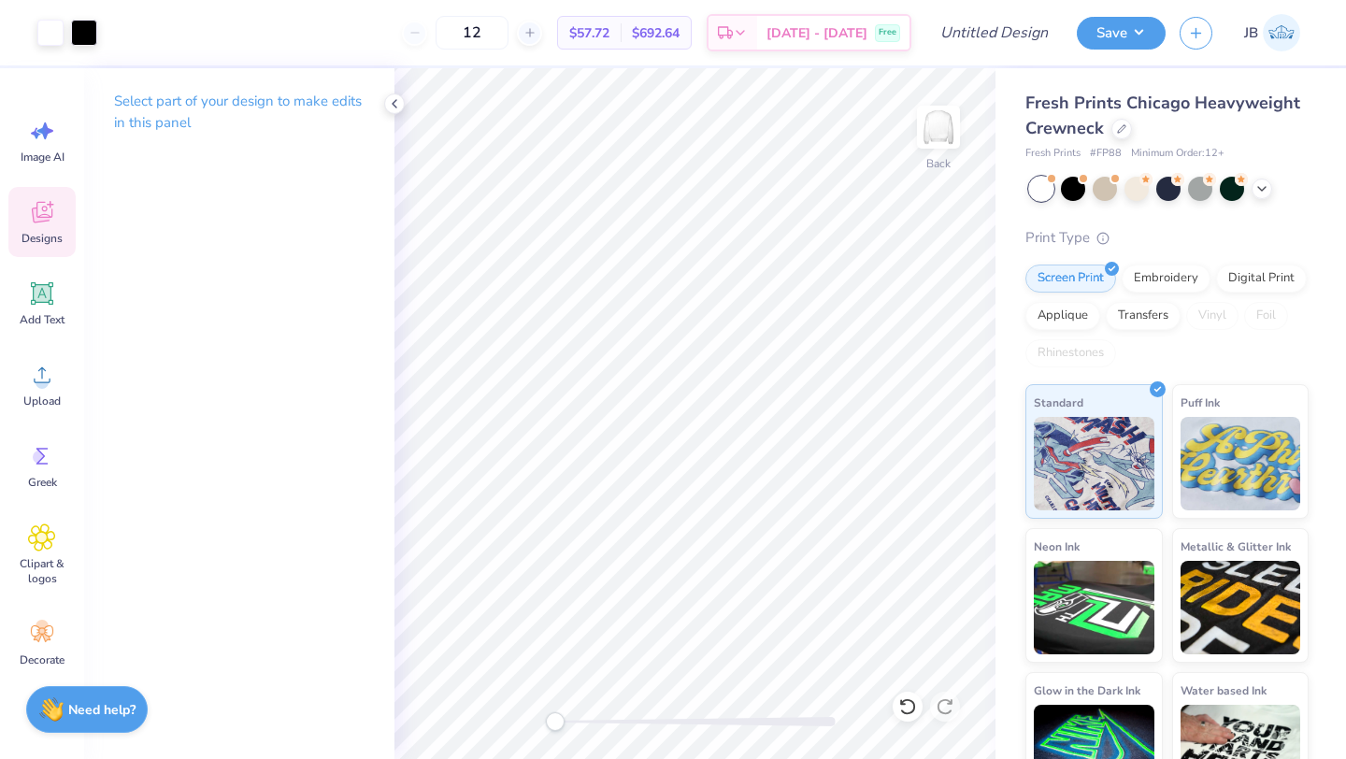
click at [49, 220] on icon at bounding box center [42, 215] width 18 height 15
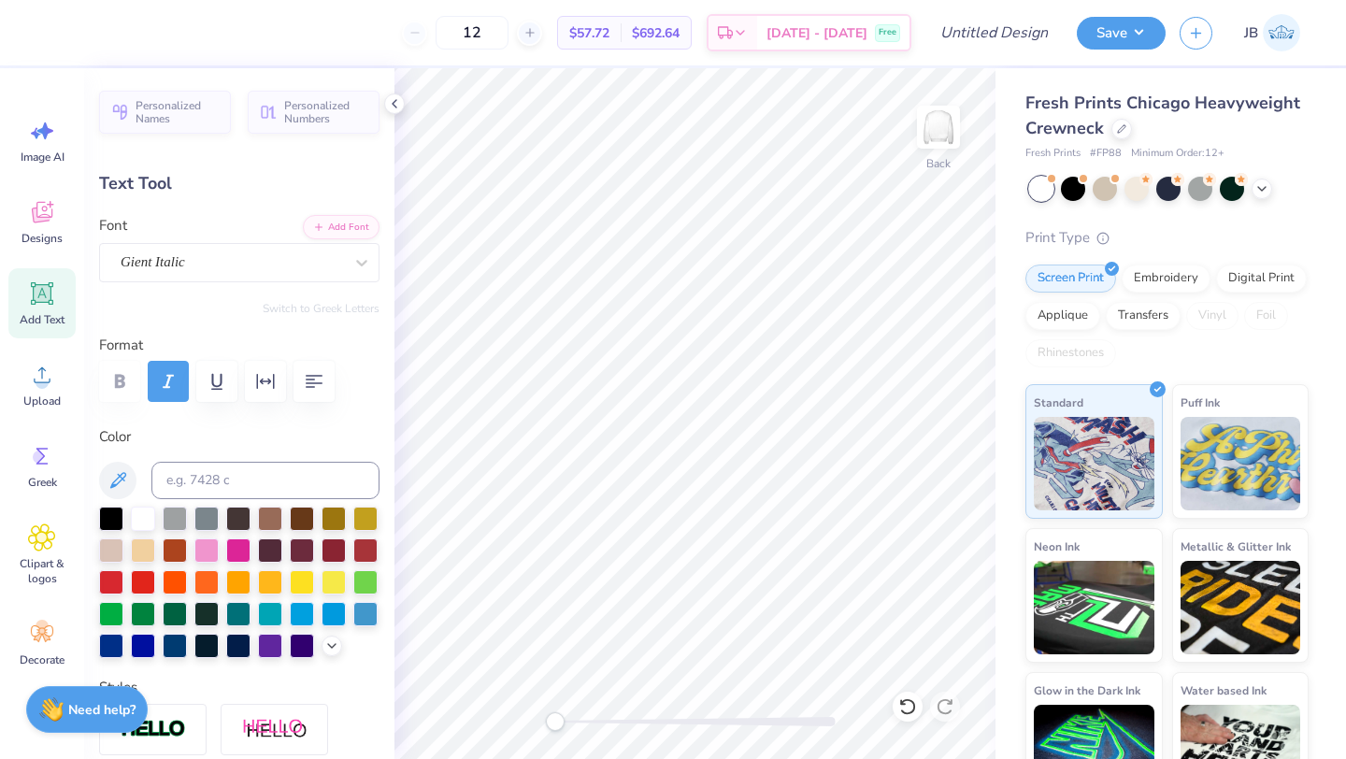
type input "0.0"
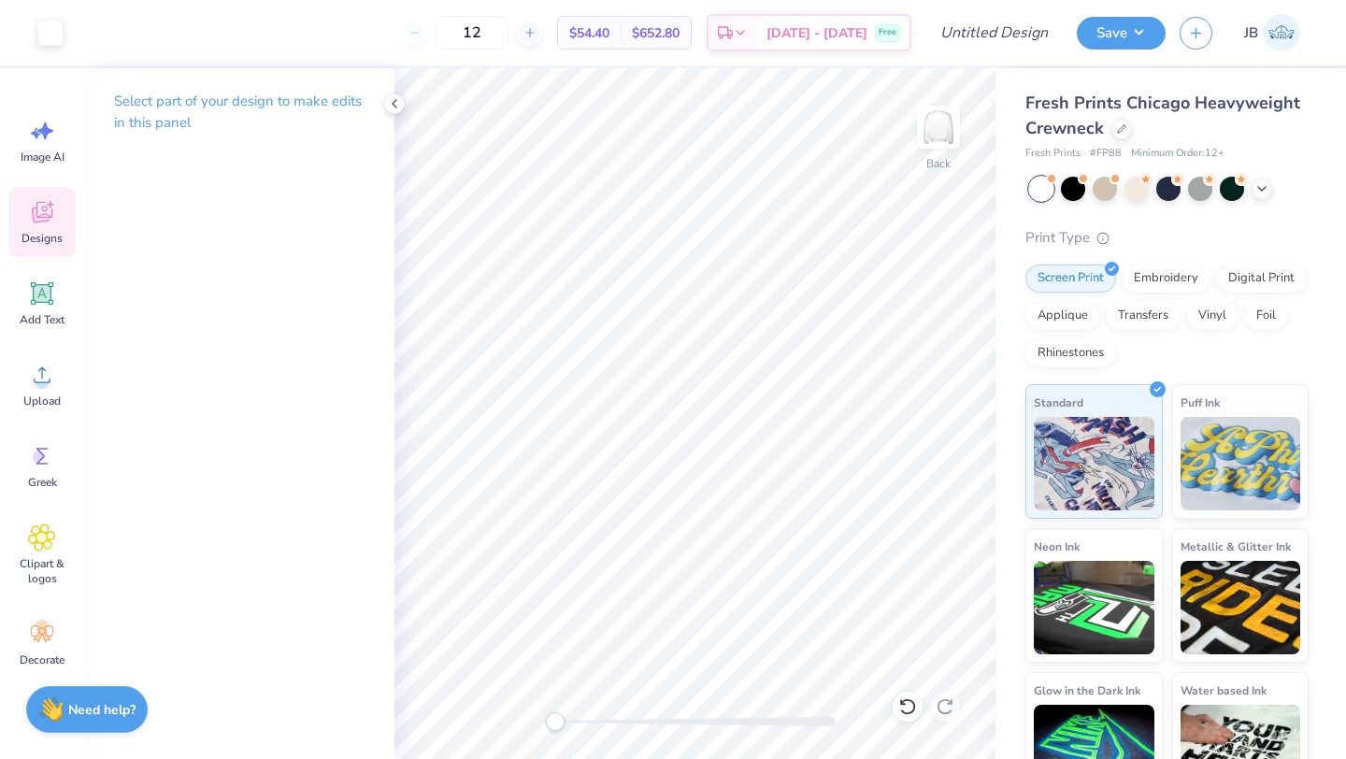
click at [30, 222] on icon at bounding box center [42, 212] width 28 height 28
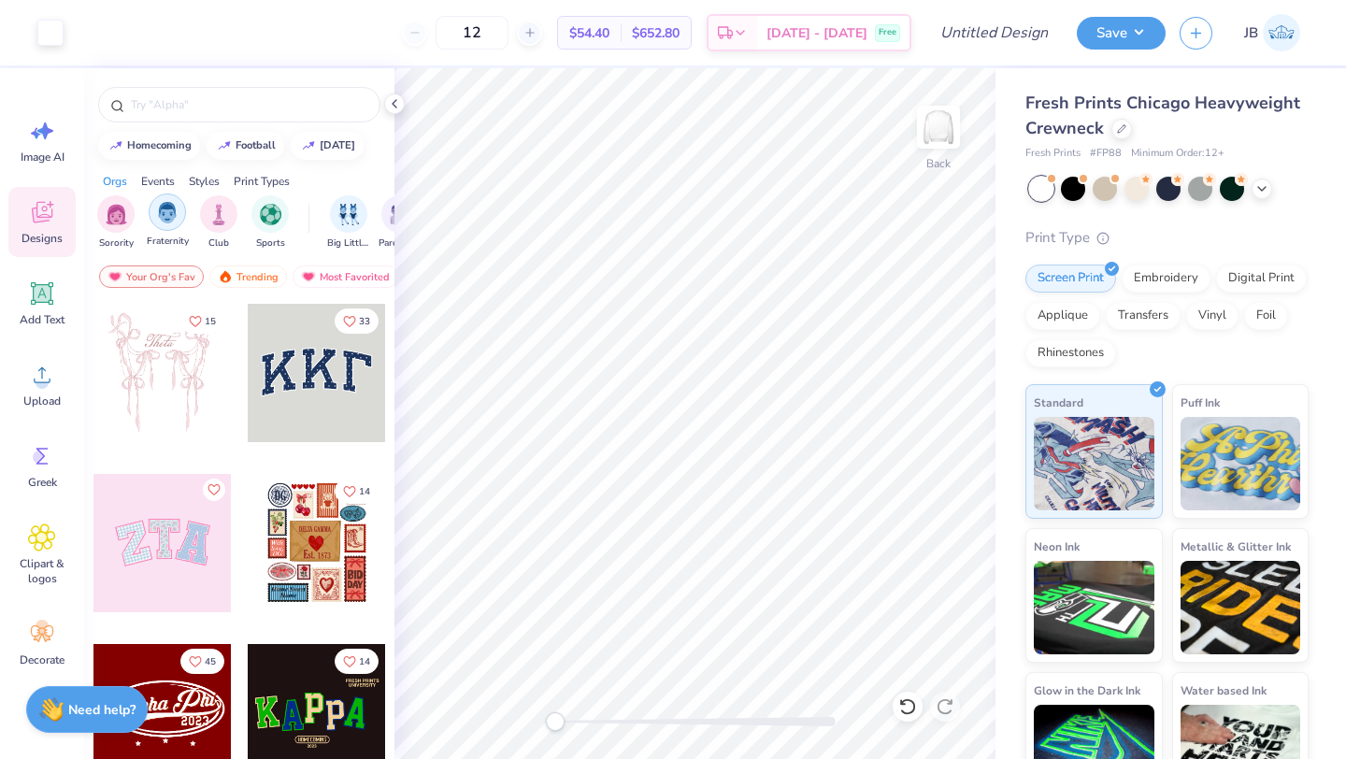
click at [158, 213] on img "filter for Fraternity" at bounding box center [167, 212] width 21 height 21
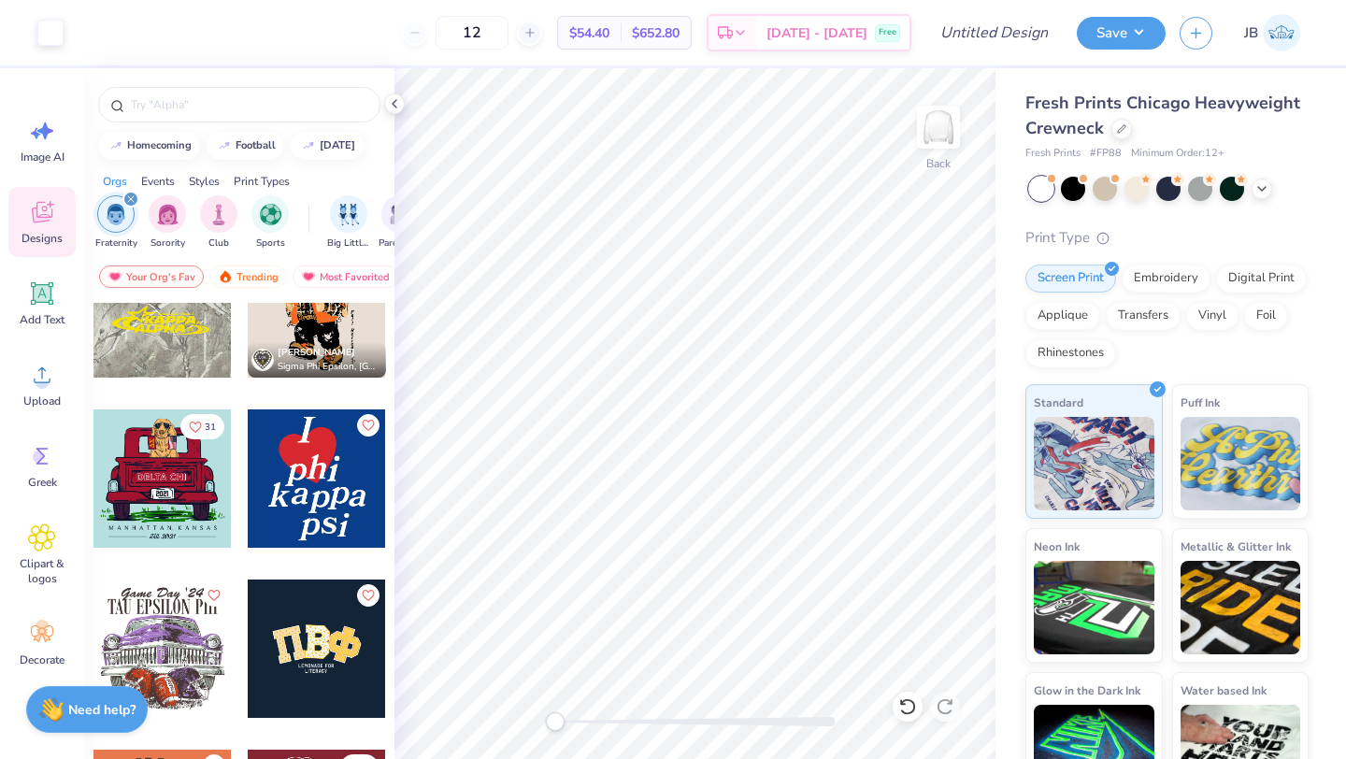
scroll to position [199, 0]
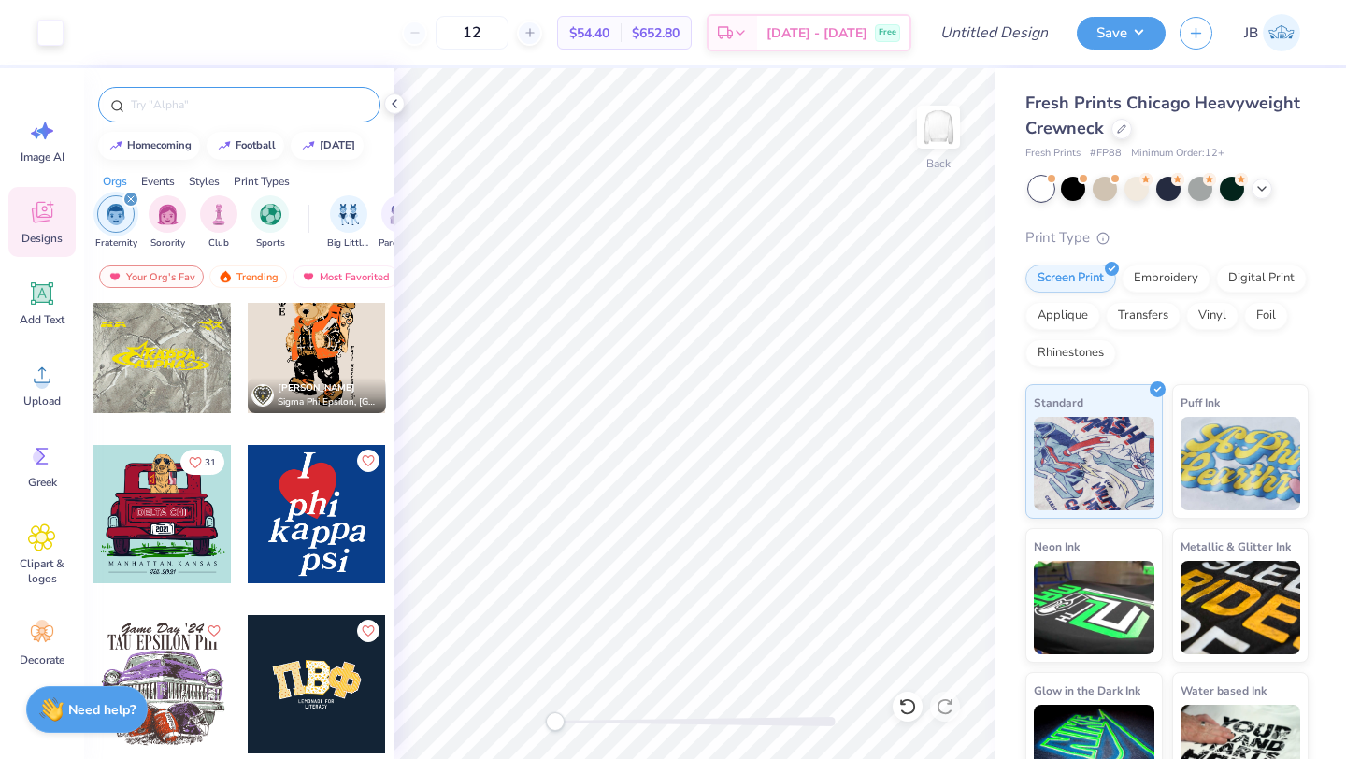
click at [240, 102] on input "text" at bounding box center [248, 104] width 239 height 19
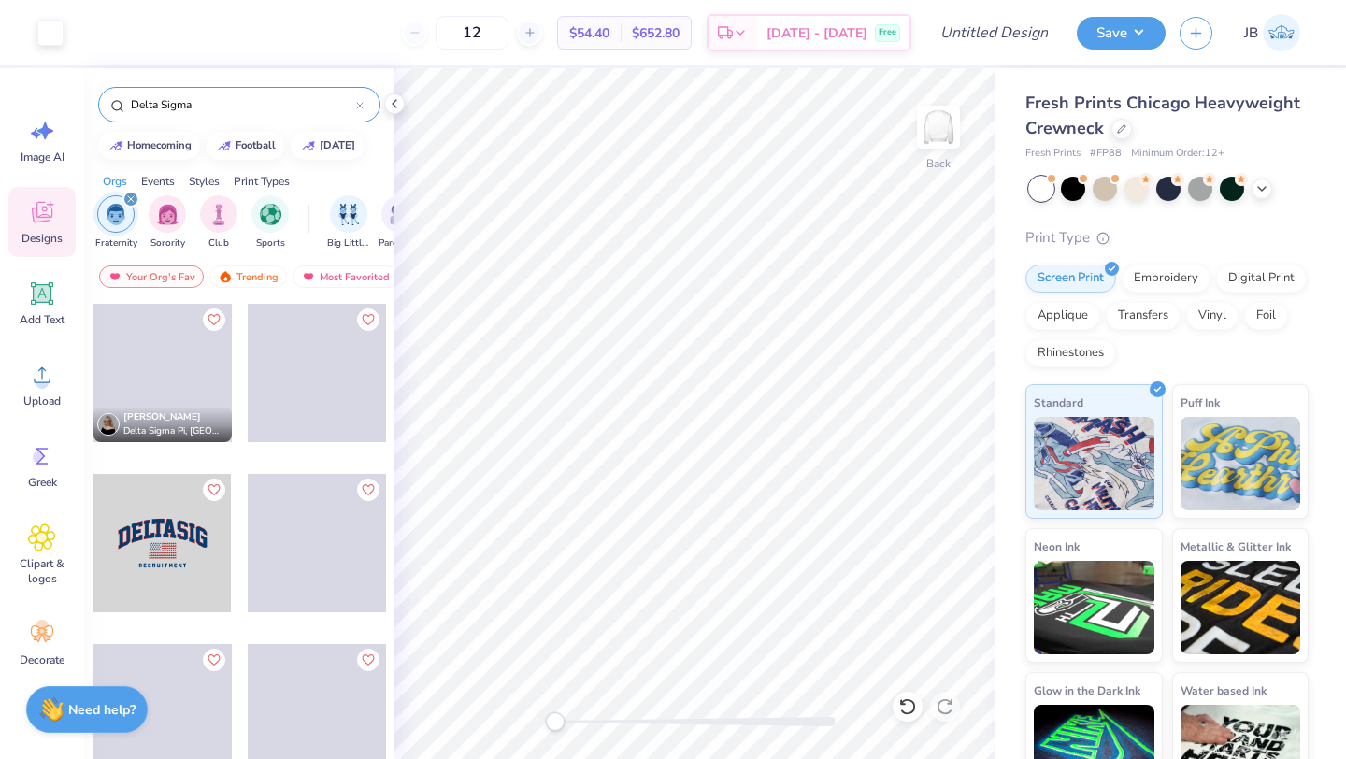
type input "Delta Sigma"
click at [187, 564] on div at bounding box center [162, 543] width 138 height 138
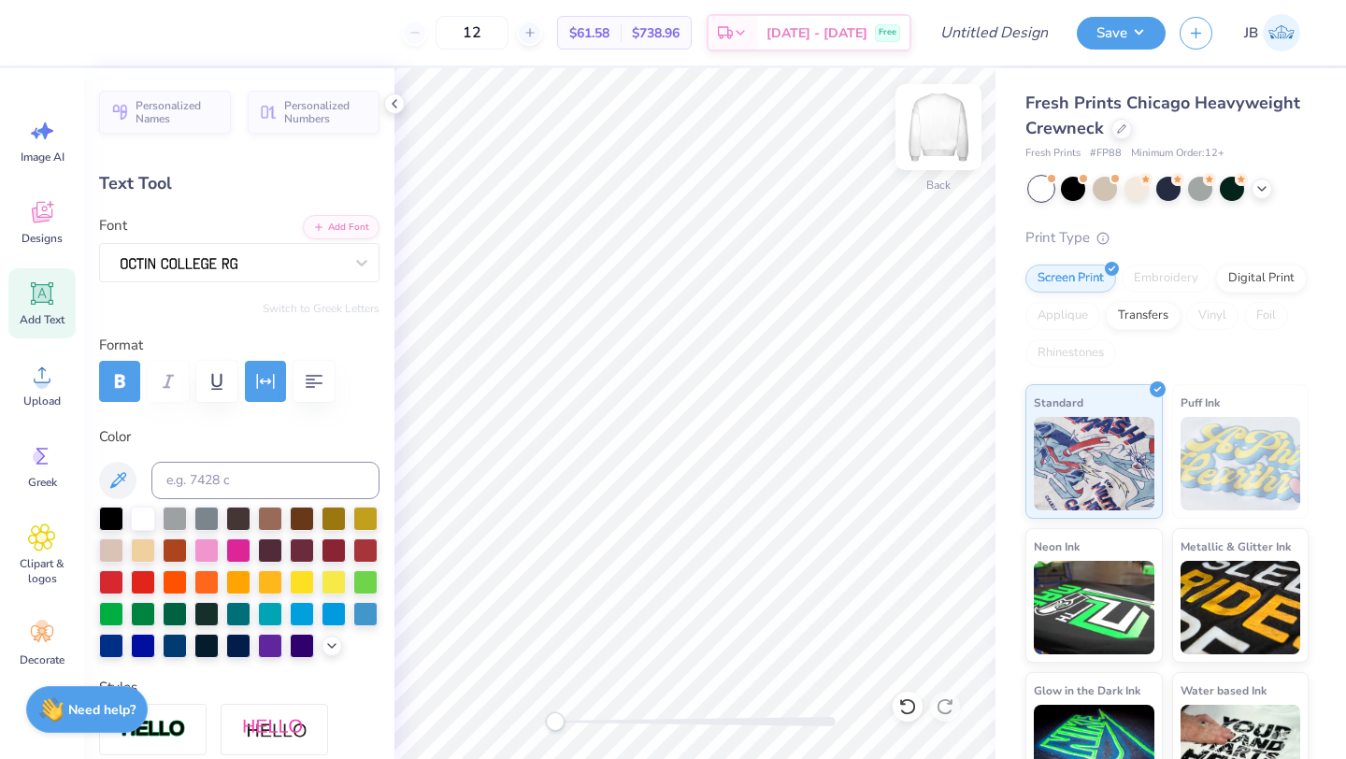
scroll to position [0, 1]
type textarea "Brothers"
click at [43, 214] on icon at bounding box center [42, 212] width 21 height 21
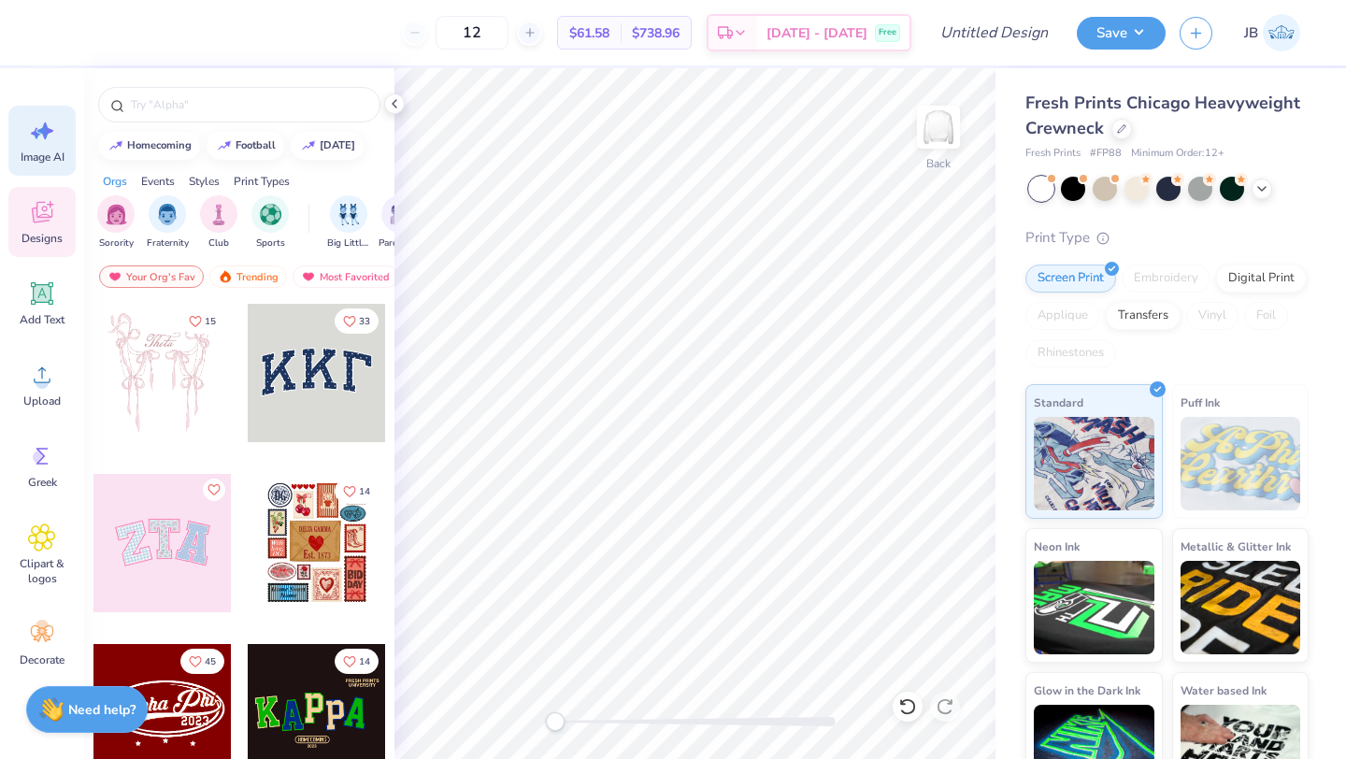
click at [43, 136] on icon at bounding box center [45, 130] width 16 height 17
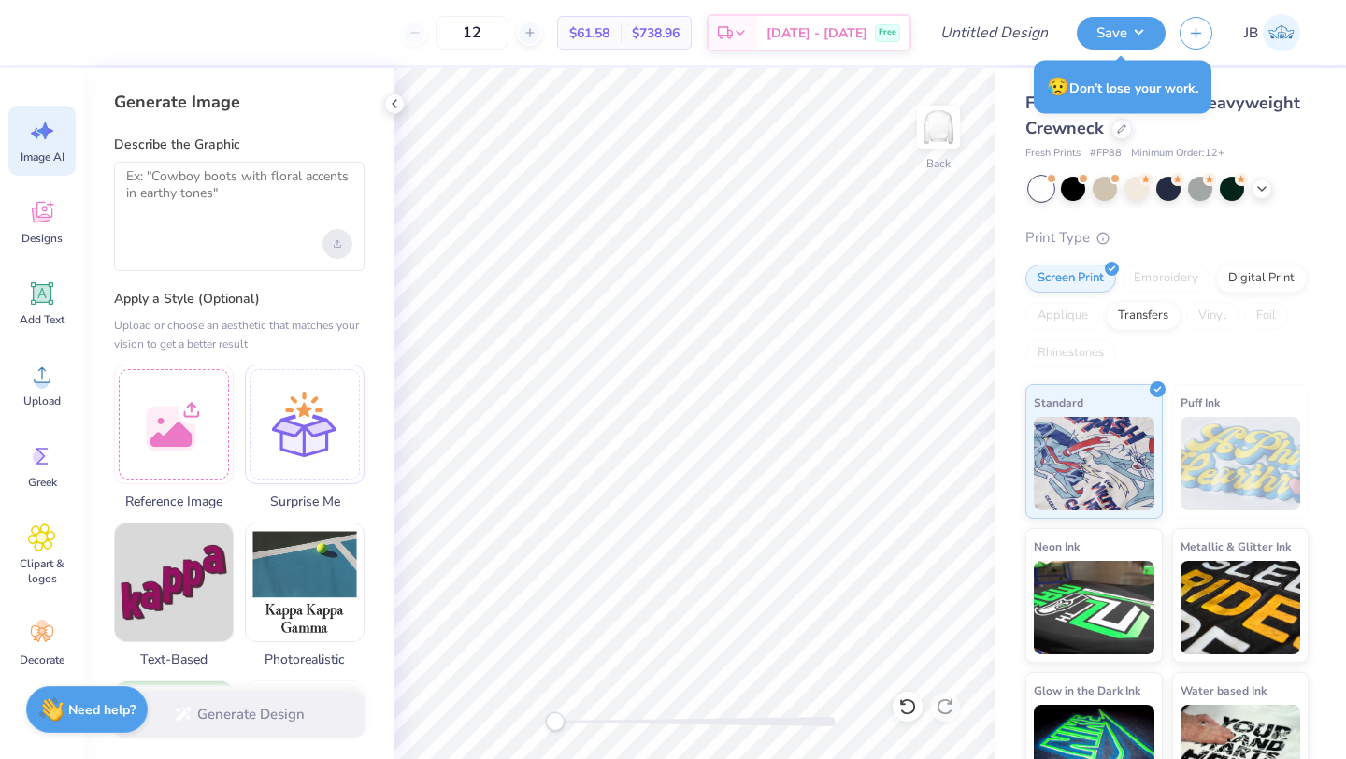
click at [331, 241] on div "Upload image" at bounding box center [337, 244] width 30 height 30
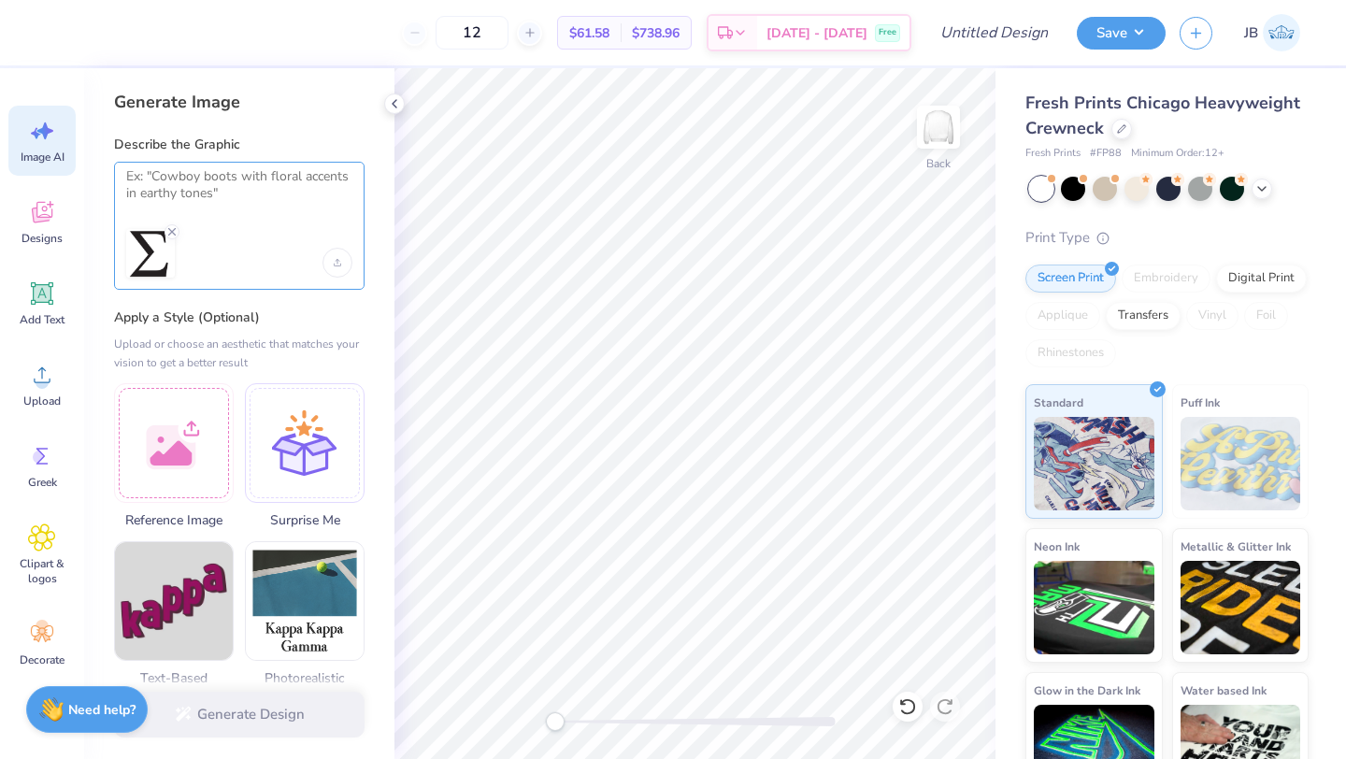
click at [213, 179] on textarea at bounding box center [239, 191] width 226 height 47
paste textarea "A white shirt should be fine. On the back, we want the words "DST Charity Bash,…"
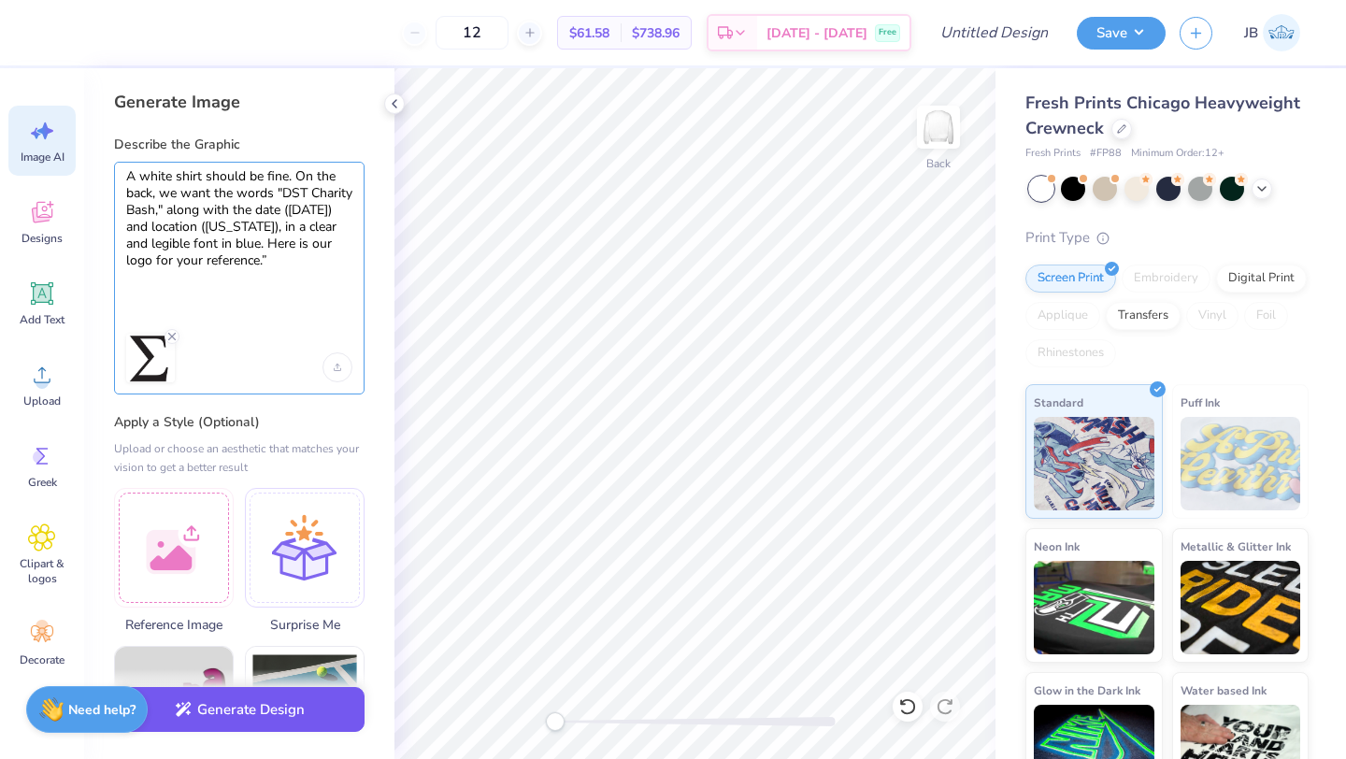
type textarea "A white shirt should be fine. On the back, we want the words "DST Charity Bash,…"
click at [274, 716] on button "Generate Design" at bounding box center [239, 710] width 251 height 46
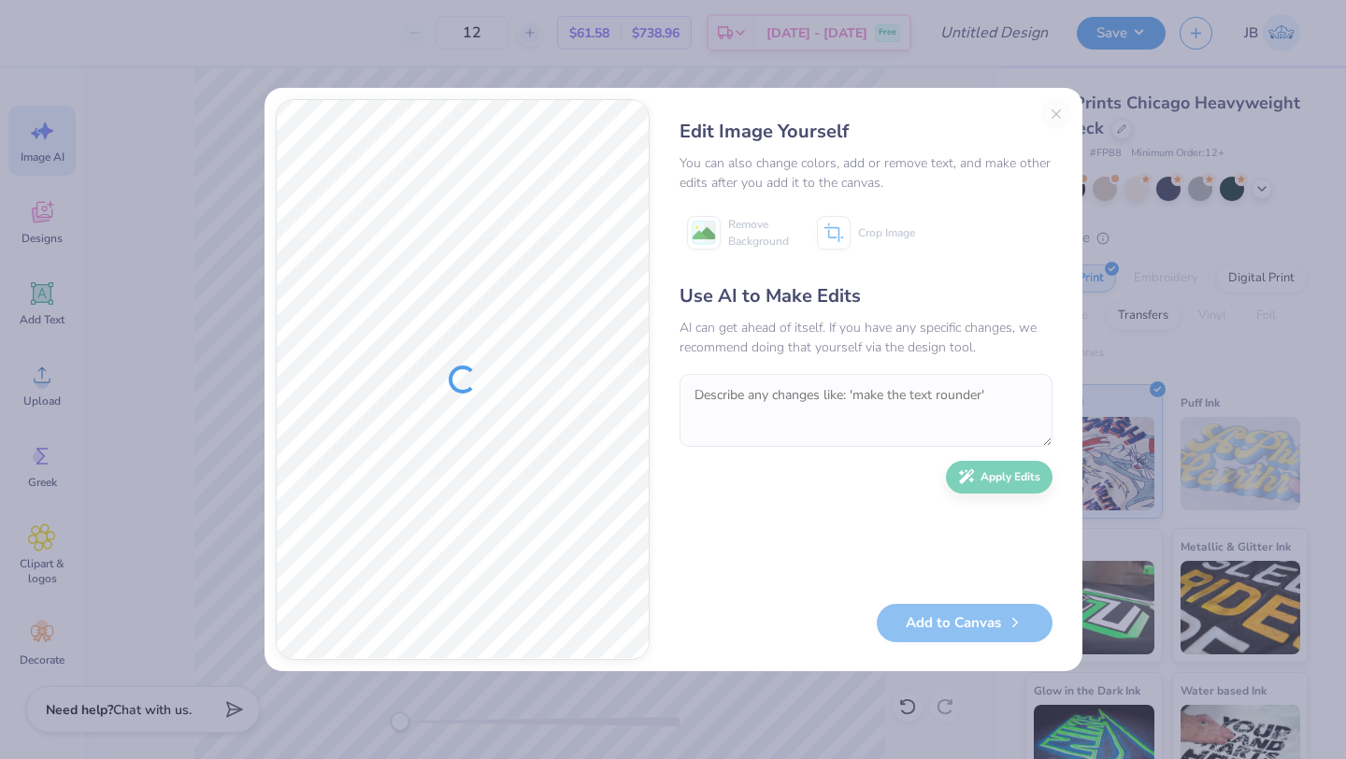
click at [930, 623] on div "Add to Canvas" at bounding box center [866, 623] width 373 height 38
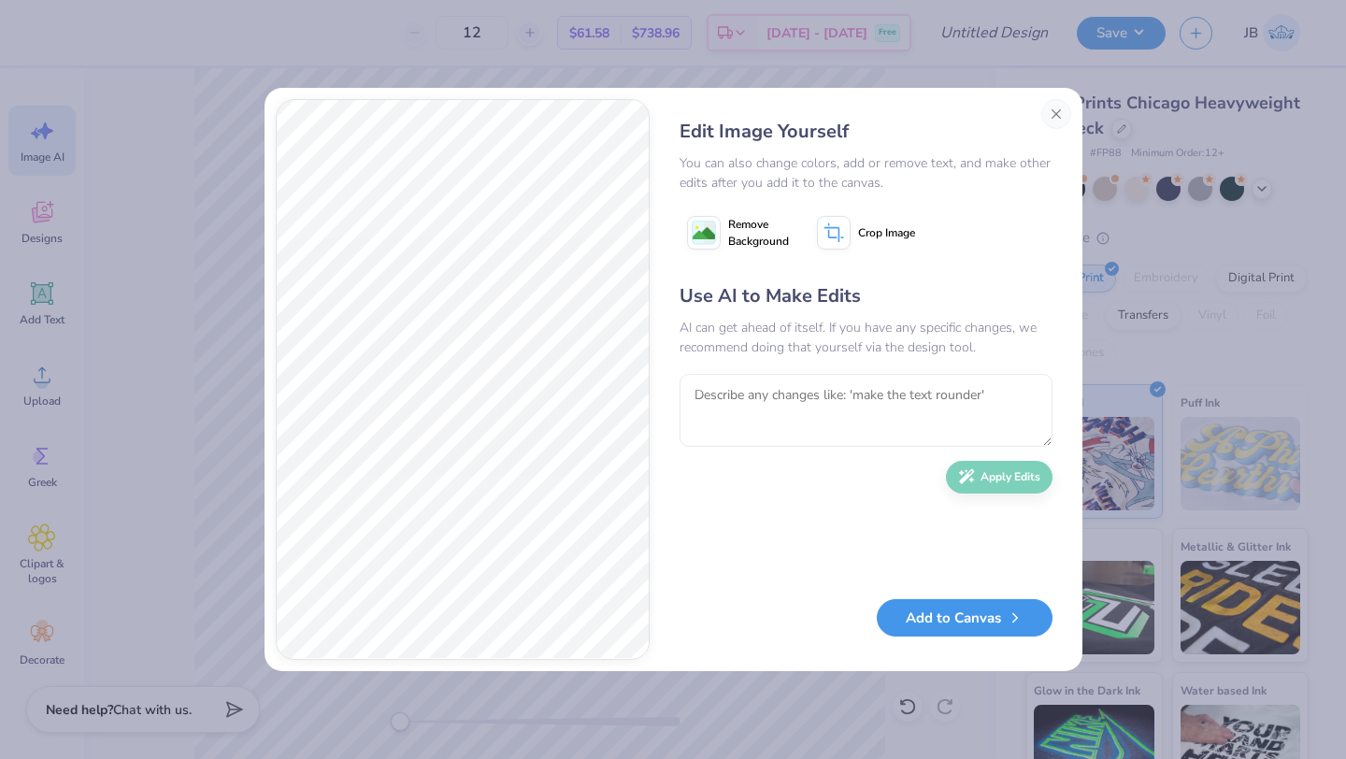
click at [925, 622] on button "Add to Canvas" at bounding box center [965, 618] width 176 height 38
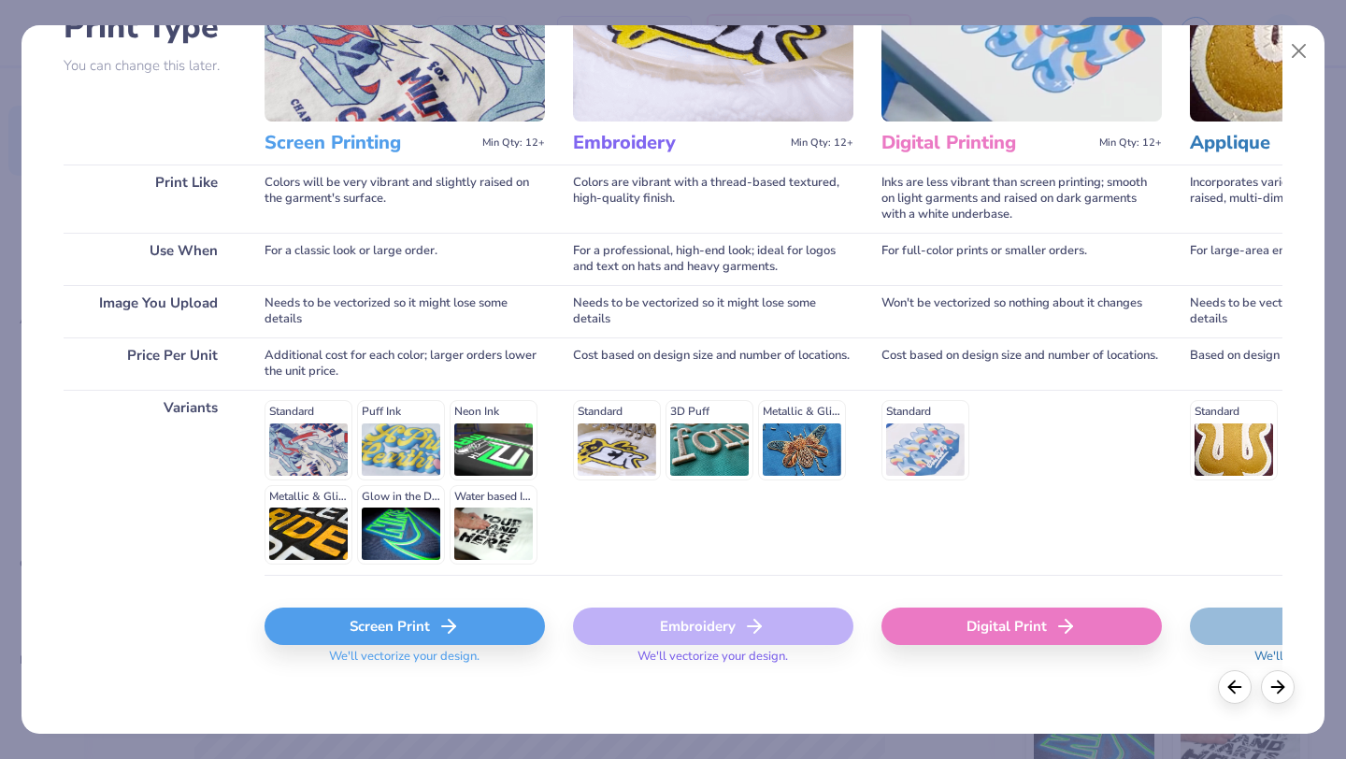
scroll to position [173, 0]
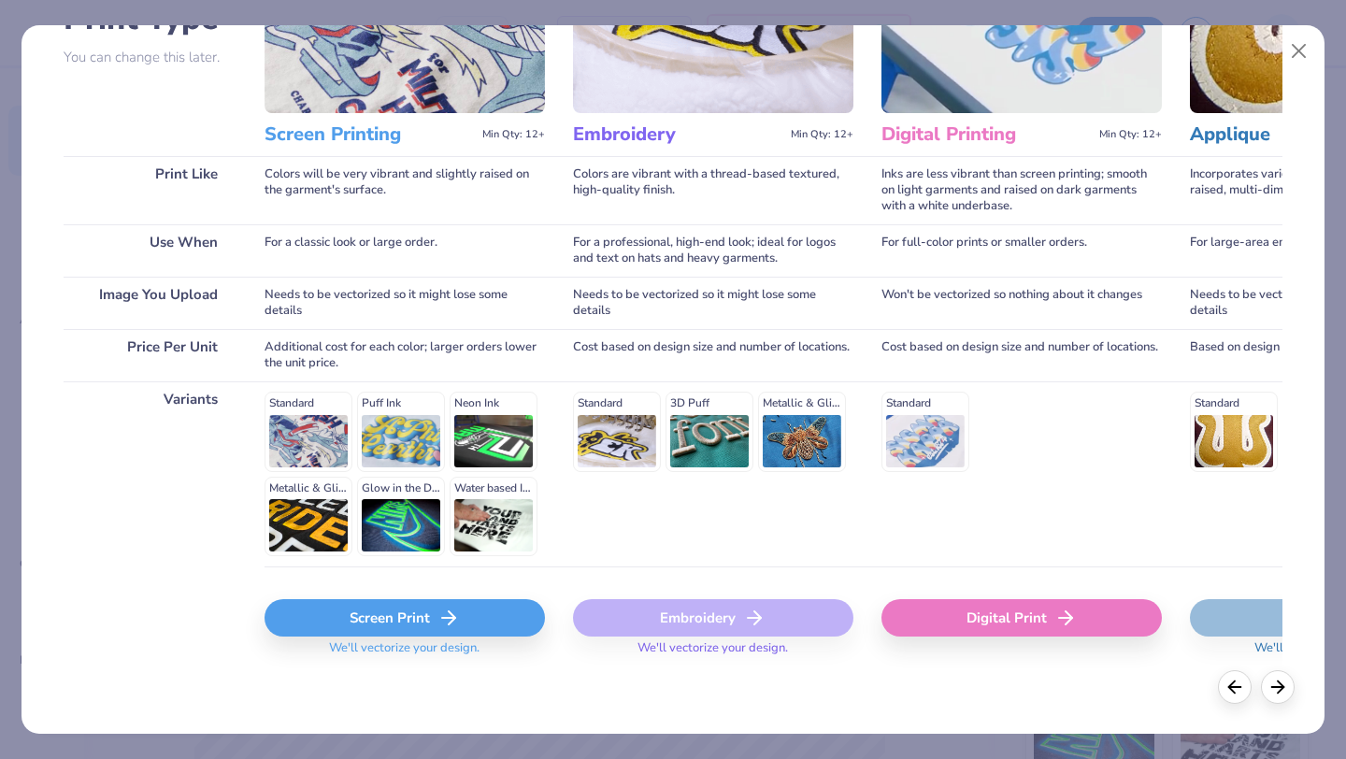
click at [426, 627] on div "Screen Print" at bounding box center [405, 617] width 280 height 37
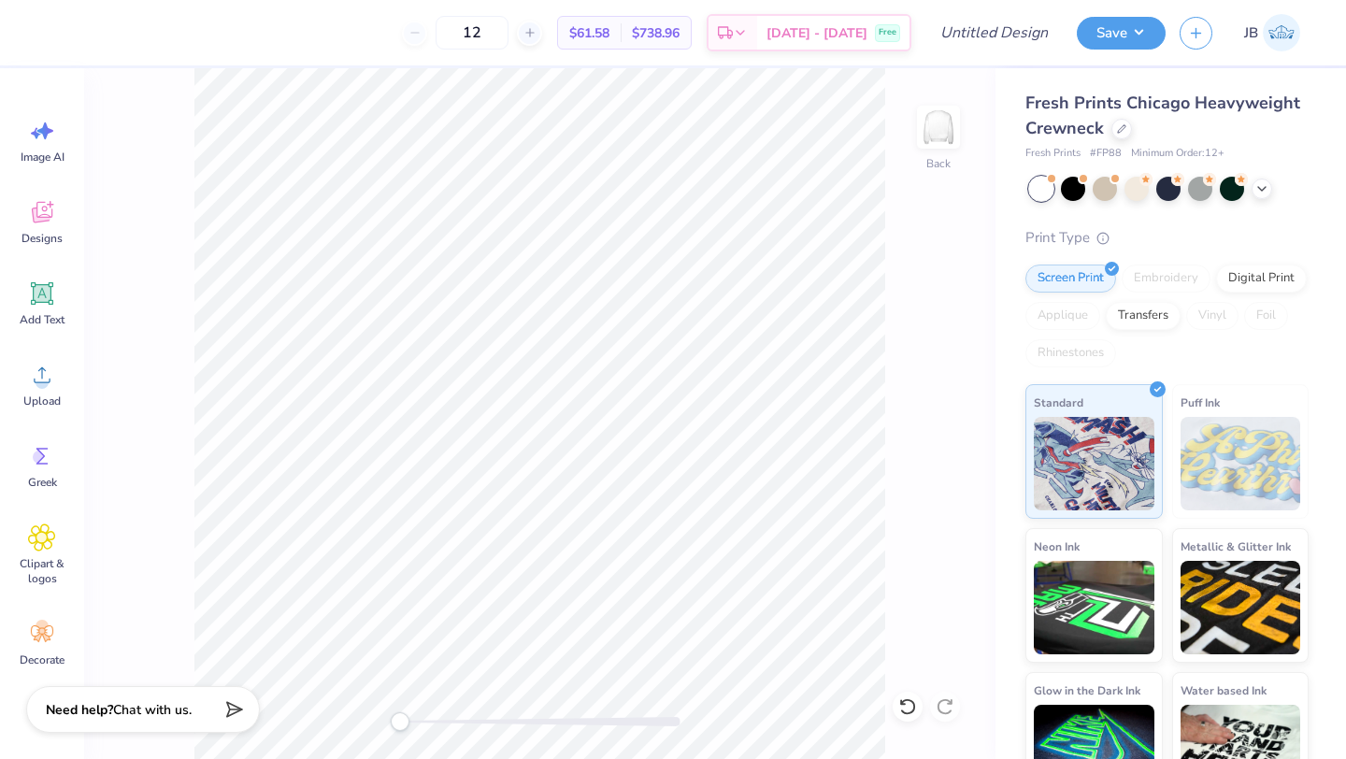
scroll to position [0, 0]
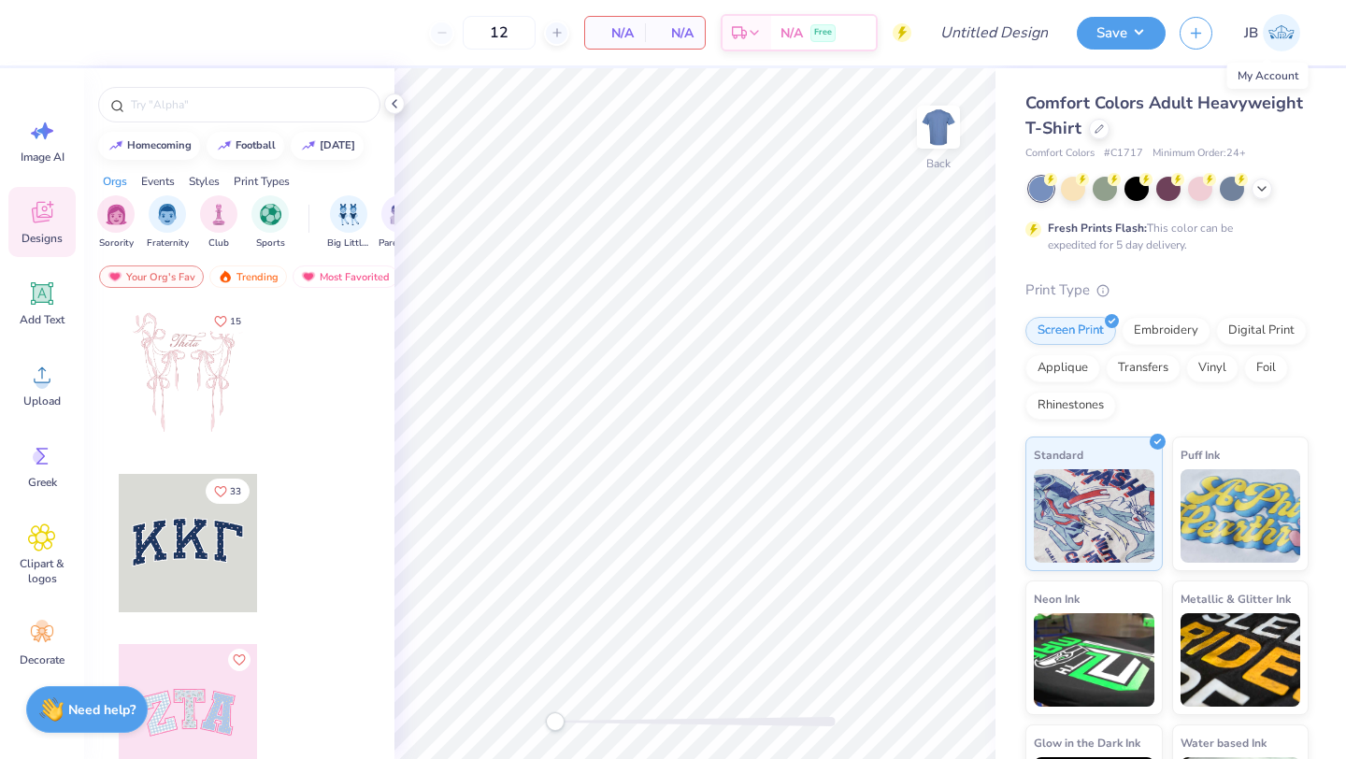
click at [1283, 27] on img at bounding box center [1281, 32] width 37 height 37
